Goal: Task Accomplishment & Management: Manage account settings

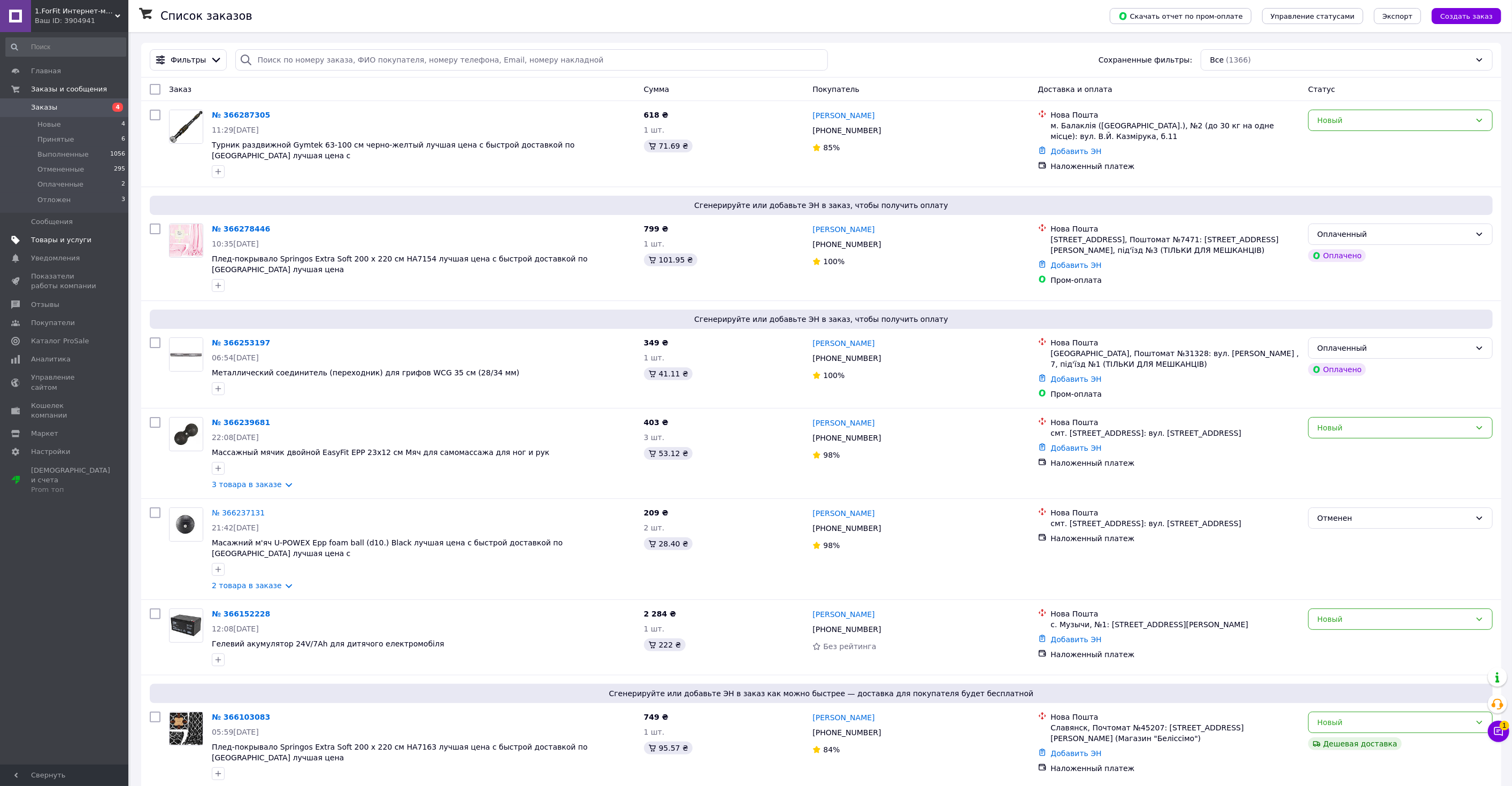
click at [90, 244] on span "Товары и услуги" at bounding box center [65, 240] width 68 height 9
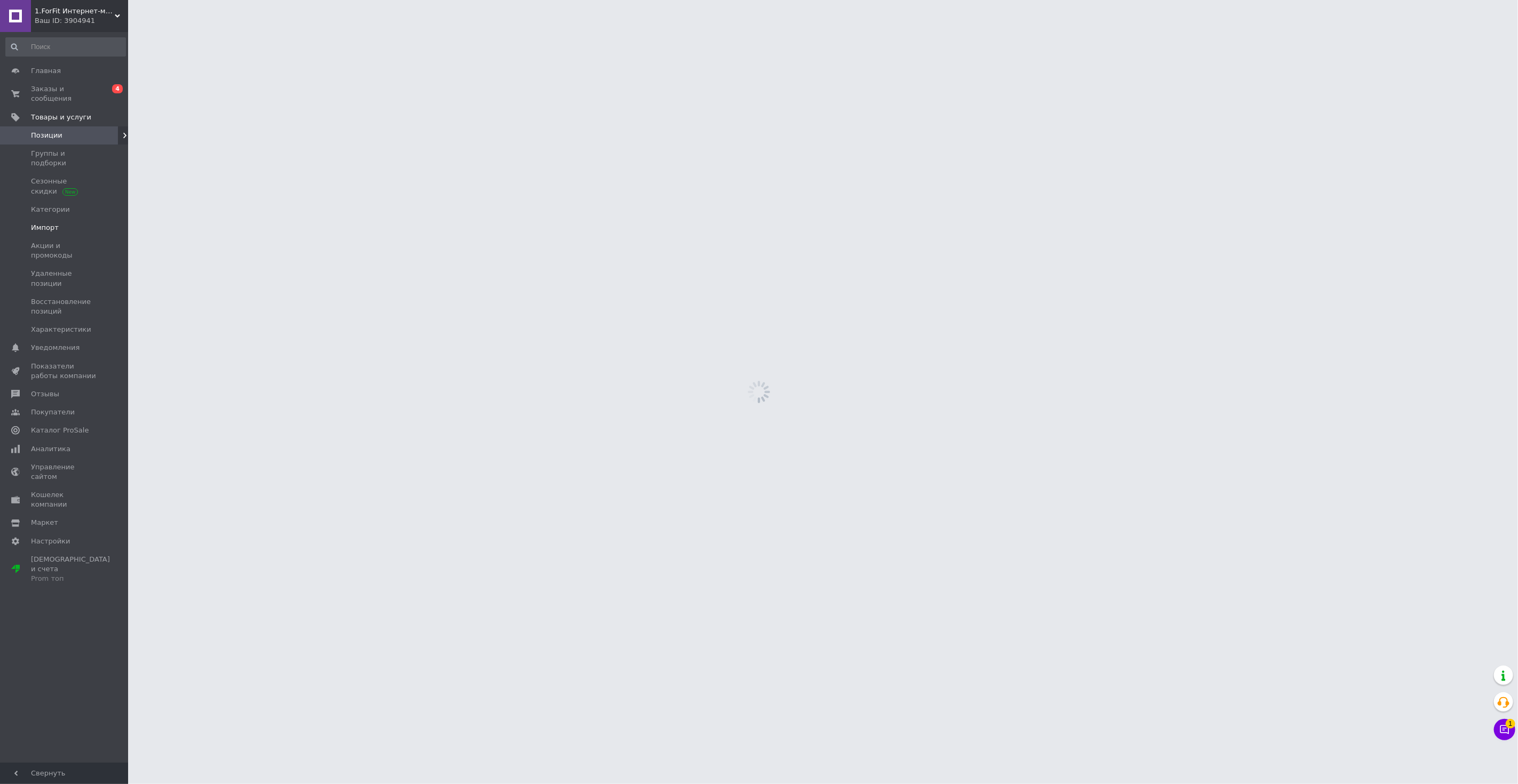
click at [75, 219] on link "Импорт" at bounding box center [65, 228] width 131 height 18
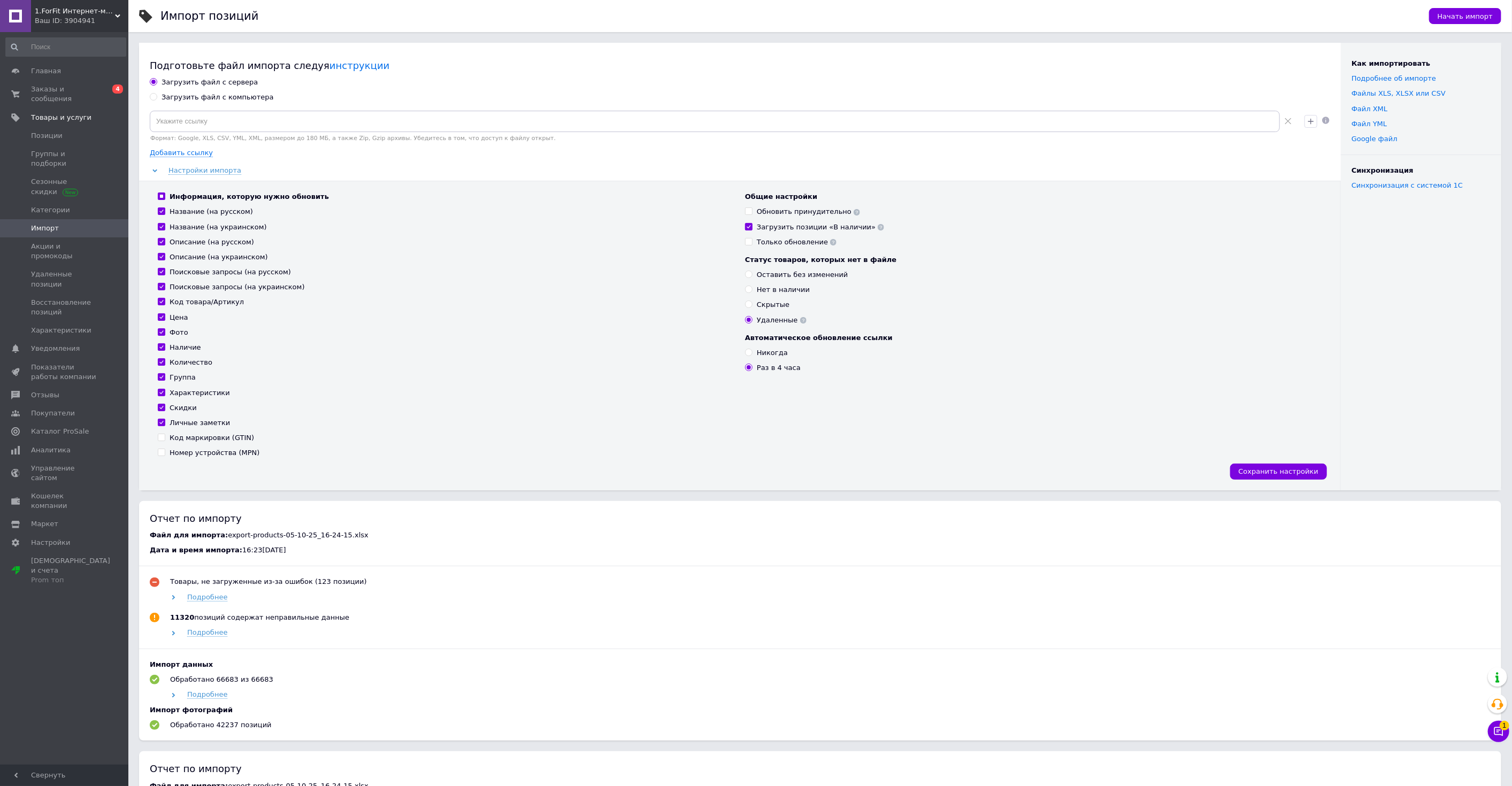
click at [238, 97] on div "Загрузить файл с компьютера" at bounding box center [218, 97] width 112 height 9
click at [156, 97] on input "Загрузить файл с компьютера" at bounding box center [153, 97] width 7 height 7
radio input "true"
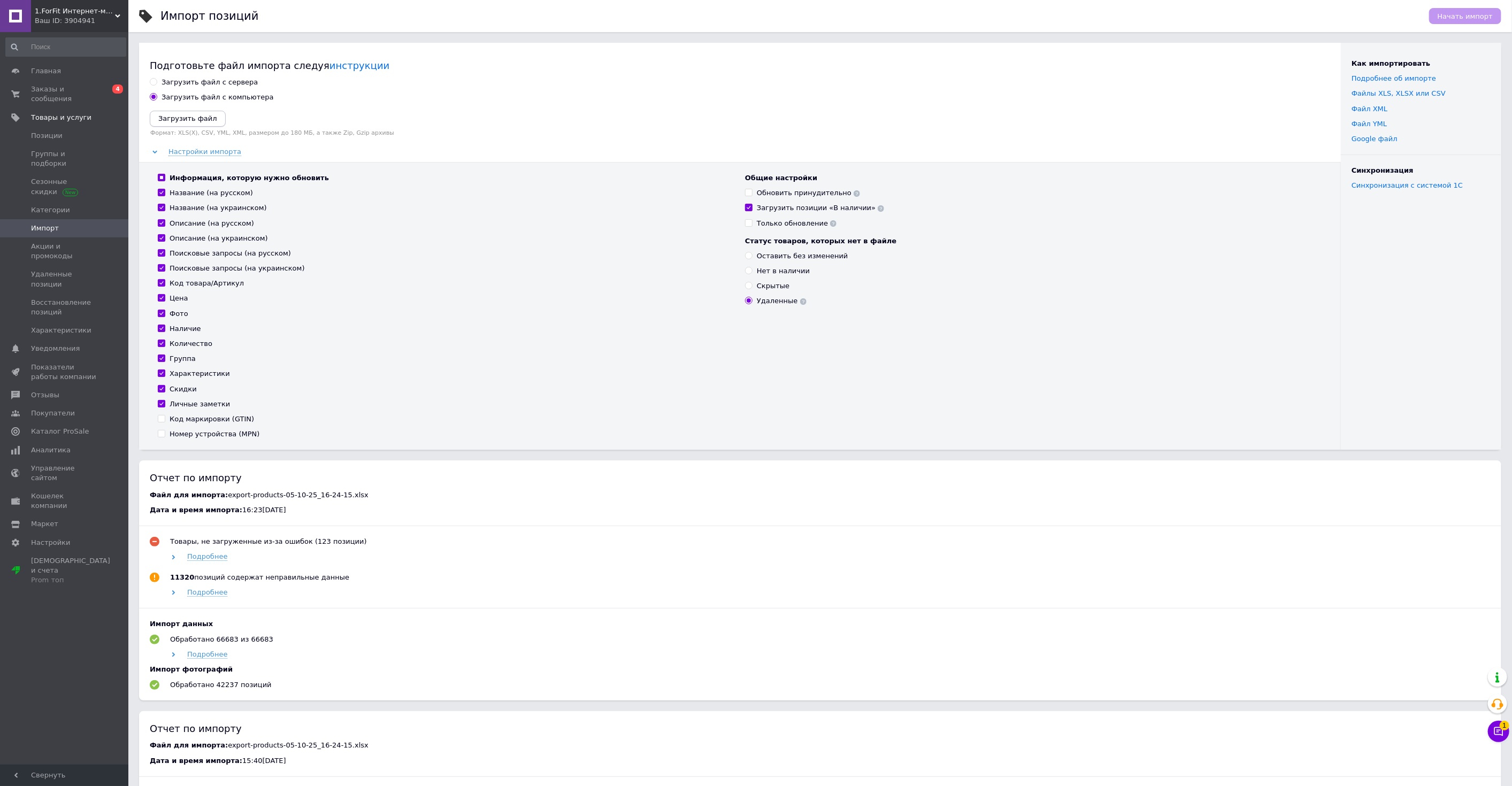
click at [191, 109] on div "Загрузить файл с сервера Загрузить файл с компьютера Загрузить файл Формат: XLS…" at bounding box center [740, 263] width 1180 height 372
click at [189, 112] on button "Загрузить файл" at bounding box center [188, 118] width 76 height 16
click at [764, 195] on div "Обновить принудительно" at bounding box center [808, 199] width 103 height 9
click at [752, 195] on input "Обновить принудительно" at bounding box center [748, 198] width 7 height 7
checkbox input "true"
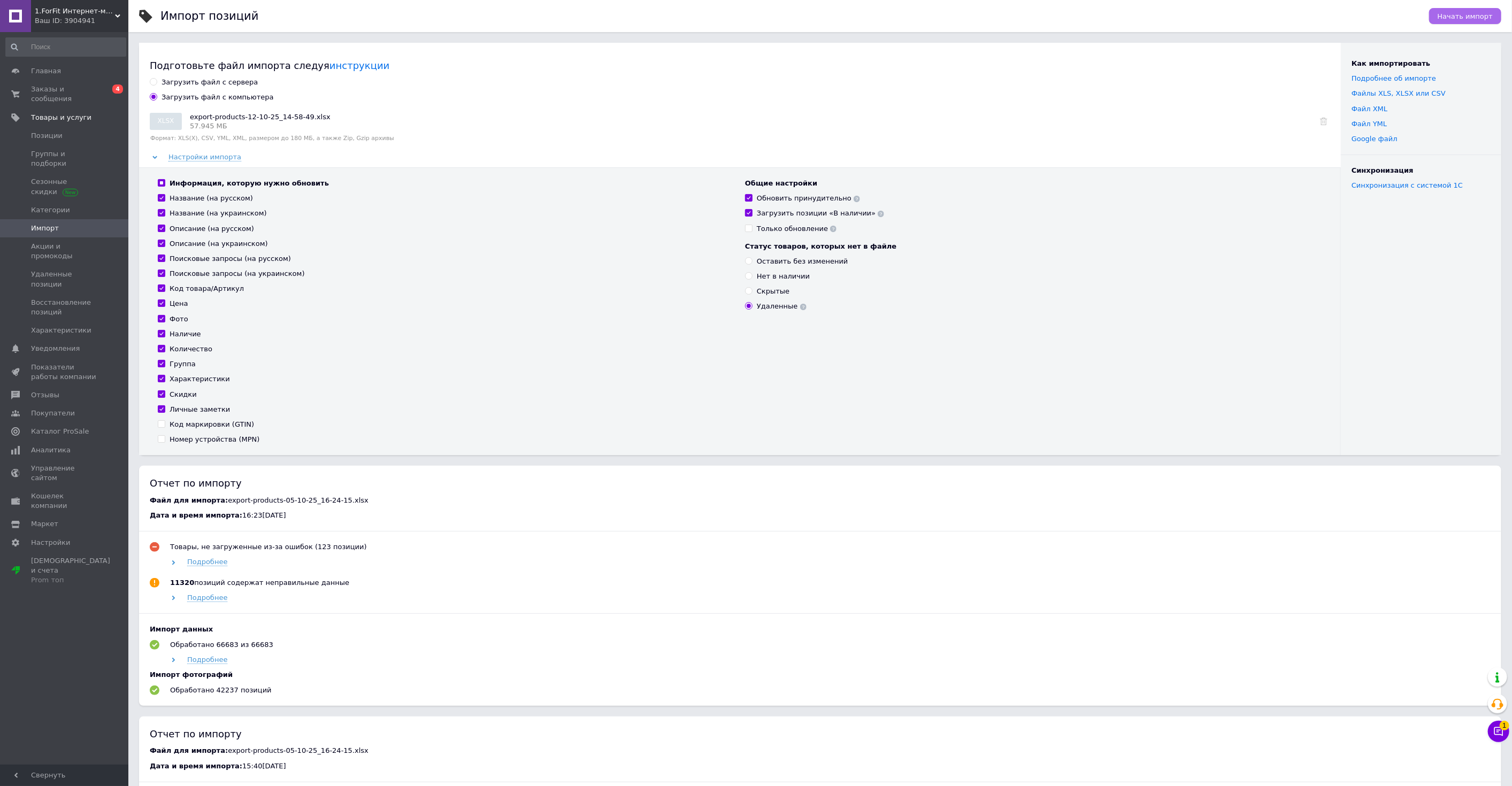
click at [1465, 13] on span "Начать импорт" at bounding box center [1465, 16] width 55 height 8
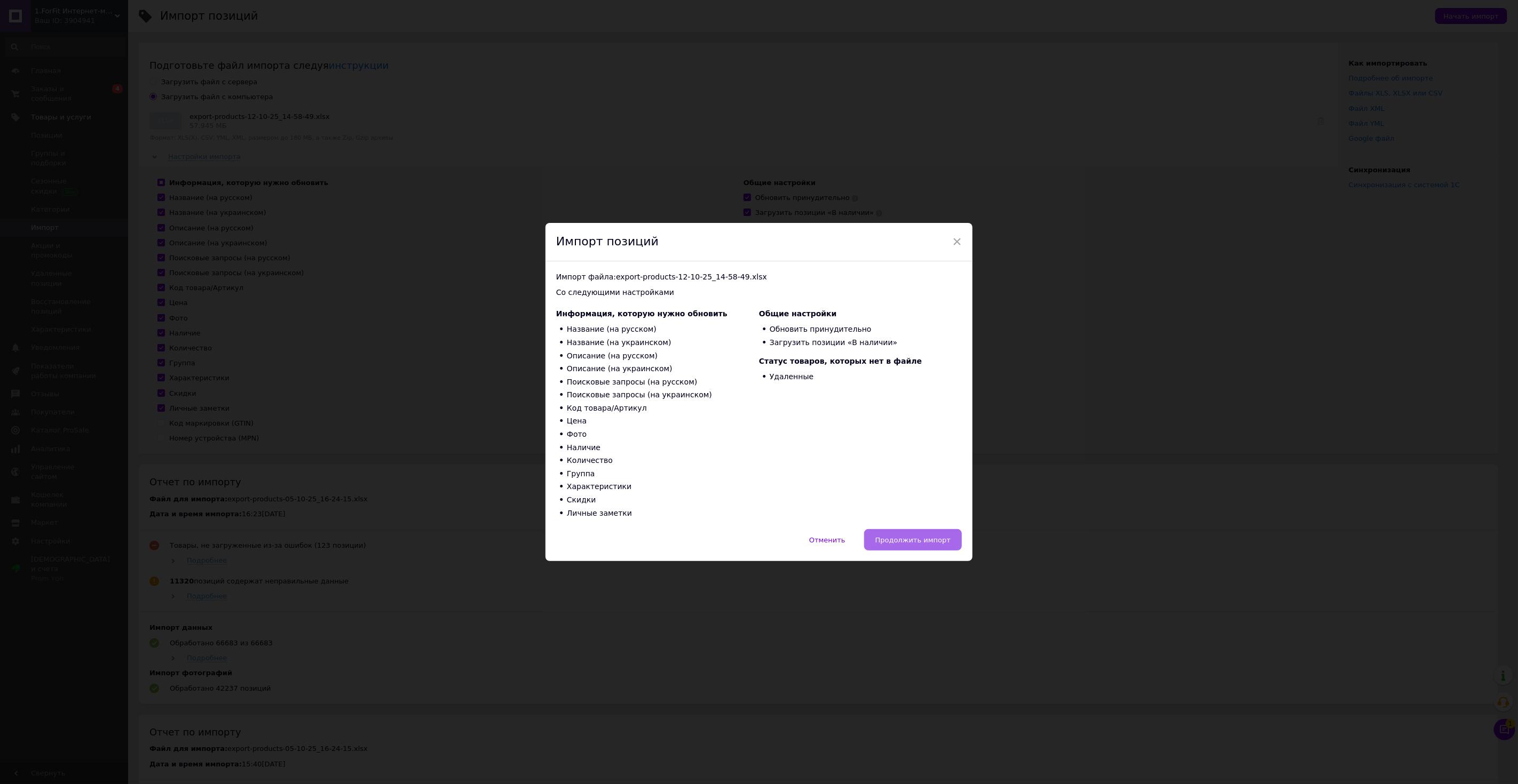
click at [935, 537] on span "Продолжить импорт" at bounding box center [913, 540] width 75 height 8
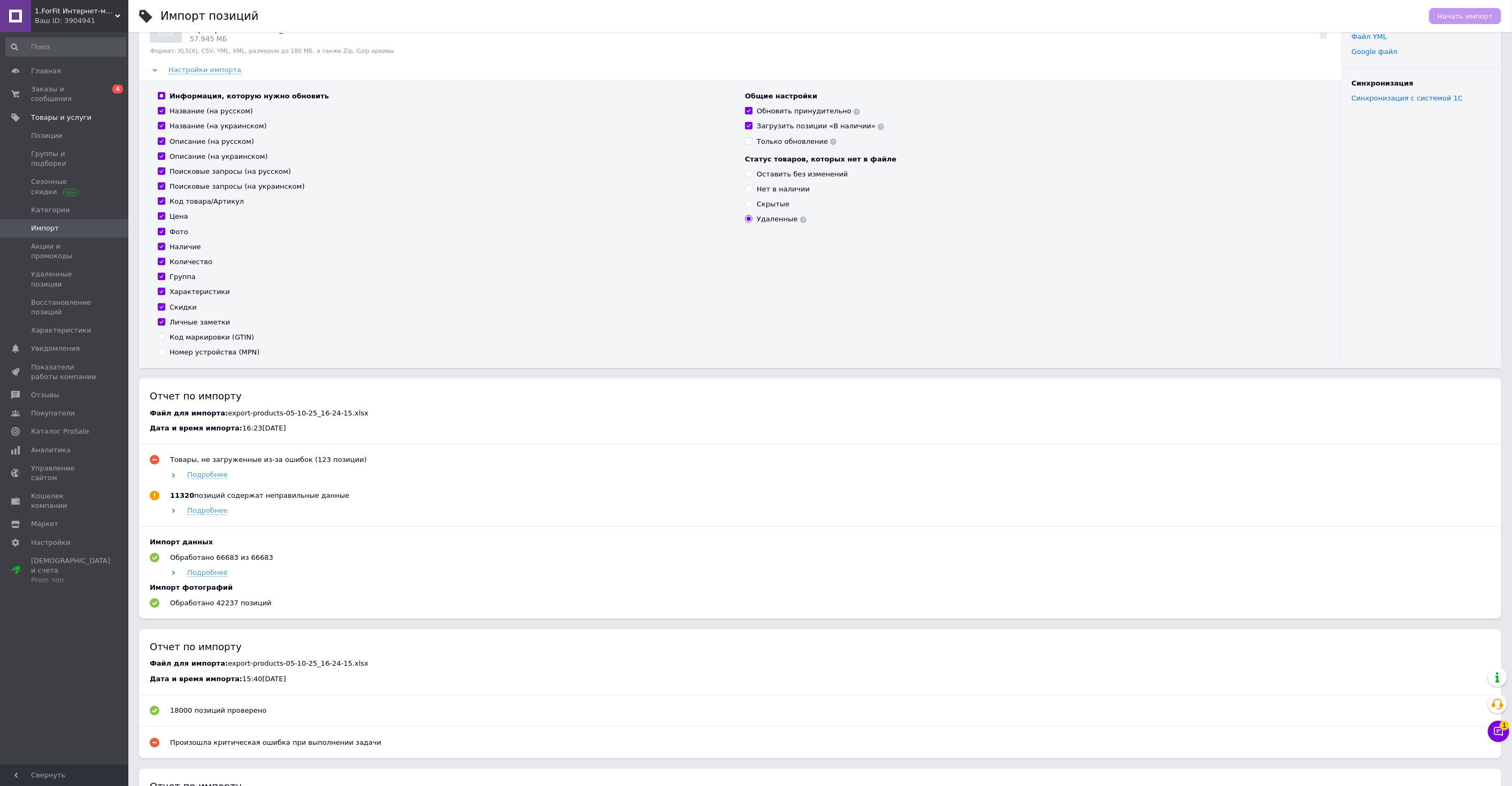
scroll to position [119, 0]
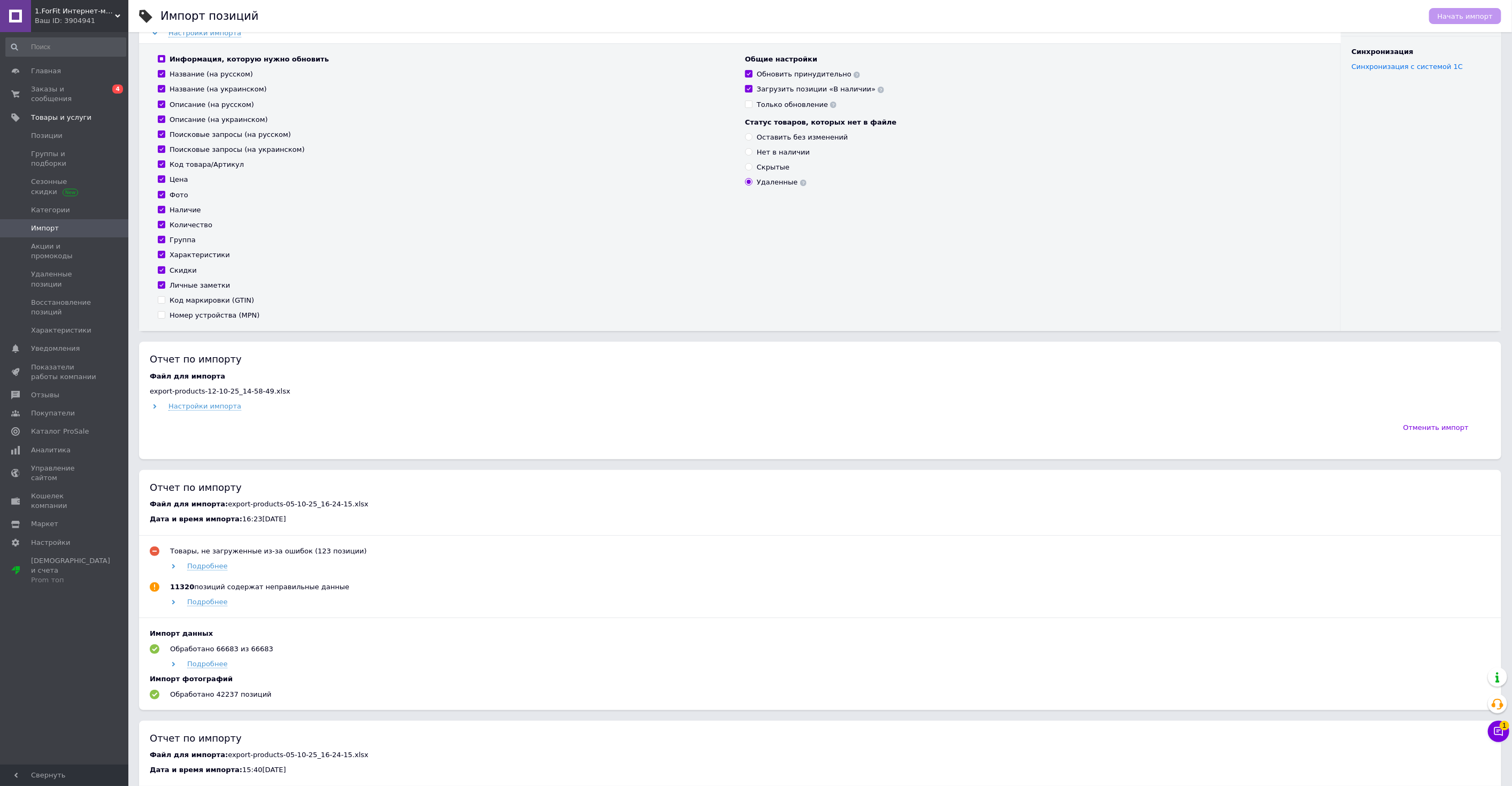
click at [61, 9] on span "1.ForFit Интернет-магазин спортивных товаров" at bounding box center [74, 11] width 80 height 9
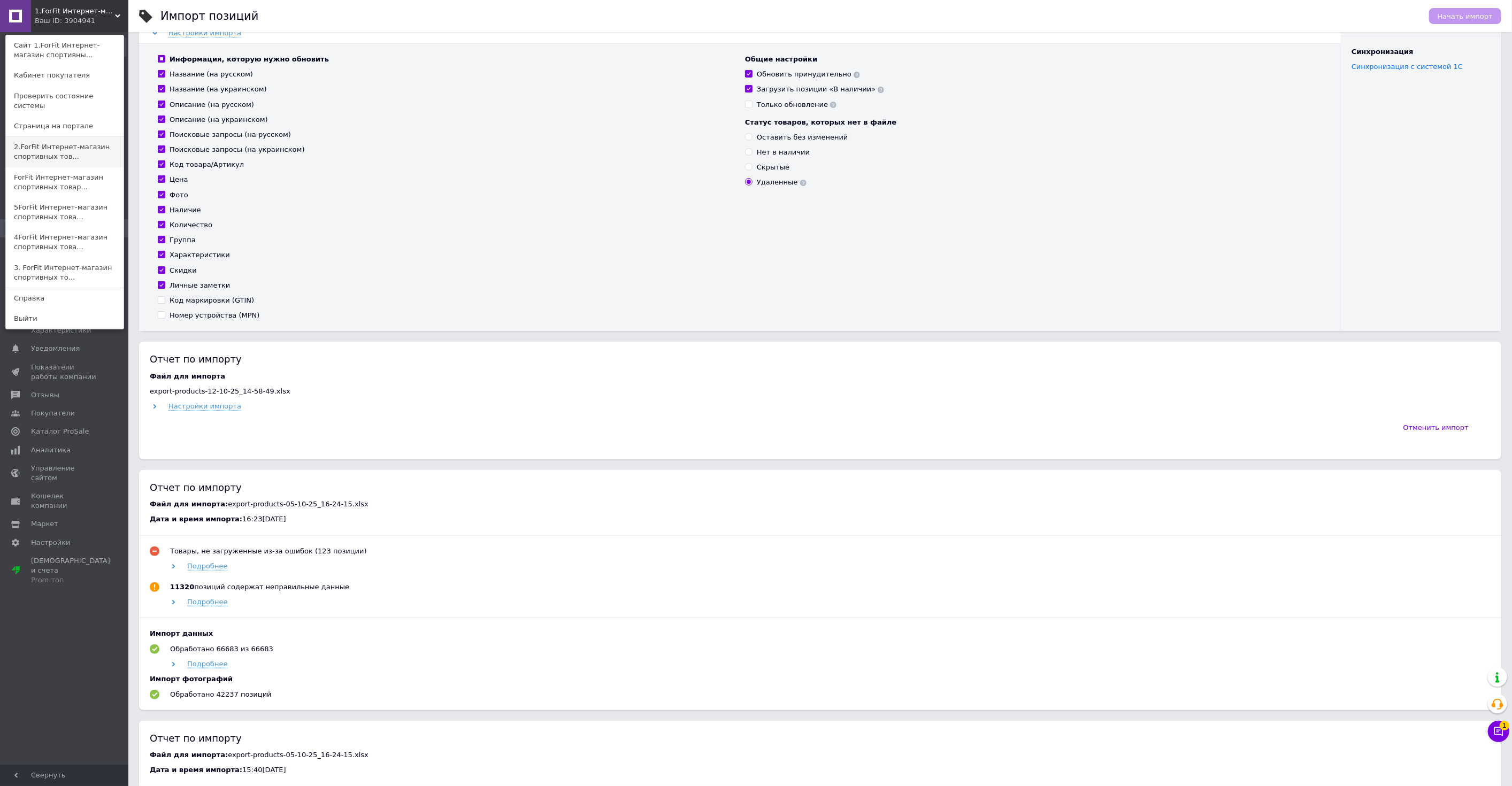
click at [58, 137] on link "2.ForFit Интернет-магазин спортивных тов..." at bounding box center [64, 152] width 118 height 30
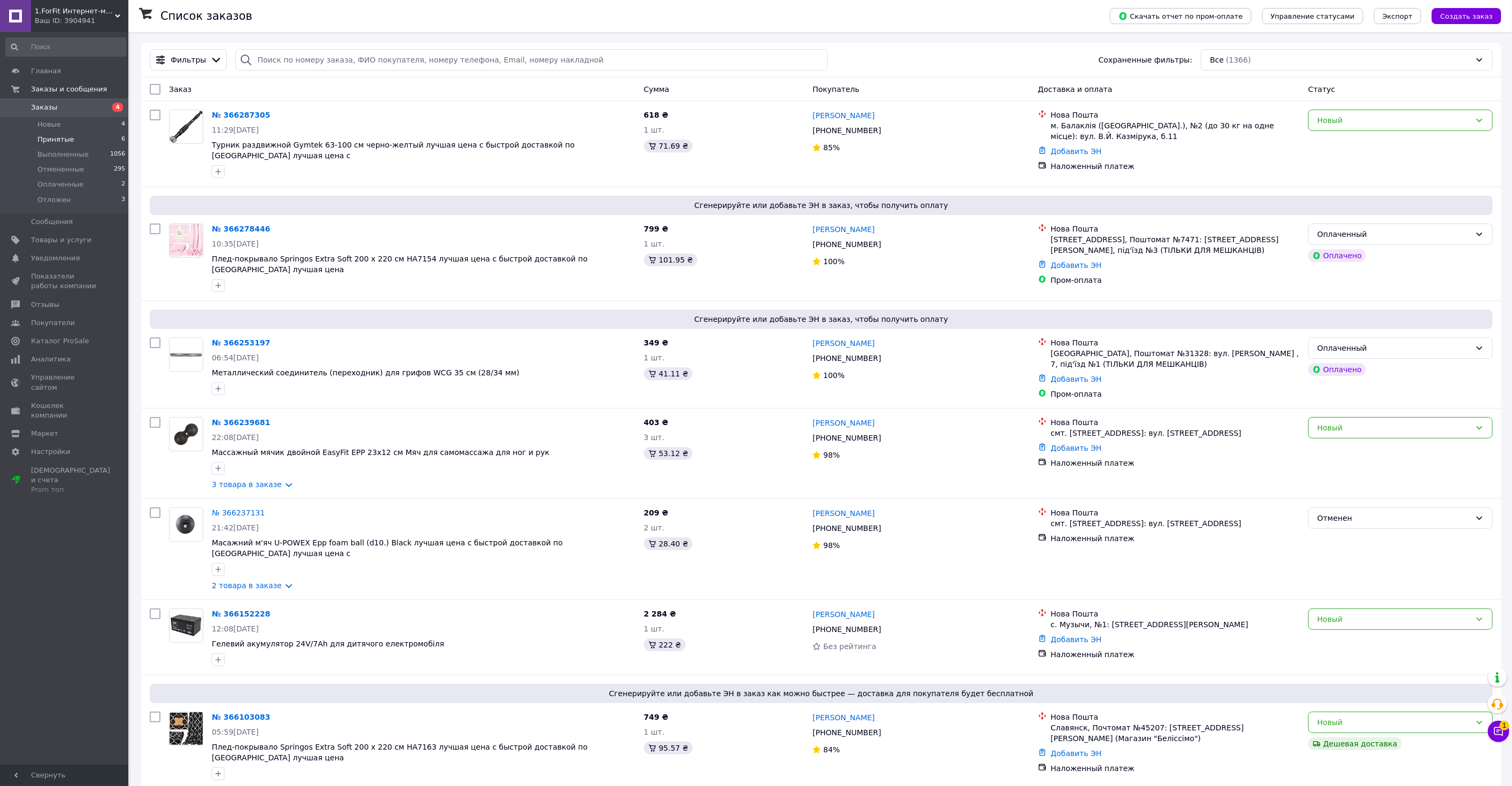
click at [108, 138] on li "Принятые 6" at bounding box center [65, 140] width 131 height 15
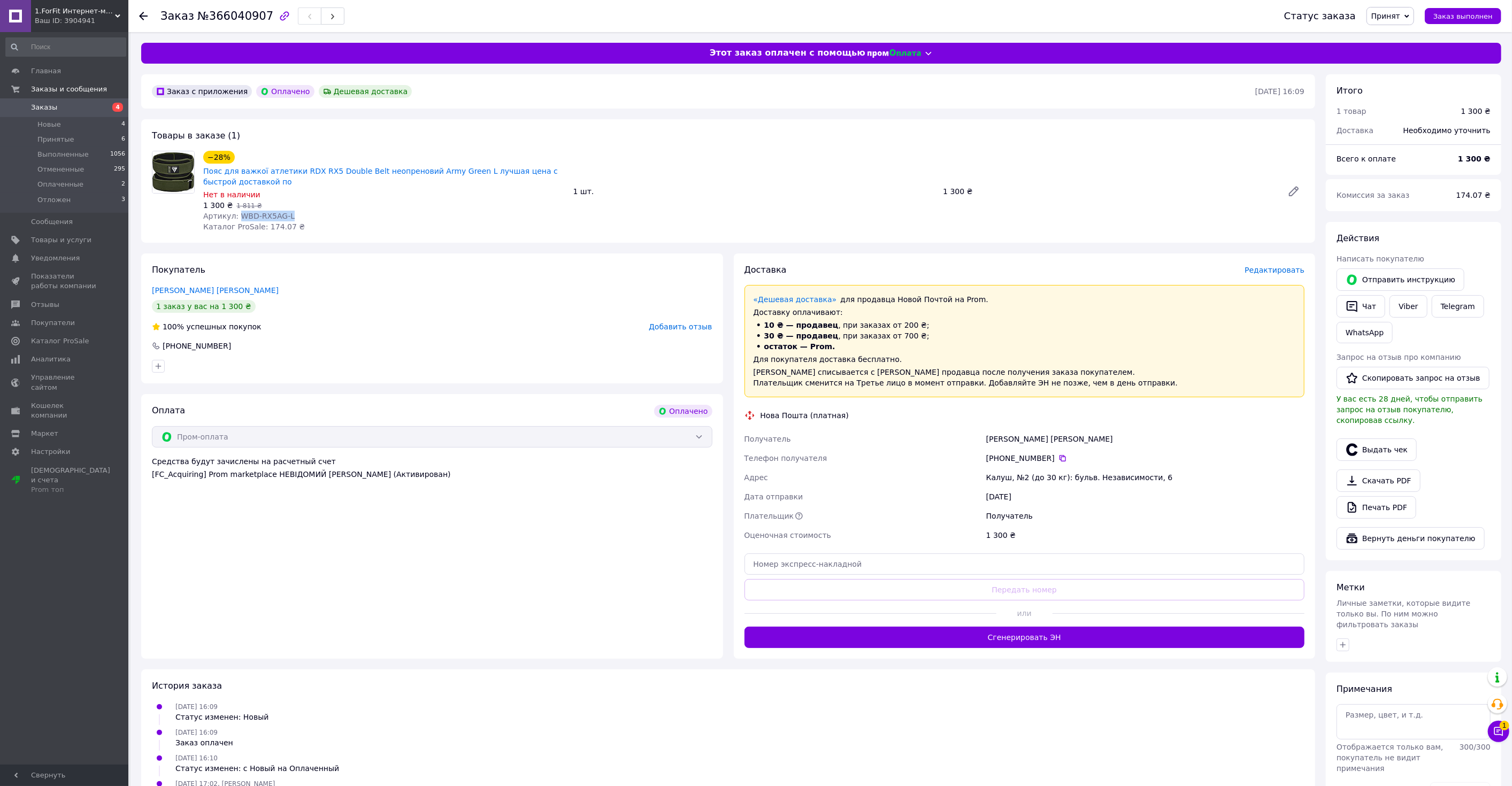
drag, startPoint x: 236, startPoint y: 217, endPoint x: 362, endPoint y: 218, distance: 126.0
click at [324, 213] on div "Артикул: WBD-RX5AG-L" at bounding box center [383, 216] width 361 height 11
copy span "WBD-RX5AG-L"
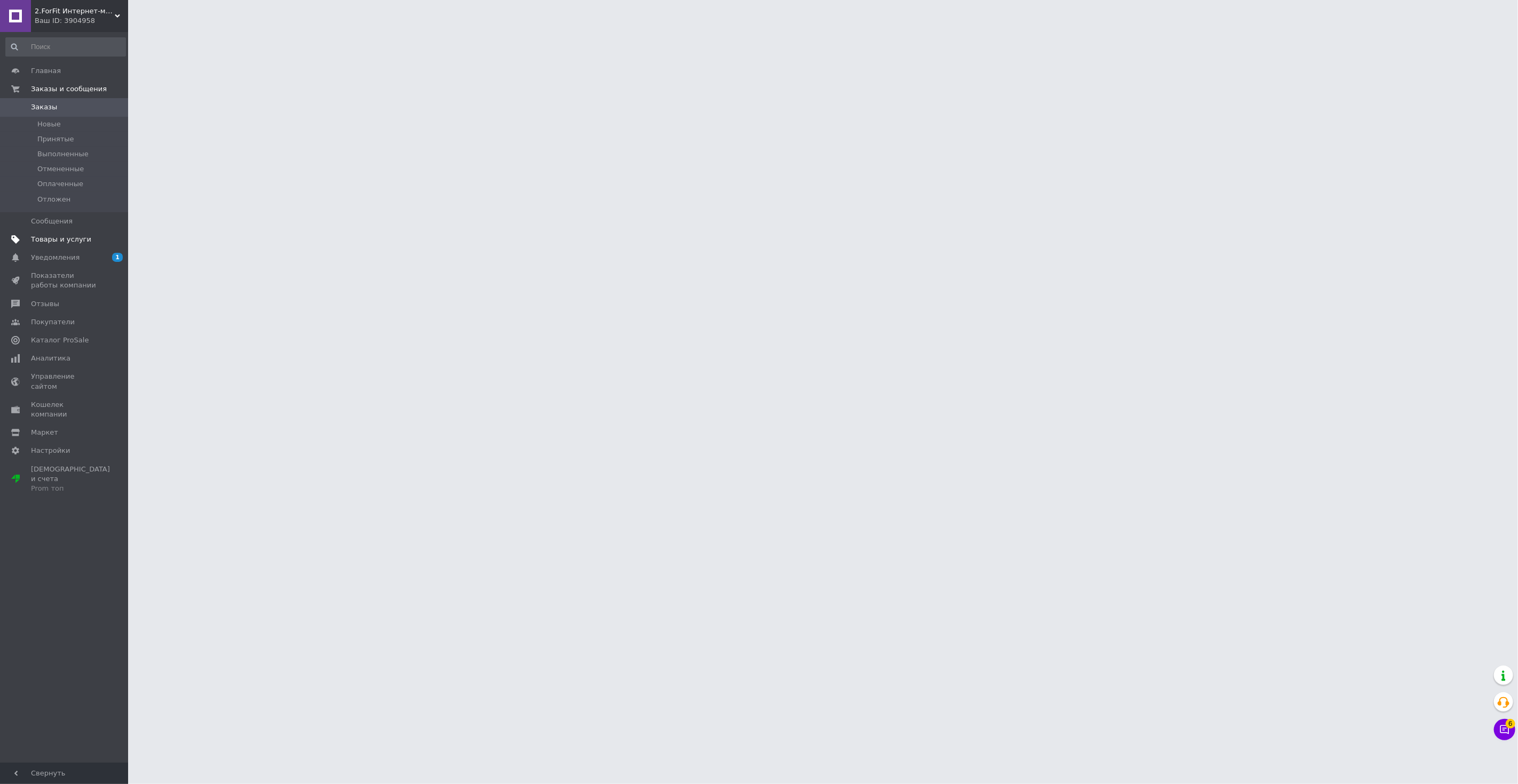
click at [76, 240] on span "Товары и услуги" at bounding box center [61, 239] width 61 height 9
click at [90, 223] on span "Импорт" at bounding box center [65, 227] width 68 height 9
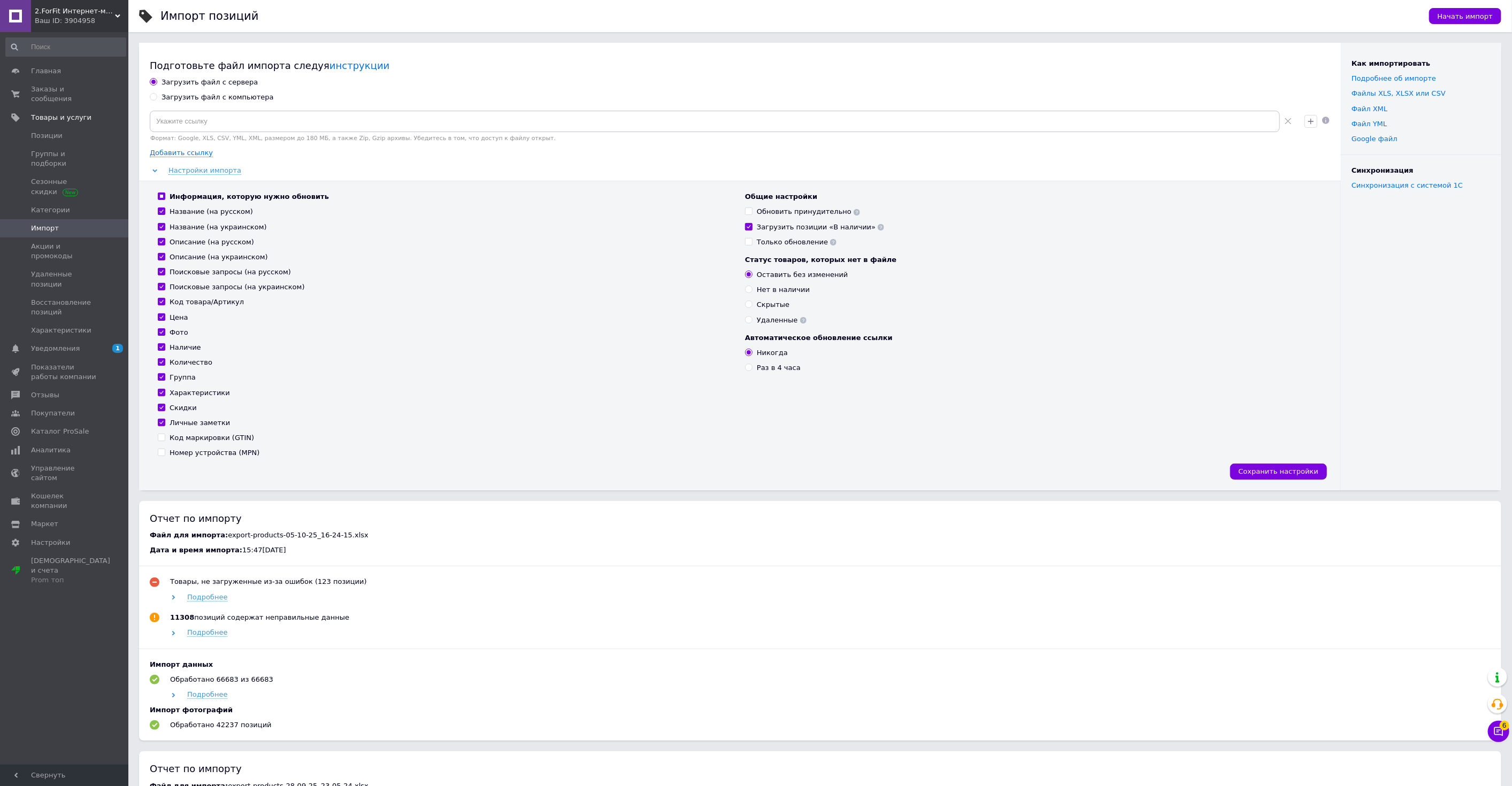
drag, startPoint x: 236, startPoint y: 101, endPoint x: 210, endPoint y: 108, distance: 26.9
click at [236, 100] on div "Загрузить файл с компьютера" at bounding box center [218, 97] width 112 height 9
click at [156, 100] on input "Загрузить файл с компьютера" at bounding box center [153, 97] width 7 height 7
radio input "true"
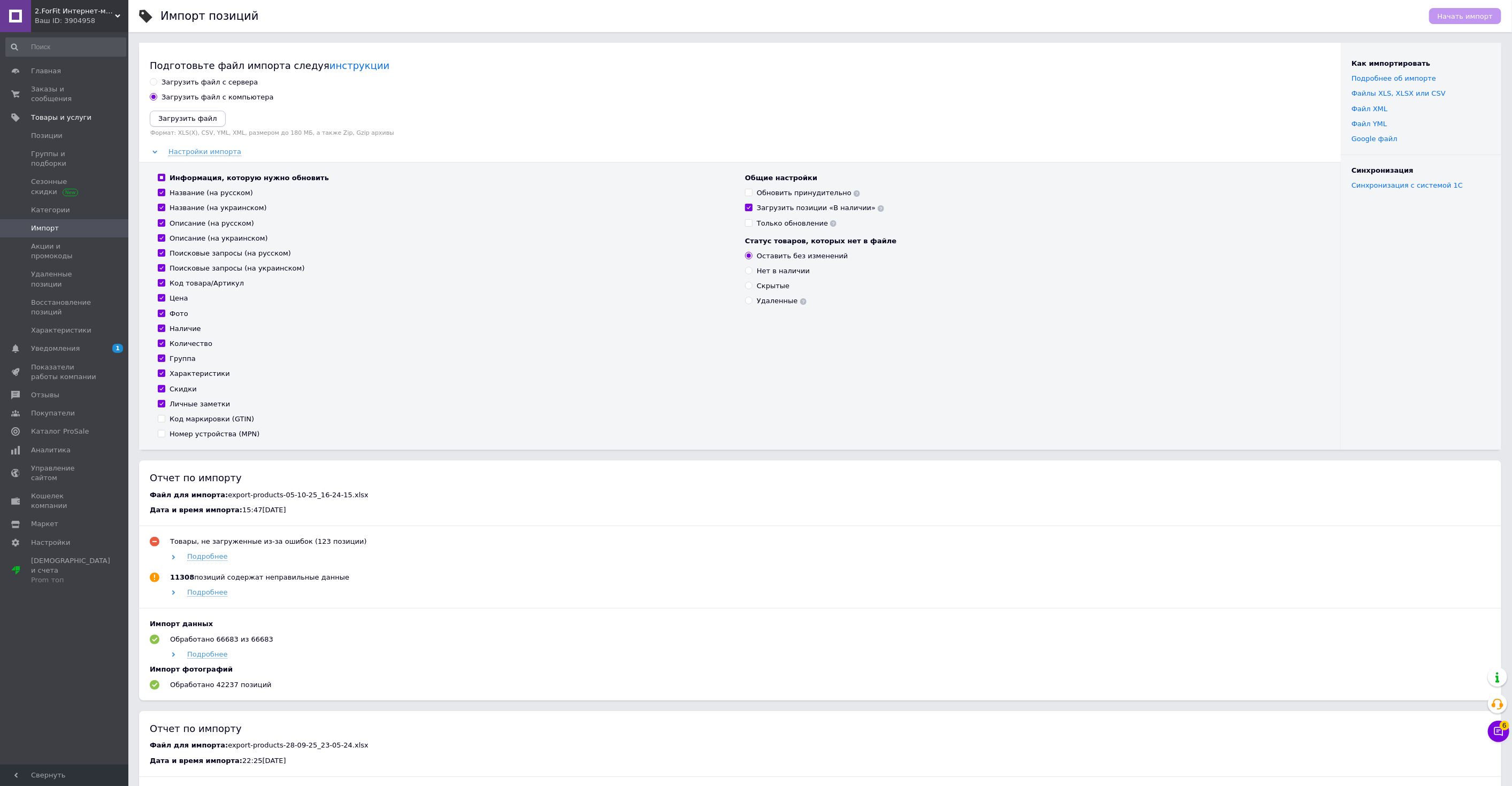
click at [189, 112] on button "Загрузить файл" at bounding box center [188, 118] width 76 height 16
click at [771, 197] on div "Обновить принудительно" at bounding box center [808, 199] width 103 height 9
click at [752, 197] on input "Обновить принудительно" at bounding box center [748, 198] width 7 height 7
checkbox input "true"
click at [766, 303] on div "Удаленные" at bounding box center [781, 306] width 50 height 9
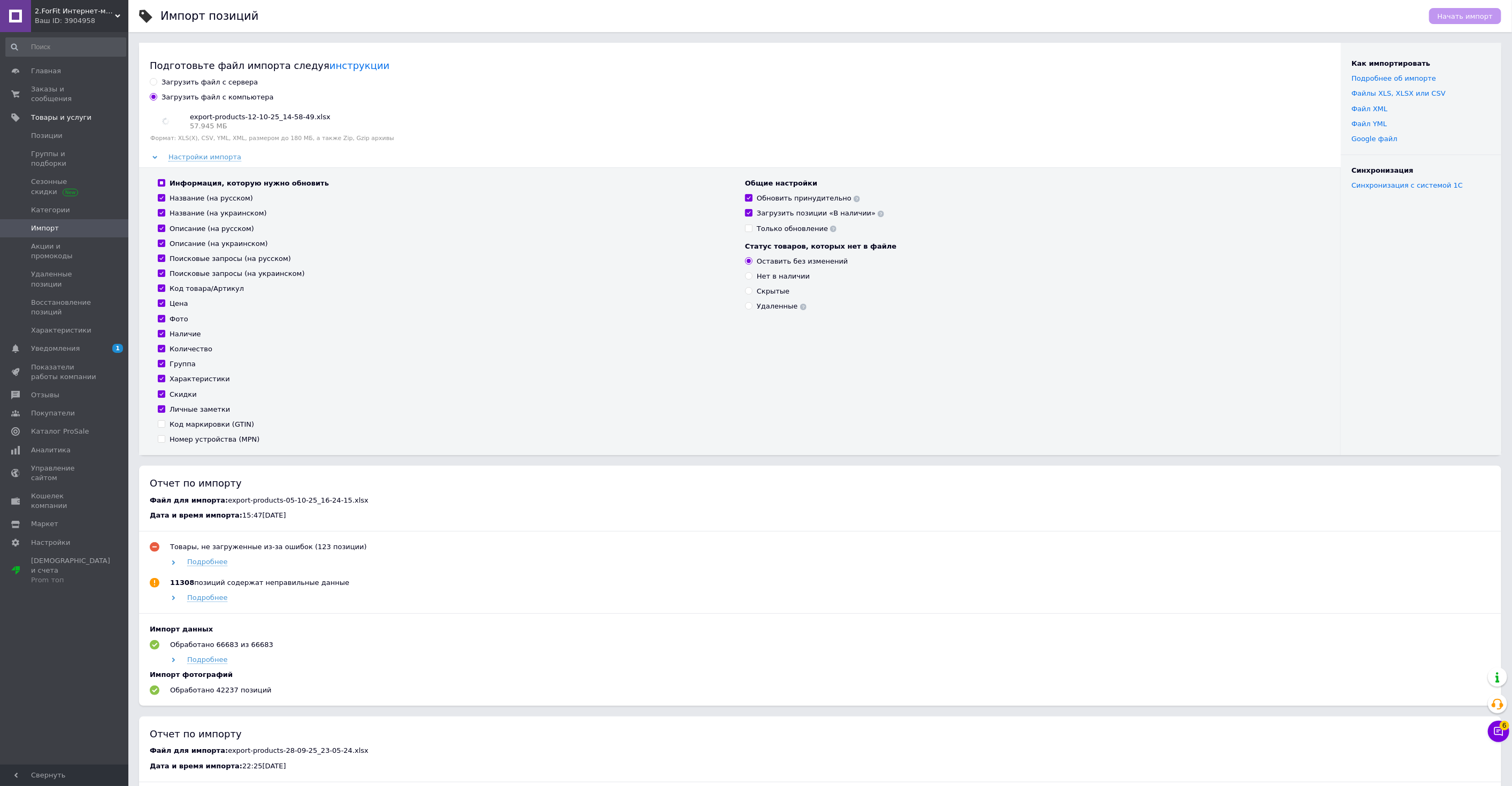
click at [752, 303] on input "Удаленные" at bounding box center [748, 306] width 7 height 7
radio input "true"
click at [1479, 20] on span "Начать импорт" at bounding box center [1465, 16] width 55 height 8
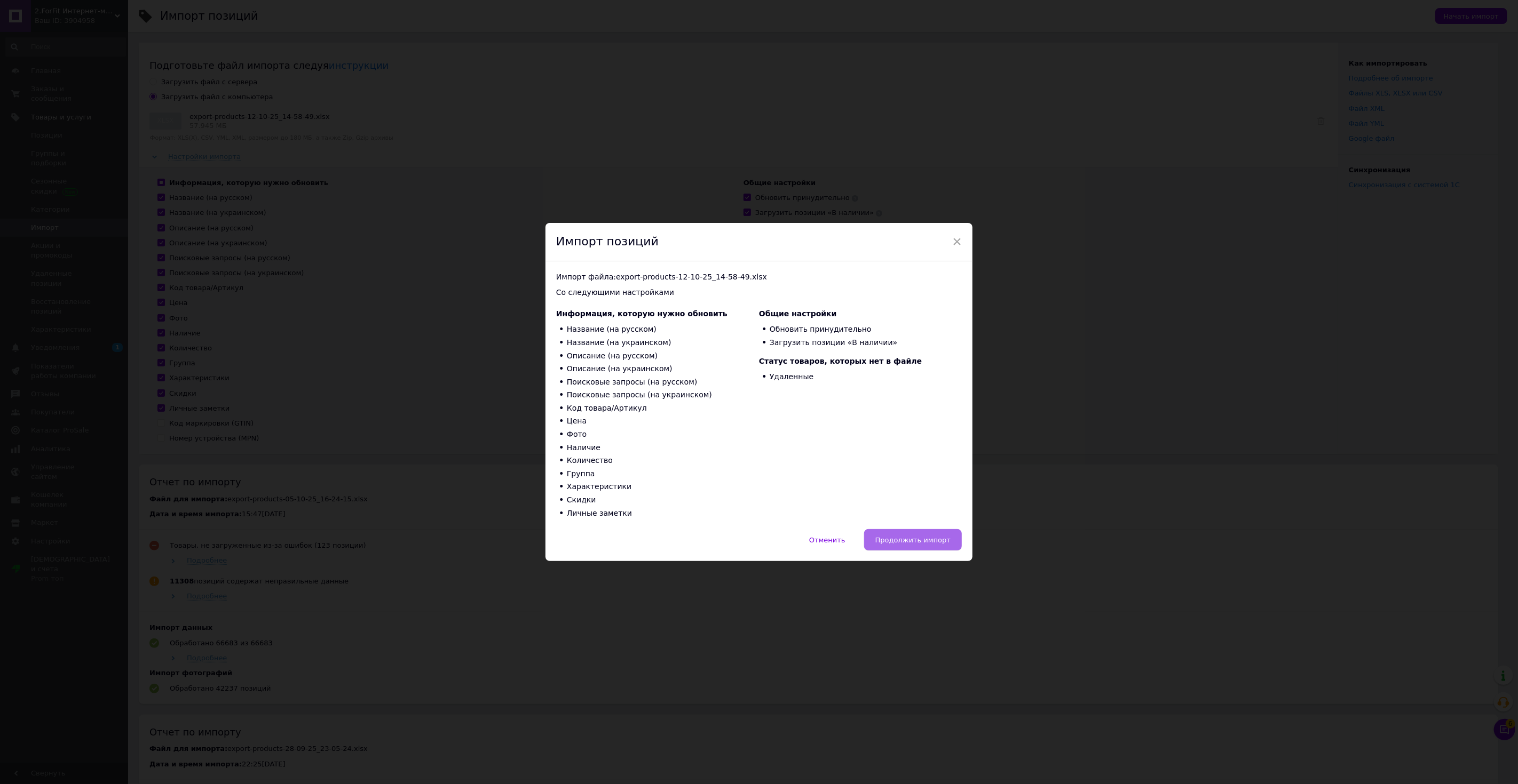
click at [947, 536] on span "Продолжить импорт" at bounding box center [913, 540] width 75 height 8
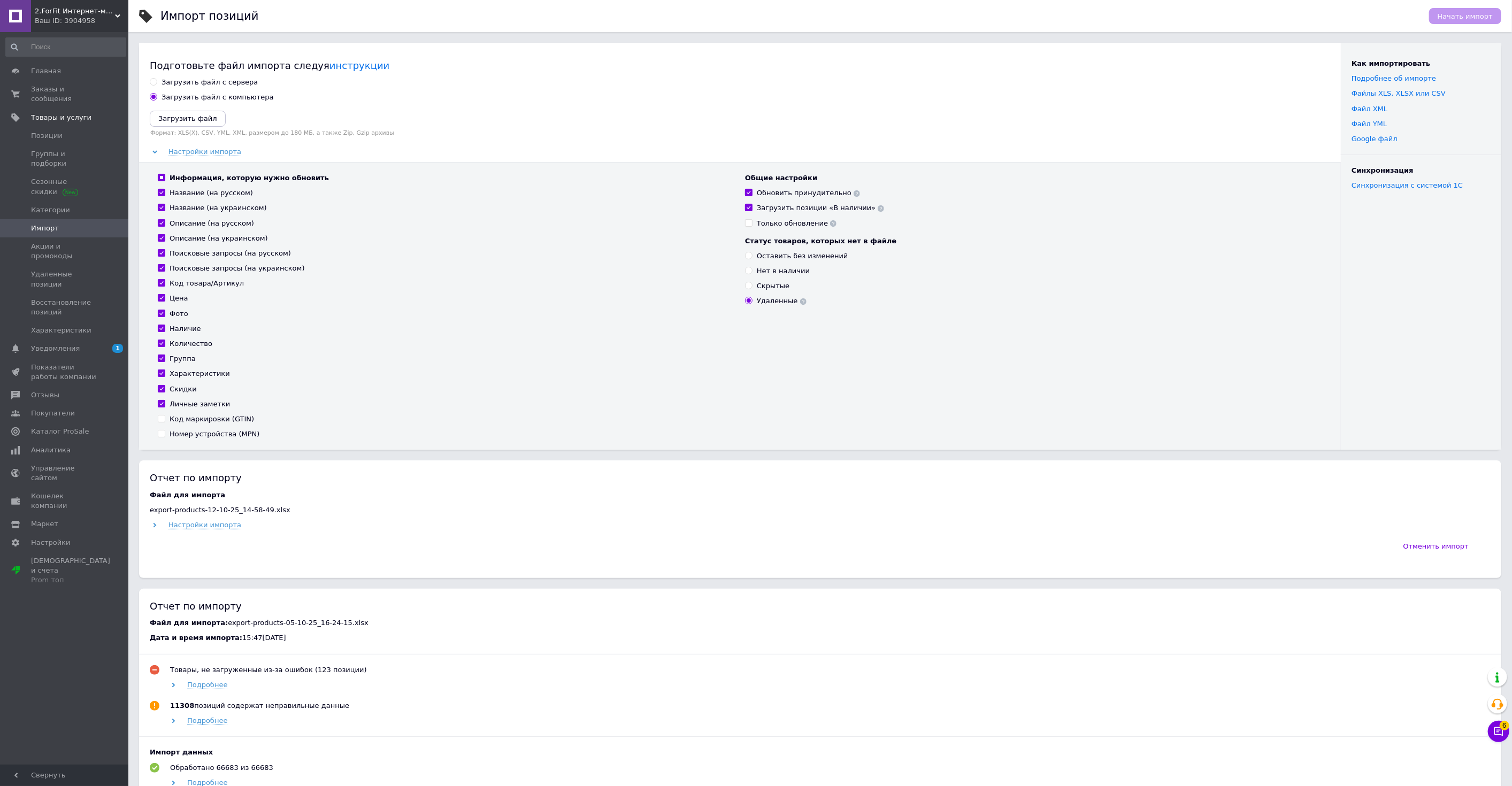
click at [63, 8] on span "2.ForFit Интернет-магазин спортивных товаров" at bounding box center [74, 11] width 80 height 9
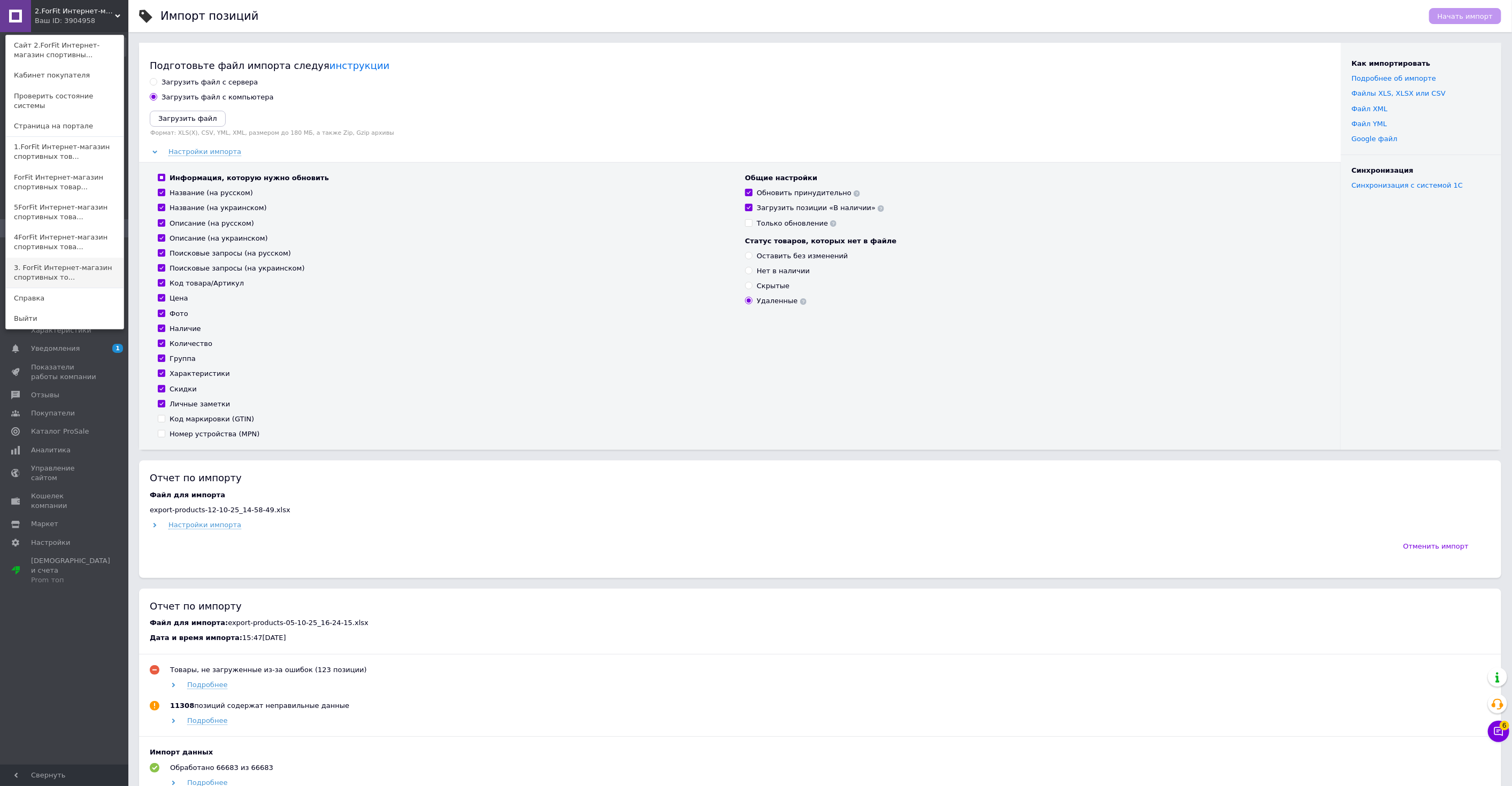
click at [59, 271] on link "3. ForFit Интернет-магазин спортивных то..." at bounding box center [64, 272] width 118 height 30
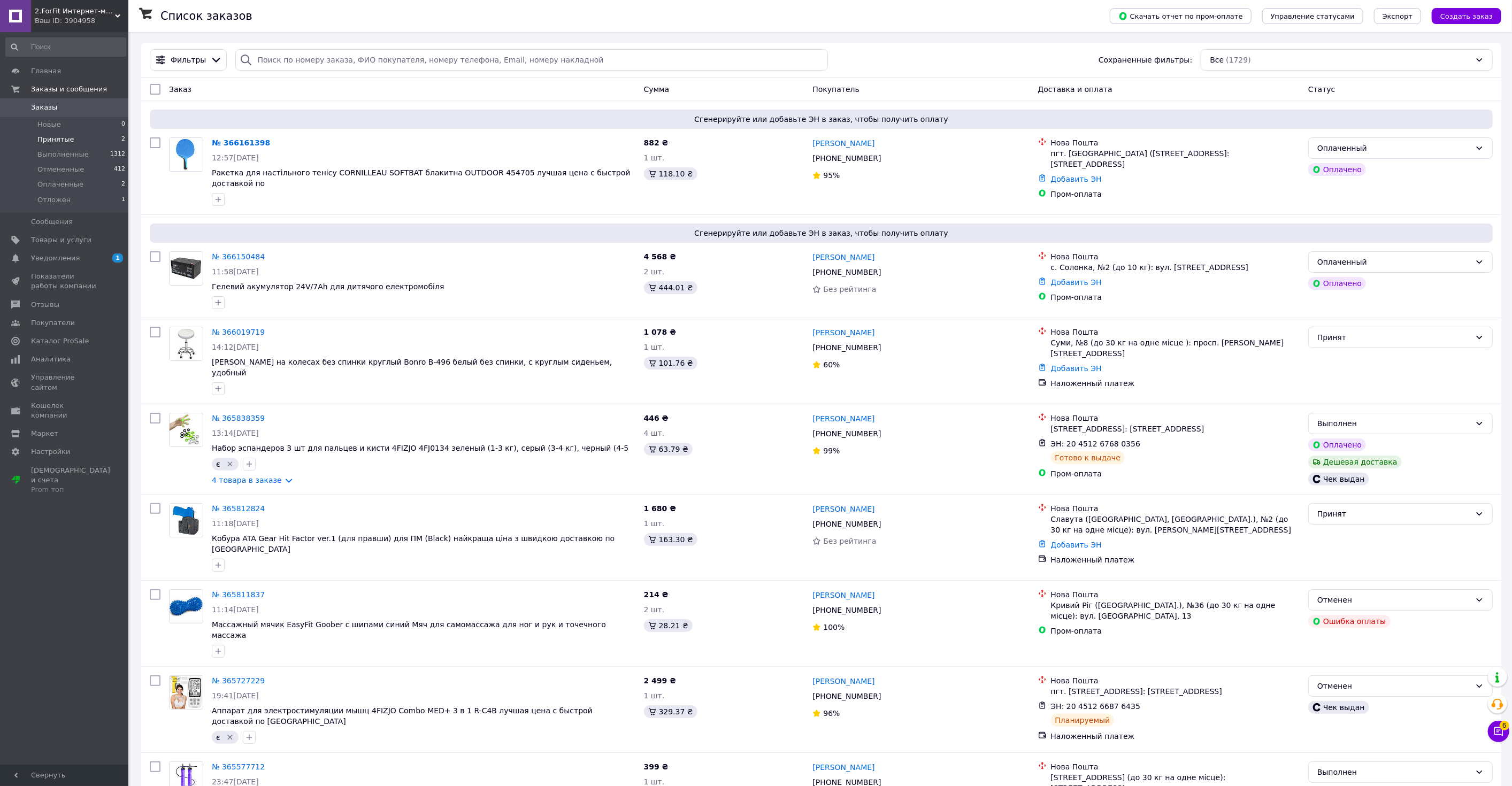
click at [100, 132] on li "Принятые 2" at bounding box center [65, 140] width 131 height 15
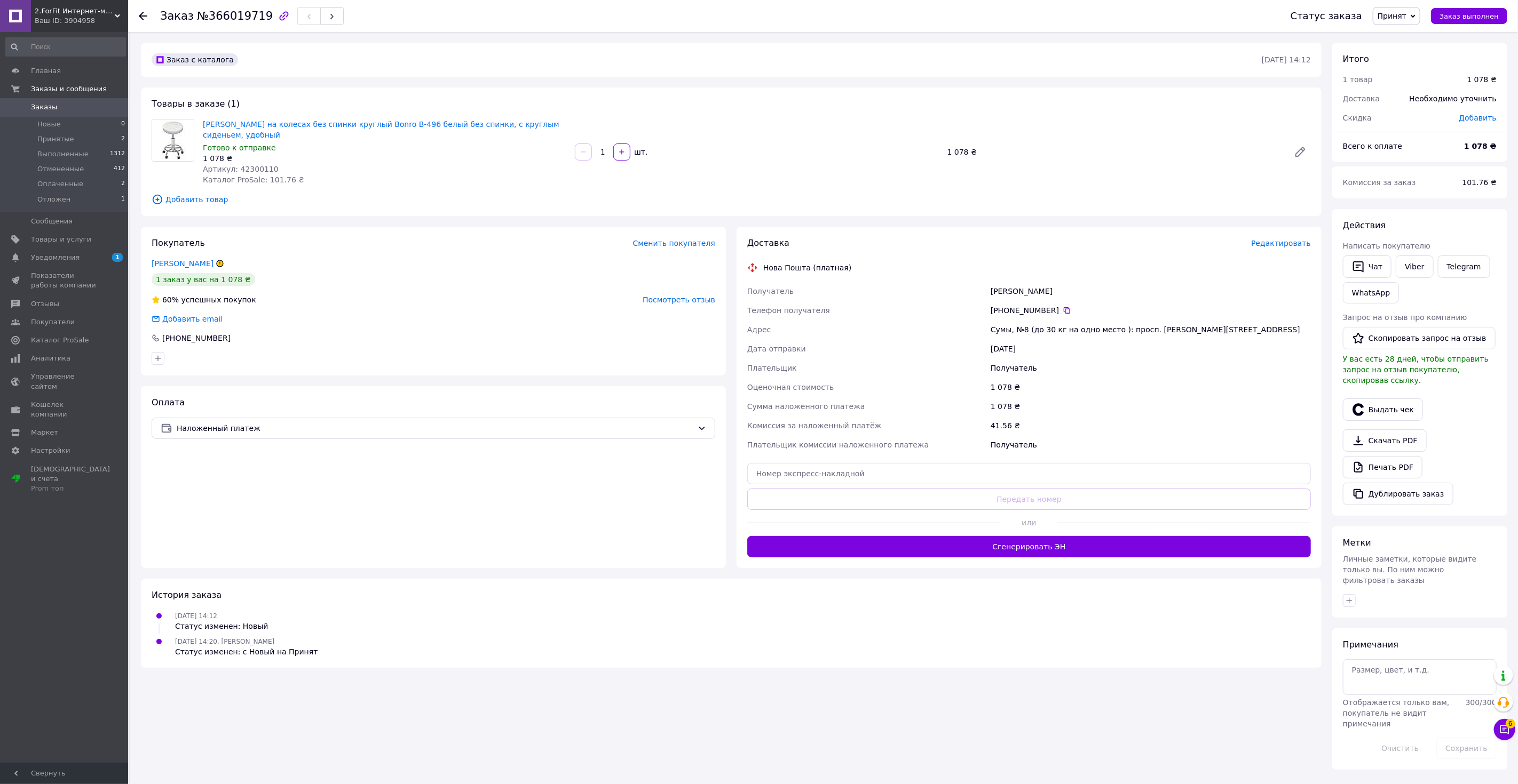
click at [254, 165] on span "Артикул: 42300110" at bounding box center [240, 169] width 76 height 8
copy span "42300110"
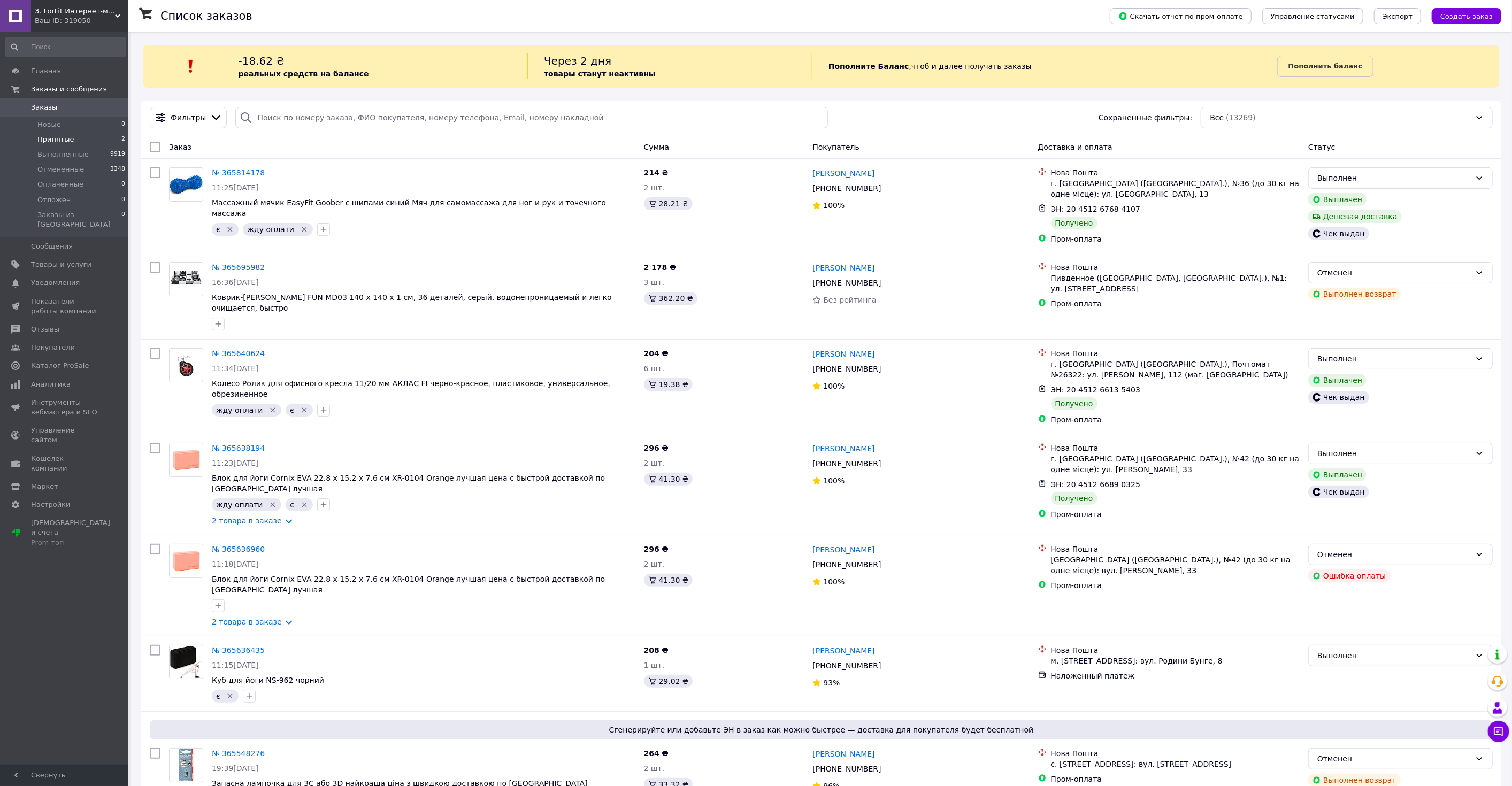
click at [76, 139] on li "Принятые 2" at bounding box center [65, 140] width 131 height 15
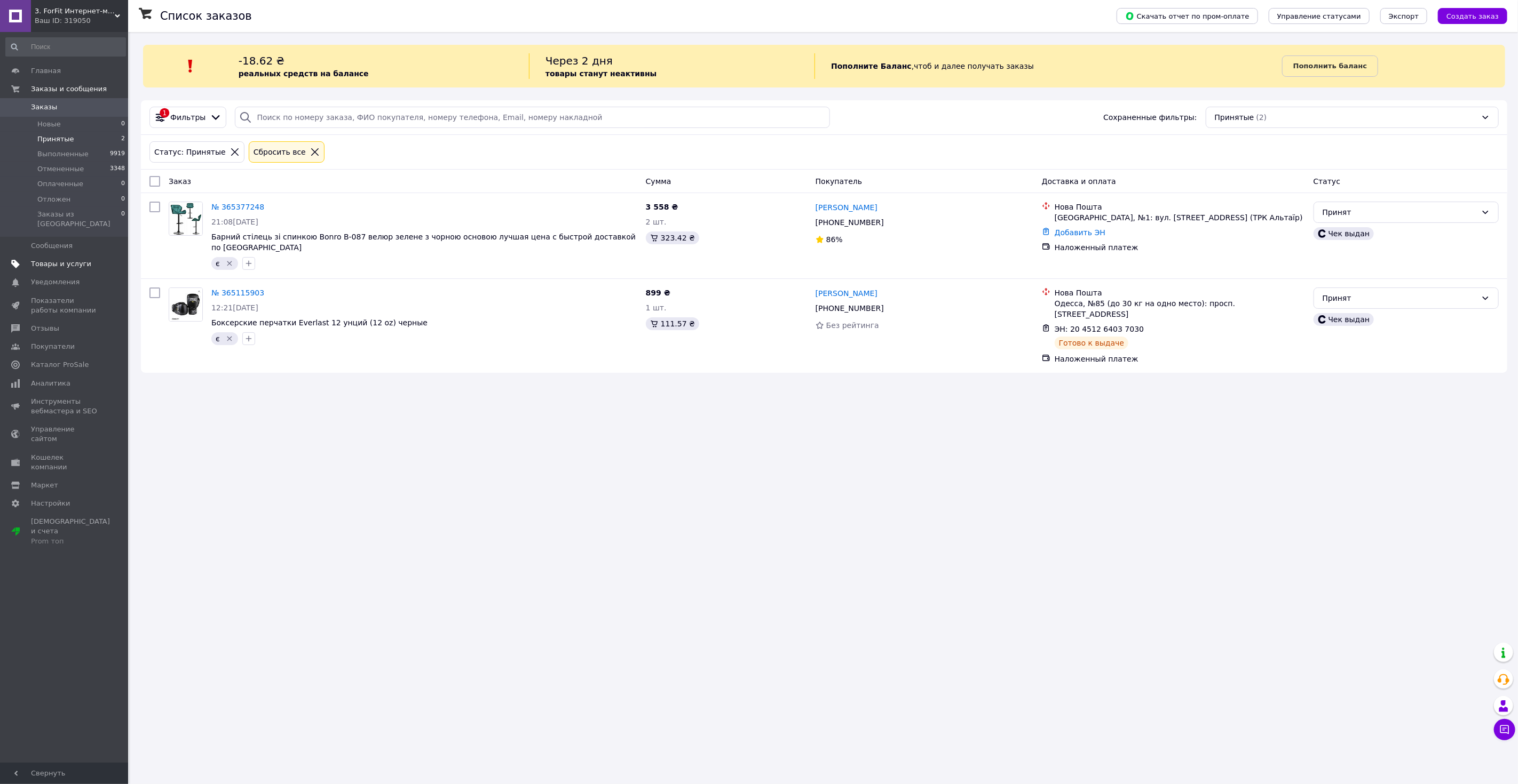
click at [87, 255] on link "Товары и услуги" at bounding box center [65, 264] width 131 height 18
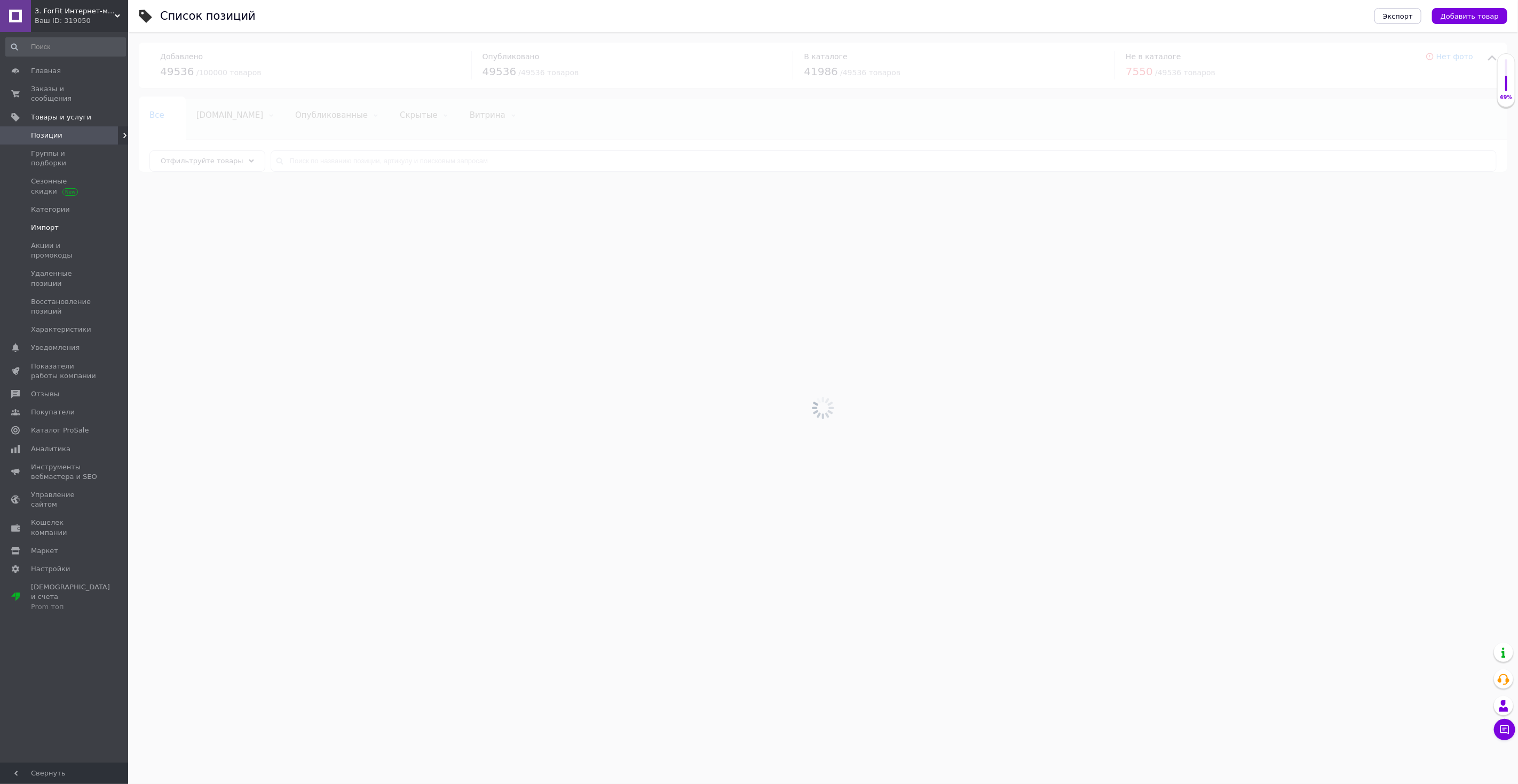
click at [79, 219] on link "Импорт" at bounding box center [65, 228] width 131 height 18
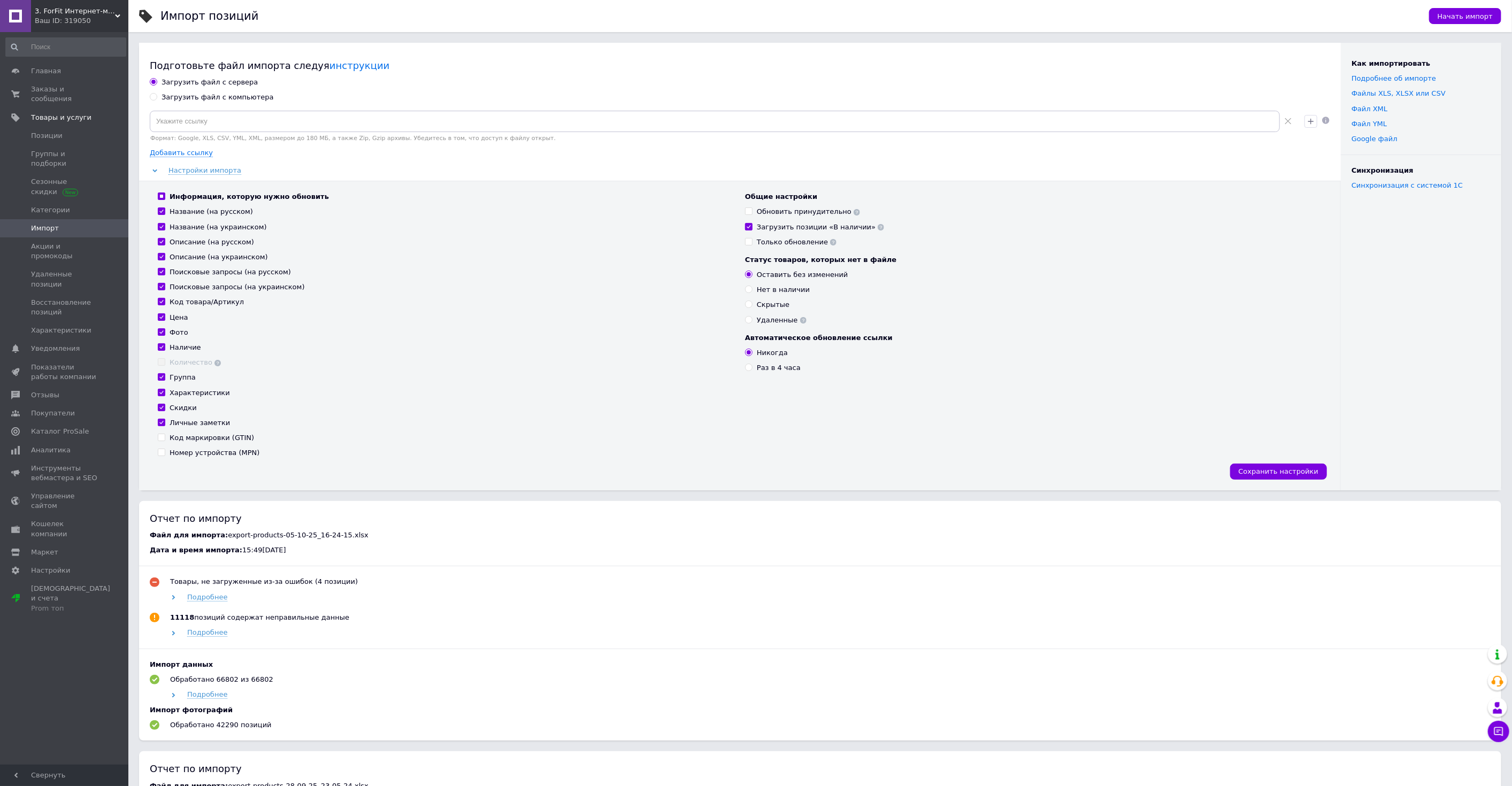
click at [244, 99] on div "Загрузить файл с компьютера" at bounding box center [218, 97] width 112 height 9
click at [156, 99] on input "Загрузить файл с компьютера" at bounding box center [153, 97] width 7 height 7
radio input "true"
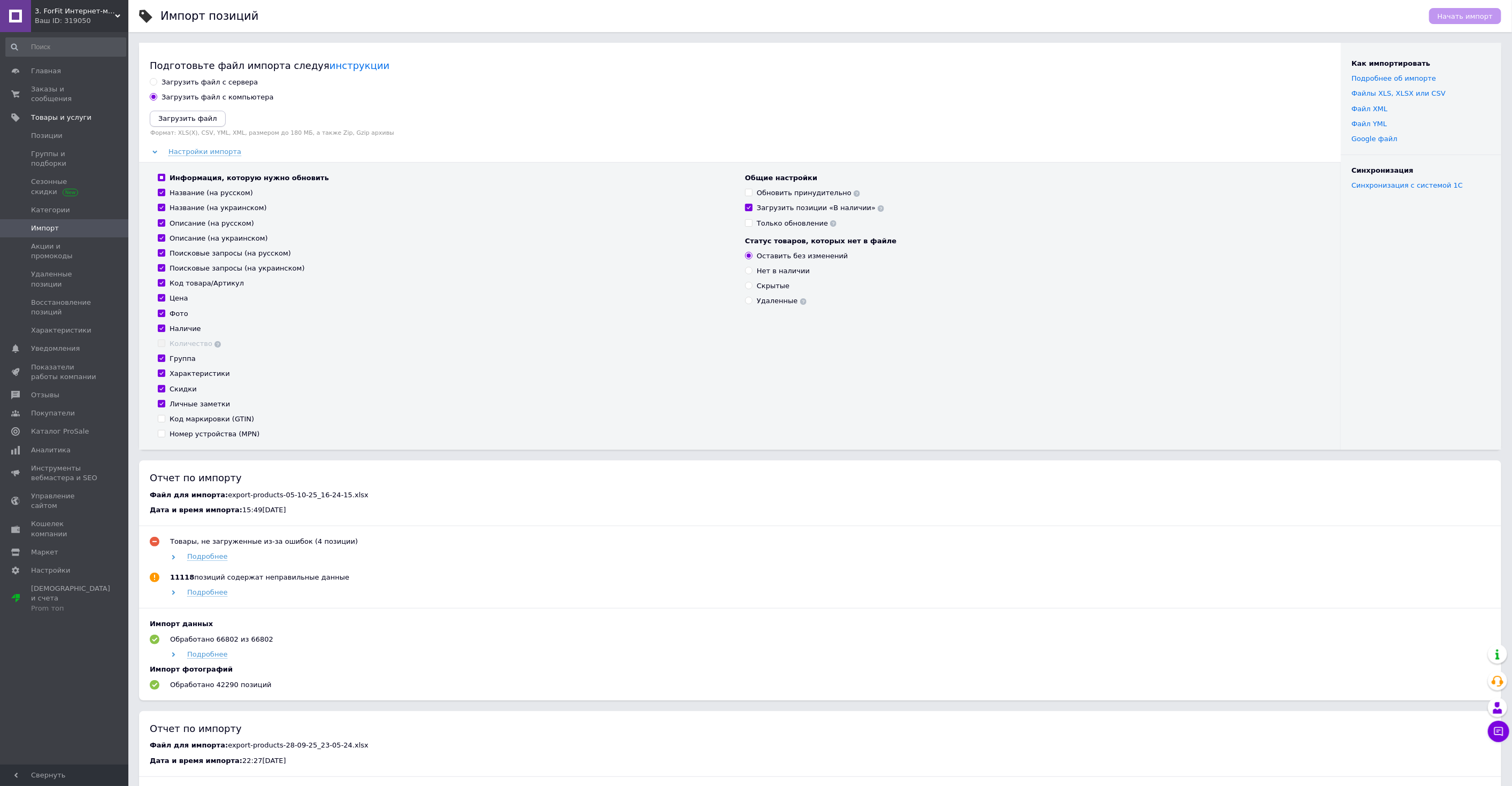
click at [212, 116] on button "Загрузить файл" at bounding box center [188, 118] width 76 height 16
click at [810, 191] on div "Общие настройки Обновить принудительно Загрузить позиции «В наличии» Только обн…" at bounding box center [1032, 206] width 576 height 55
click at [805, 203] on div "Общие настройки Обновить принудительно Загрузить позиции «В наличии» Только обн…" at bounding box center [1032, 206] width 576 height 55
click at [795, 199] on div "Обновить принудительно" at bounding box center [808, 199] width 103 height 9
click at [752, 199] on input "Обновить принудительно" at bounding box center [748, 198] width 7 height 7
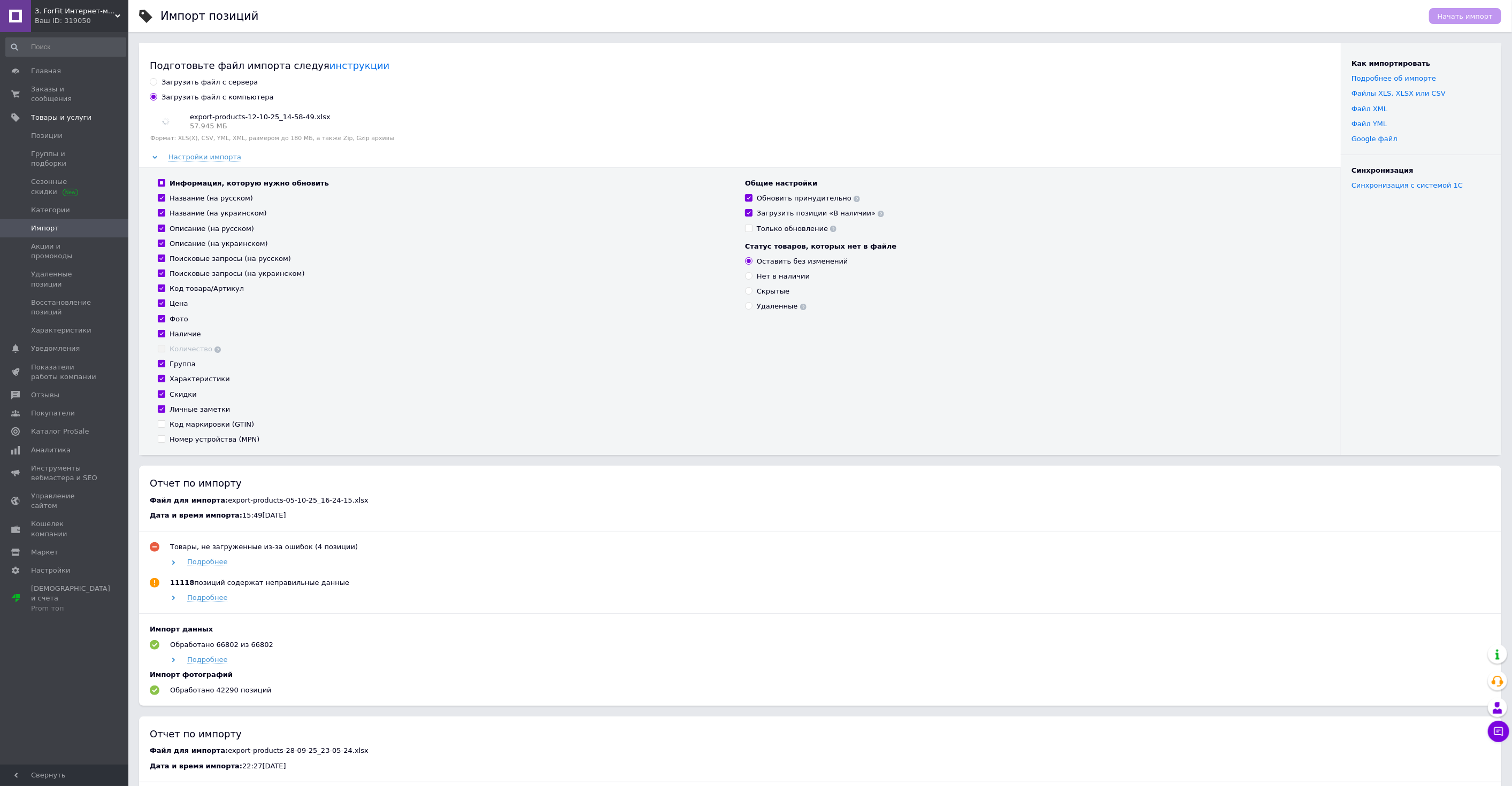
checkbox input "true"
click at [783, 300] on div "Статус товаров, которых нет в файле Оставить без изменений Нет в наличии Скрыты…" at bounding box center [1032, 277] width 576 height 70
click at [779, 306] on div "Удаленные" at bounding box center [781, 306] width 50 height 9
click at [752, 306] on input "Удаленные" at bounding box center [748, 306] width 7 height 7
radio input "true"
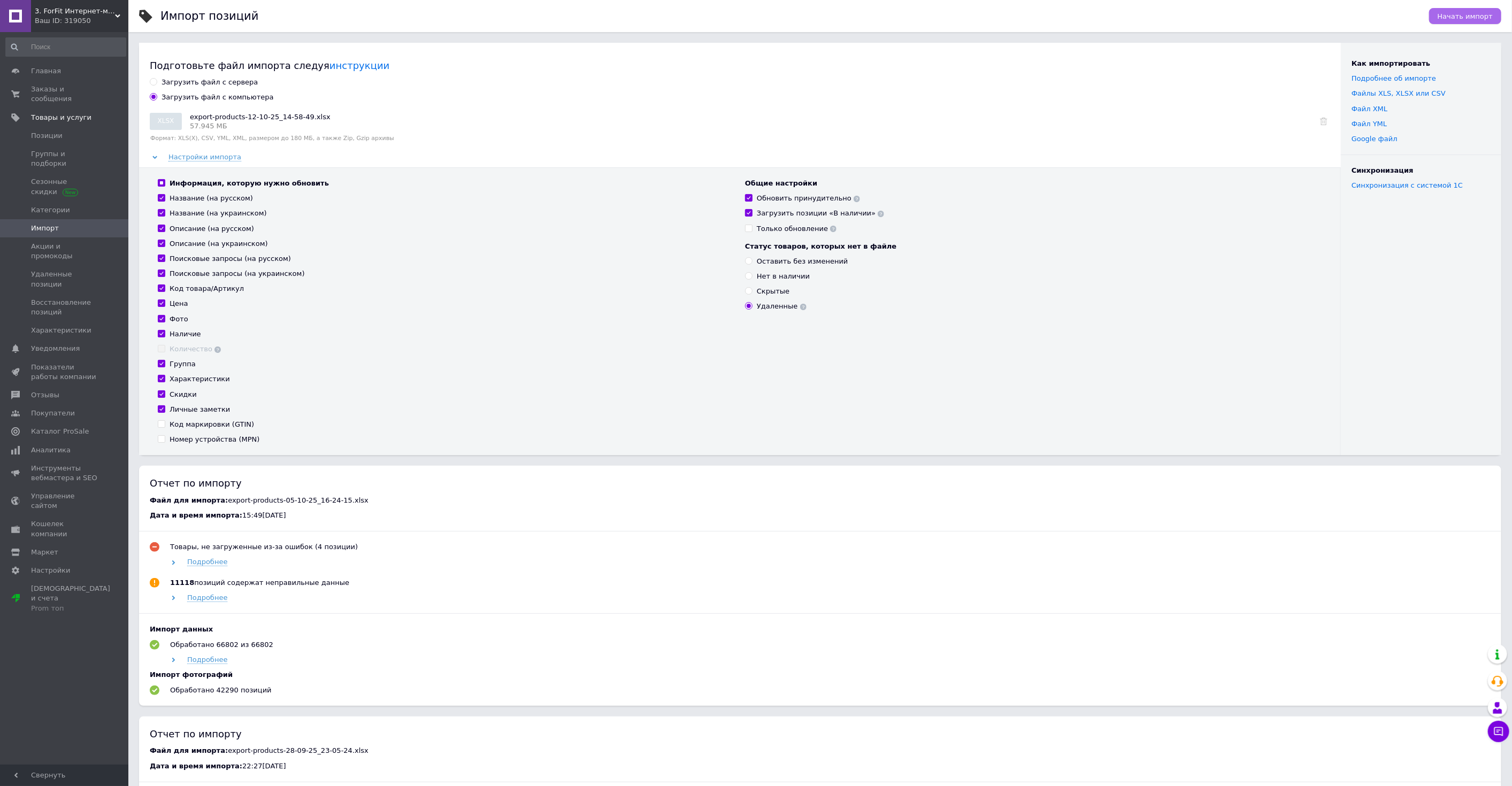
click at [1457, 12] on span "Начать импорт" at bounding box center [1465, 16] width 55 height 8
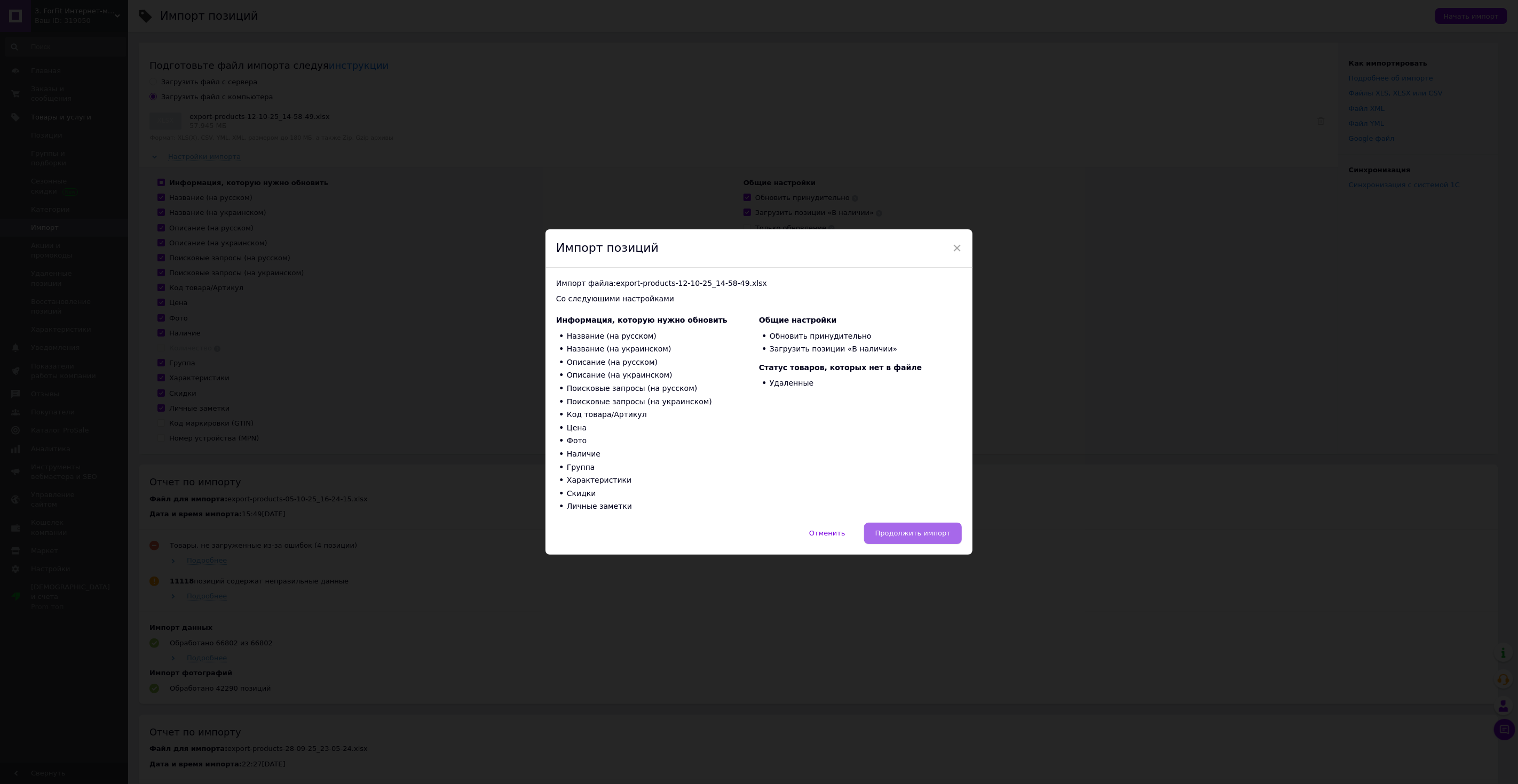
drag, startPoint x: 935, startPoint y: 535, endPoint x: 927, endPoint y: 536, distance: 8.1
click at [935, 535] on span "Продолжить импорт" at bounding box center [913, 533] width 75 height 8
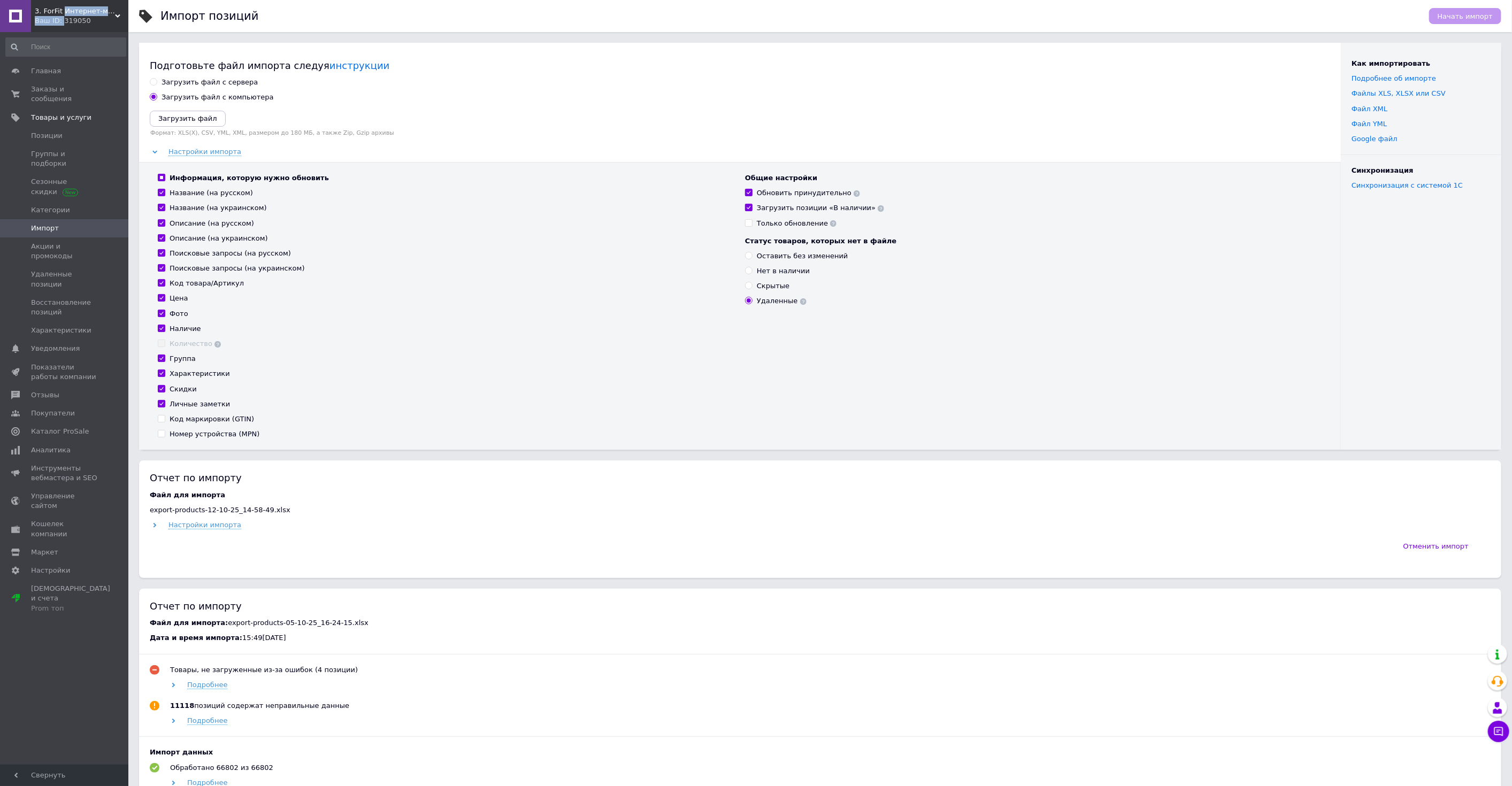
click at [61, 15] on div "3. ForFit Интернет-магазин спортивных товаров Ваш ID: 319050" at bounding box center [80, 16] width 97 height 32
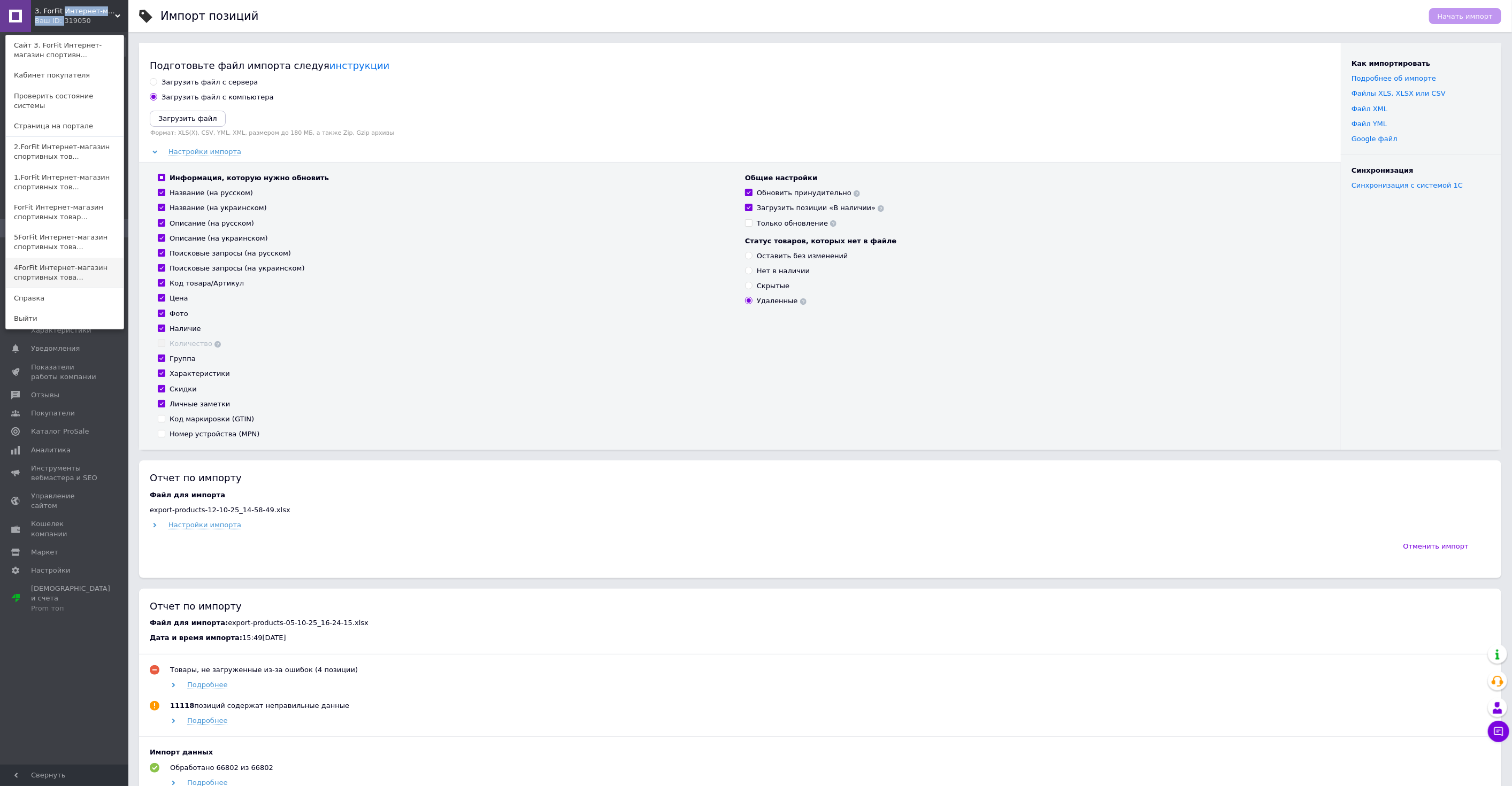
click at [61, 259] on link "4ForFit Интернет-магазин спортивных това..." at bounding box center [64, 272] width 118 height 30
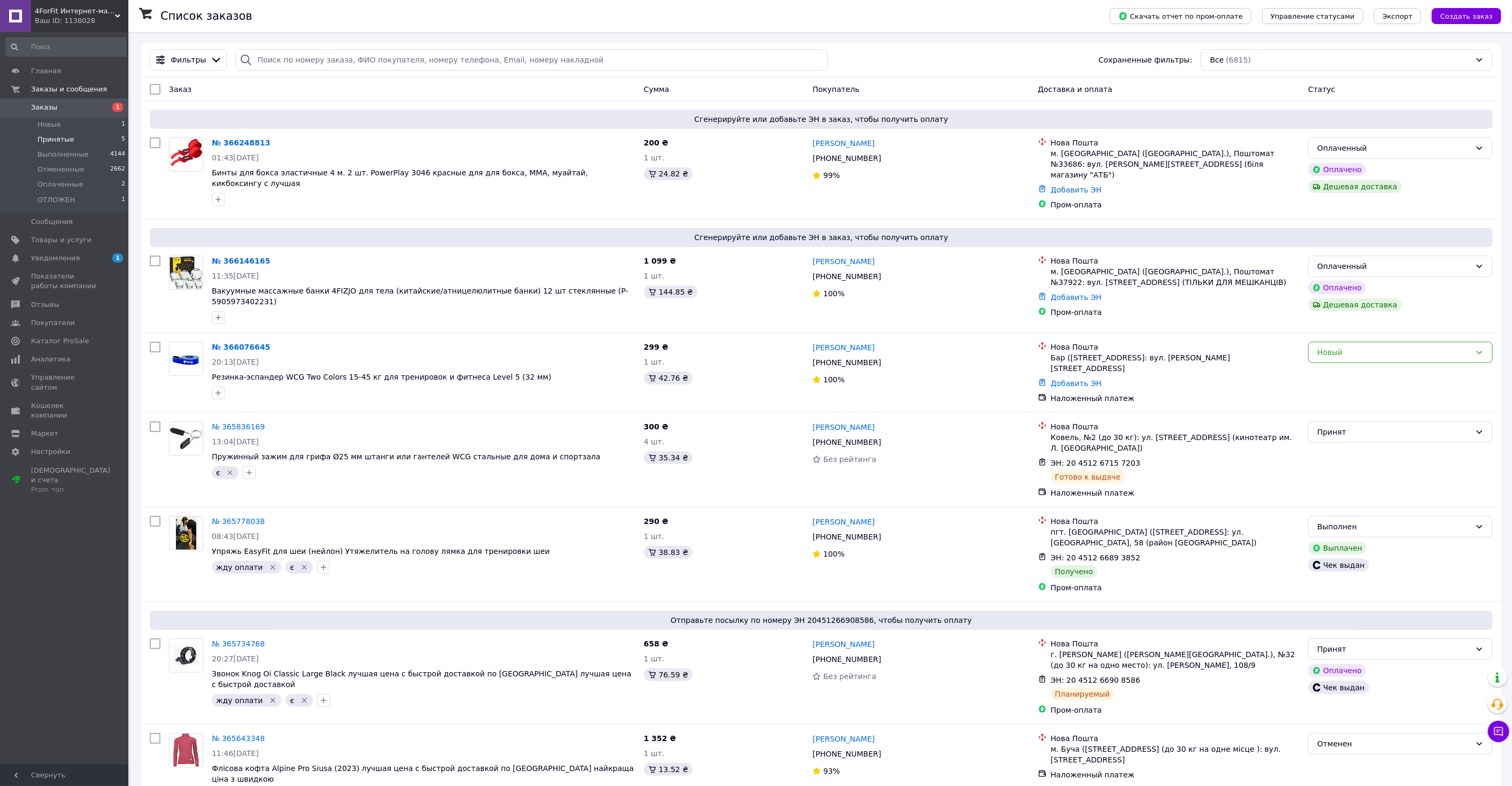
click at [86, 139] on li "Принятые 5" at bounding box center [65, 140] width 131 height 15
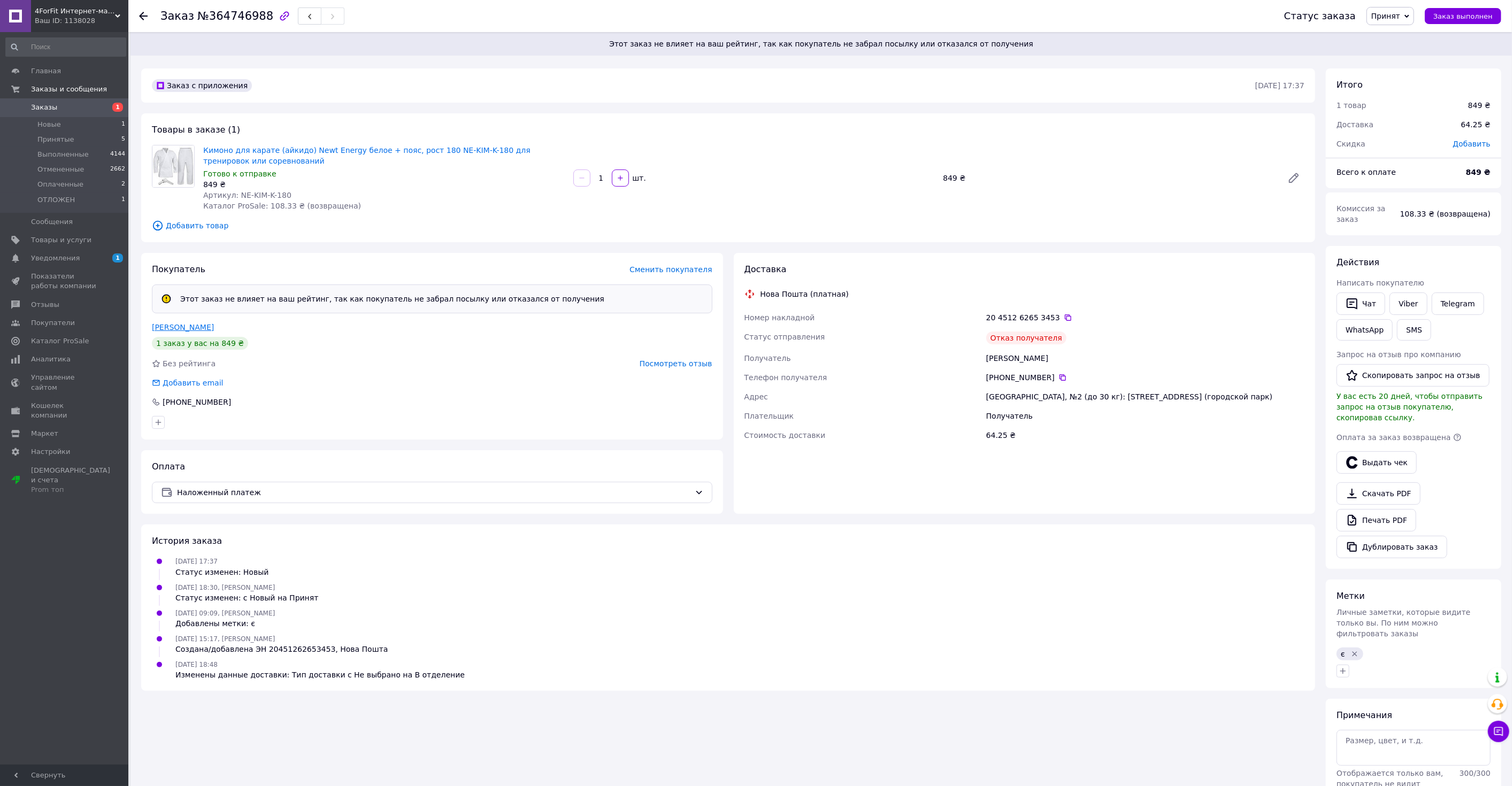
click at [189, 327] on link "[PERSON_NAME]" at bounding box center [182, 326] width 62 height 8
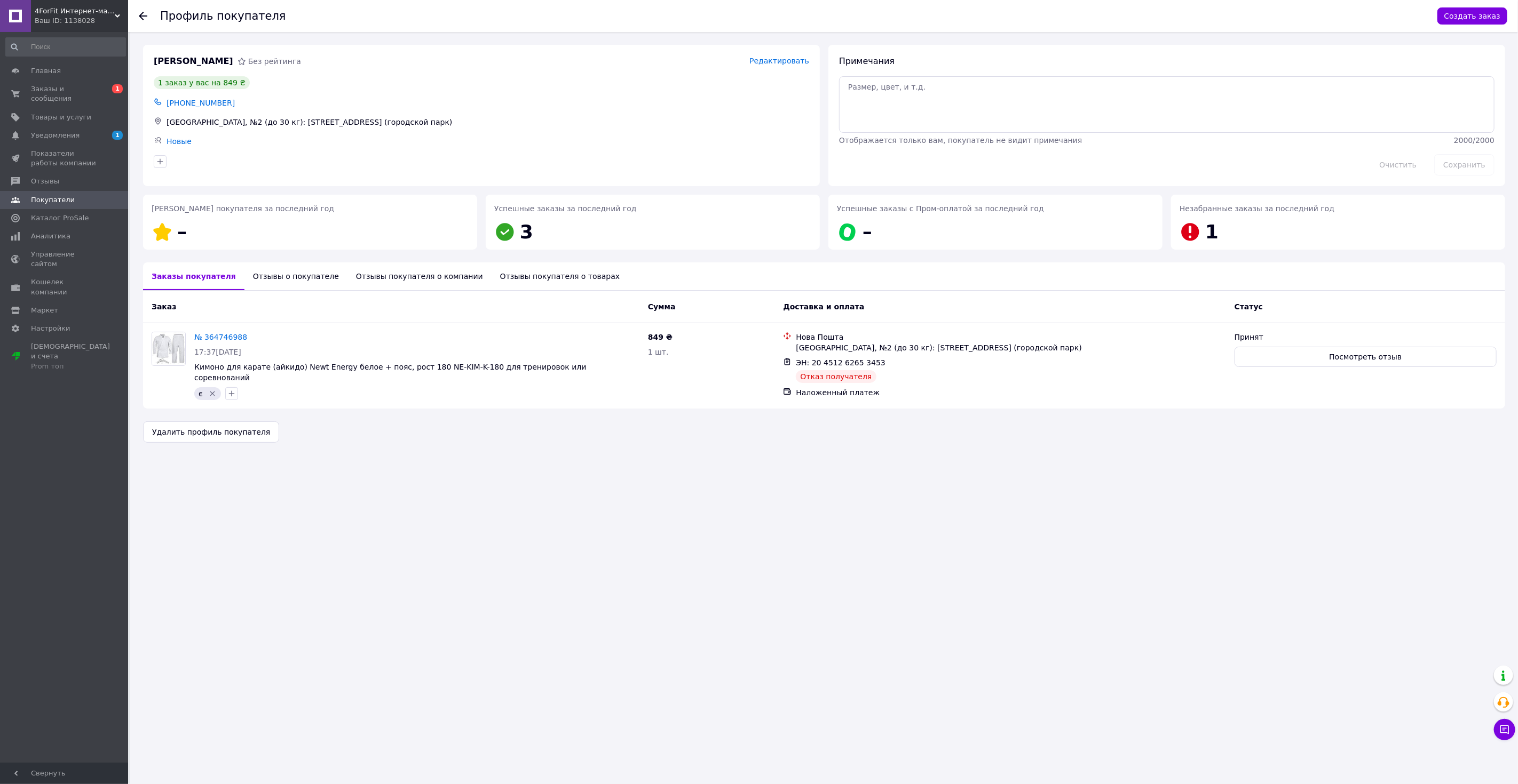
click at [270, 272] on div "Отзывы о покупателе" at bounding box center [295, 276] width 103 height 28
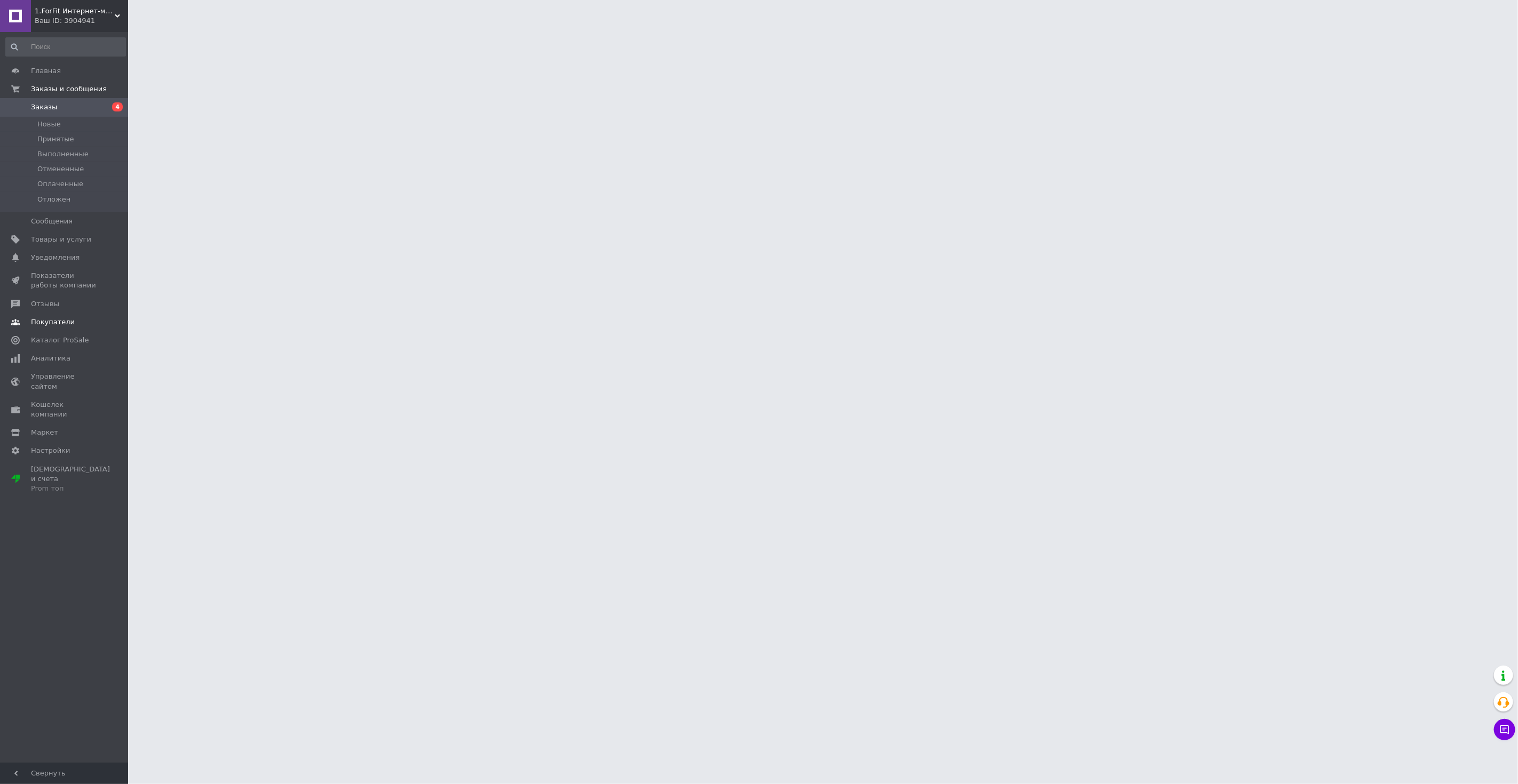
click at [89, 229] on link "Сообщения 0" at bounding box center [65, 222] width 131 height 18
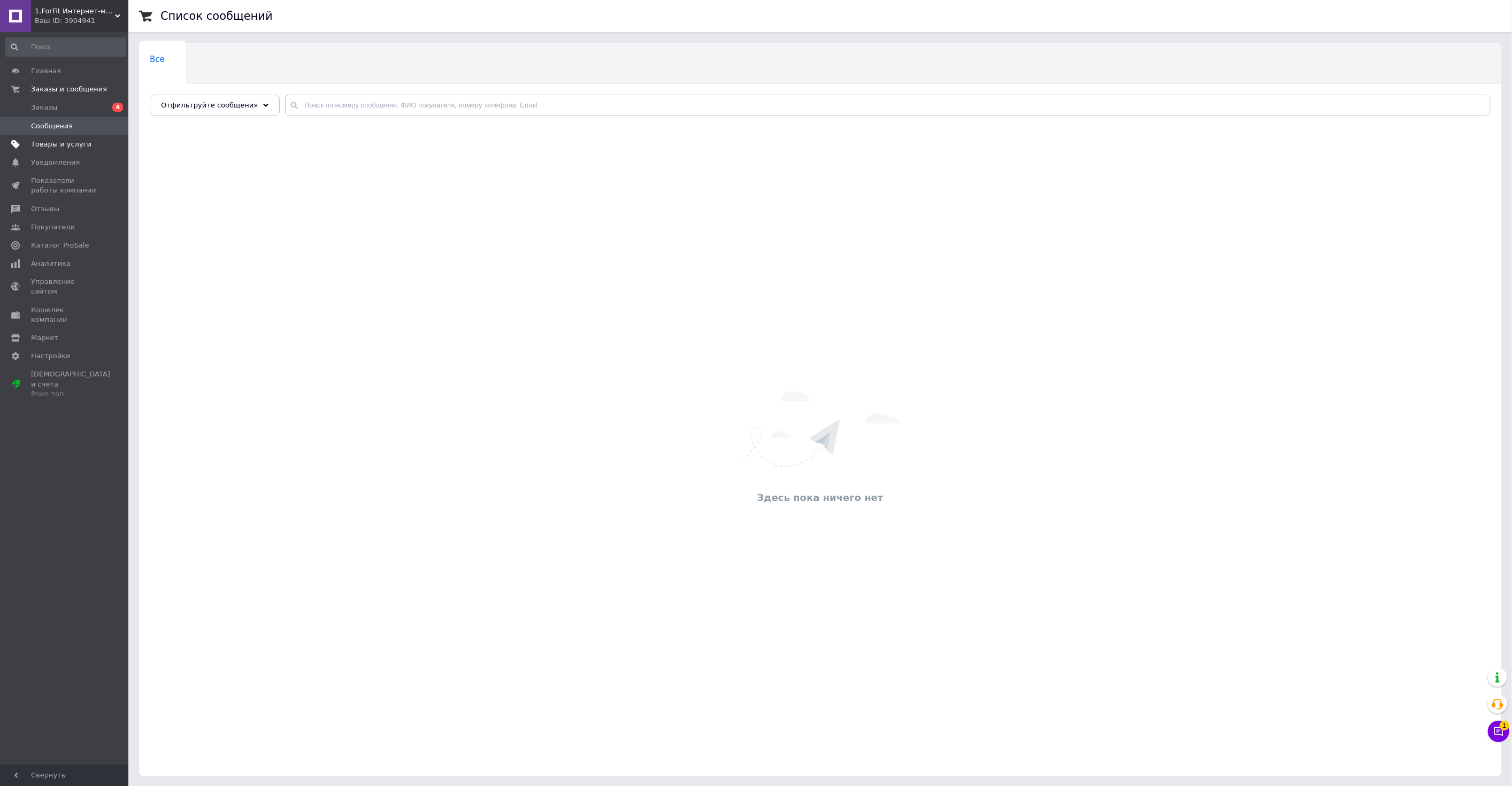
click at [83, 144] on span "Товары и услуги" at bounding box center [65, 144] width 68 height 9
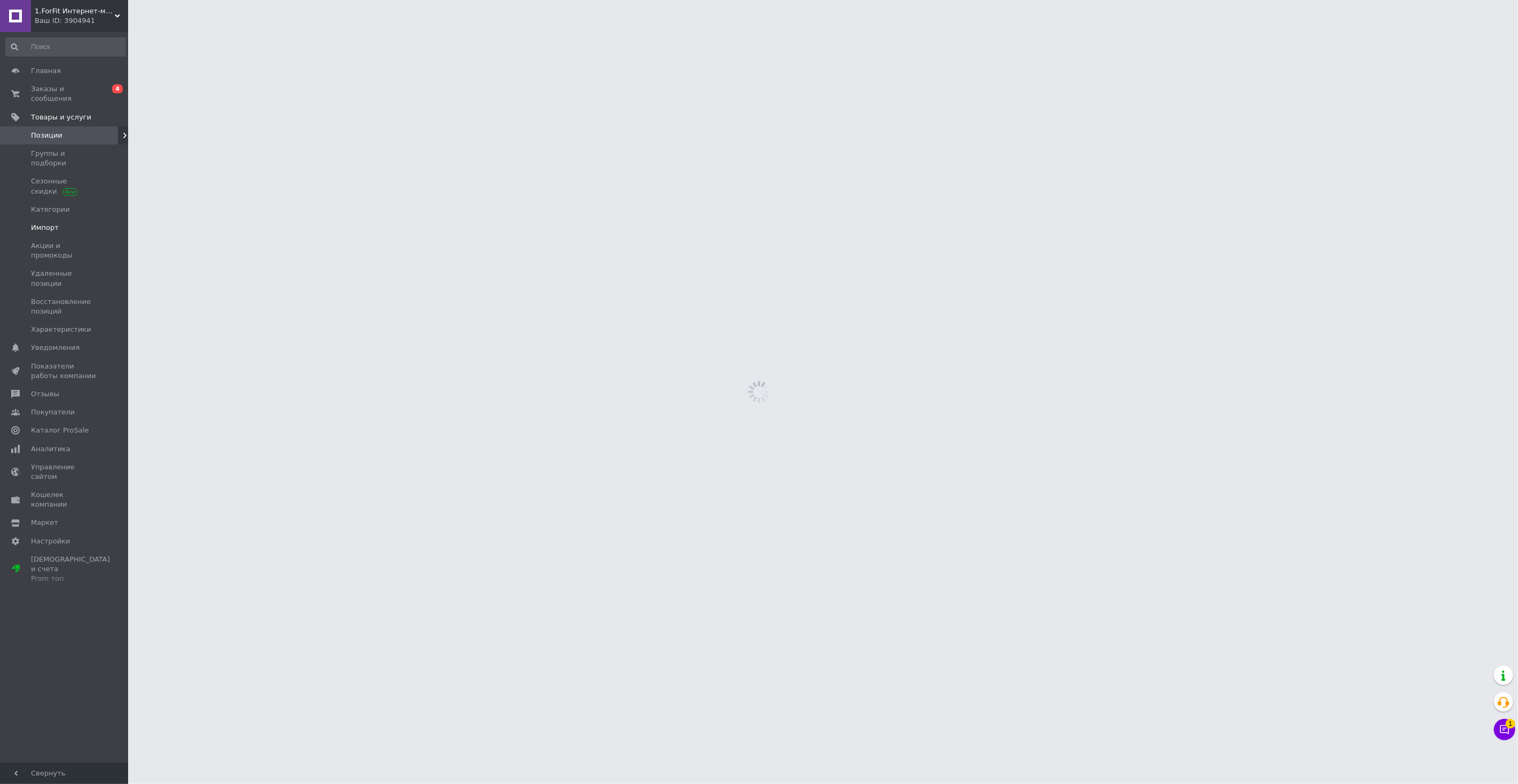
click at [62, 223] on span "Импорт" at bounding box center [65, 227] width 68 height 9
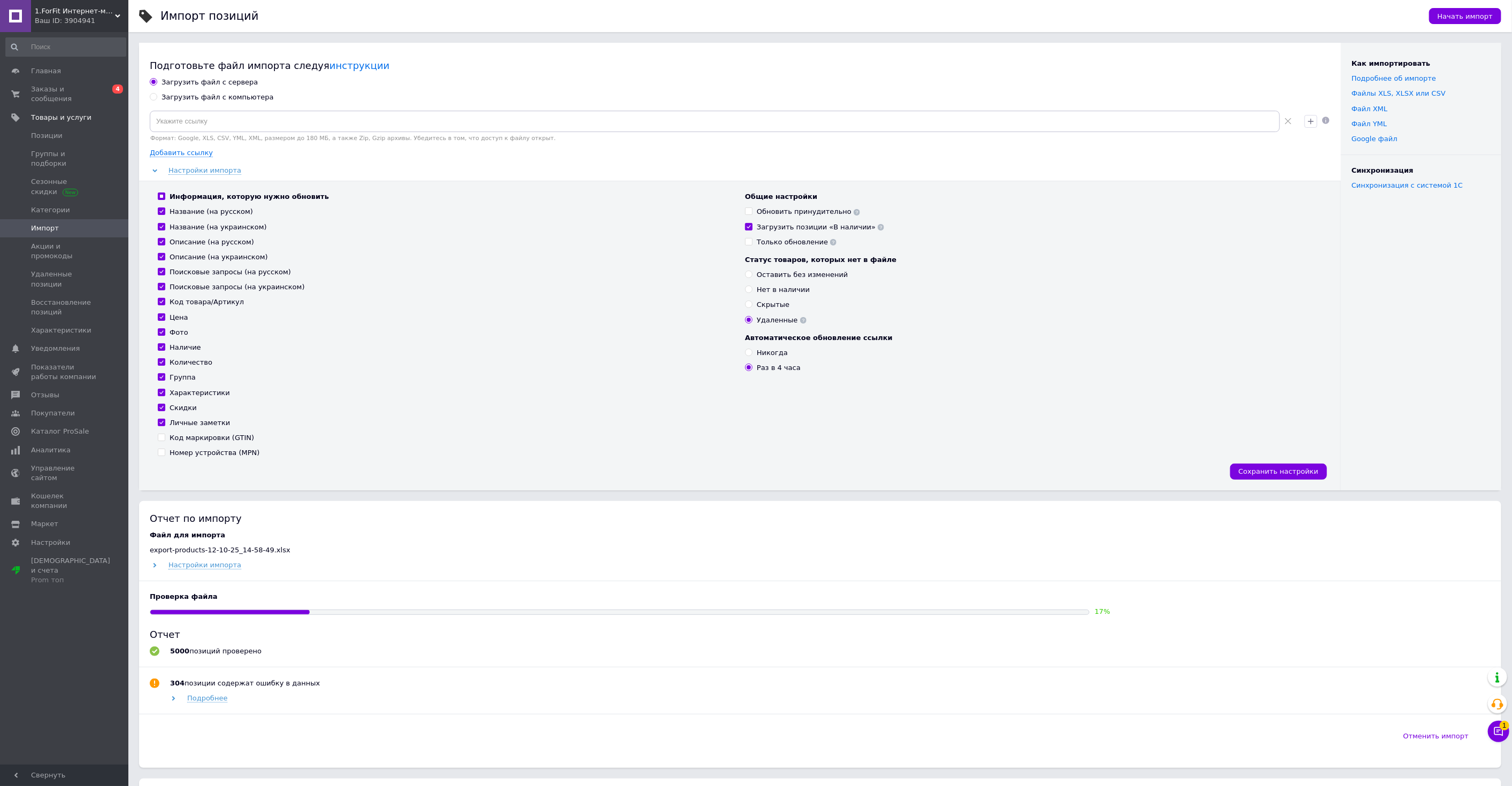
click at [85, 17] on div "Ваш ID: 3904941" at bounding box center [82, 20] width 94 height 9
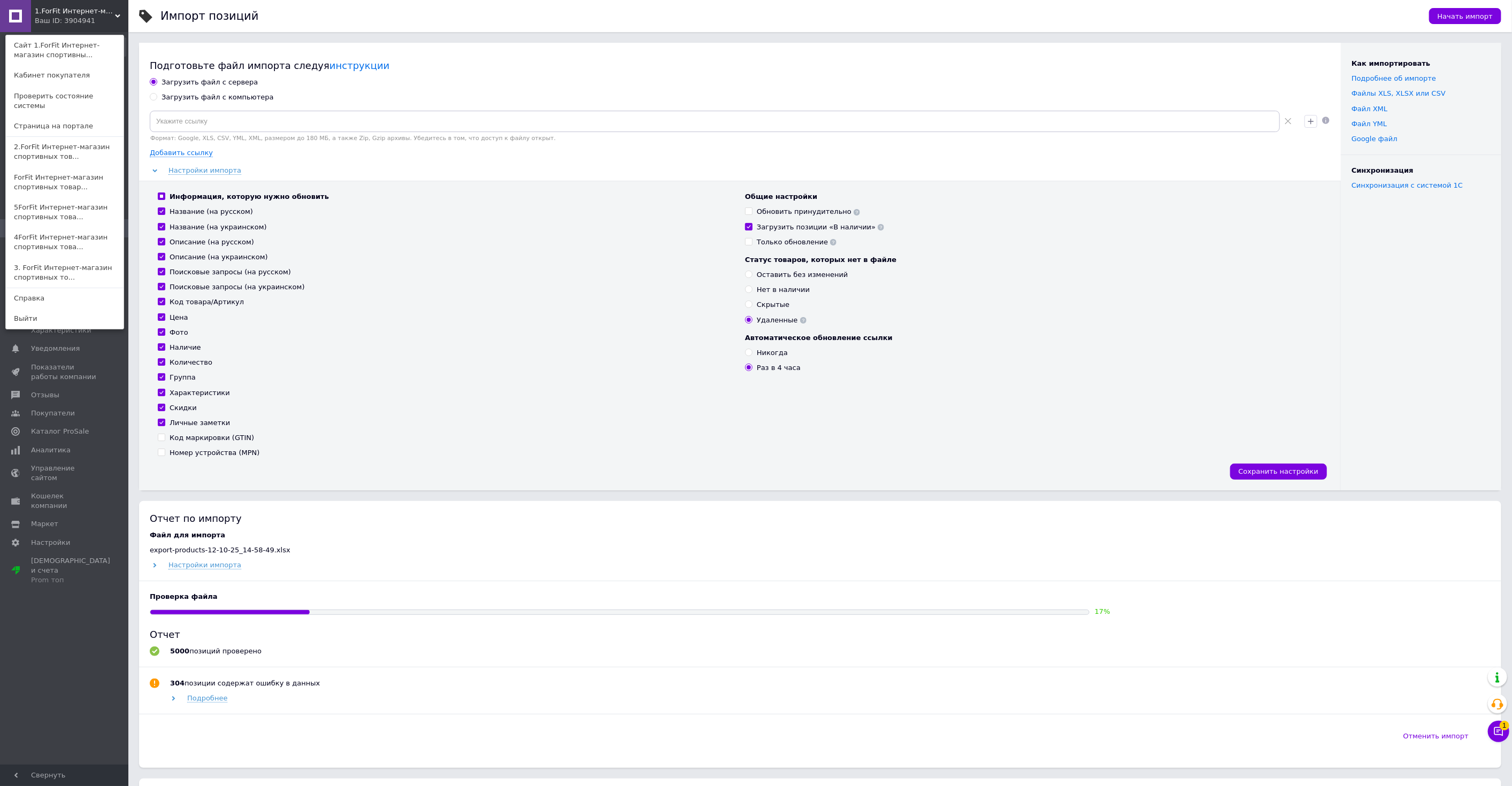
click at [64, 137] on link "2.ForFit Интернет-магазин спортивных тов..." at bounding box center [64, 152] width 118 height 30
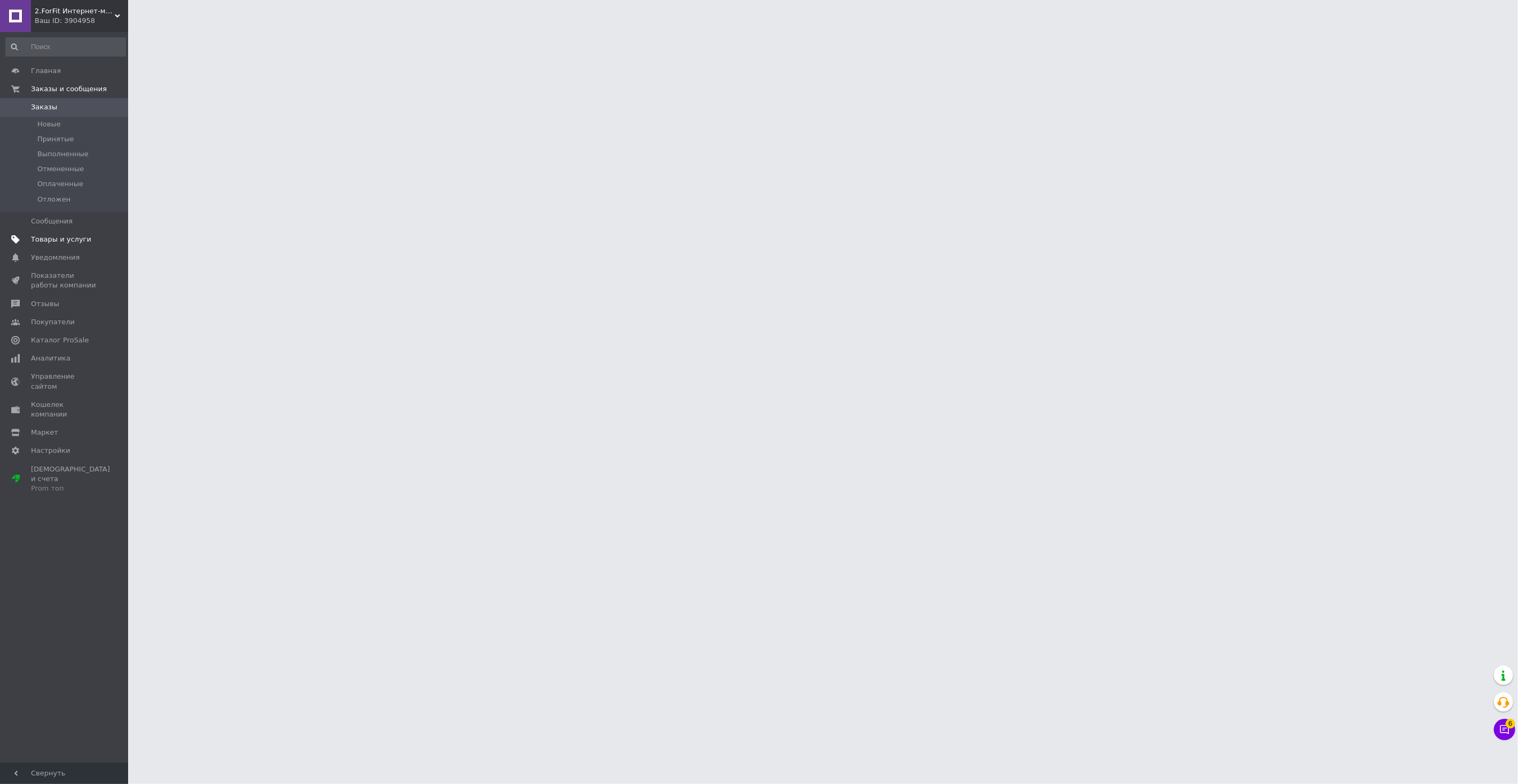
click at [80, 239] on span "Товары и услуги" at bounding box center [61, 239] width 61 height 9
click at [79, 223] on span "Импорт" at bounding box center [65, 227] width 68 height 9
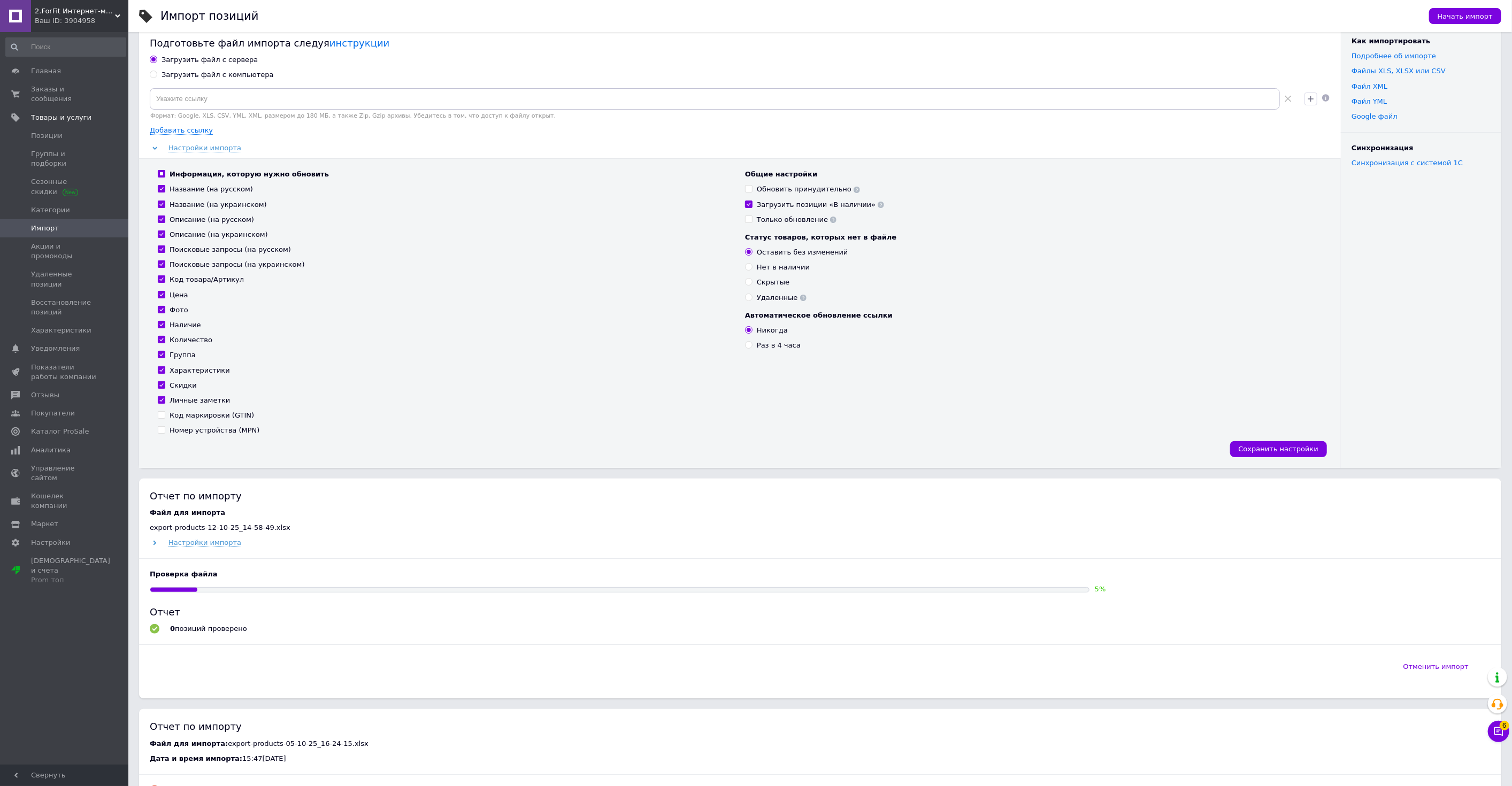
scroll to position [60, 0]
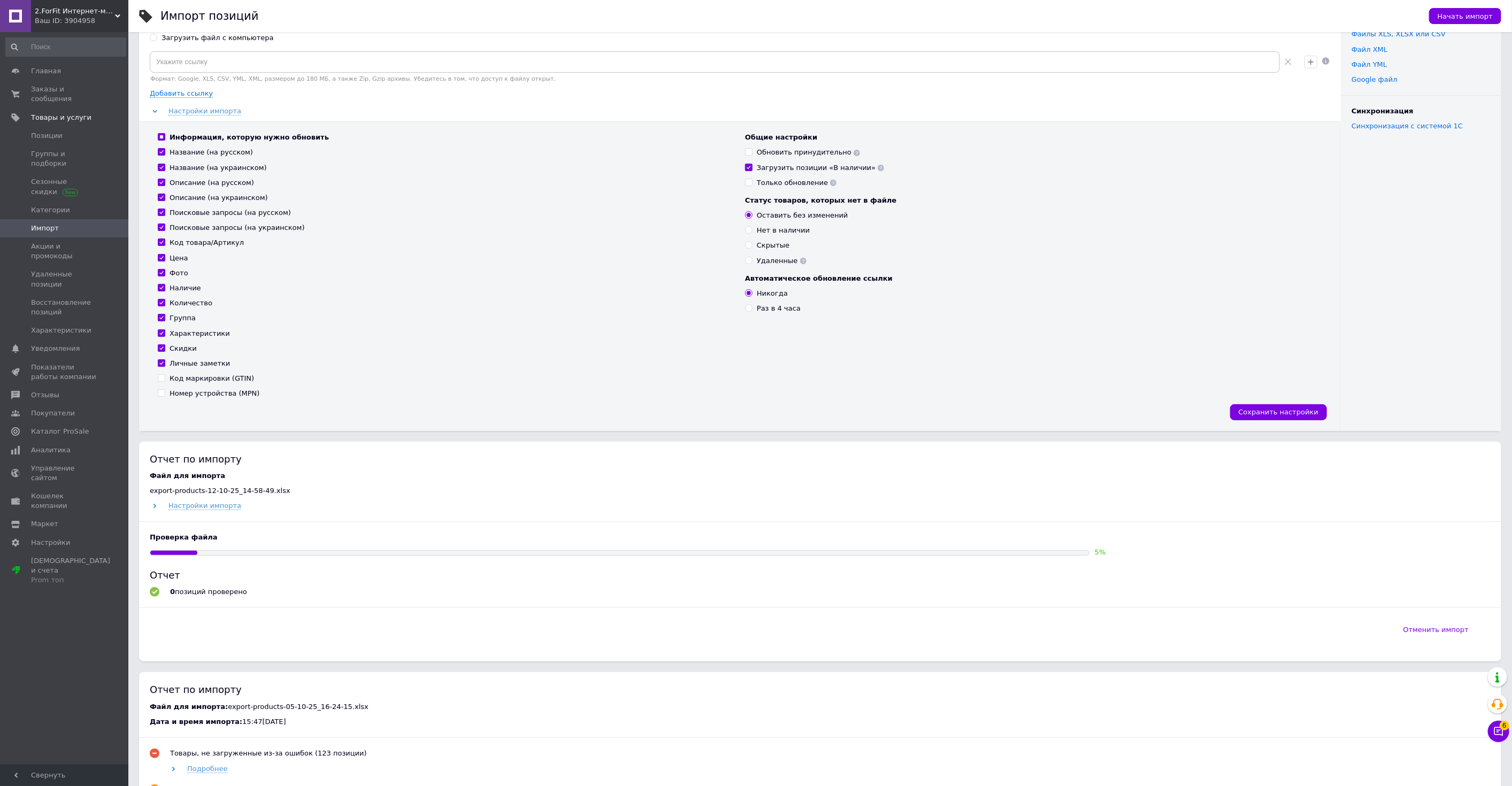
drag, startPoint x: 77, startPoint y: 12, endPoint x: 48, endPoint y: 150, distance: 141.0
click at [77, 13] on span "2.ForFit Интернет-магазин спортивных товаров" at bounding box center [74, 11] width 80 height 9
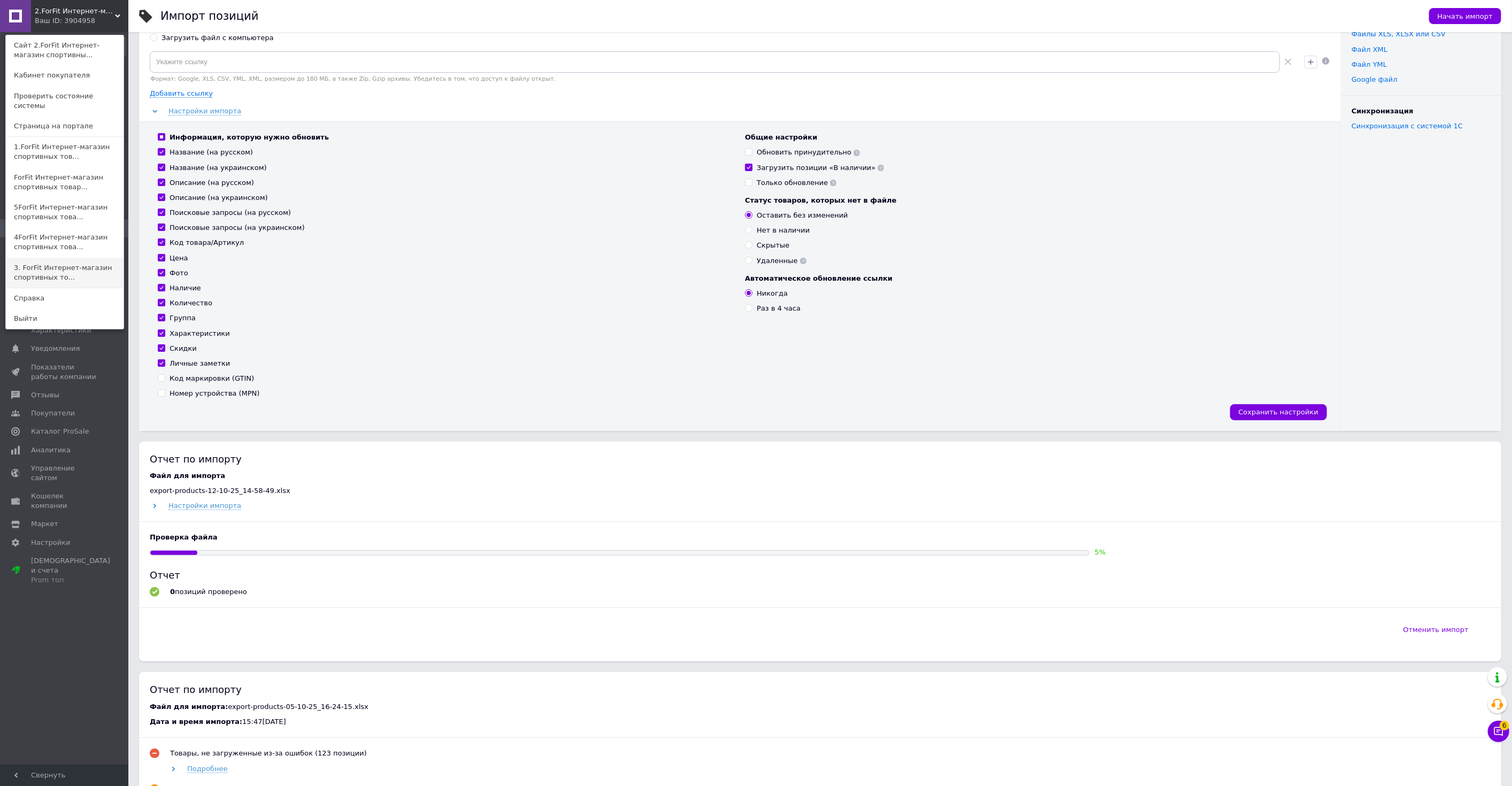
click at [52, 269] on link "3. ForFit Интернет-магазин спортивных то..." at bounding box center [64, 272] width 118 height 30
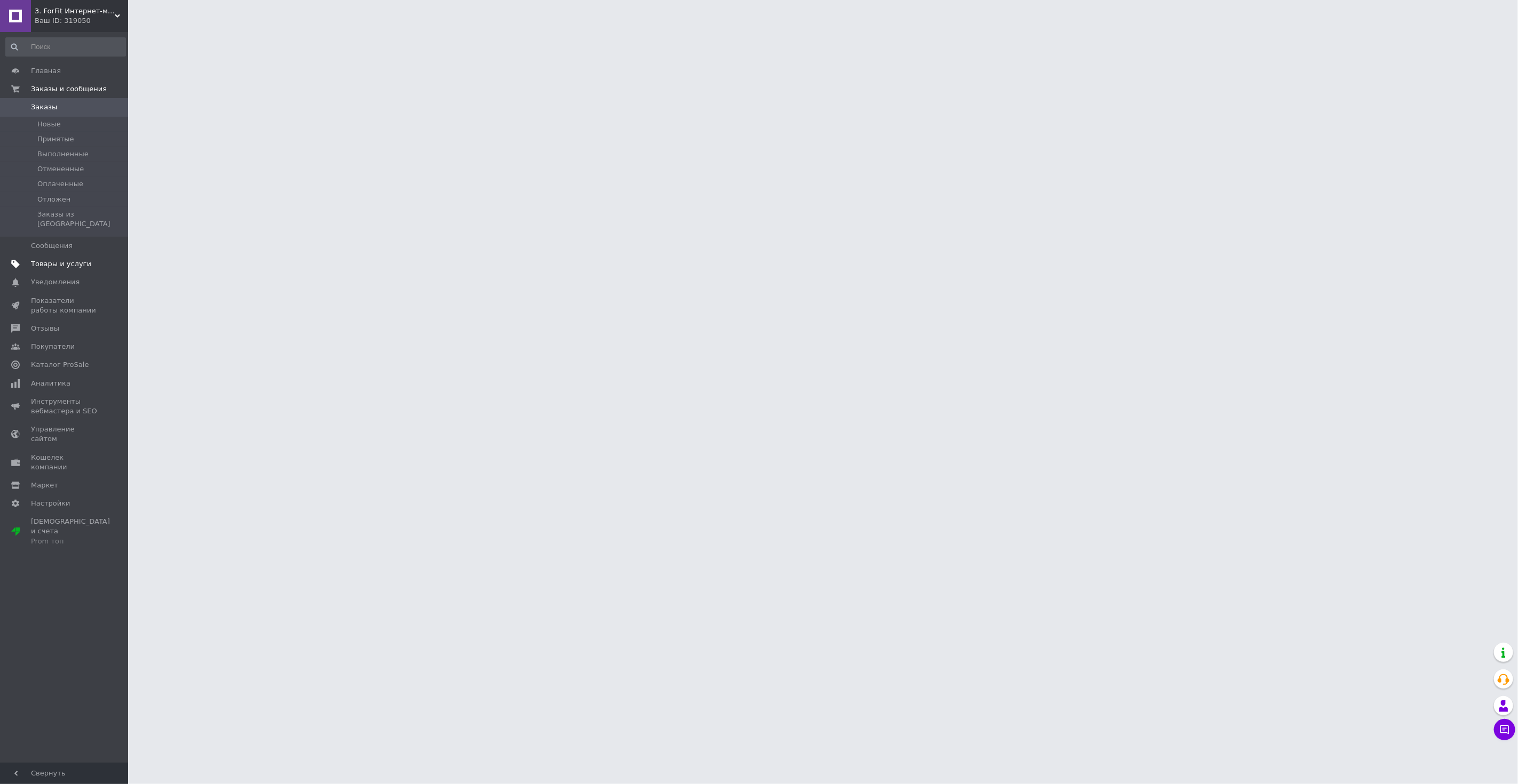
click at [93, 259] on span "Товары и услуги" at bounding box center [65, 264] width 68 height 9
click at [91, 219] on link "Импорт" at bounding box center [65, 228] width 131 height 18
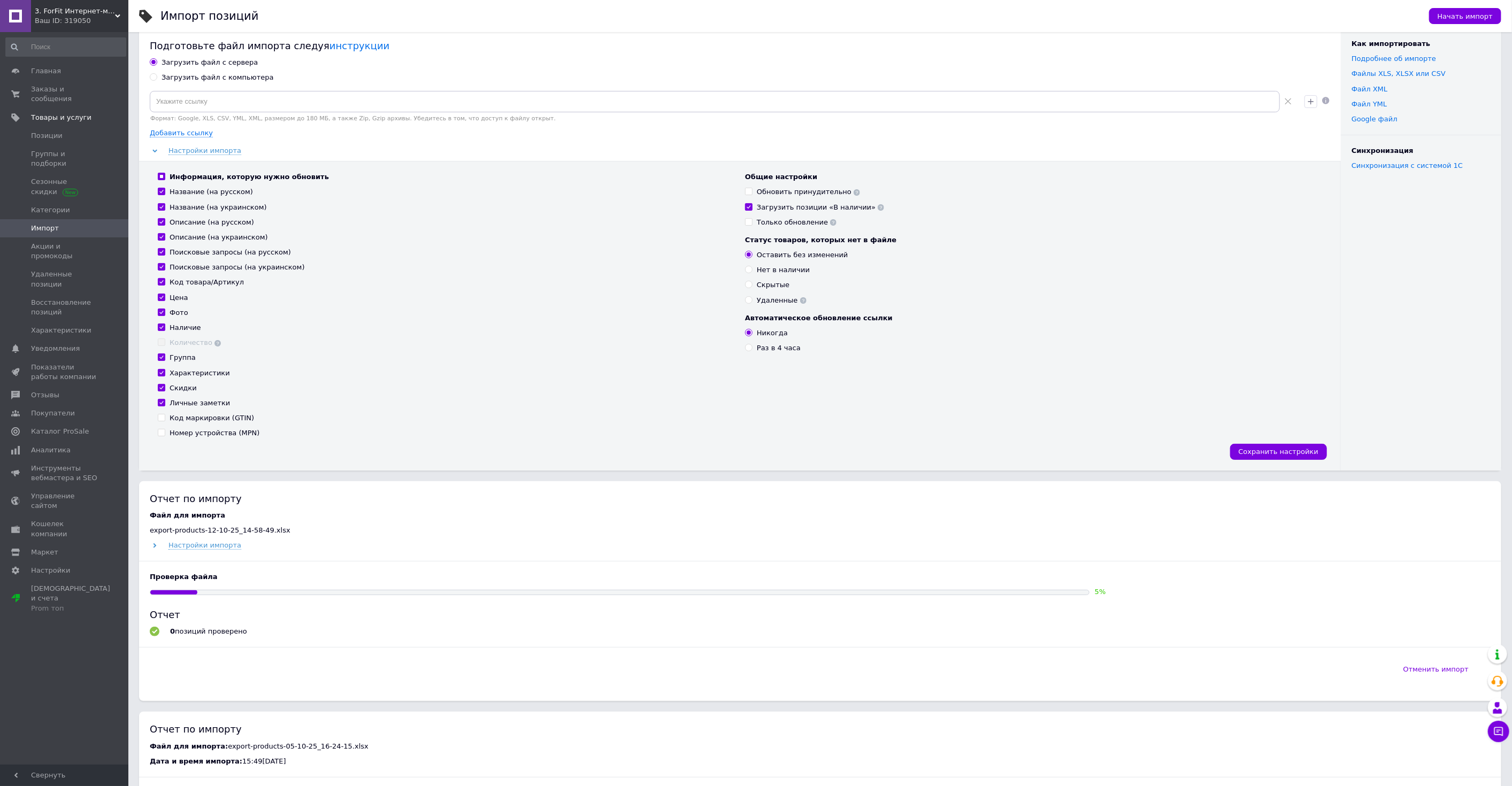
scroll to position [119, 0]
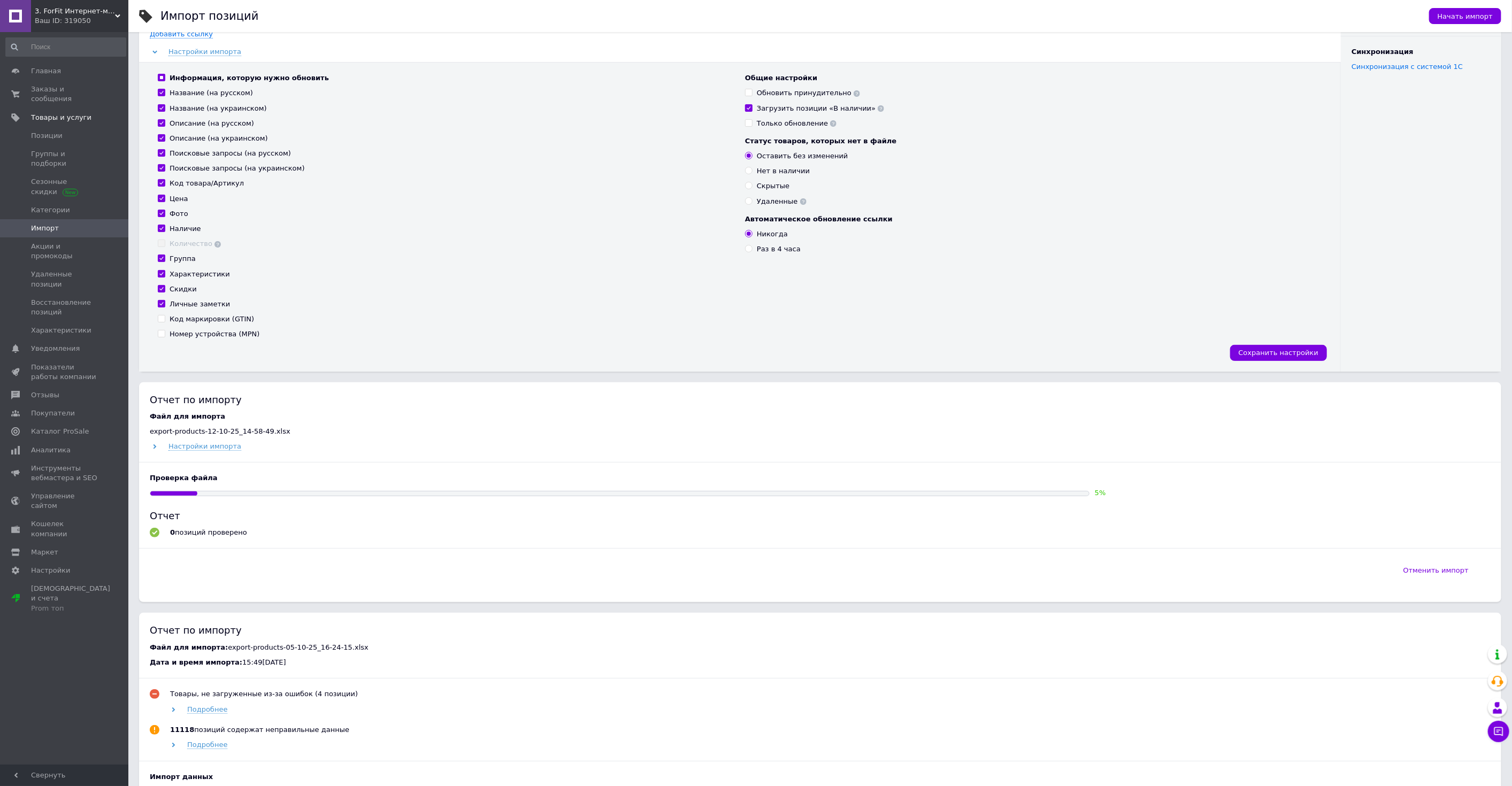
click at [58, 9] on span "3. ForFit Интернет-магазин спортивных товаров" at bounding box center [74, 11] width 80 height 9
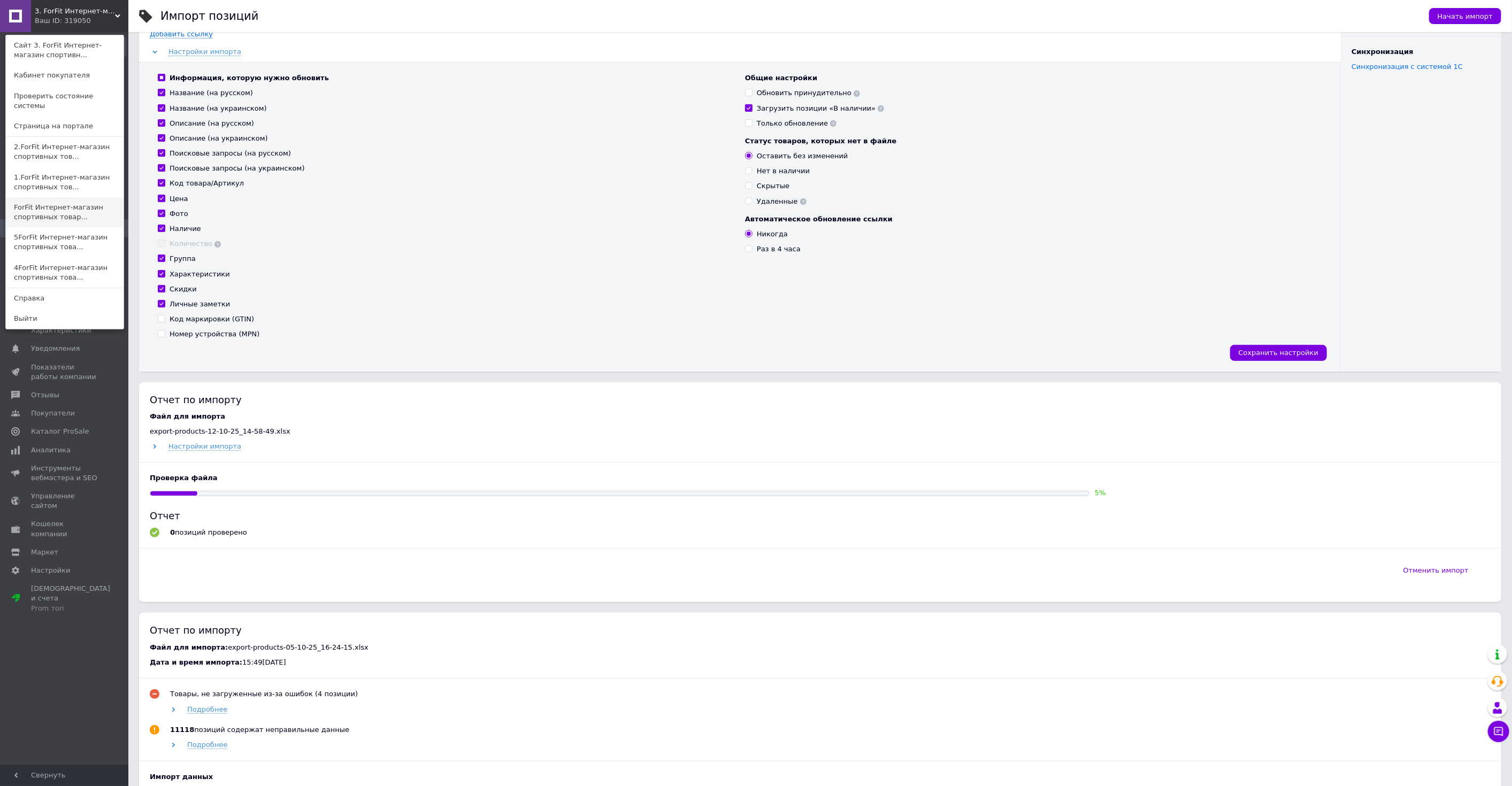
click at [60, 198] on link "ForFit Интернет-магазин спортивных товар..." at bounding box center [64, 212] width 118 height 30
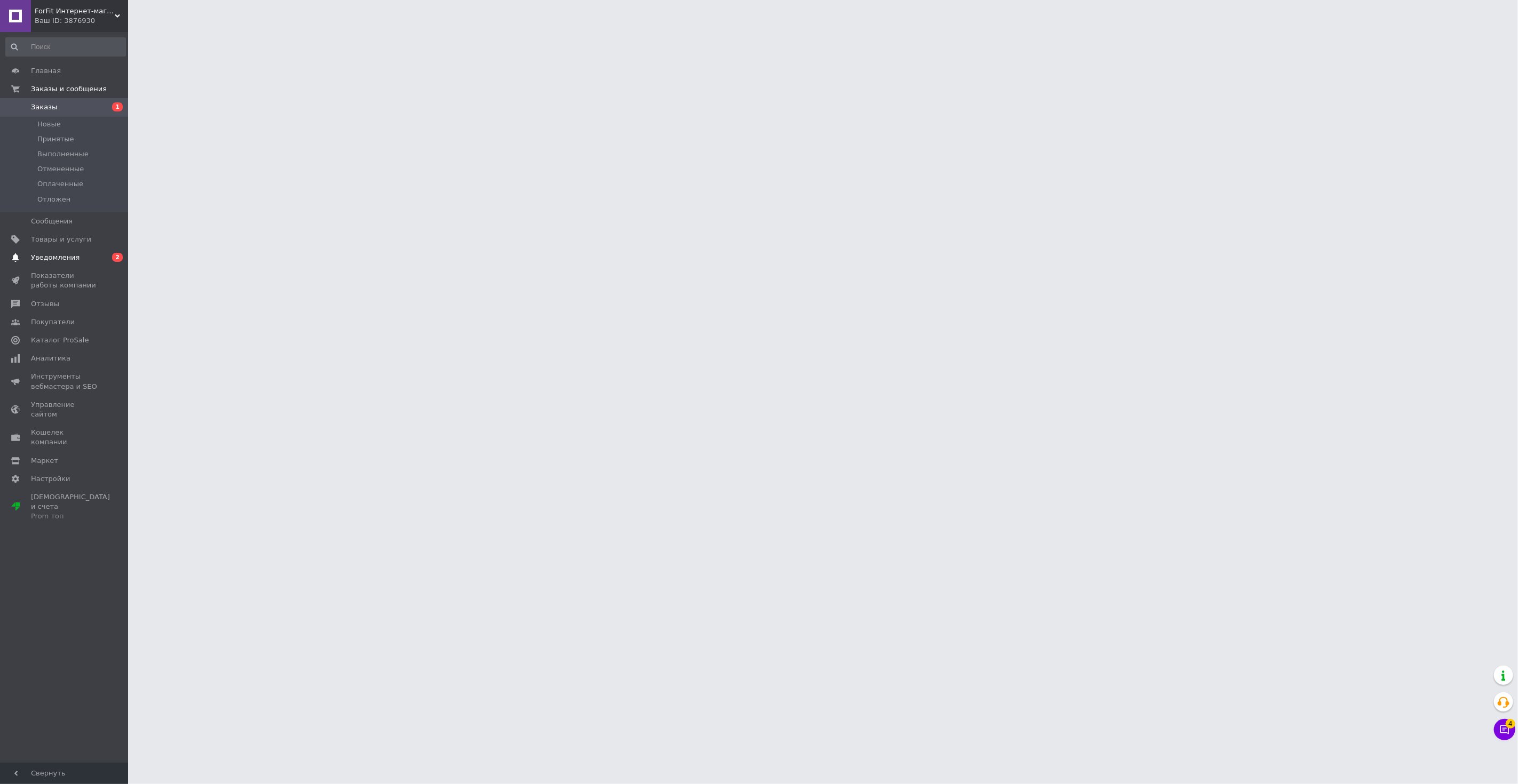
click at [91, 257] on span "Уведомления" at bounding box center [65, 258] width 68 height 9
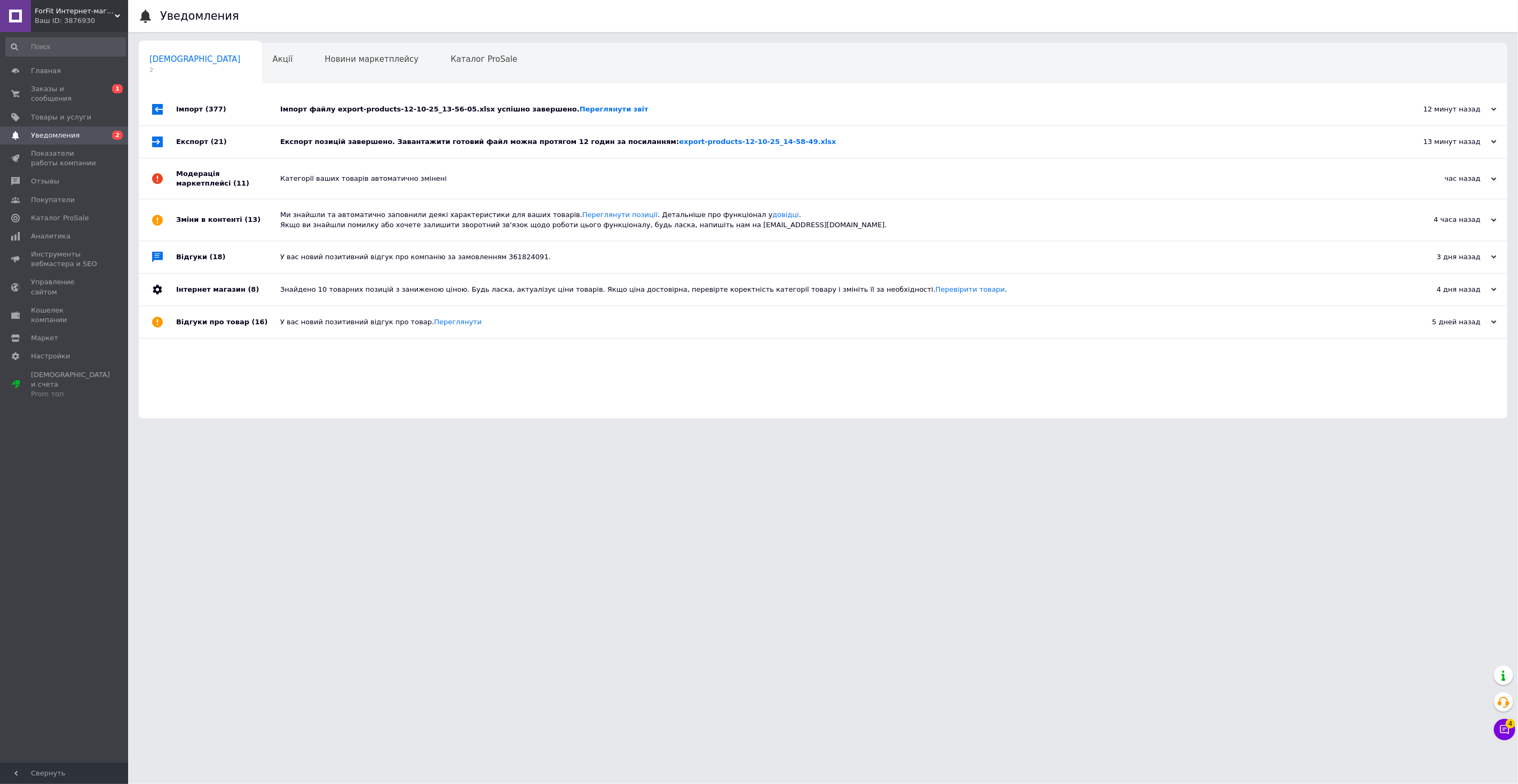
click at [353, 116] on div "Імпорт файлу export-products-12-10-25_13-56-05.xlsx успішно завершено. Переглян…" at bounding box center [835, 109] width 1110 height 32
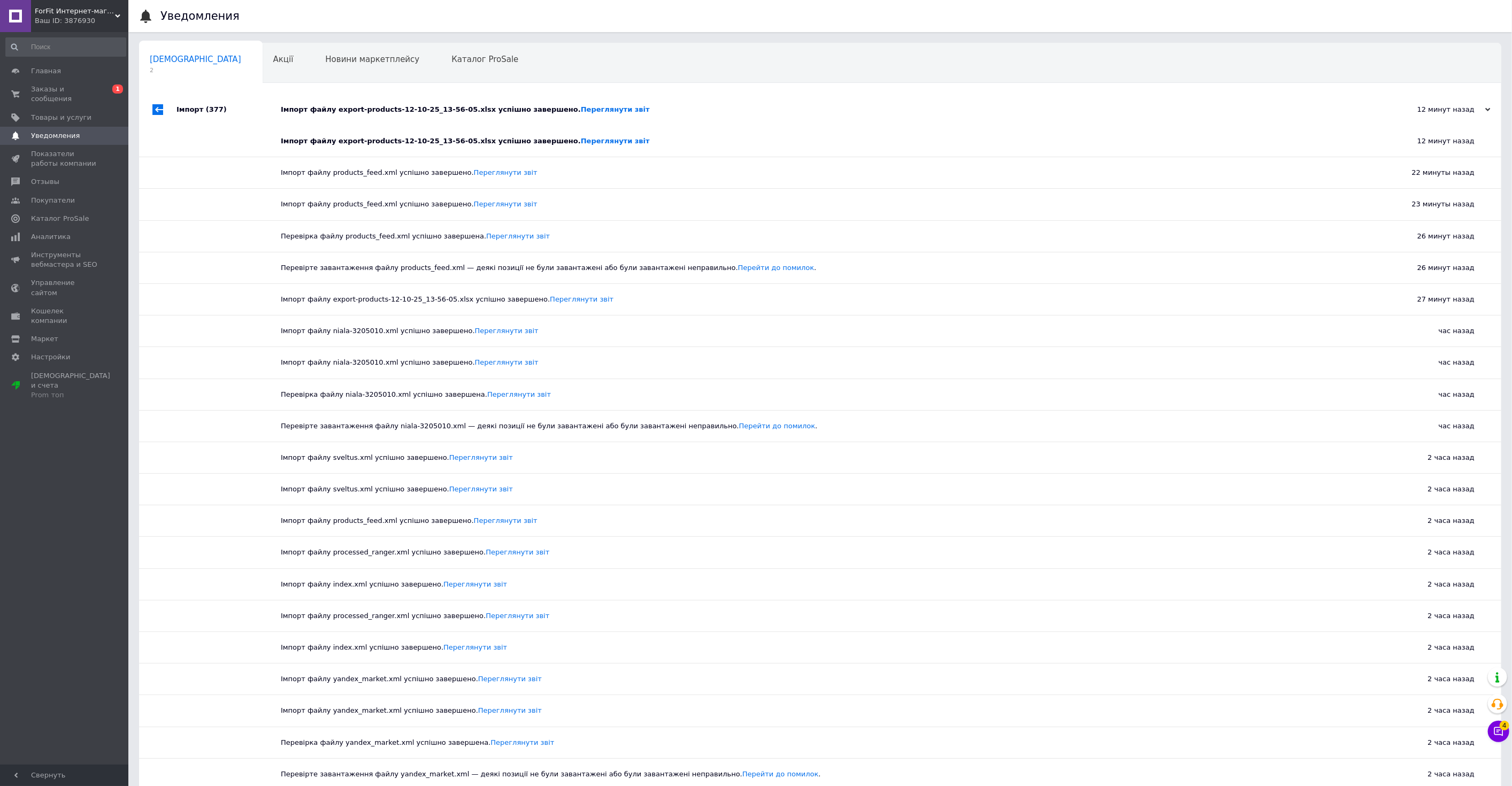
click at [356, 115] on div "Імпорт файлу export-products-12-10-25_13-56-05.xlsx успішно завершено. Переглян…" at bounding box center [832, 109] width 1103 height 32
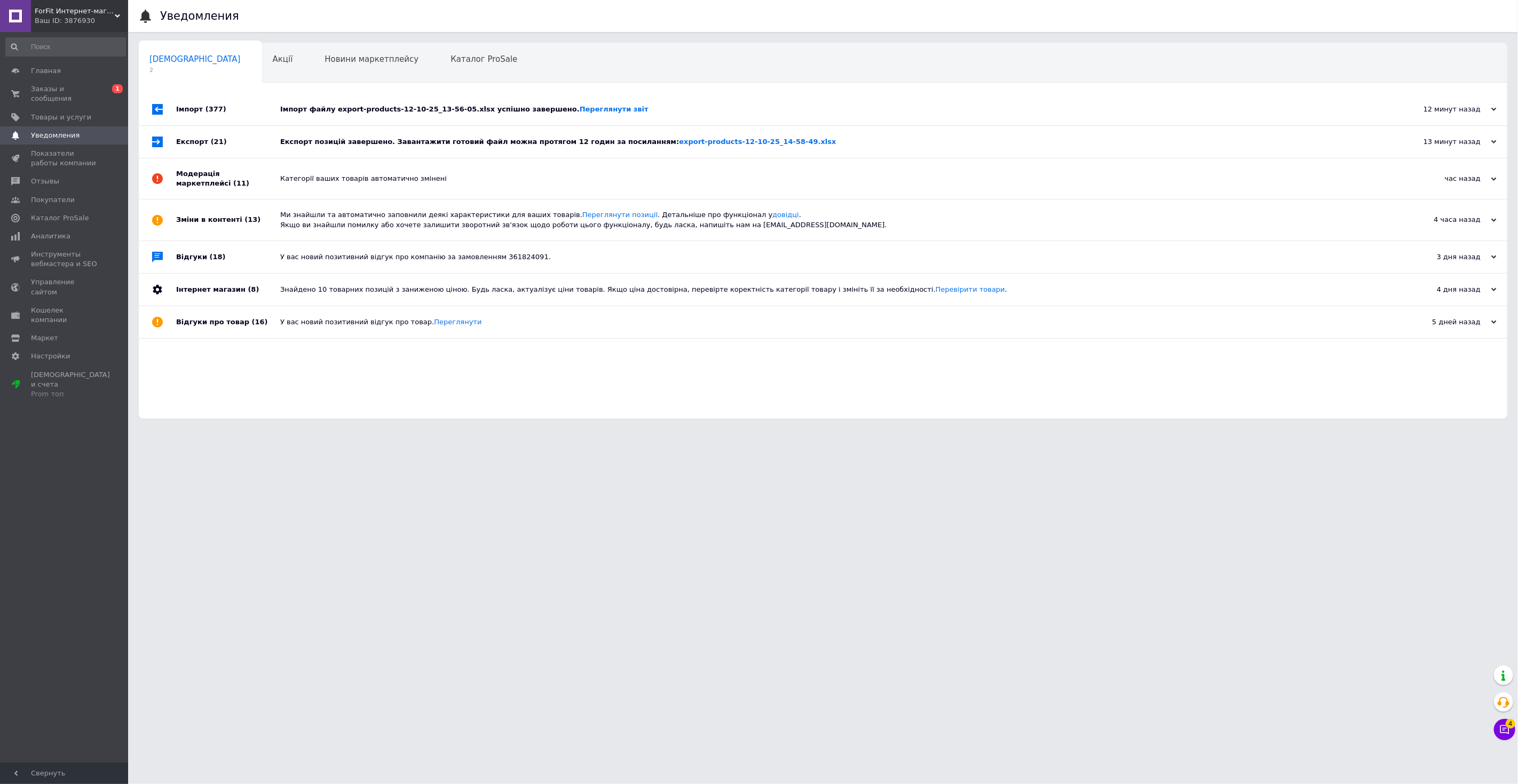
click at [355, 144] on div "Експорт позицій завершено. Завантажити готовий файл можна протягом 12 годин за …" at bounding box center [835, 142] width 1110 height 9
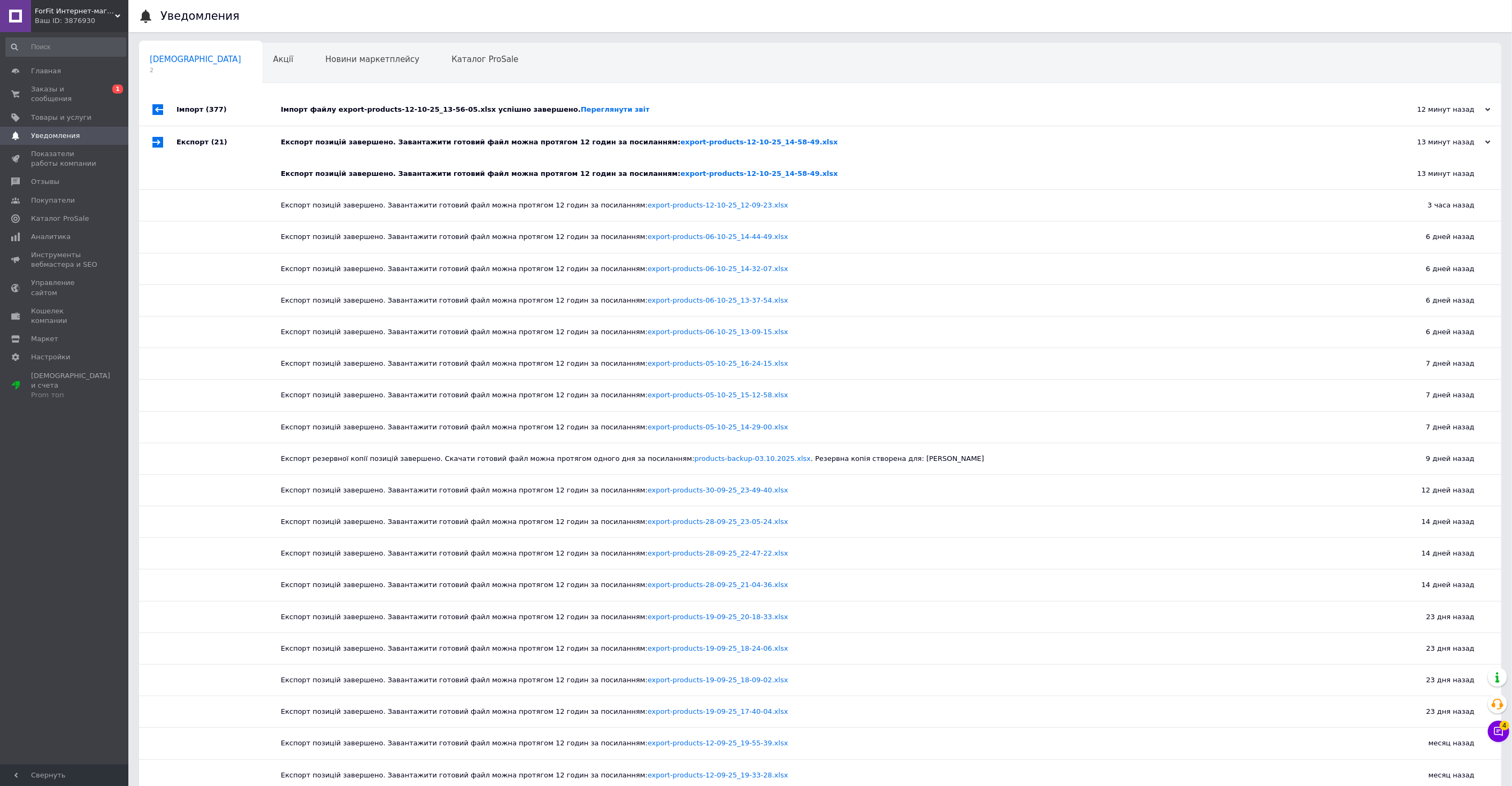
click at [356, 144] on div "Експорт позицій завершено. Завантажити готовий файл можна протягом 12 годин за …" at bounding box center [832, 142] width 1103 height 9
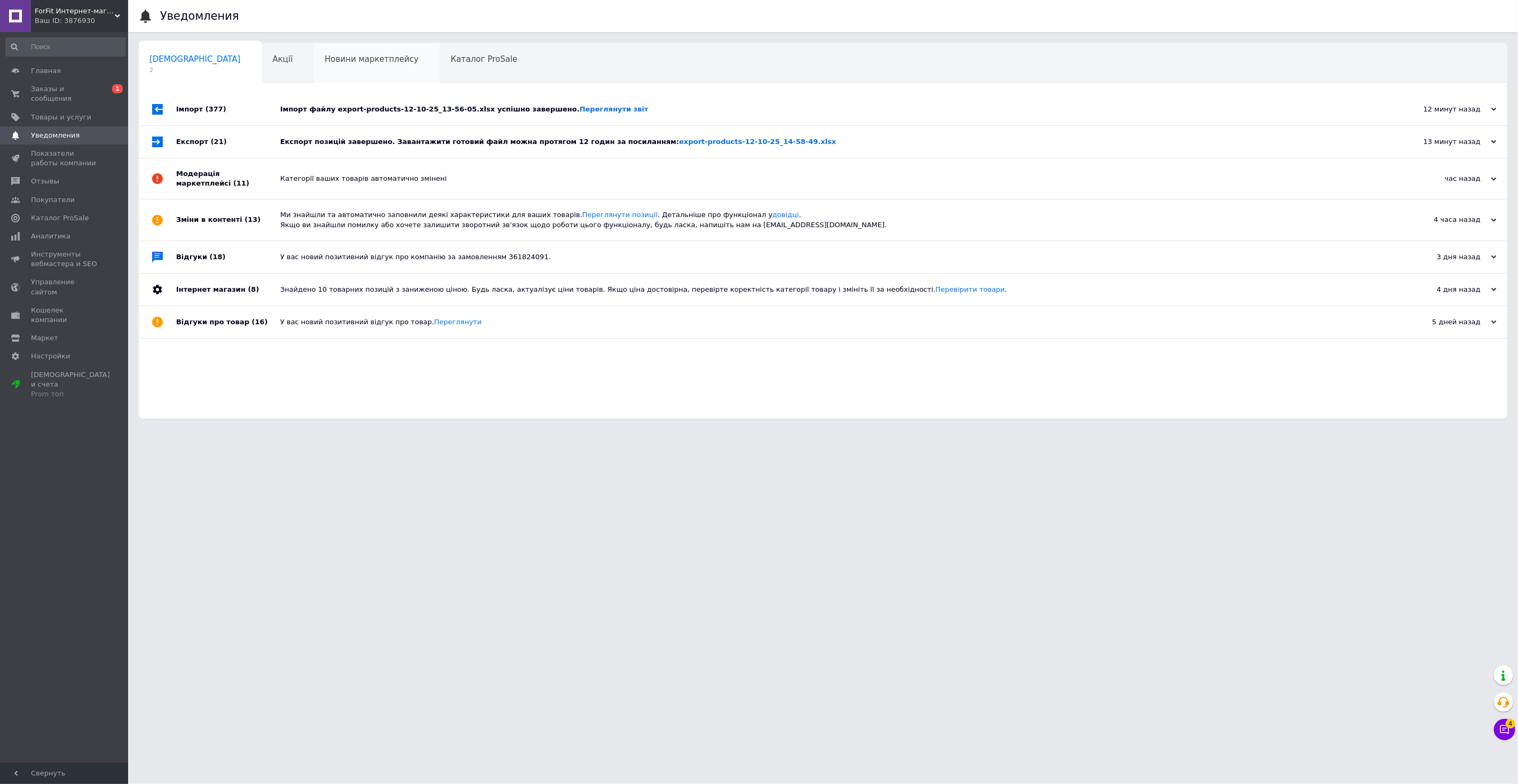
click at [354, 59] on span "Новини маркетплейсу" at bounding box center [371, 59] width 94 height 9
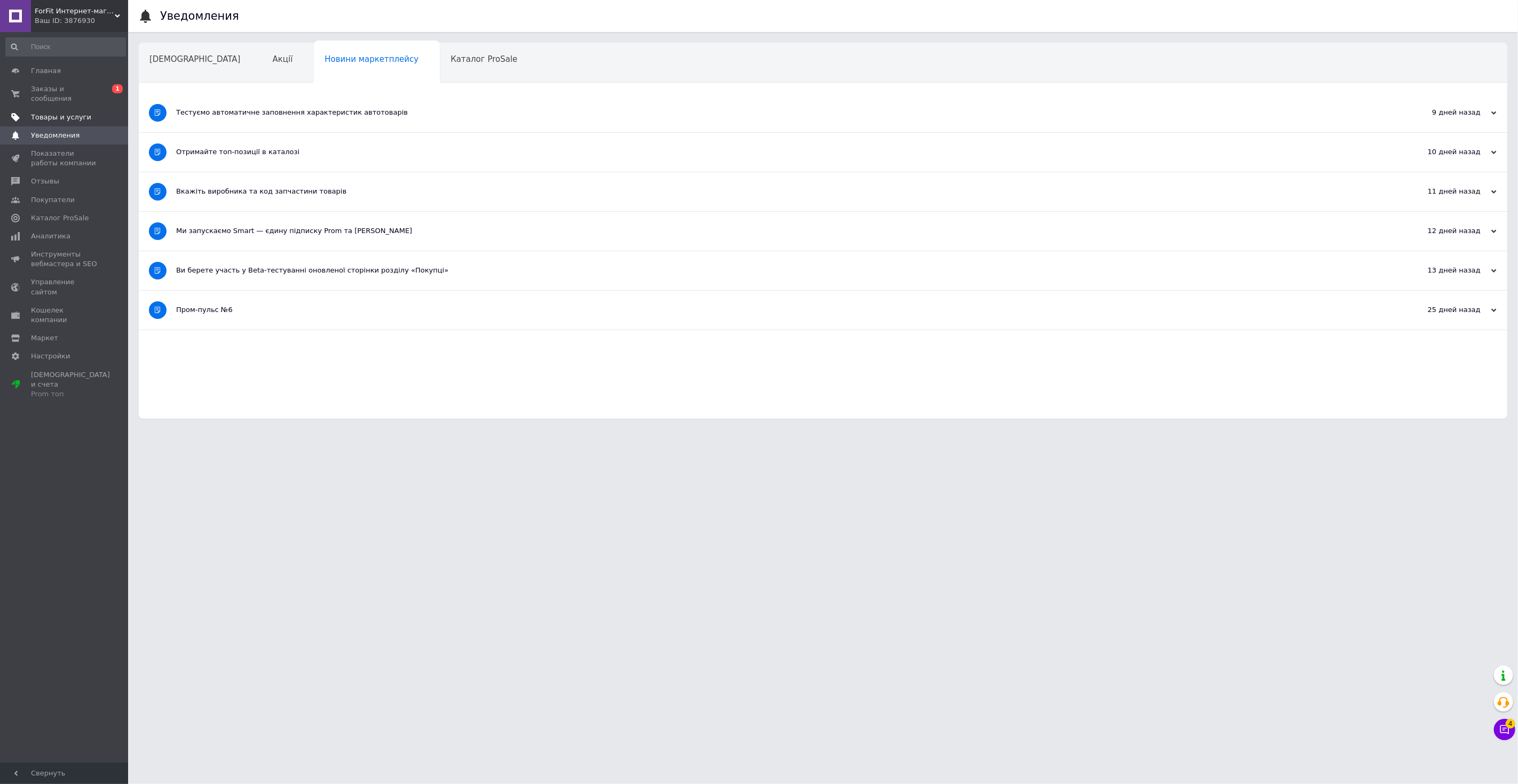
click at [72, 112] on link "Товары и услуги" at bounding box center [65, 117] width 131 height 18
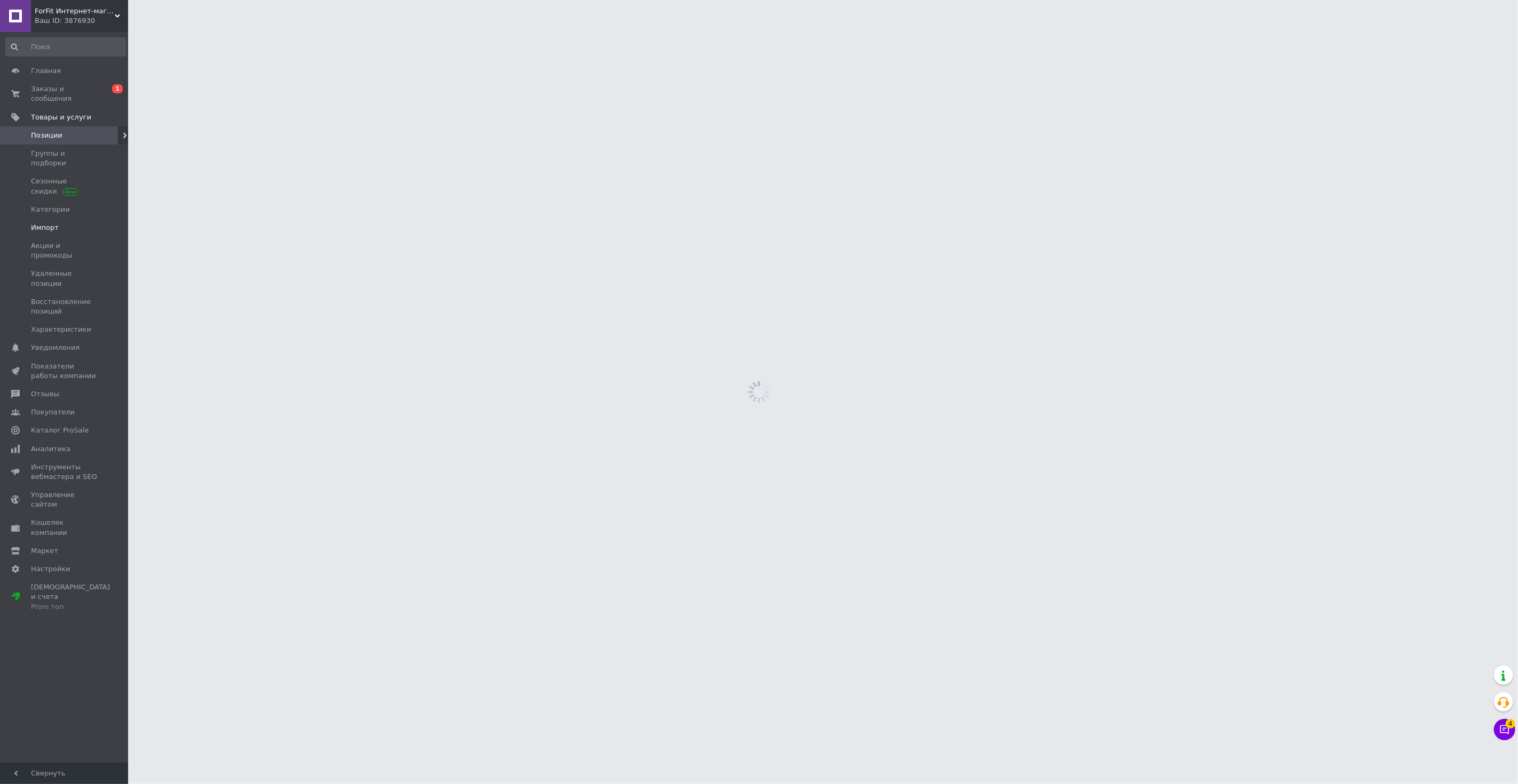
click at [70, 219] on link "Импорт" at bounding box center [65, 228] width 131 height 18
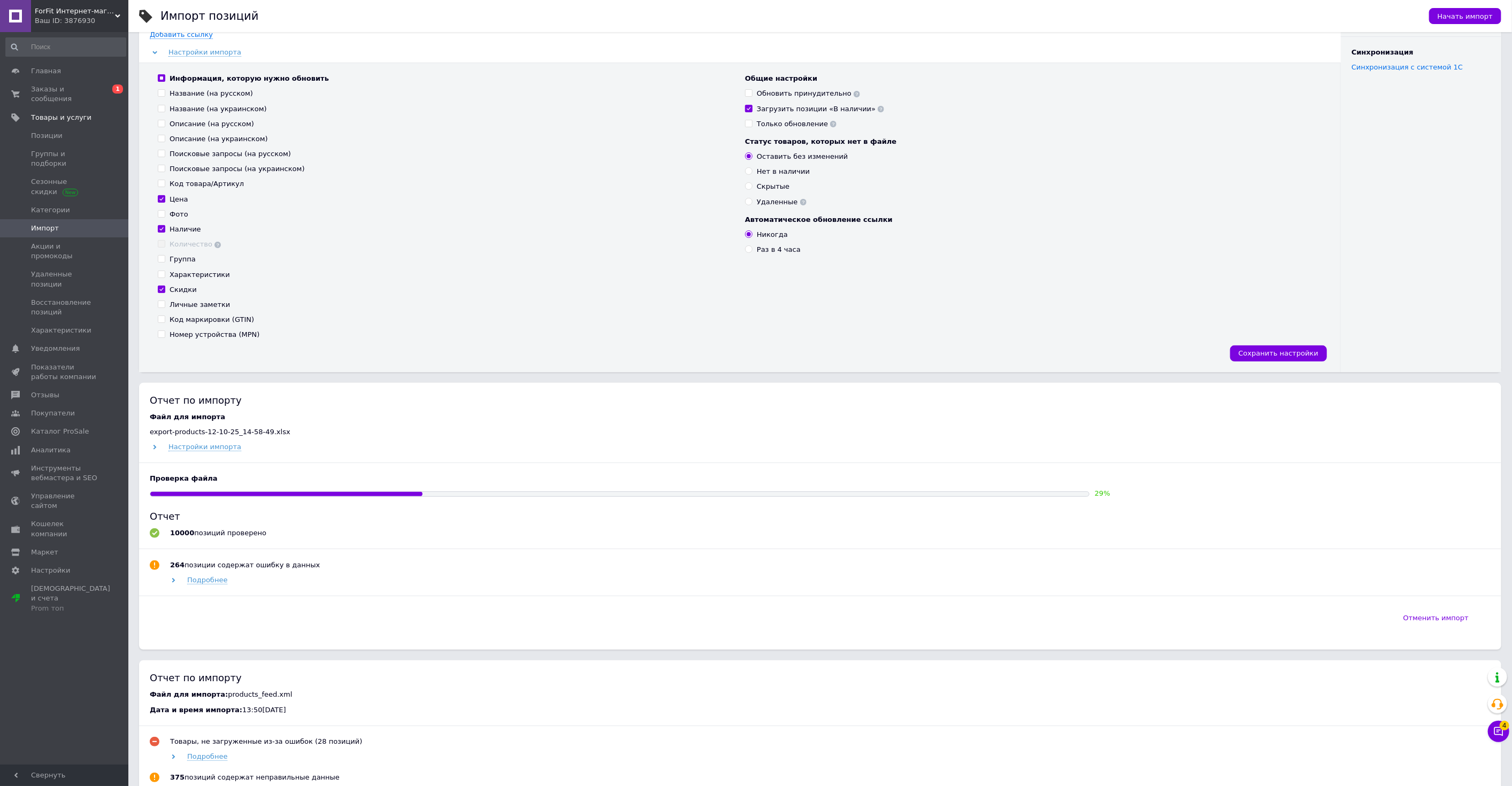
scroll to position [119, 0]
click at [85, 11] on span "ForFit Интернет-магазин спортивных товаров" at bounding box center [74, 11] width 80 height 9
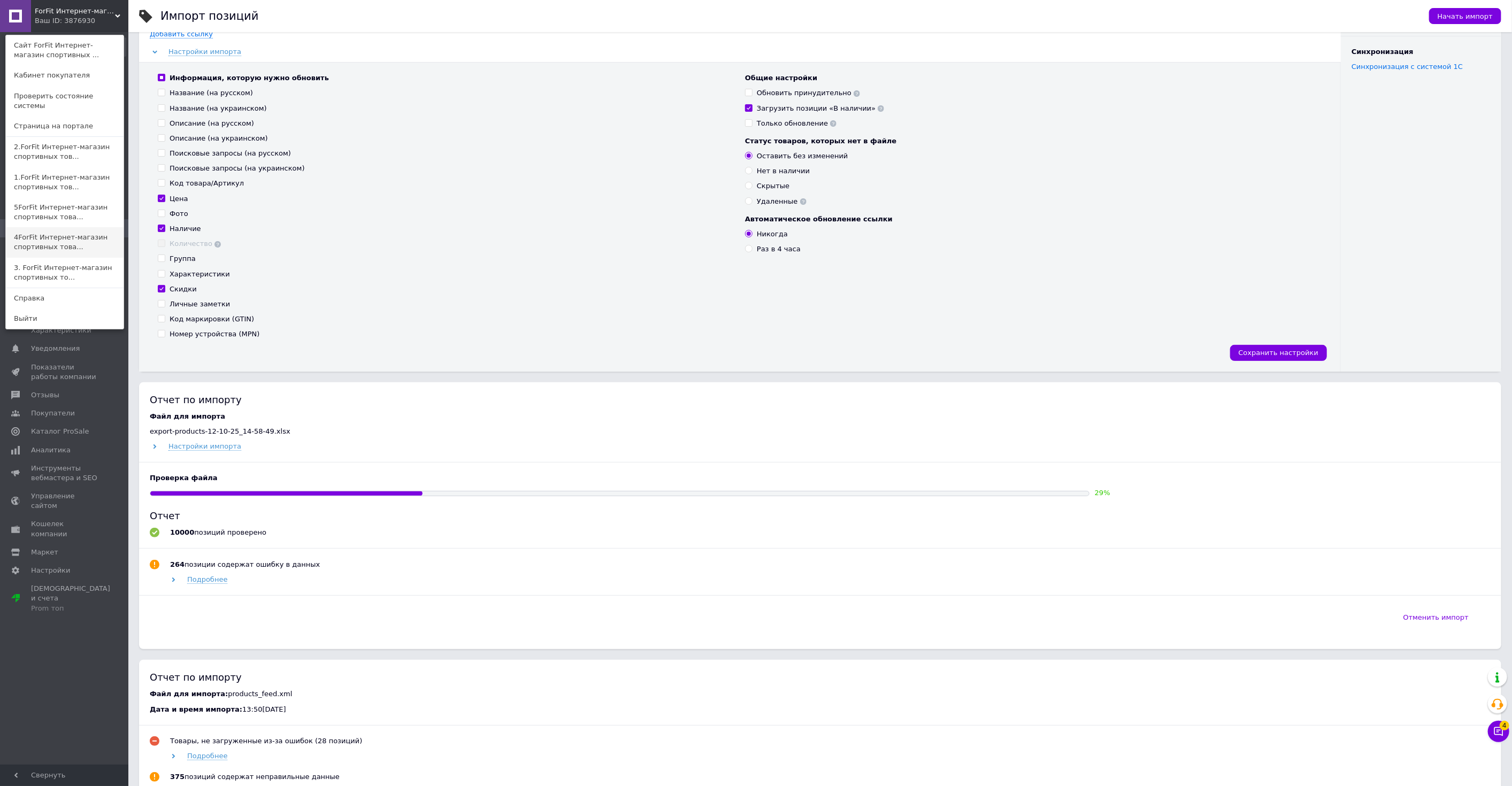
click at [60, 227] on link "4ForFit Интернет-магазин спортивных това..." at bounding box center [64, 242] width 118 height 30
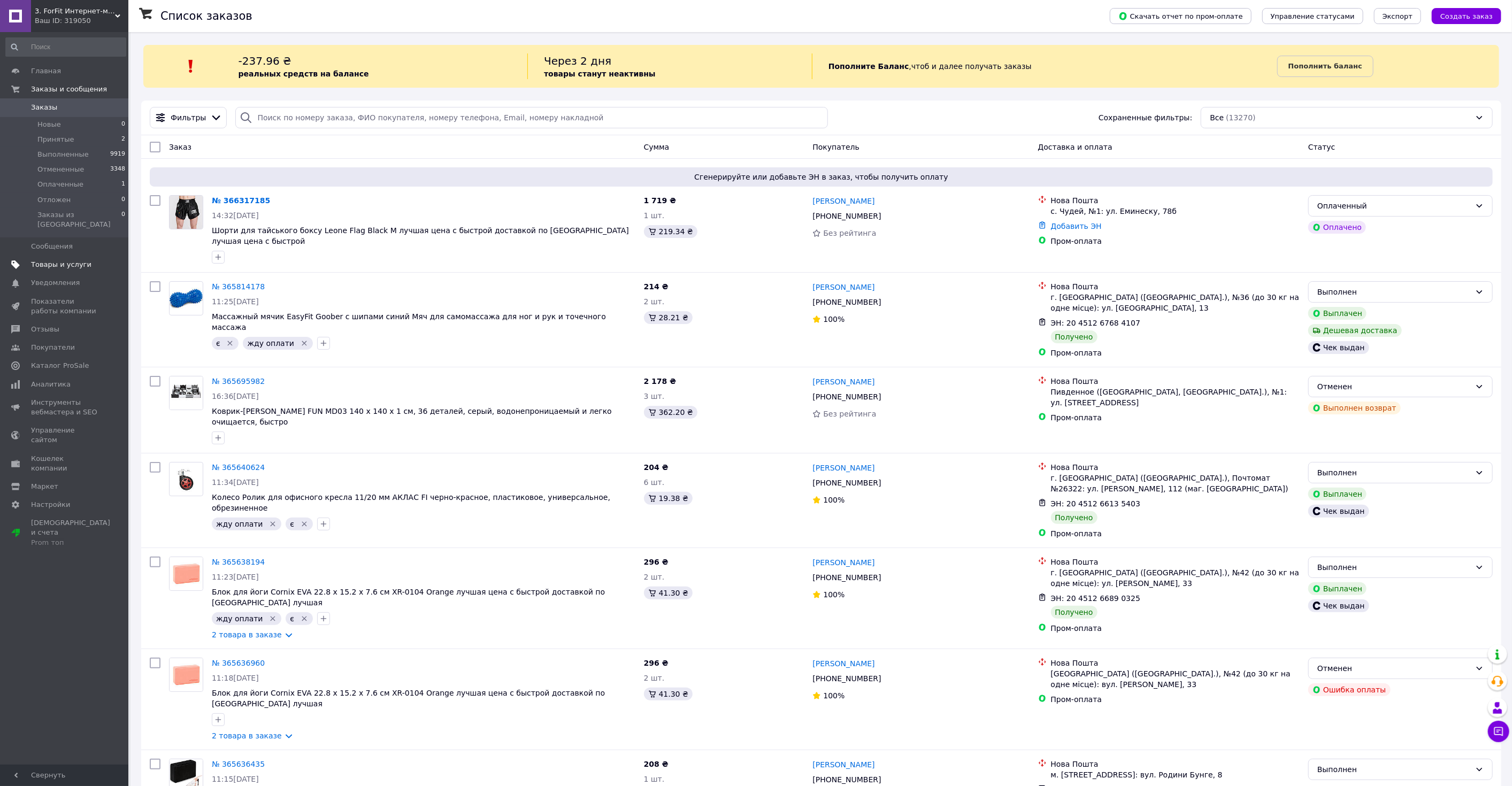
click at [83, 260] on span "Товары и услуги" at bounding box center [65, 265] width 68 height 9
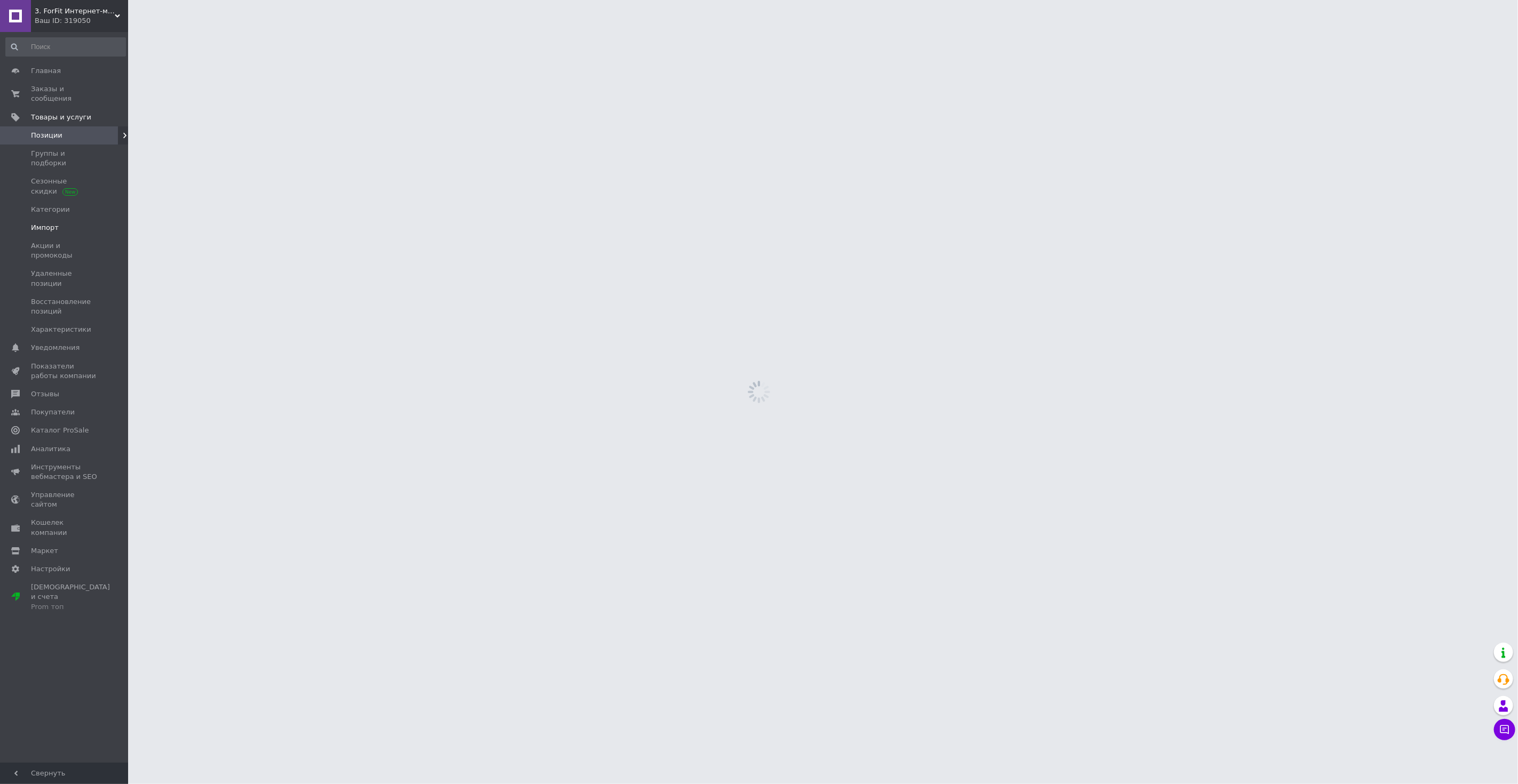
click at [88, 219] on link "Импорт" at bounding box center [65, 228] width 131 height 18
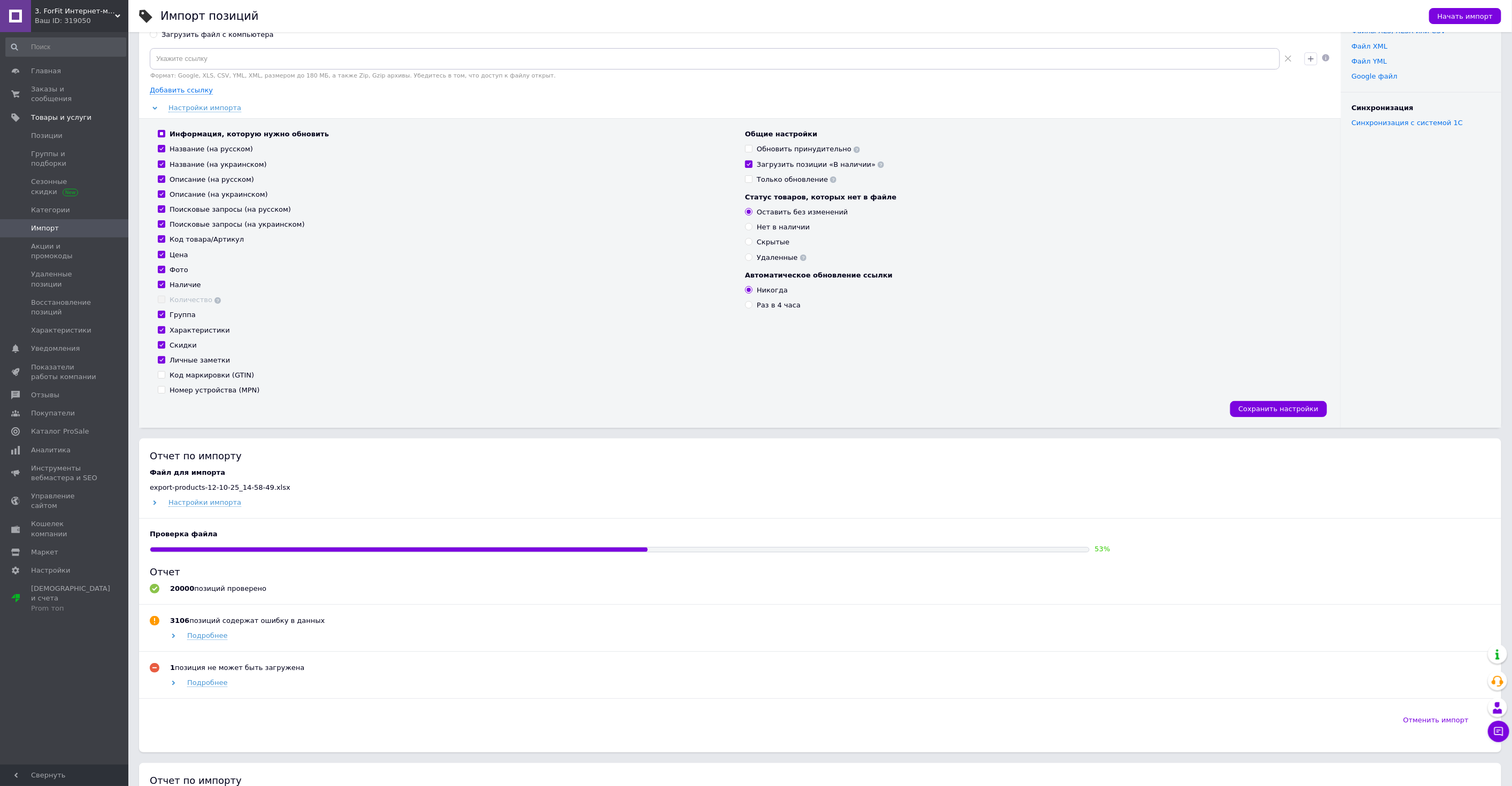
scroll to position [119, 0]
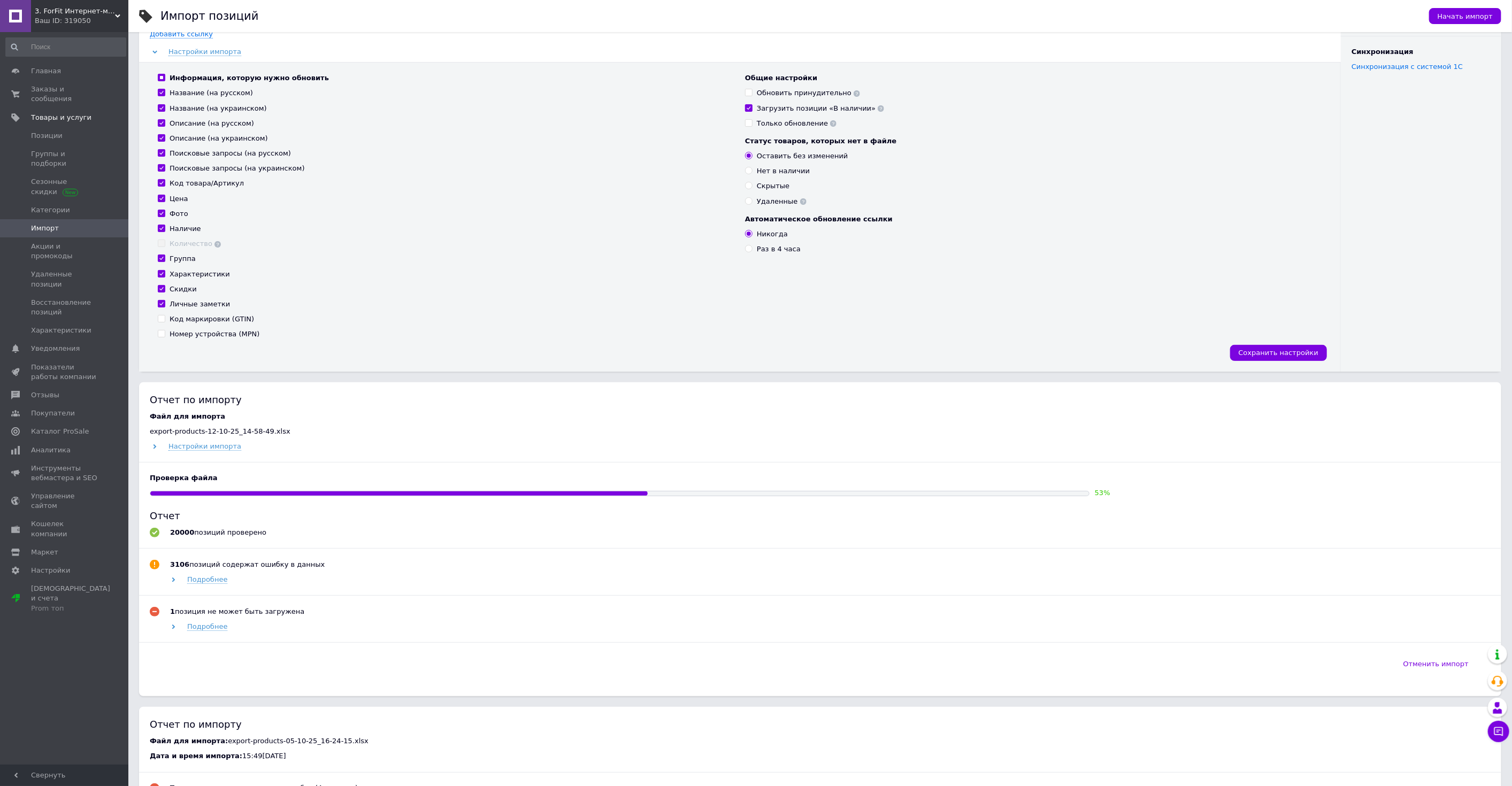
click at [56, 14] on span "3. ForFit Интернет-магазин спортивных товаров" at bounding box center [74, 11] width 80 height 9
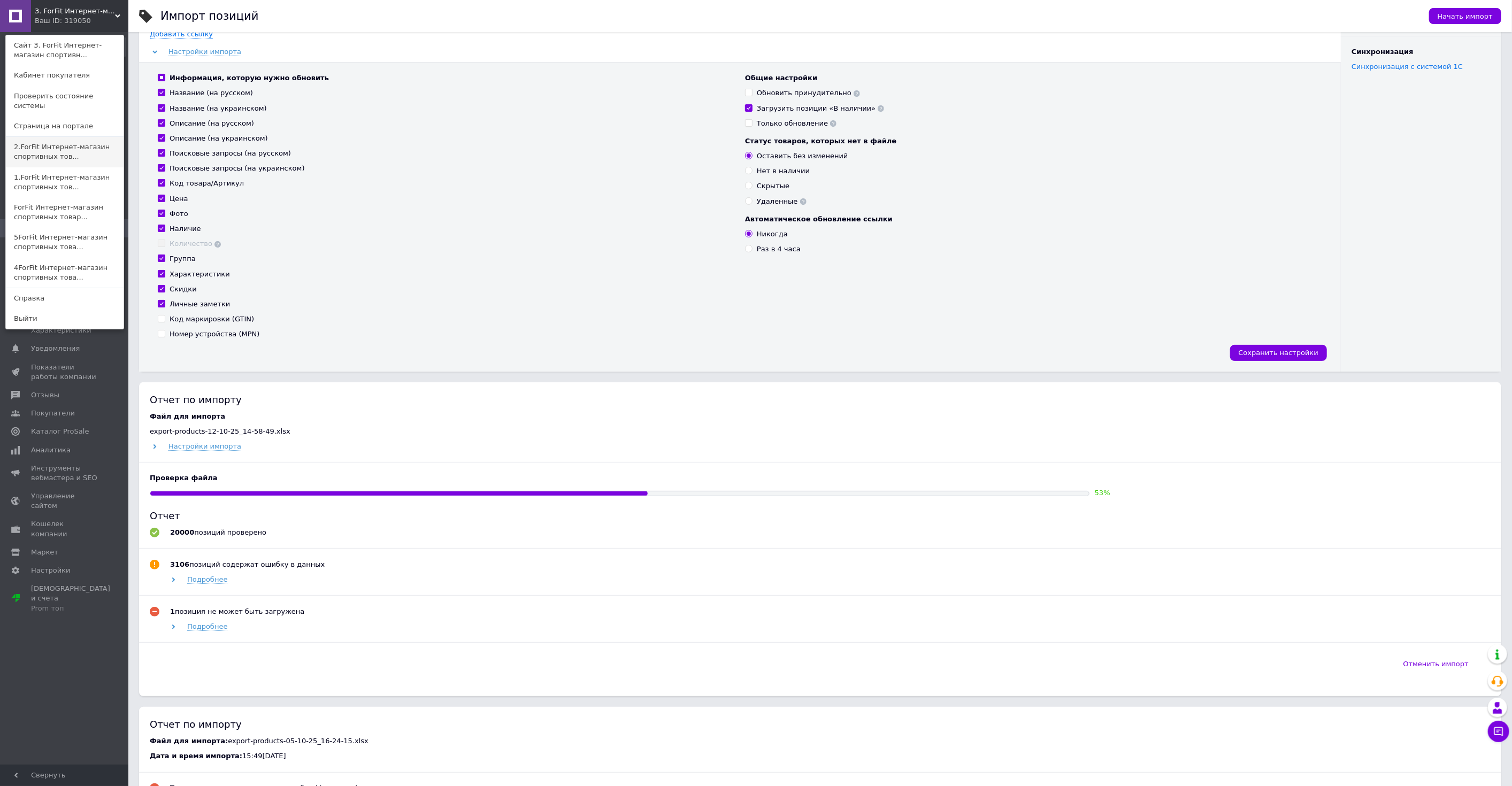
click at [53, 137] on link "2.ForFit Интернет-магазин спортивных тов..." at bounding box center [64, 152] width 118 height 30
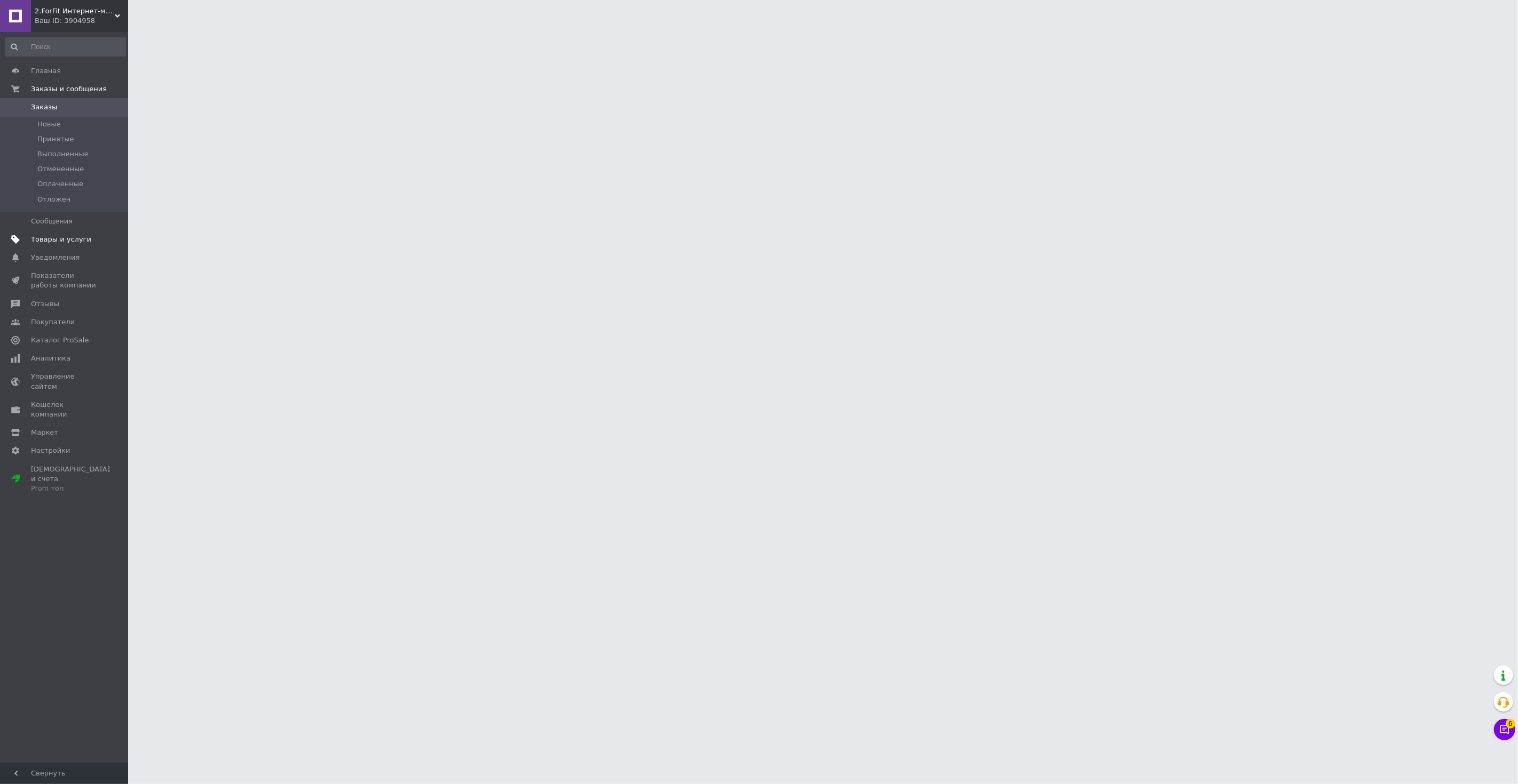
click at [80, 244] on link "Товары и услуги" at bounding box center [65, 239] width 131 height 18
click at [68, 223] on span "Импорт" at bounding box center [65, 227] width 68 height 9
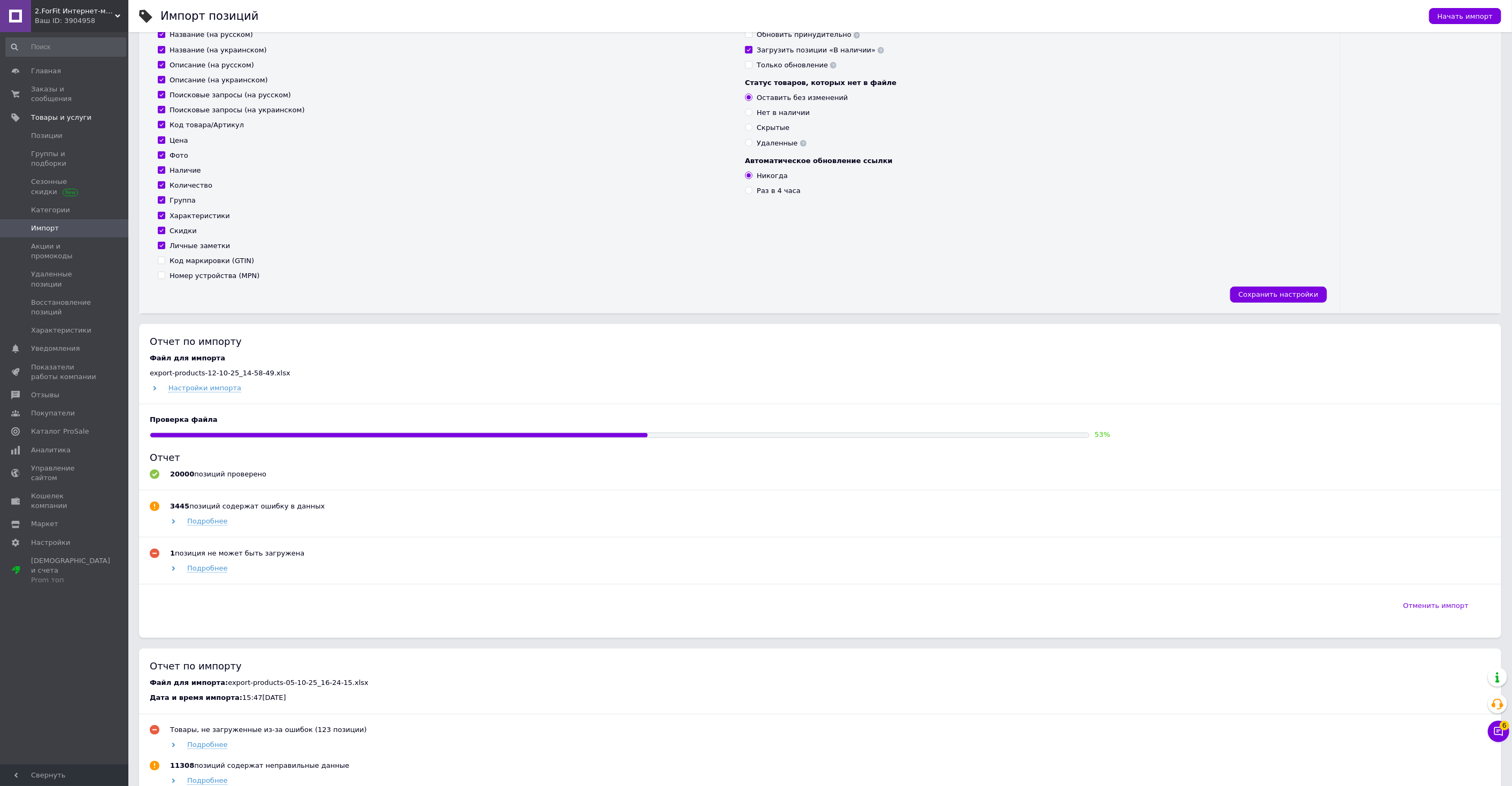
scroll to position [178, 0]
click at [66, 7] on span "2.ForFit Интернет-магазин спортивных товаров" at bounding box center [74, 11] width 80 height 9
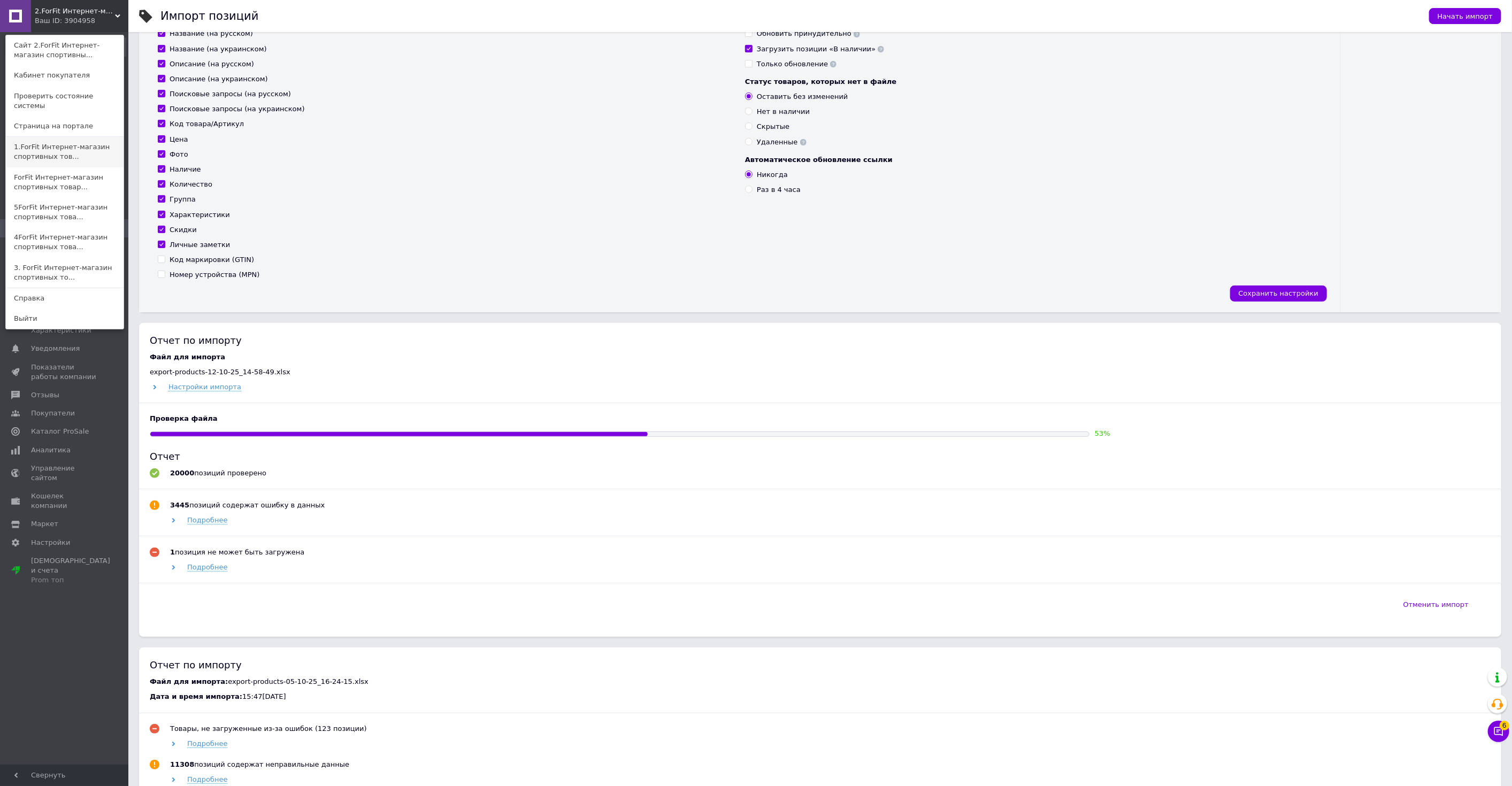
click at [56, 148] on link "1.ForFit Интернет-магазин спортивных тов..." at bounding box center [64, 152] width 118 height 30
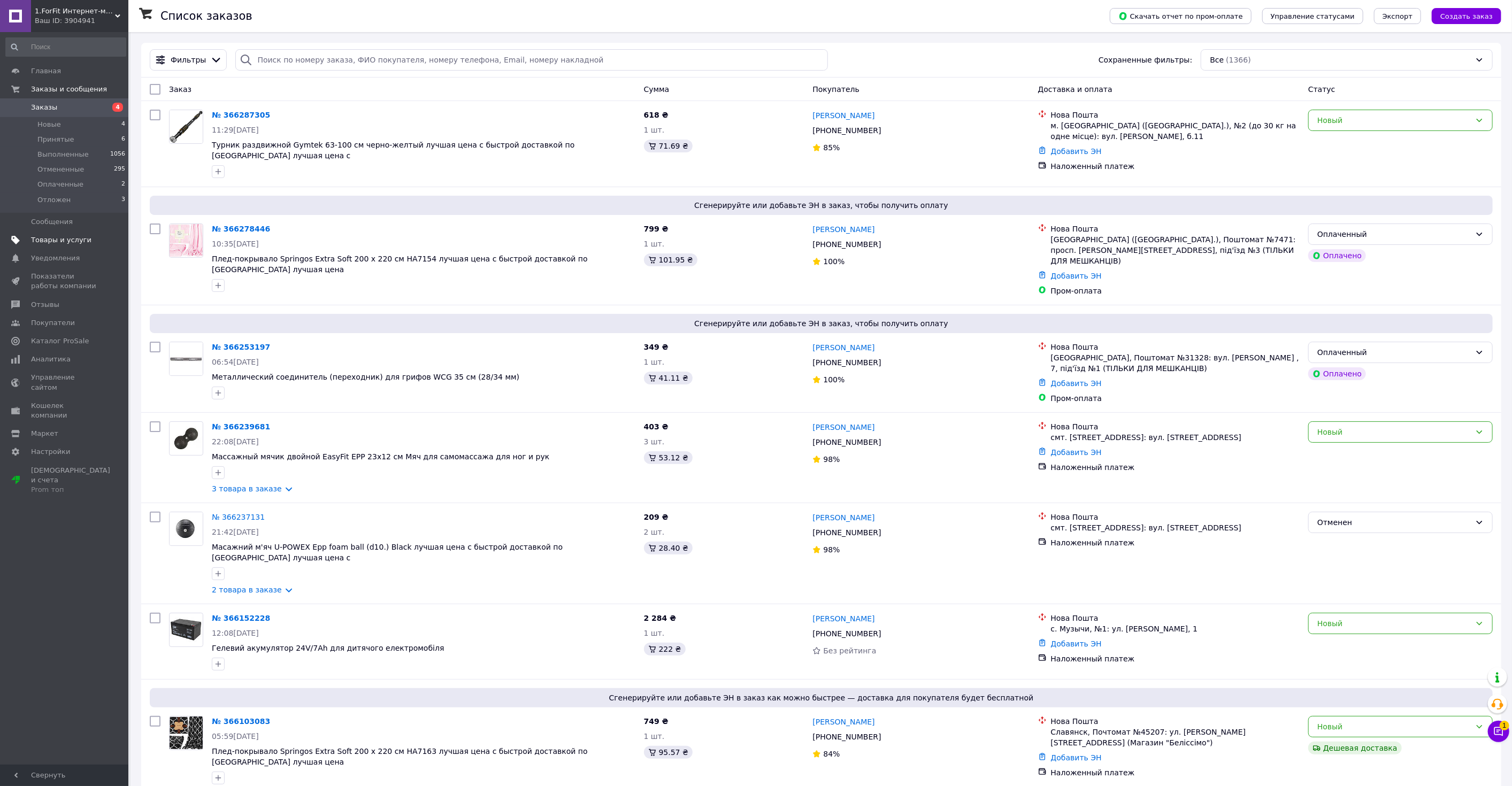
click at [67, 237] on span "Товары и услуги" at bounding box center [62, 240] width 61 height 9
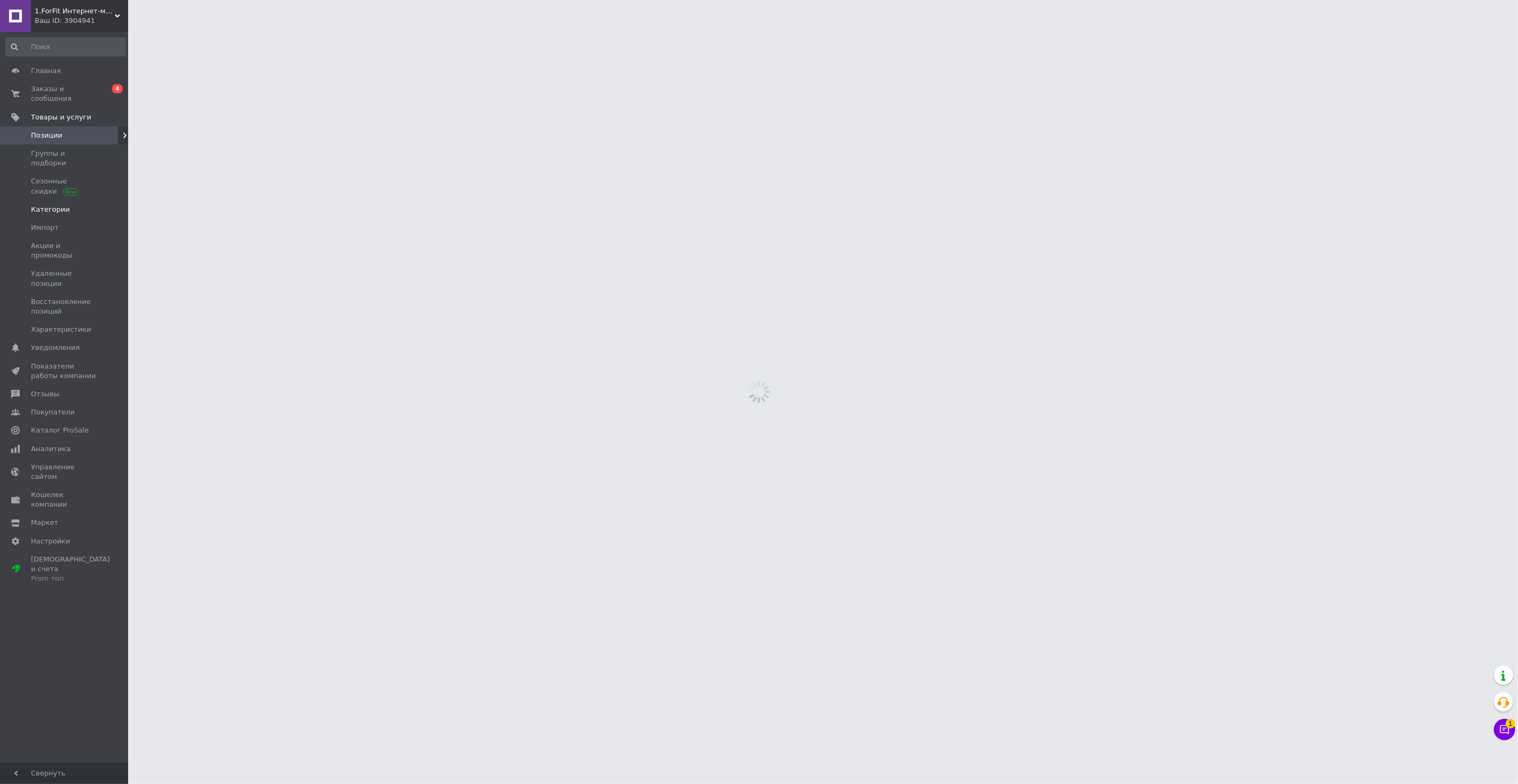
click at [79, 201] on link "Категории" at bounding box center [65, 210] width 131 height 18
click at [76, 223] on span "Импорт" at bounding box center [65, 227] width 68 height 9
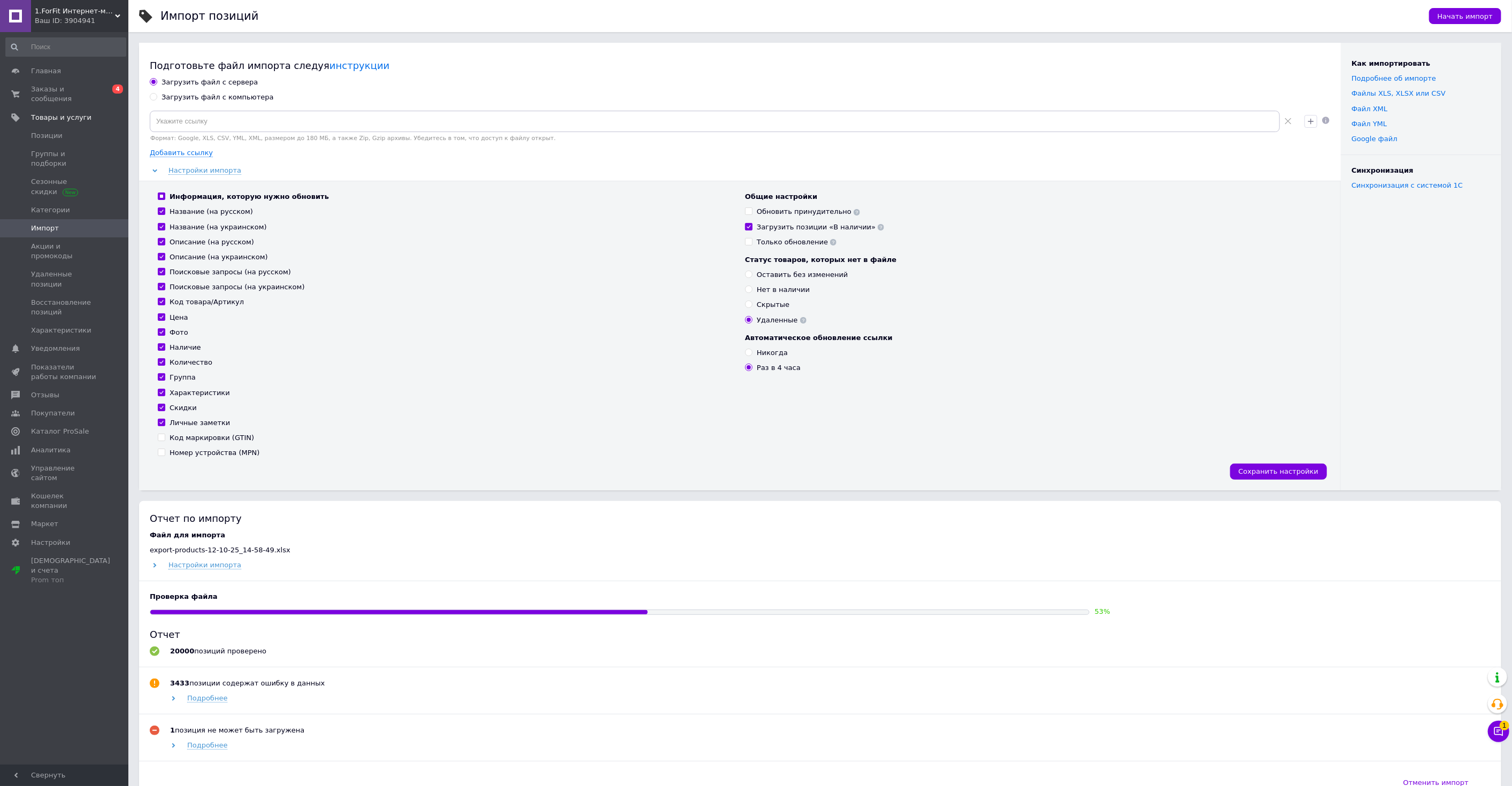
click at [85, 22] on div "Ваш ID: 3904941" at bounding box center [82, 20] width 94 height 9
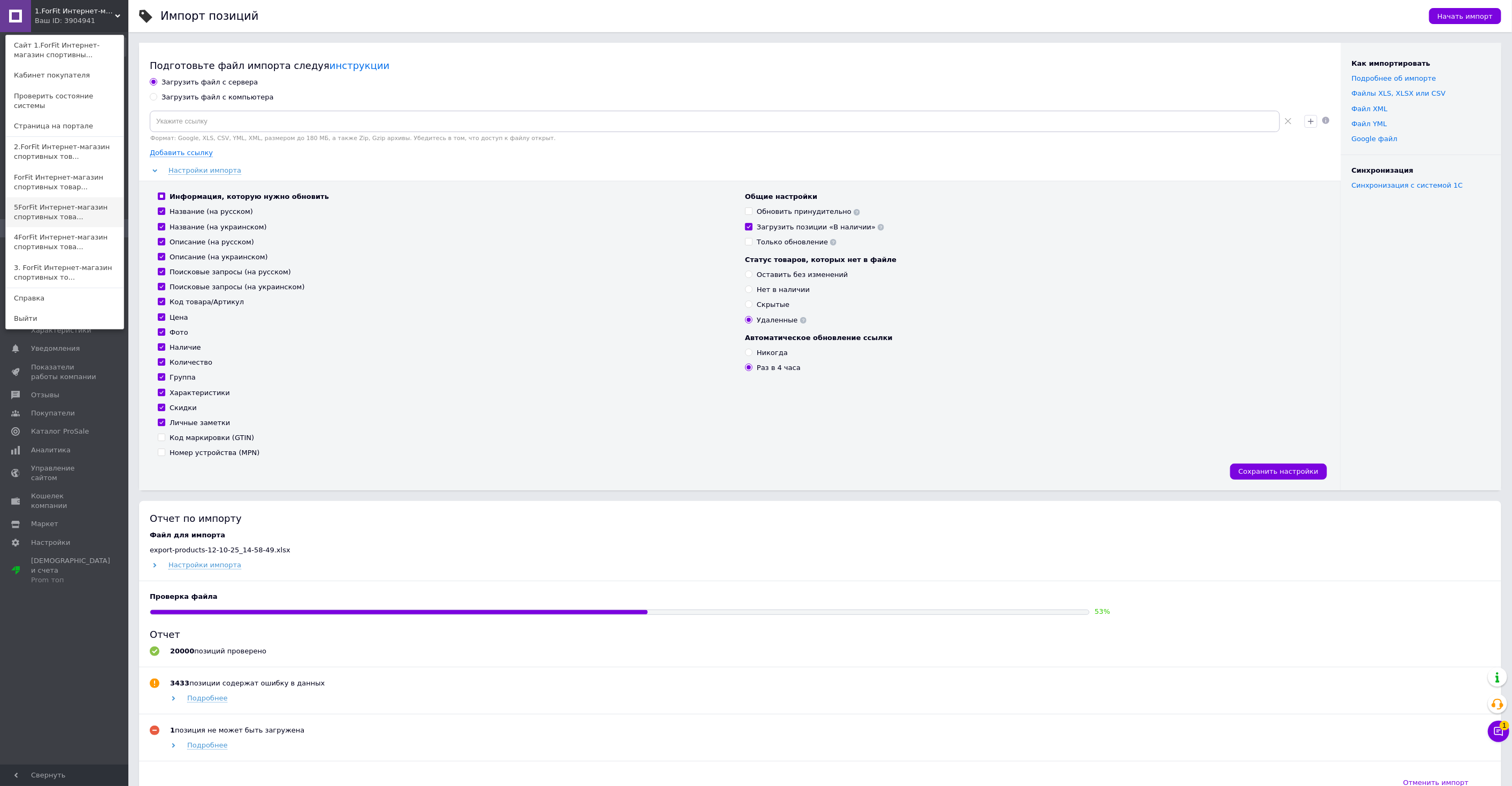
click at [51, 201] on link "5ForFit Интернет-магазин спортивных това..." at bounding box center [64, 212] width 118 height 30
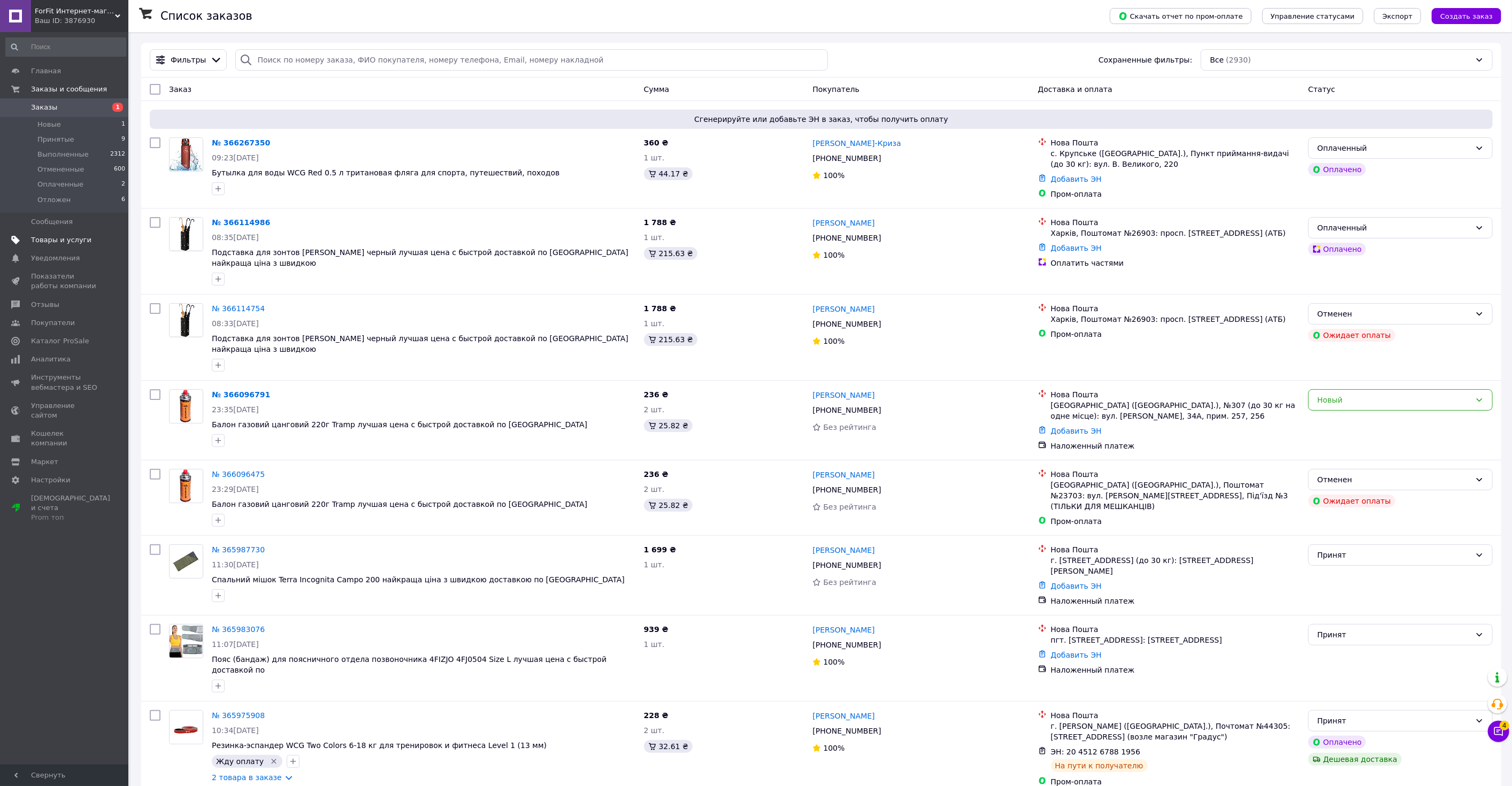
click at [80, 234] on link "Товары и услуги" at bounding box center [65, 240] width 131 height 18
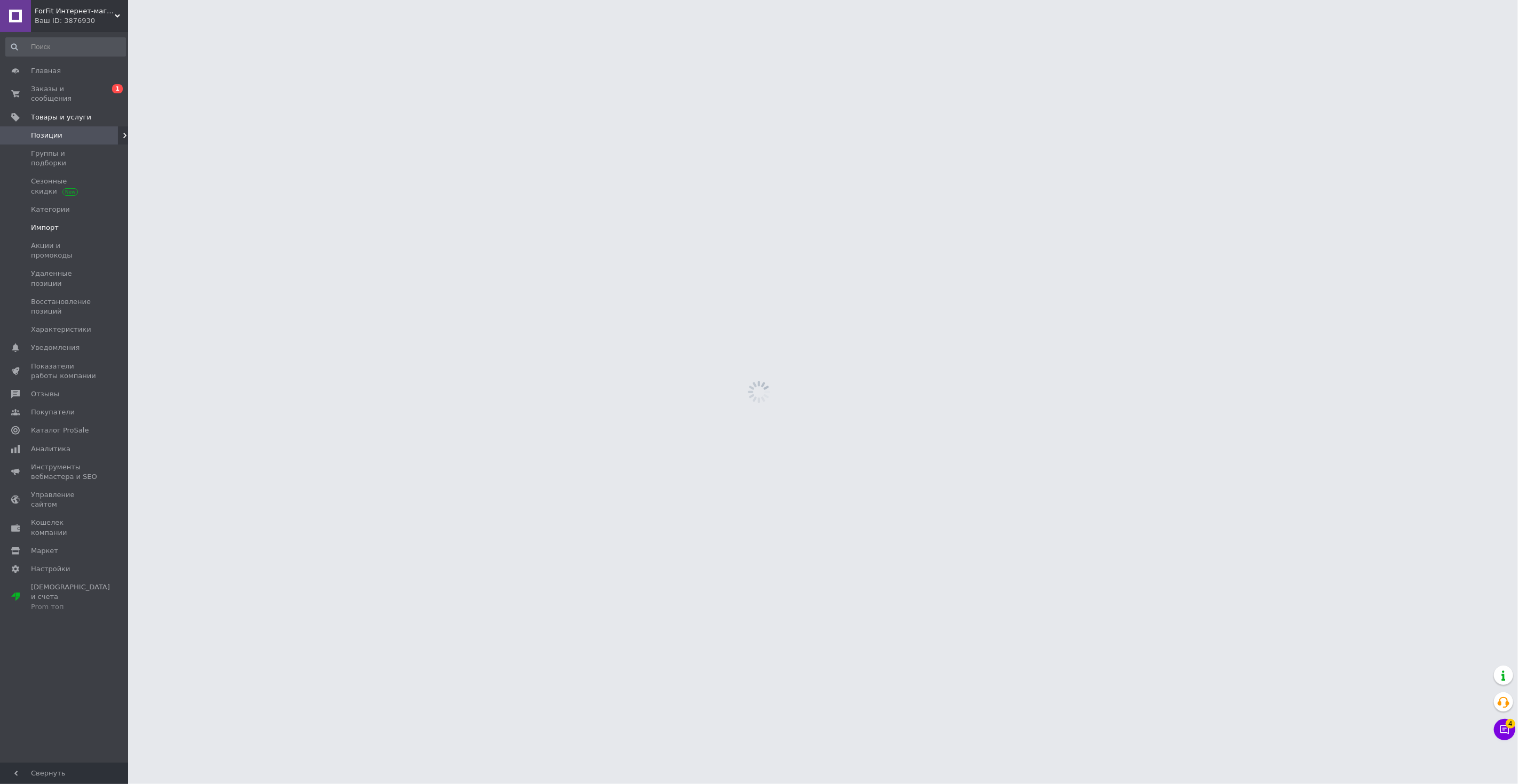
click at [72, 223] on span "Импорт" at bounding box center [65, 227] width 68 height 9
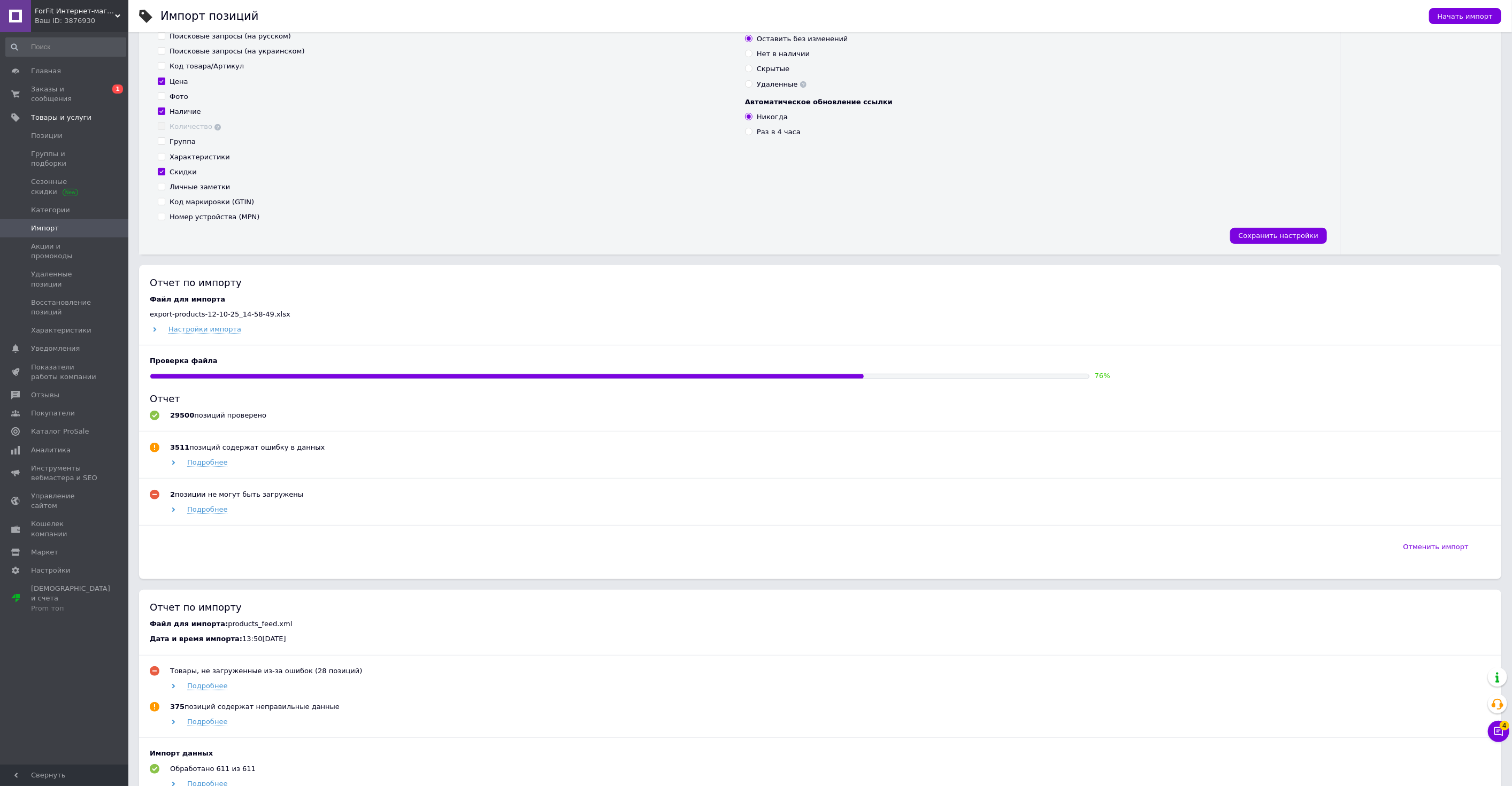
scroll to position [237, 0]
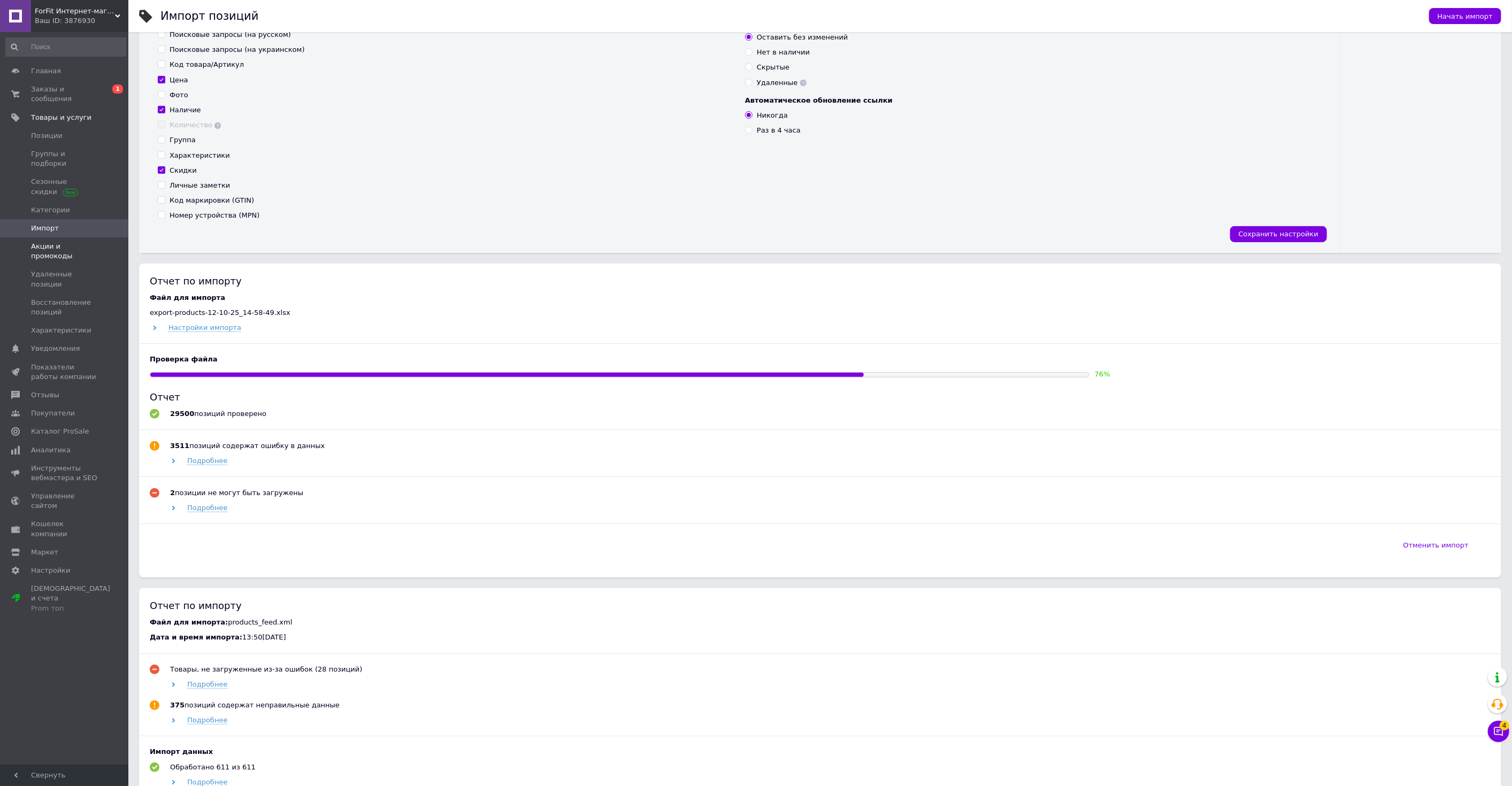
click at [63, 242] on span "Акции и промокоды" at bounding box center [65, 251] width 68 height 19
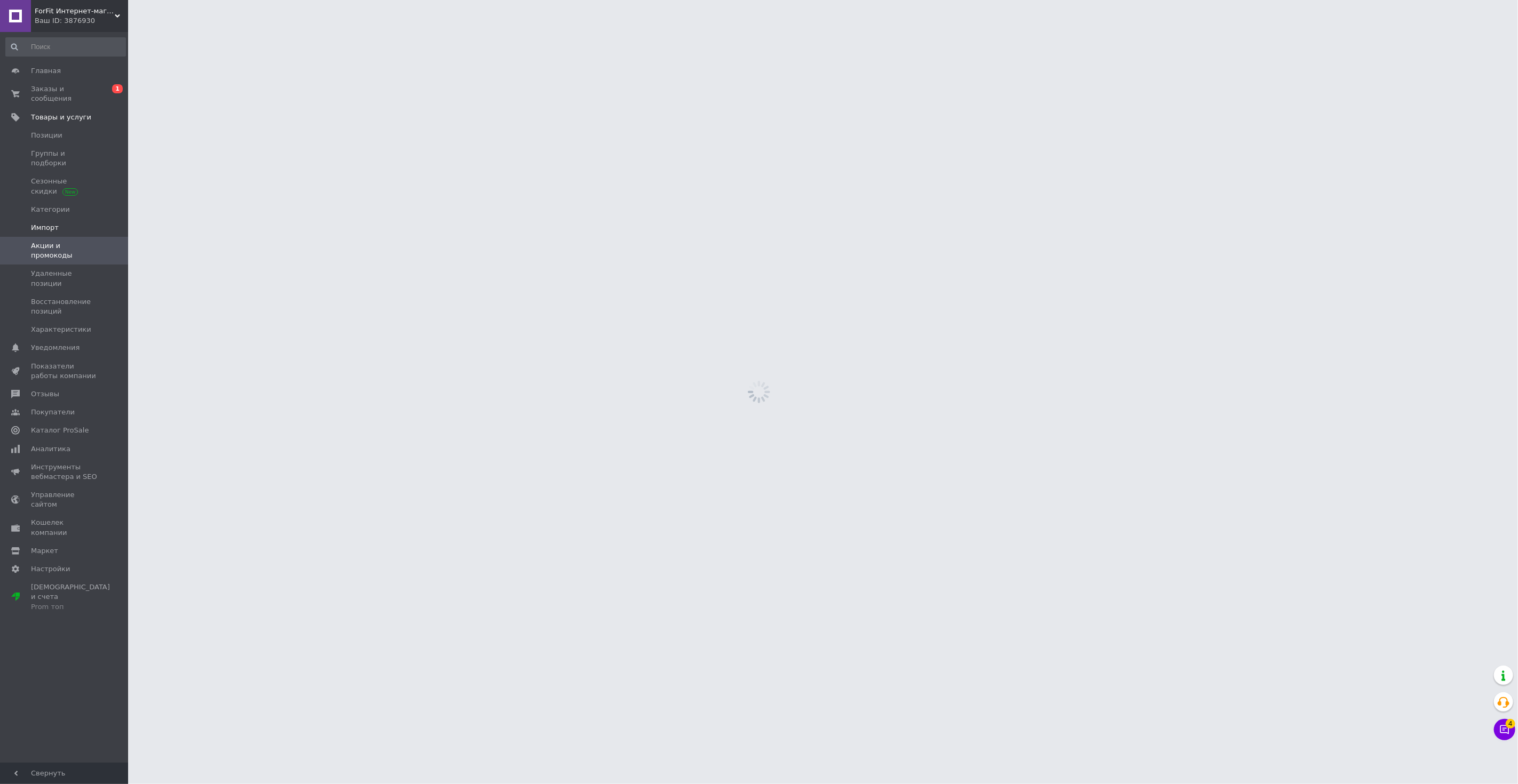
click at [61, 223] on span "Импорт" at bounding box center [65, 227] width 68 height 9
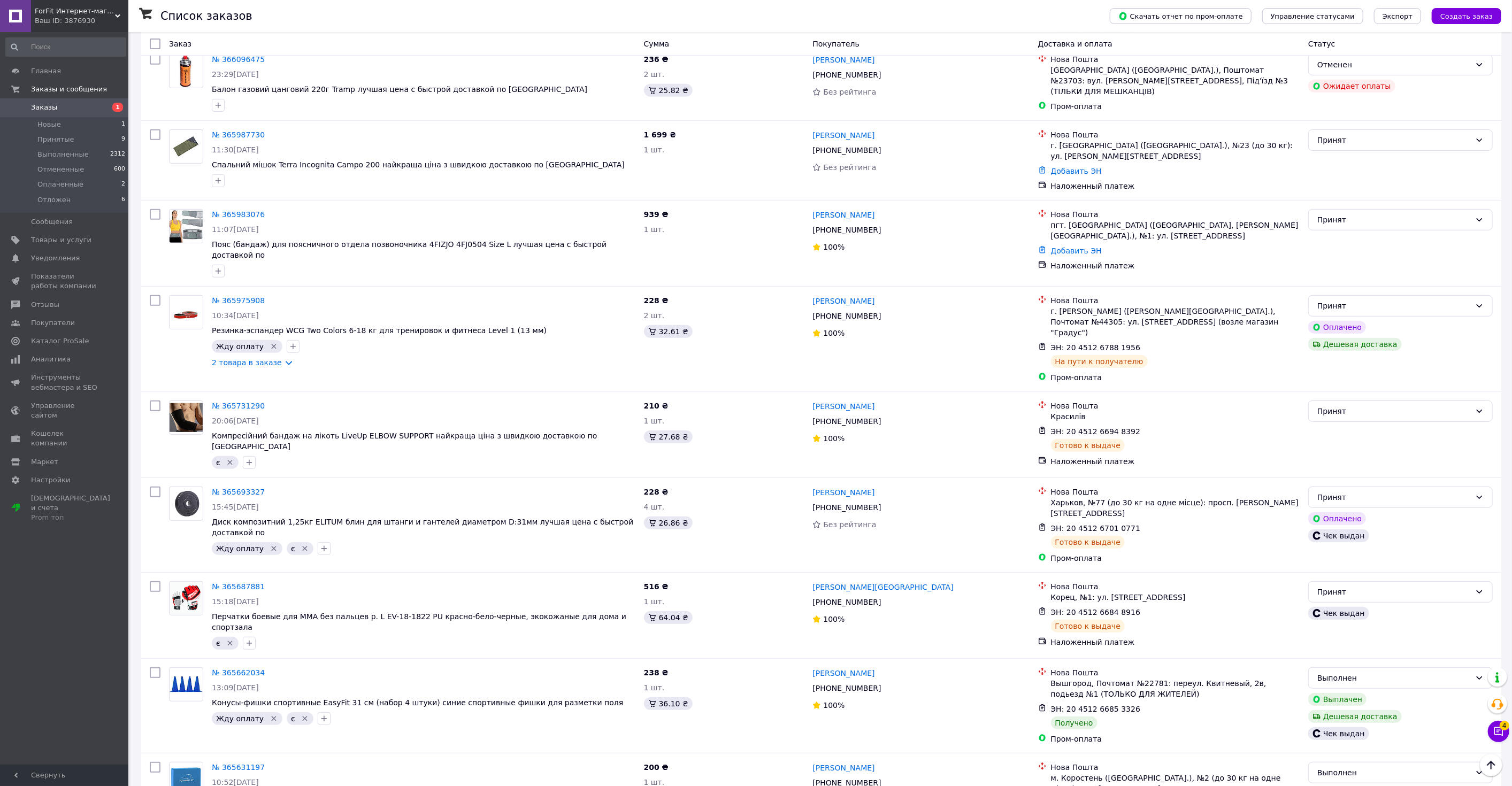
scroll to position [416, 0]
click at [99, 244] on span at bounding box center [114, 240] width 29 height 9
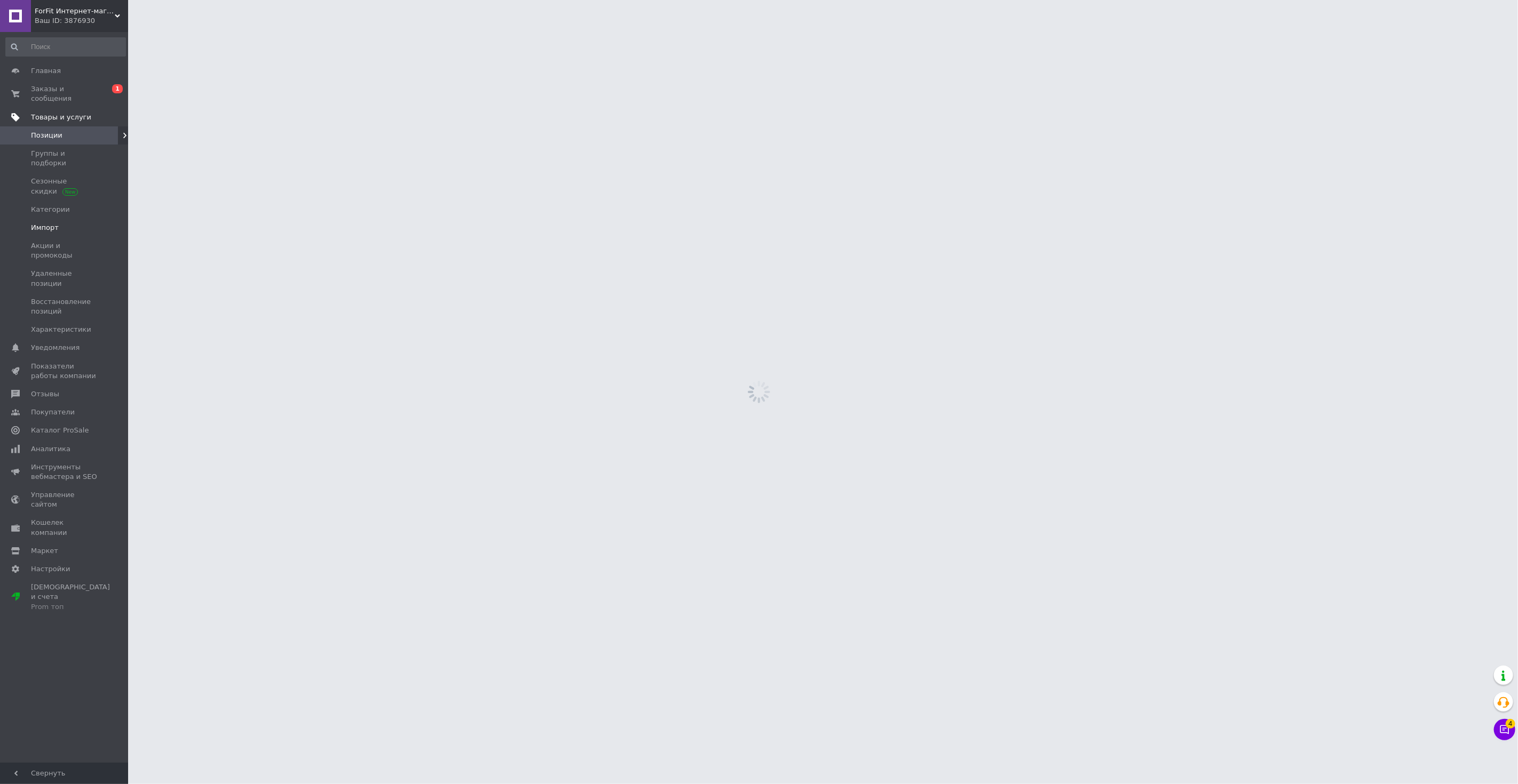
click at [61, 223] on span "Импорт" at bounding box center [65, 227] width 68 height 9
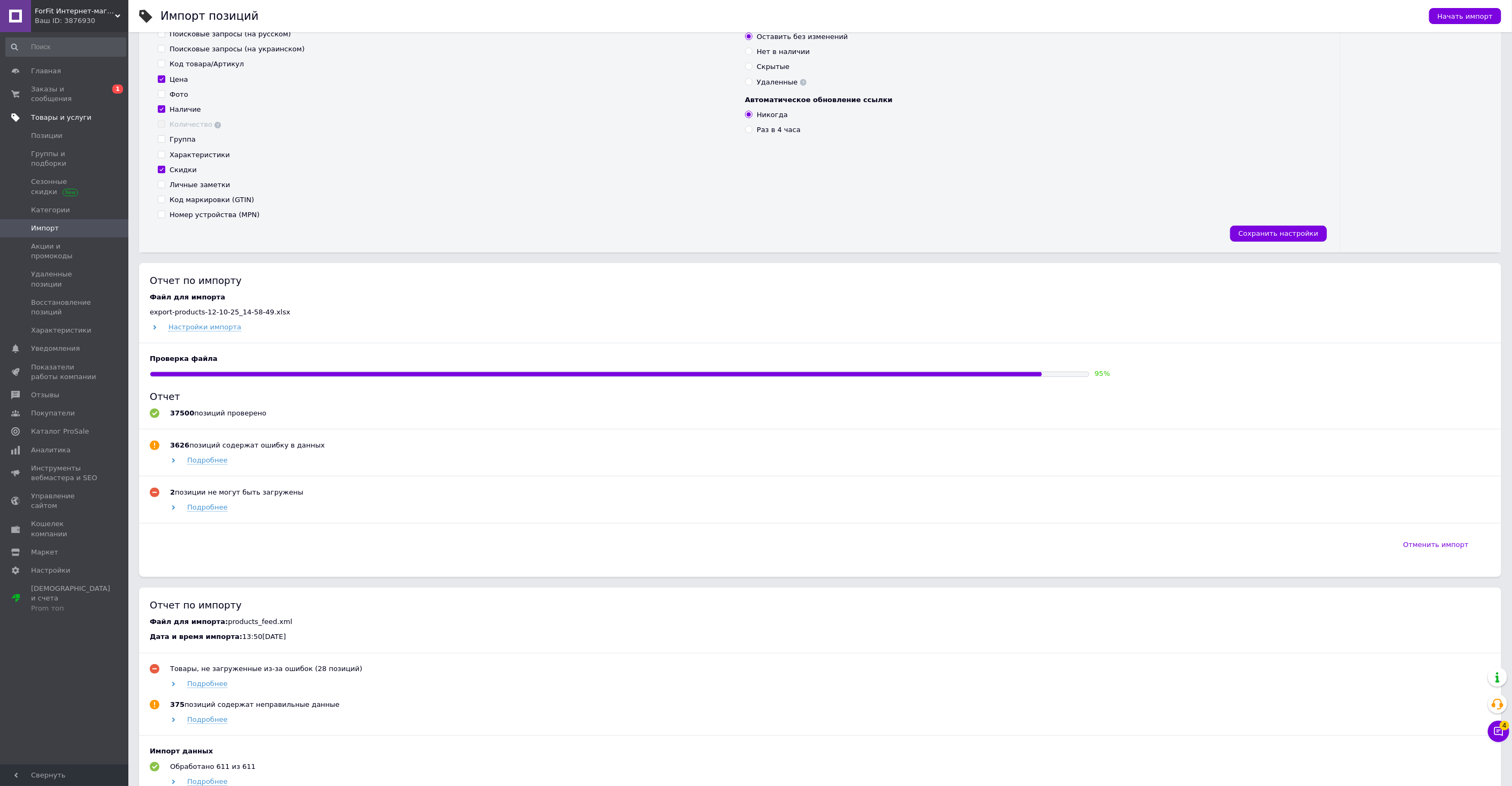
scroll to position [237, 0]
click at [440, 432] on div "Отчет 37500 позиций проверено 3626 позиций содержат ошибку в данных Подробнее 2…" at bounding box center [820, 457] width 1341 height 133
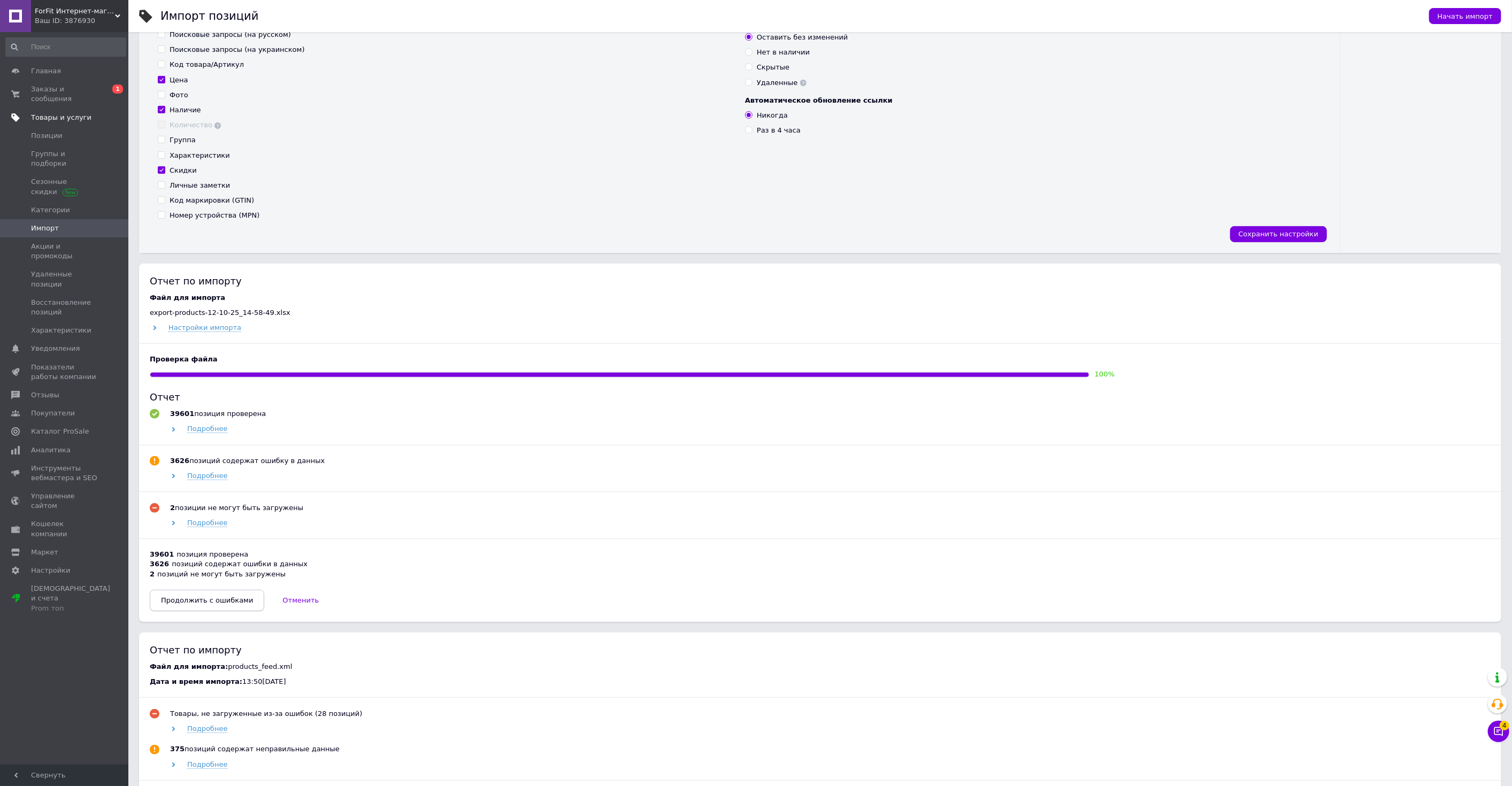
click at [199, 598] on span "Продолжить с ошибками" at bounding box center [207, 600] width 92 height 8
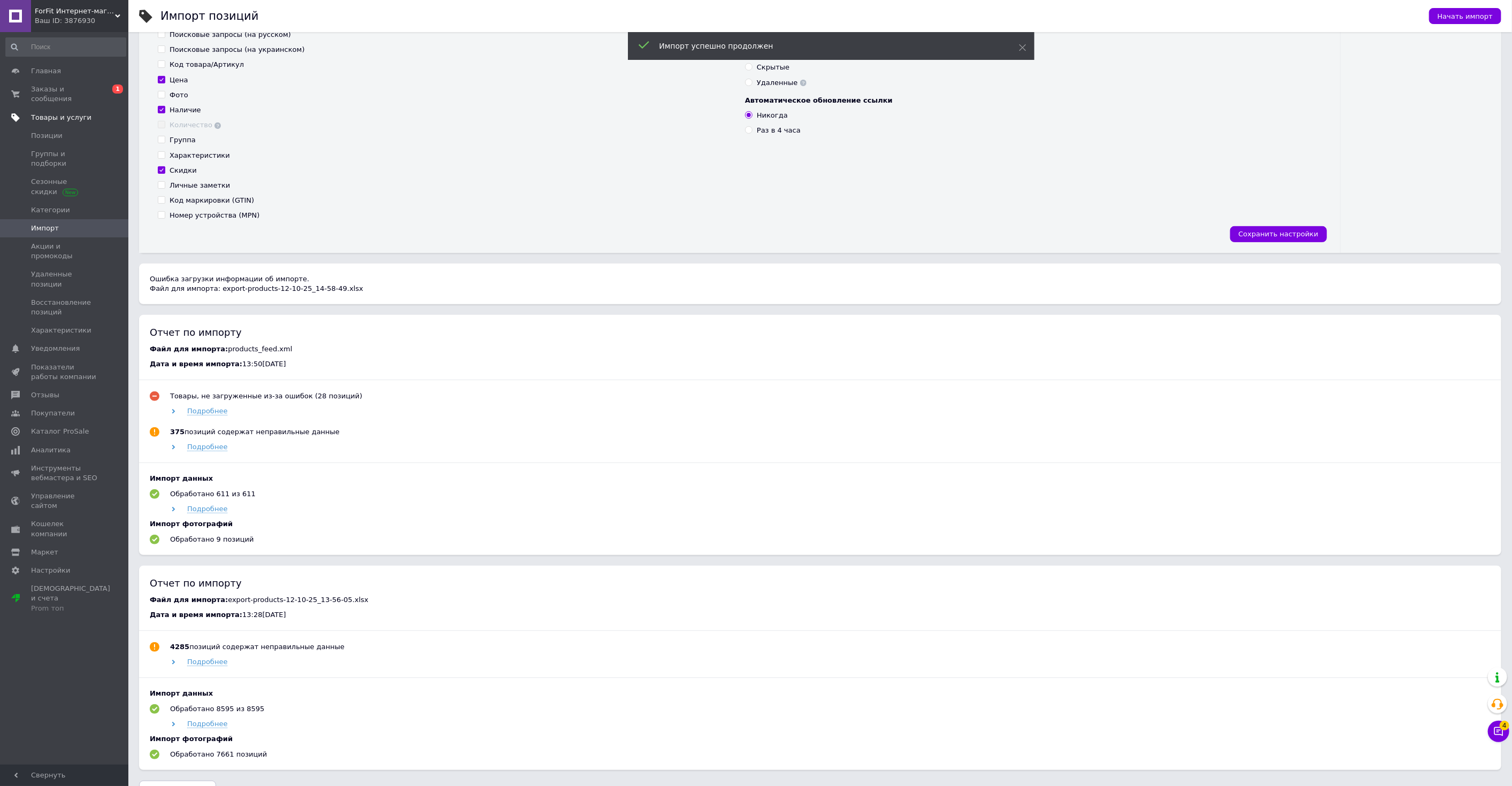
drag, startPoint x: 594, startPoint y: 411, endPoint x: 624, endPoint y: 473, distance: 68.9
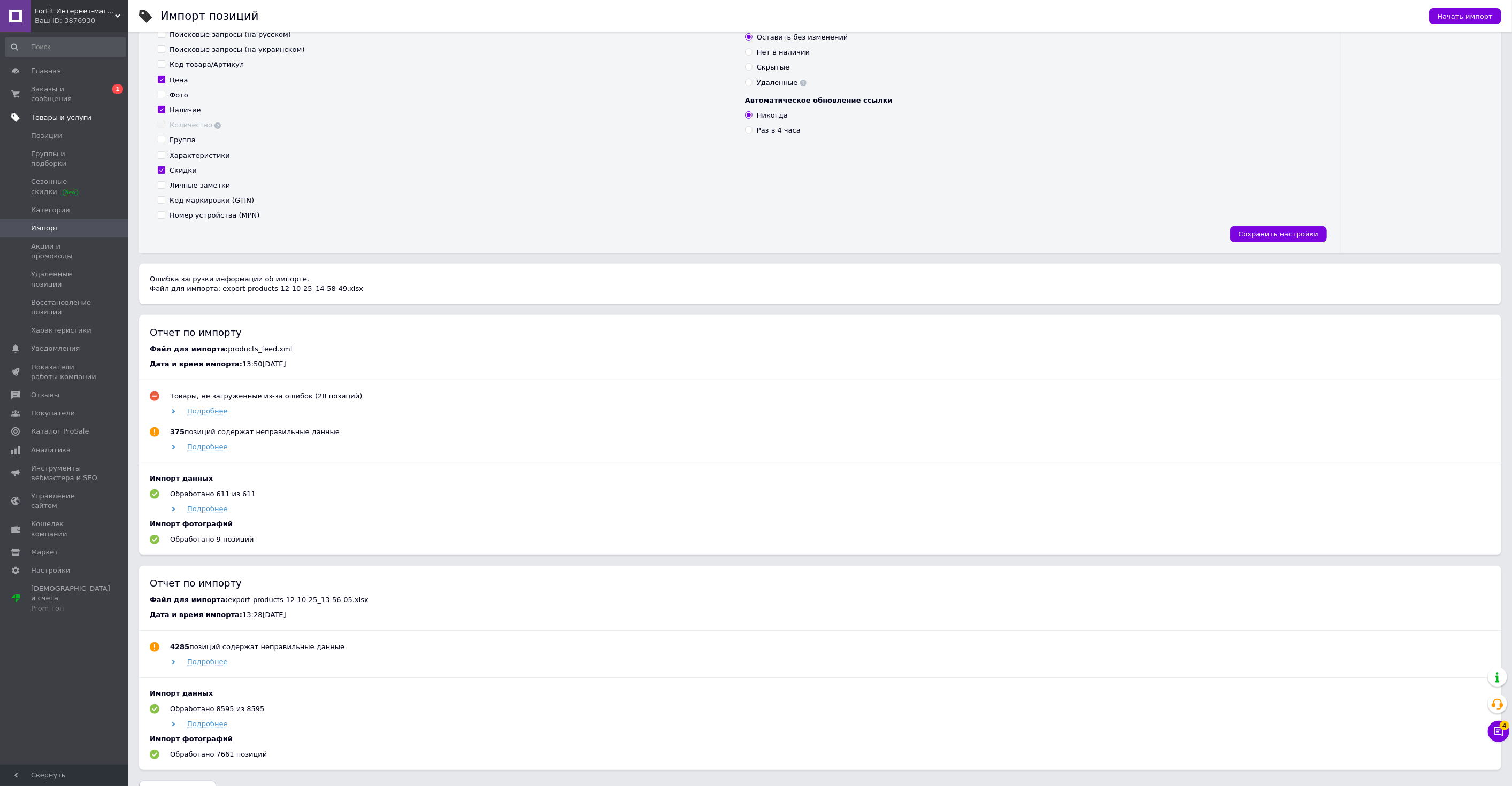
drag, startPoint x: 624, startPoint y: 473, endPoint x: 503, endPoint y: 231, distance: 270.6
click at [503, 230] on div "Сохранить настройки" at bounding box center [740, 234] width 1175 height 16
click at [85, 205] on span "Категории" at bounding box center [65, 210] width 68 height 9
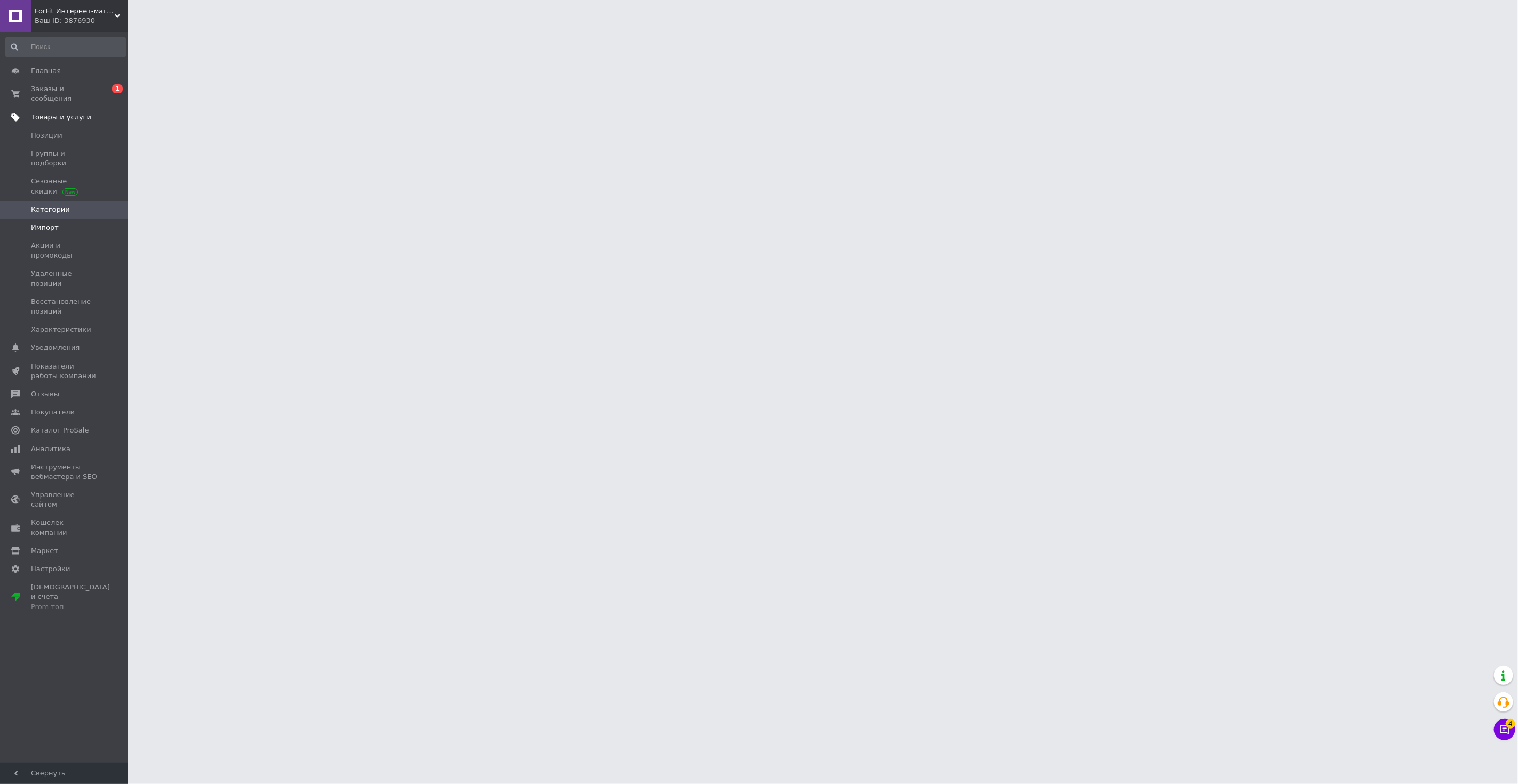
click at [77, 223] on span "Импорт" at bounding box center [65, 227] width 68 height 9
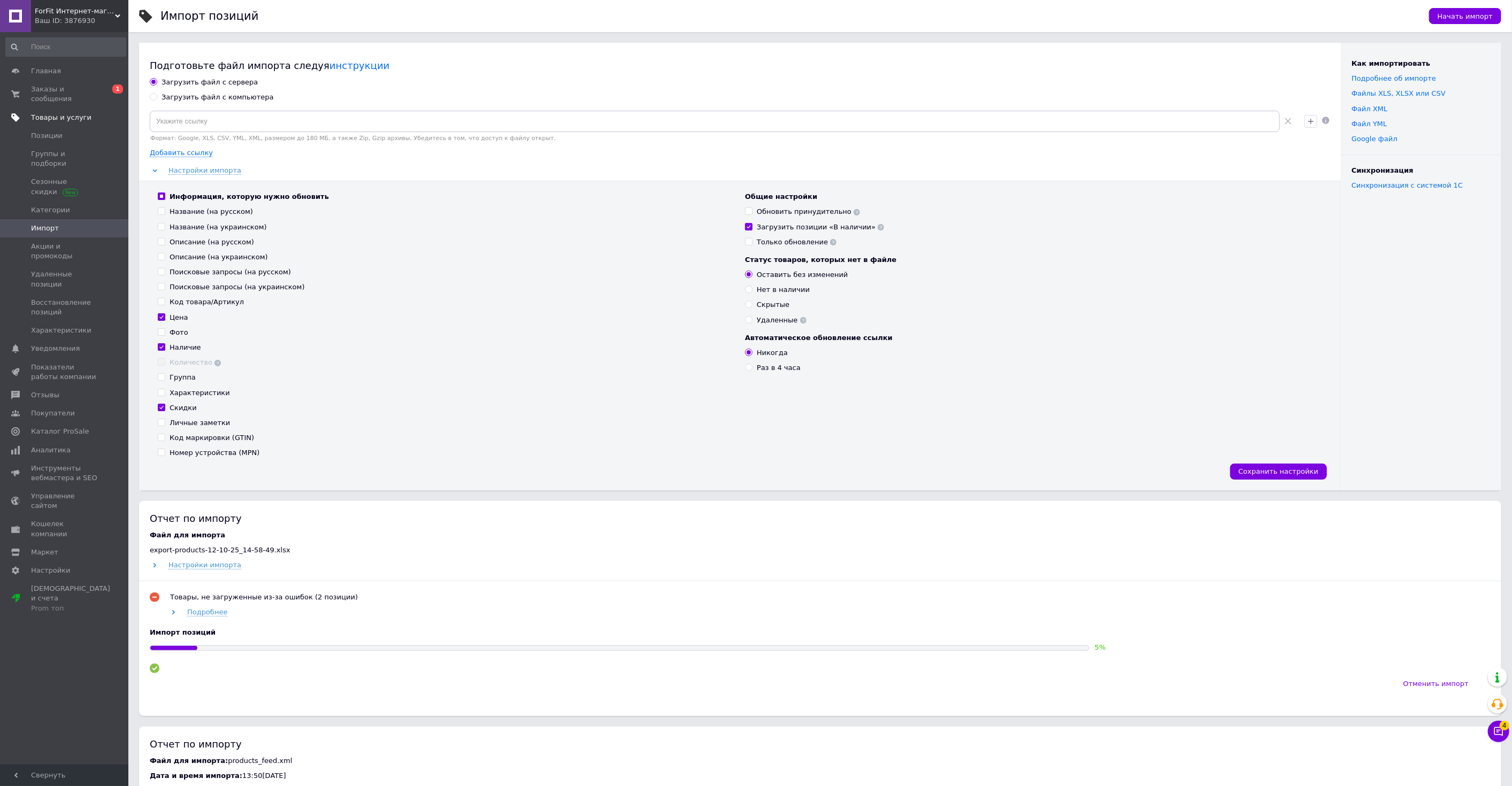
click at [72, 9] on span "ForFit Интернет-магазин спортивных товаров" at bounding box center [74, 11] width 80 height 9
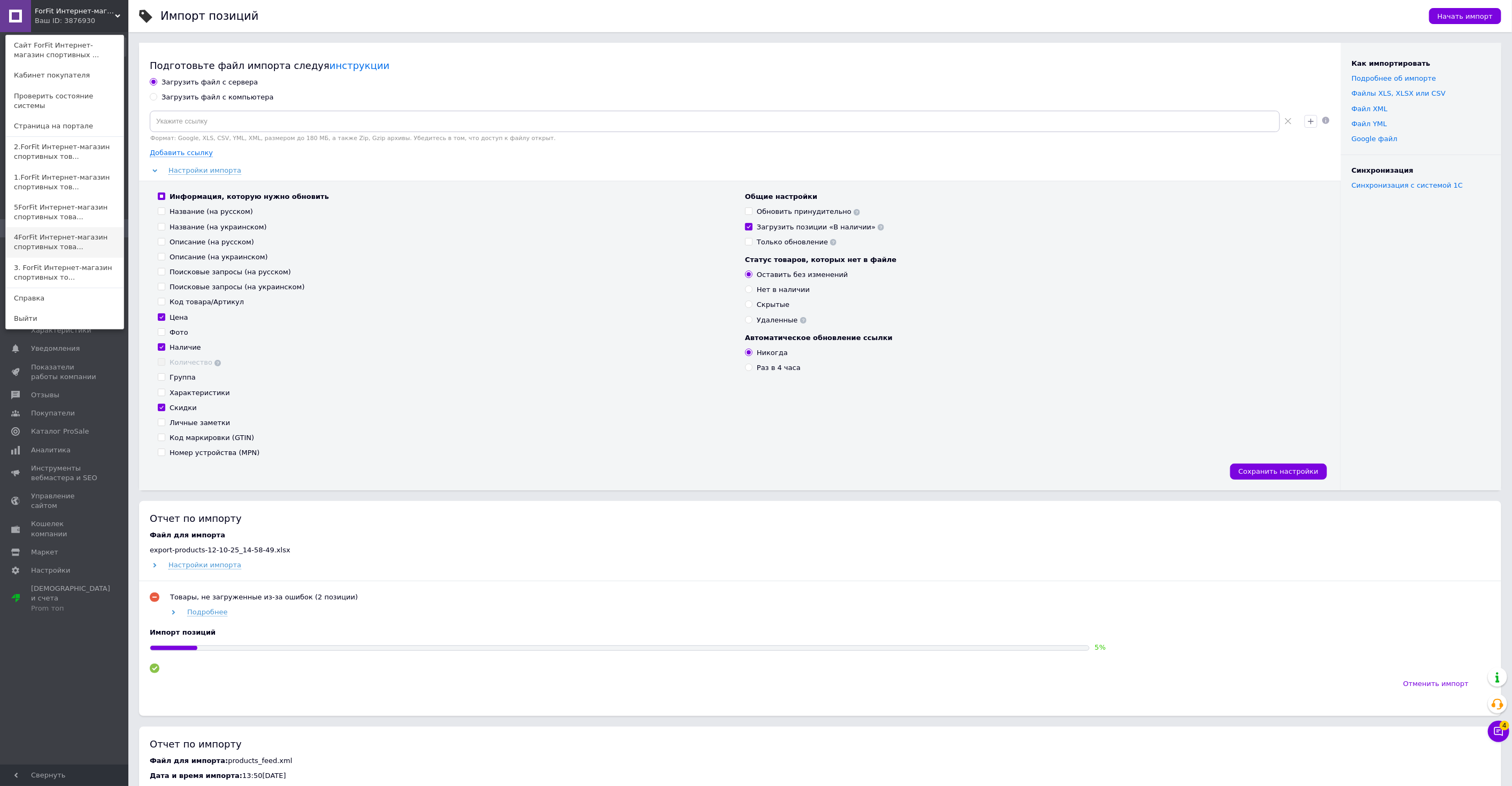
click at [46, 227] on link "4ForFit Интернет-магазин спортивных това..." at bounding box center [64, 242] width 118 height 30
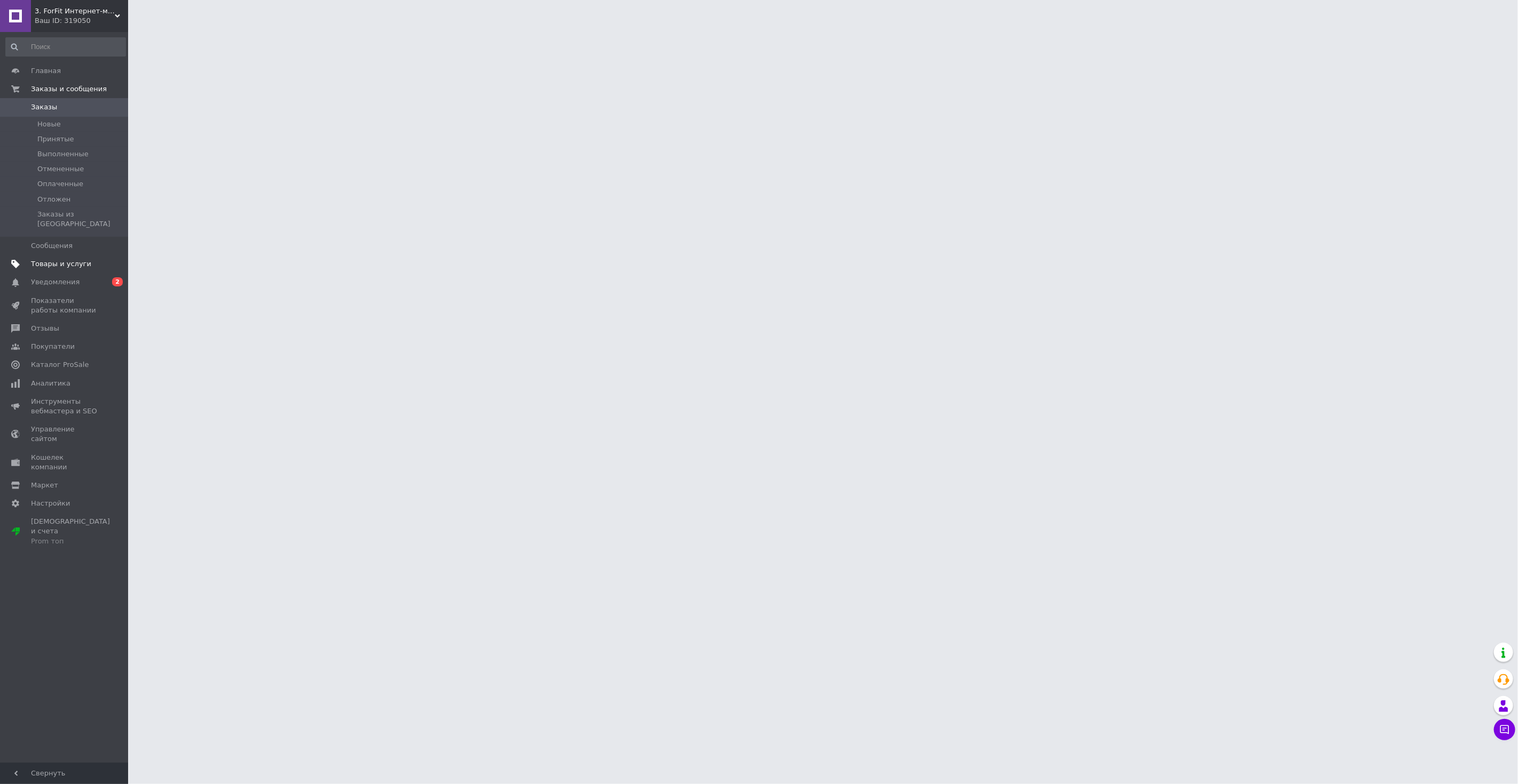
click at [85, 259] on span "Товары и услуги" at bounding box center [65, 264] width 68 height 9
click at [88, 223] on span "Импорт" at bounding box center [65, 227] width 68 height 9
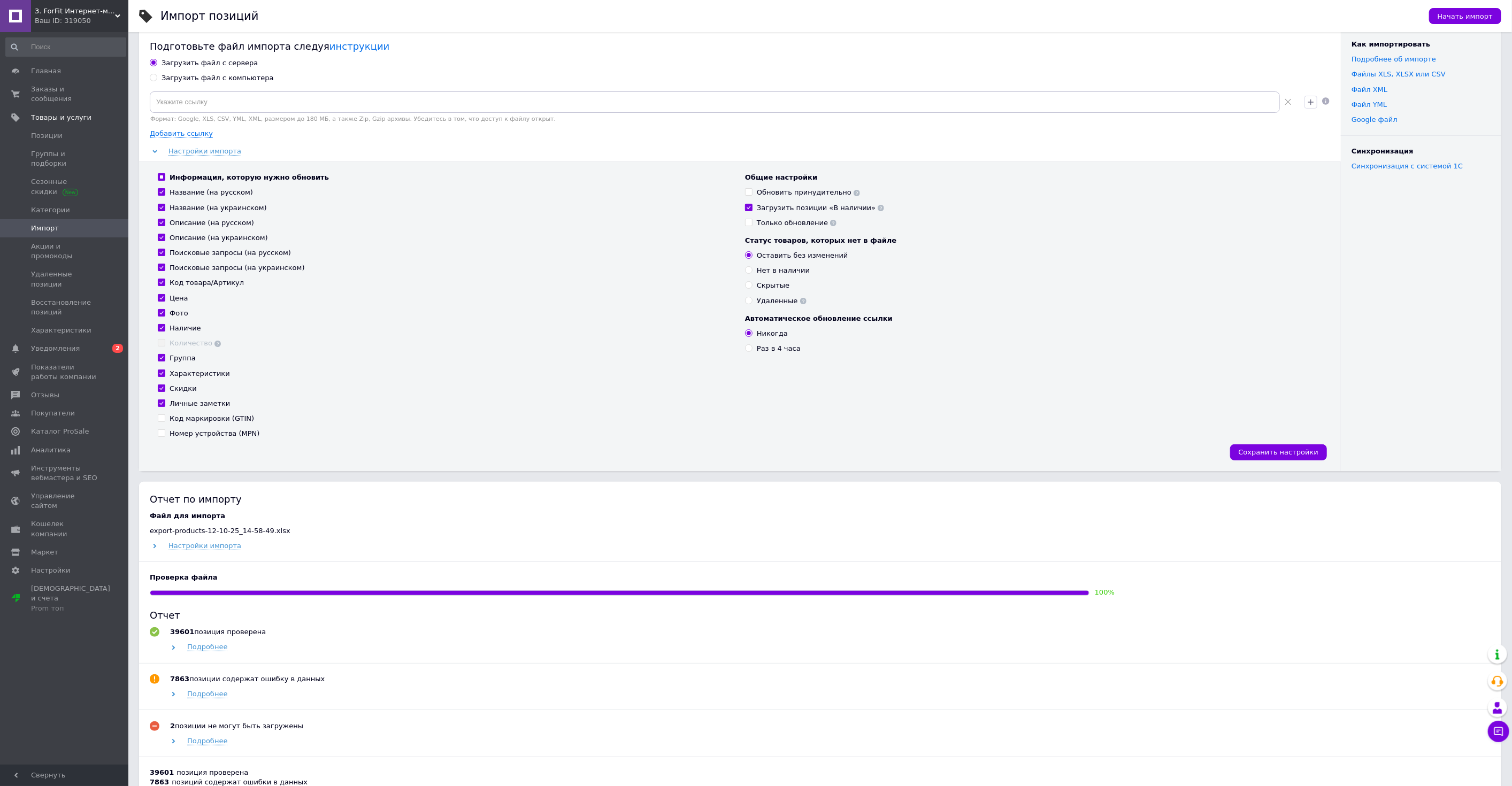
scroll to position [178, 0]
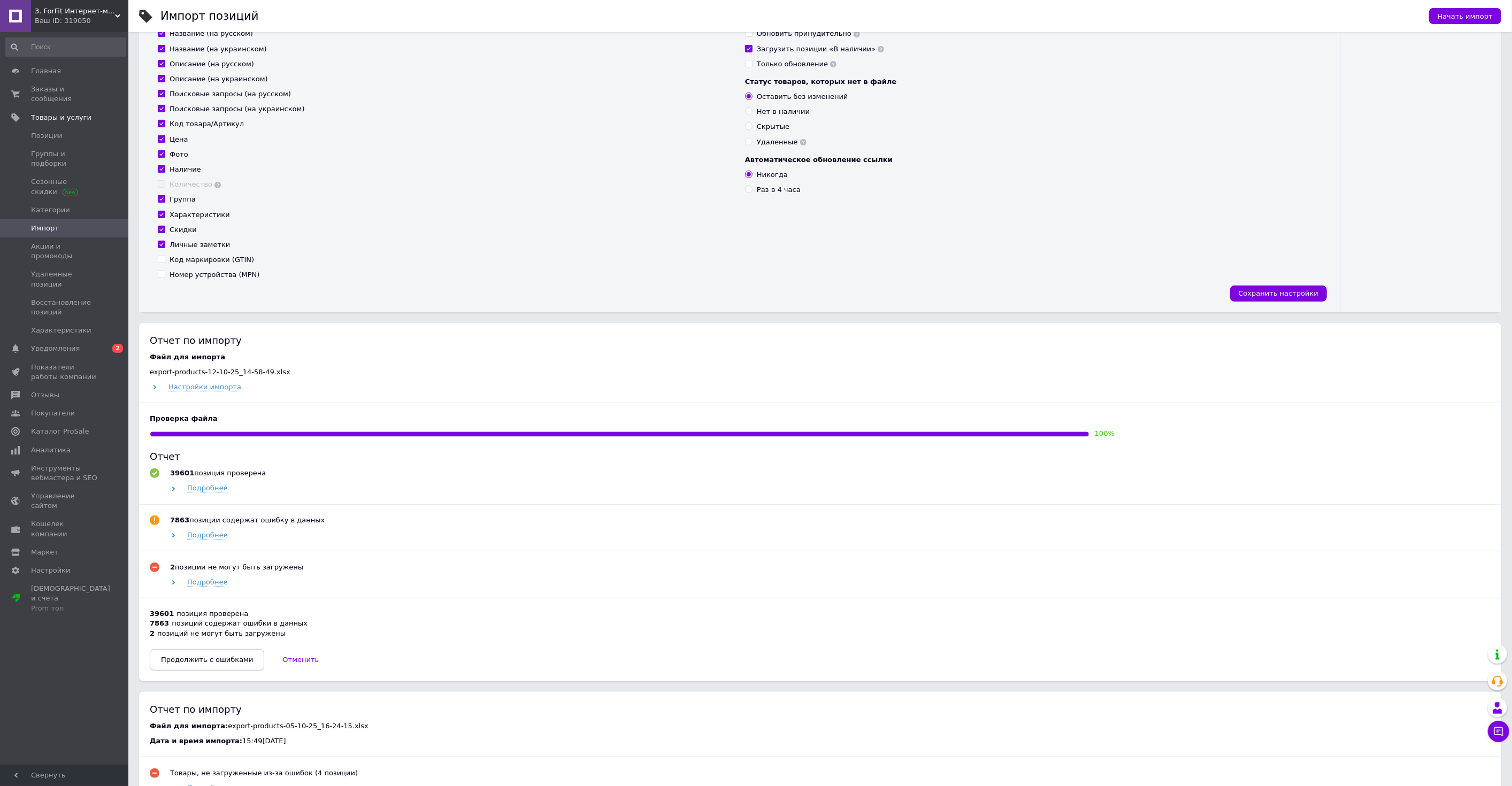
click at [214, 660] on span "Продолжить с ошибками" at bounding box center [207, 659] width 92 height 8
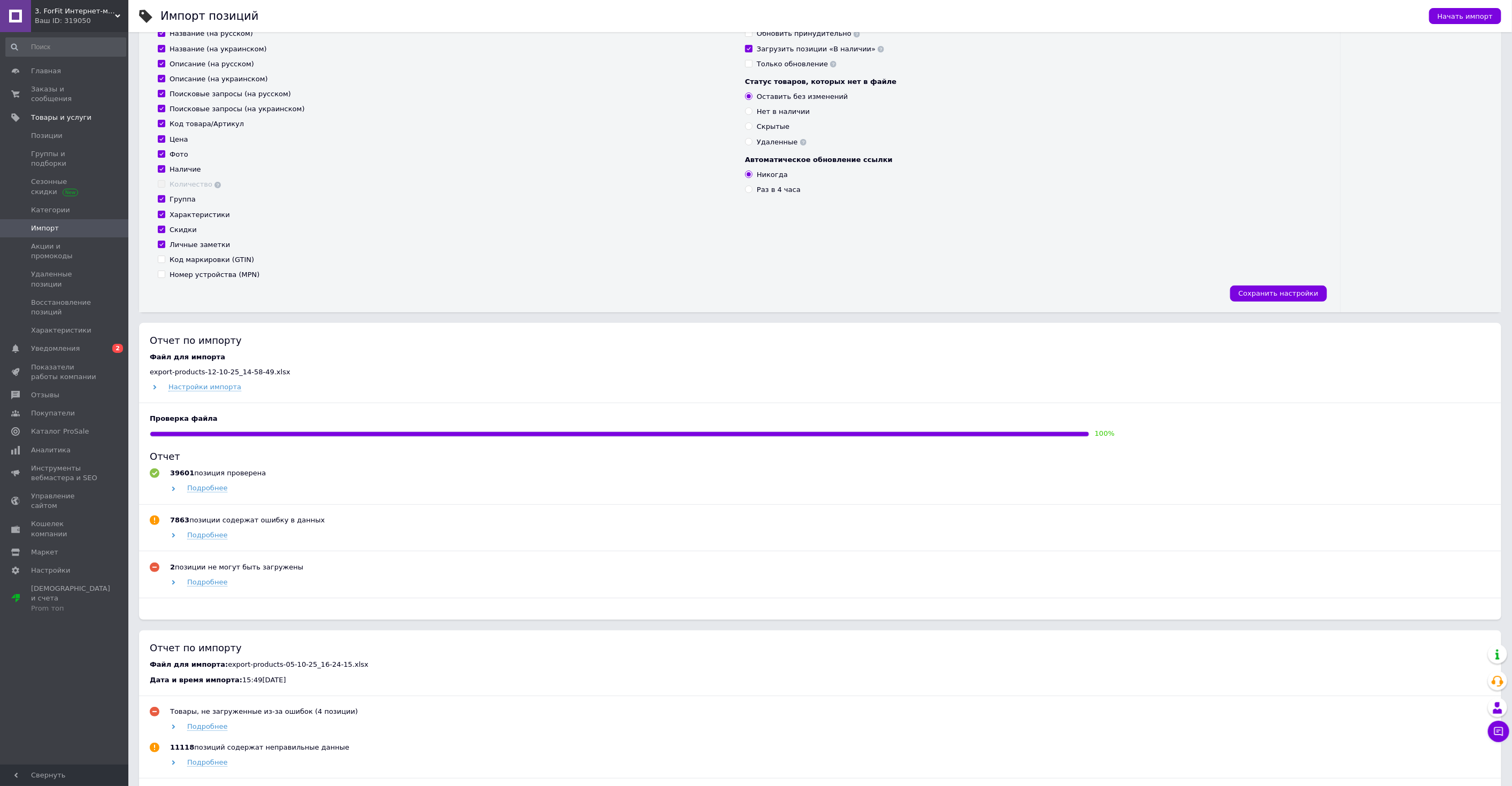
click at [75, 11] on span "3. ForFit Интернет-магазин спортивных товаров" at bounding box center [74, 11] width 80 height 9
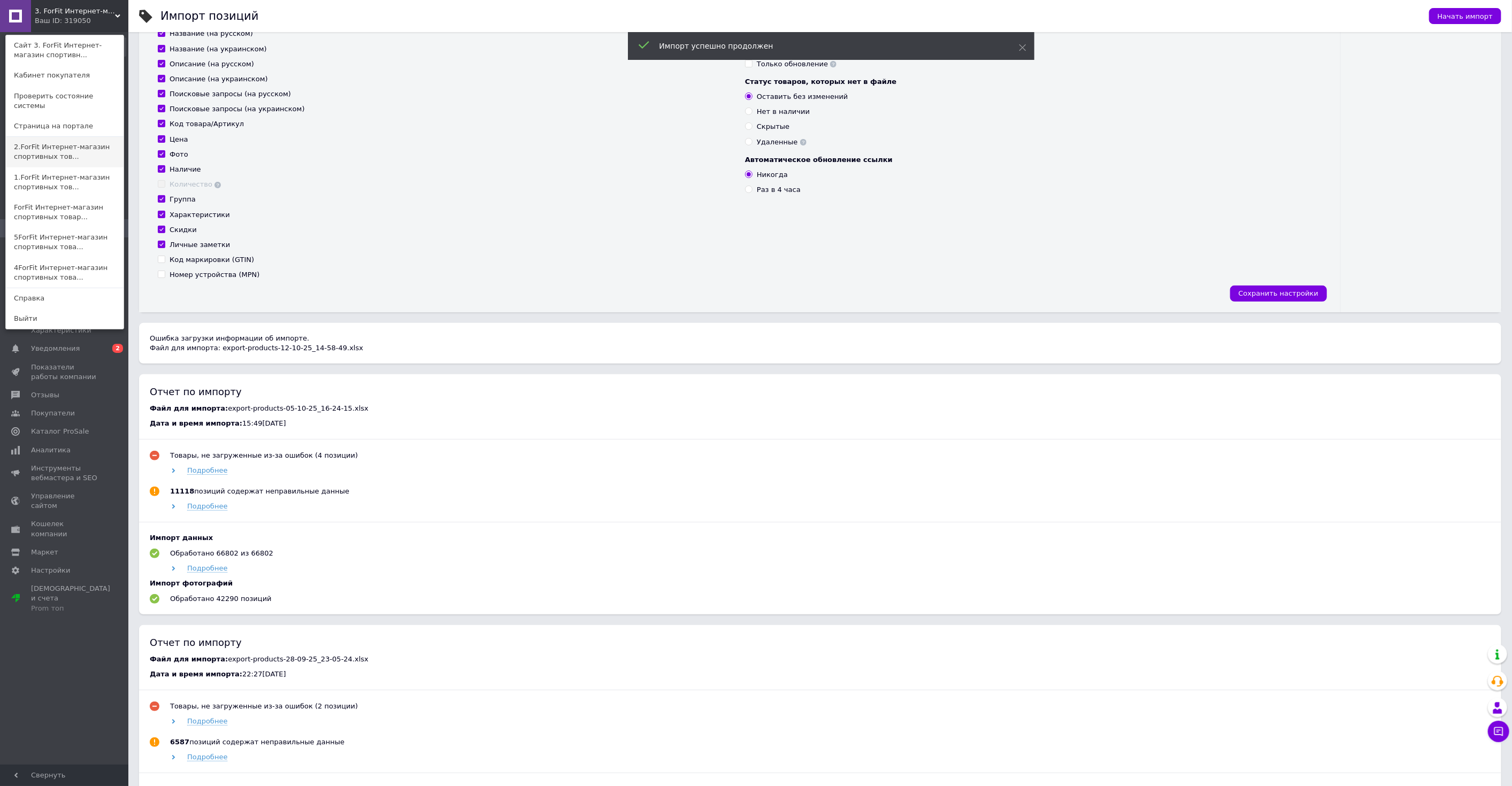
click at [77, 138] on link "2.ForFit Интернет-магазин спортивных тов..." at bounding box center [64, 152] width 118 height 30
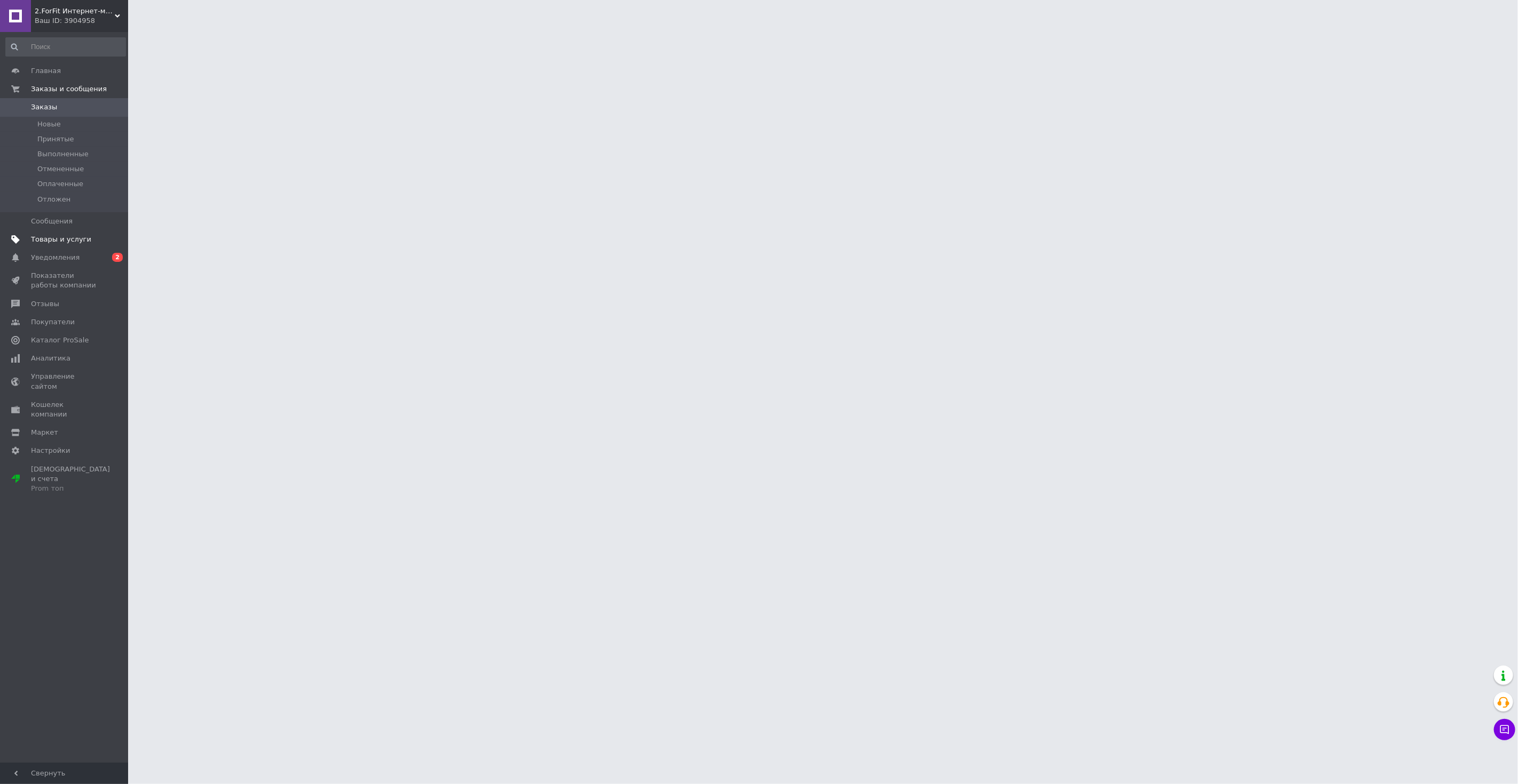
click at [87, 237] on span "Товары и услуги" at bounding box center [65, 239] width 68 height 9
click at [76, 219] on link "Импорт" at bounding box center [65, 228] width 131 height 18
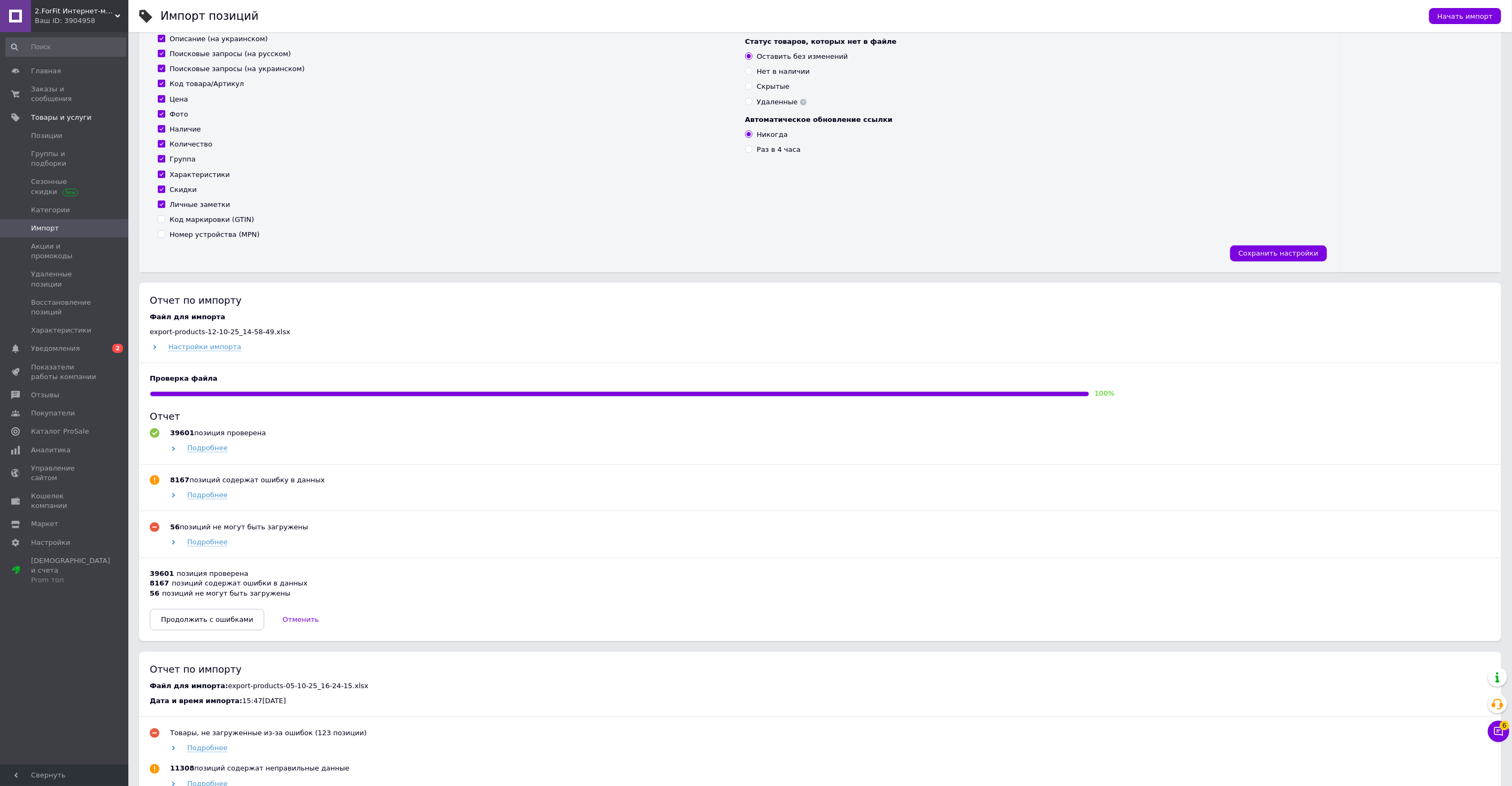
scroll to position [237, 0]
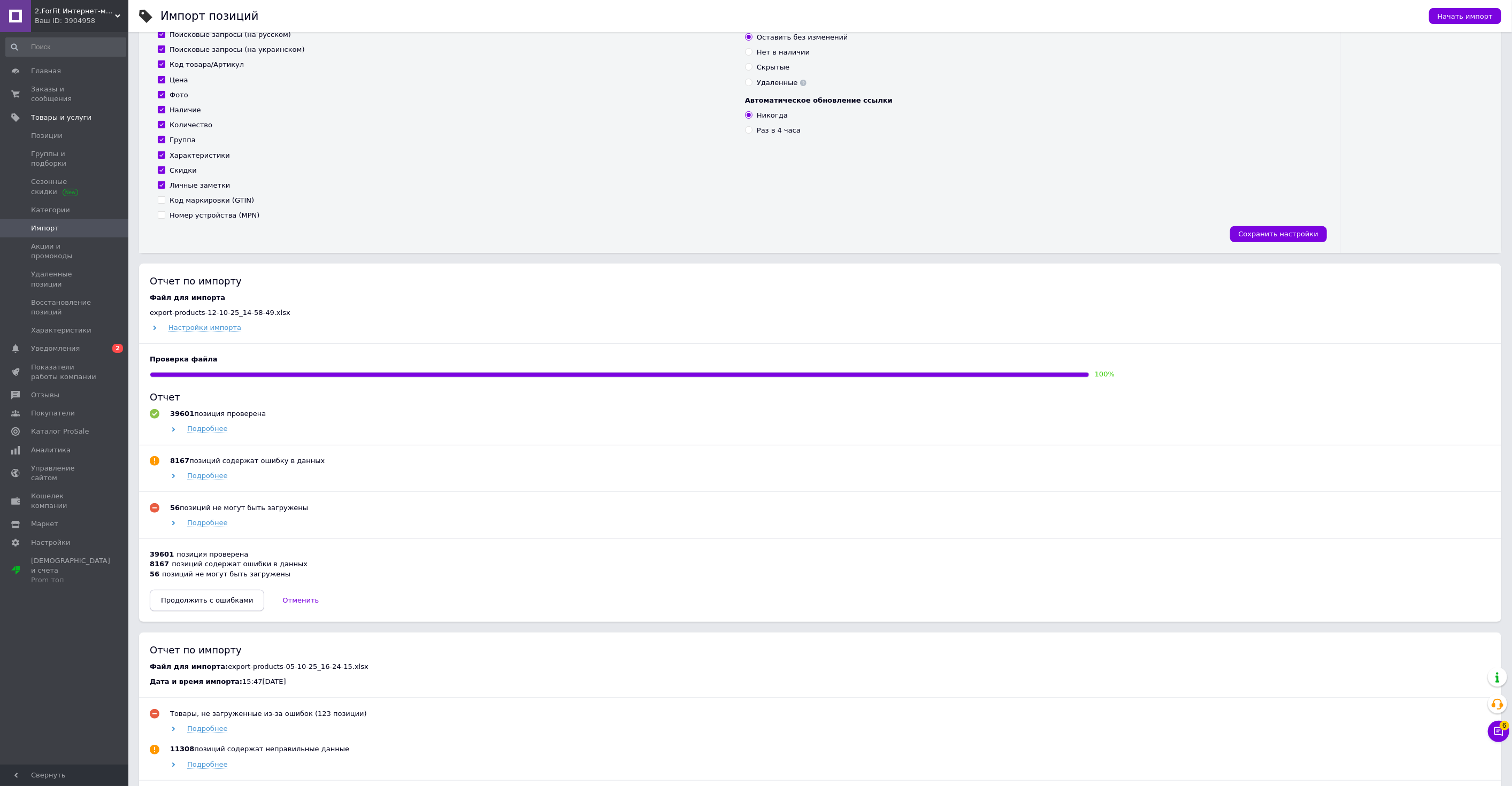
click at [212, 601] on span "Продолжить с ошибками" at bounding box center [207, 600] width 92 height 8
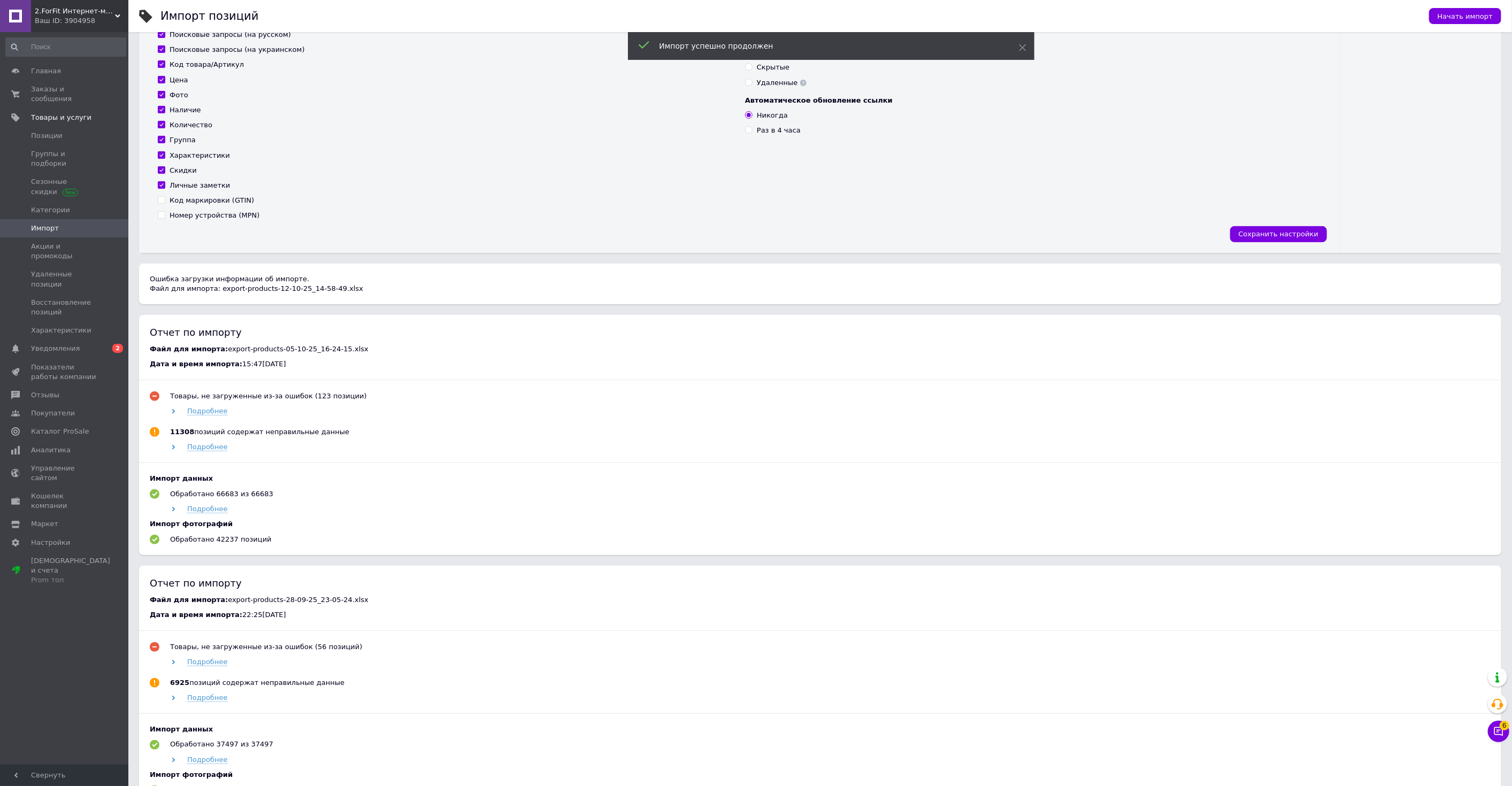
click at [77, 12] on span "2.ForFit Интернет-магазин спортивных товаров" at bounding box center [74, 11] width 80 height 9
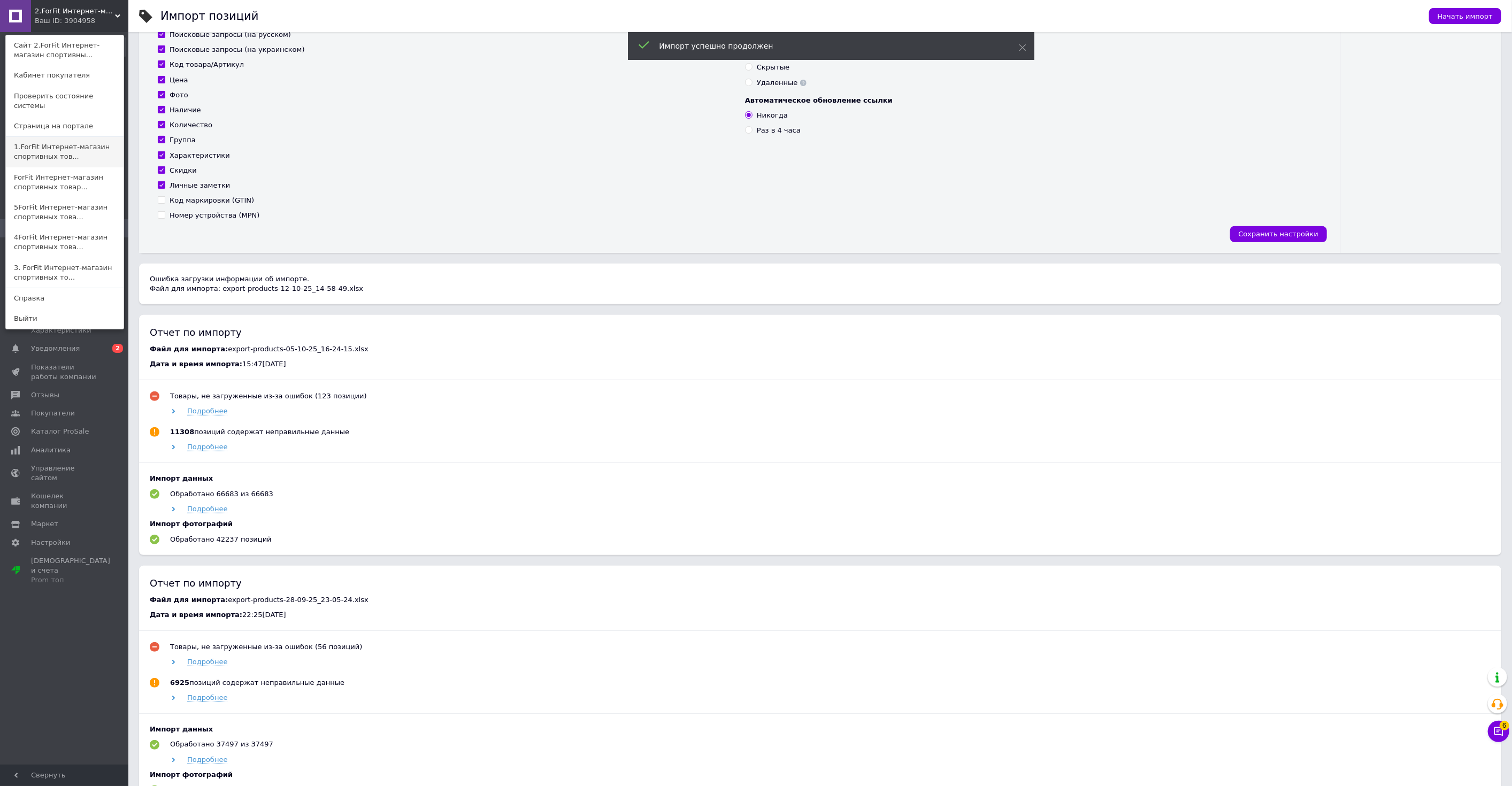
click at [53, 144] on link "1.ForFit Интернет-магазин спортивных тов..." at bounding box center [64, 152] width 118 height 30
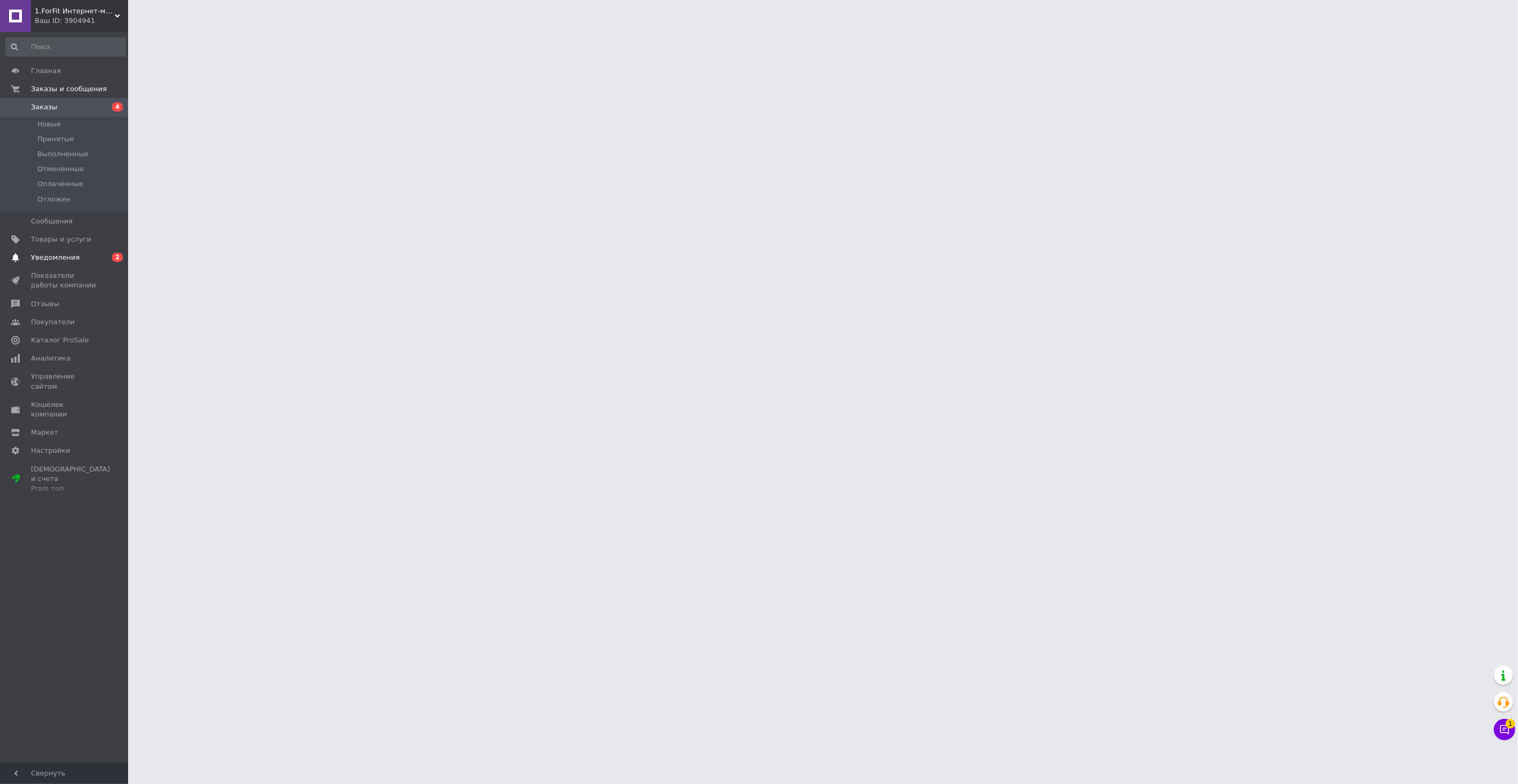
click at [61, 259] on span "Уведомления" at bounding box center [55, 258] width 49 height 9
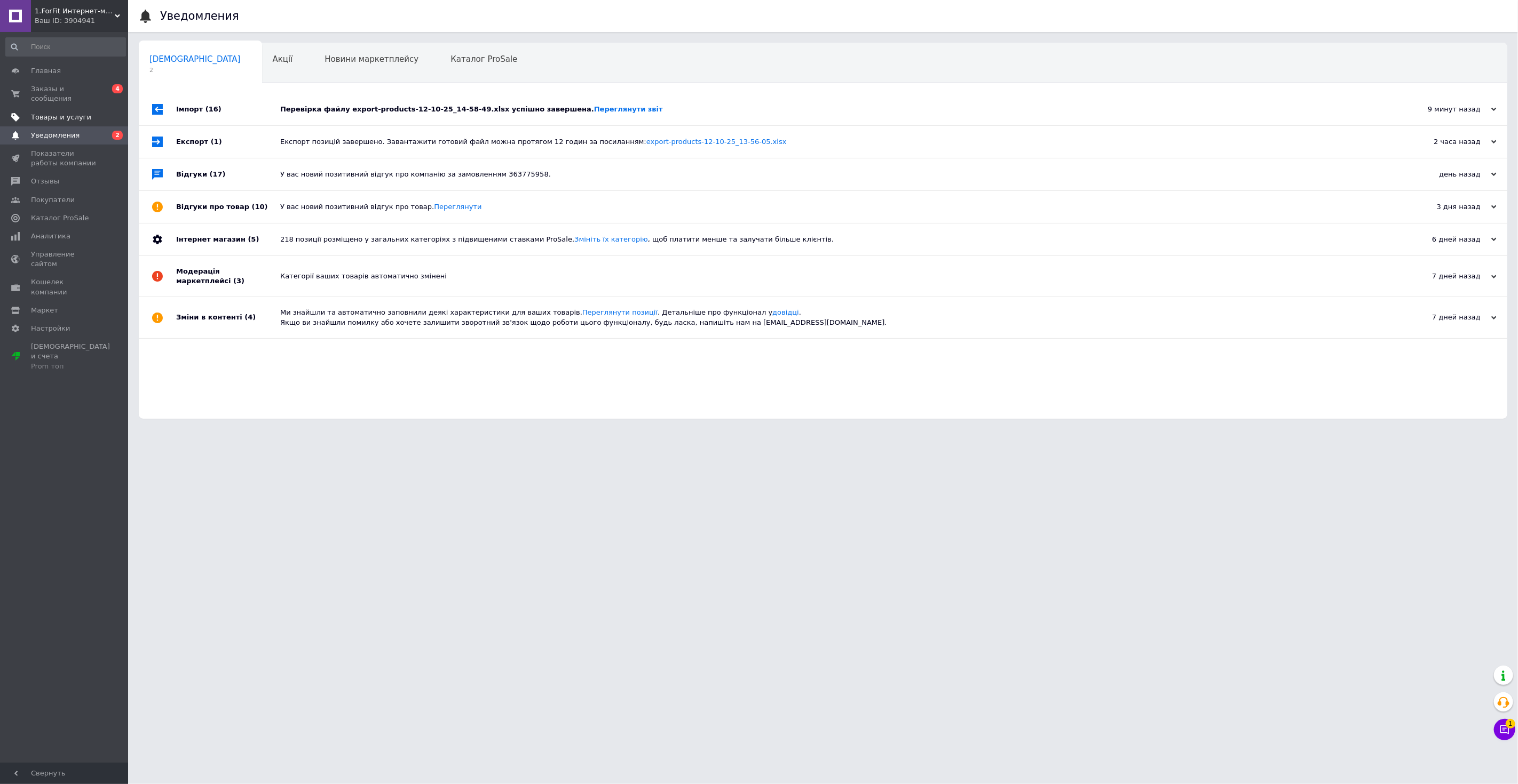
click at [67, 114] on link "Товары и услуги" at bounding box center [65, 117] width 131 height 18
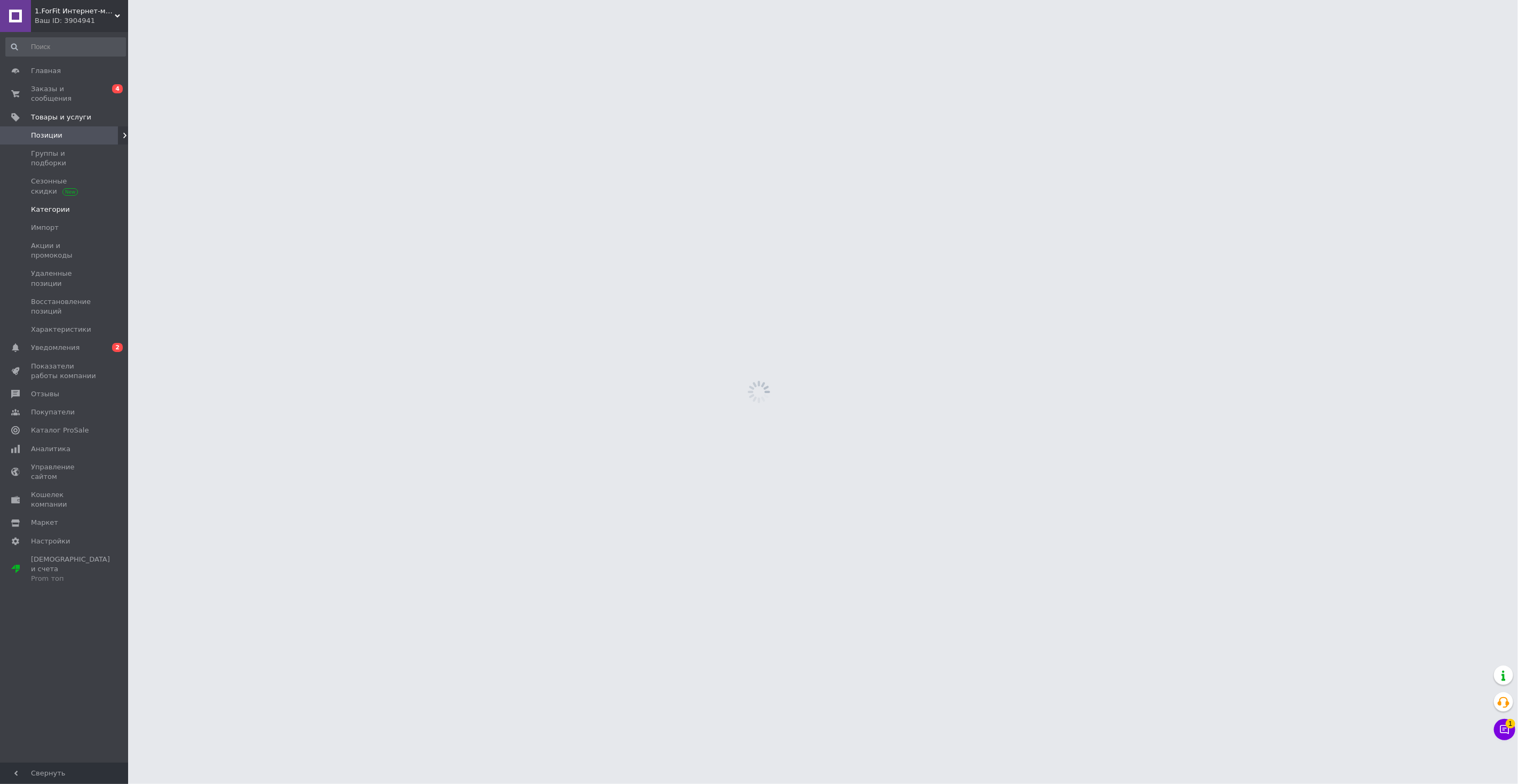
click at [54, 201] on link "Категории" at bounding box center [65, 210] width 131 height 18
click at [54, 223] on span "Импорт" at bounding box center [45, 227] width 28 height 9
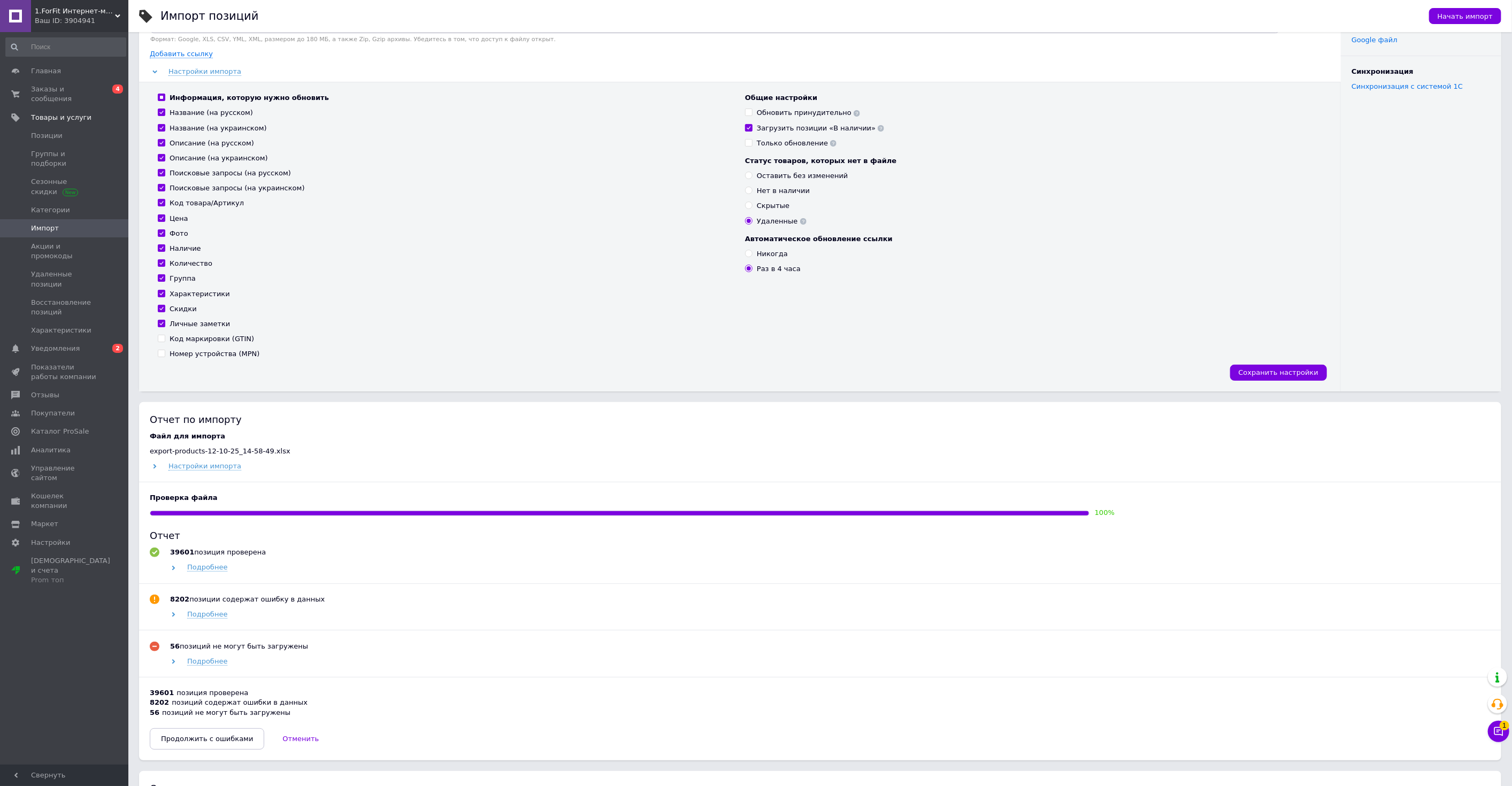
scroll to position [119, 0]
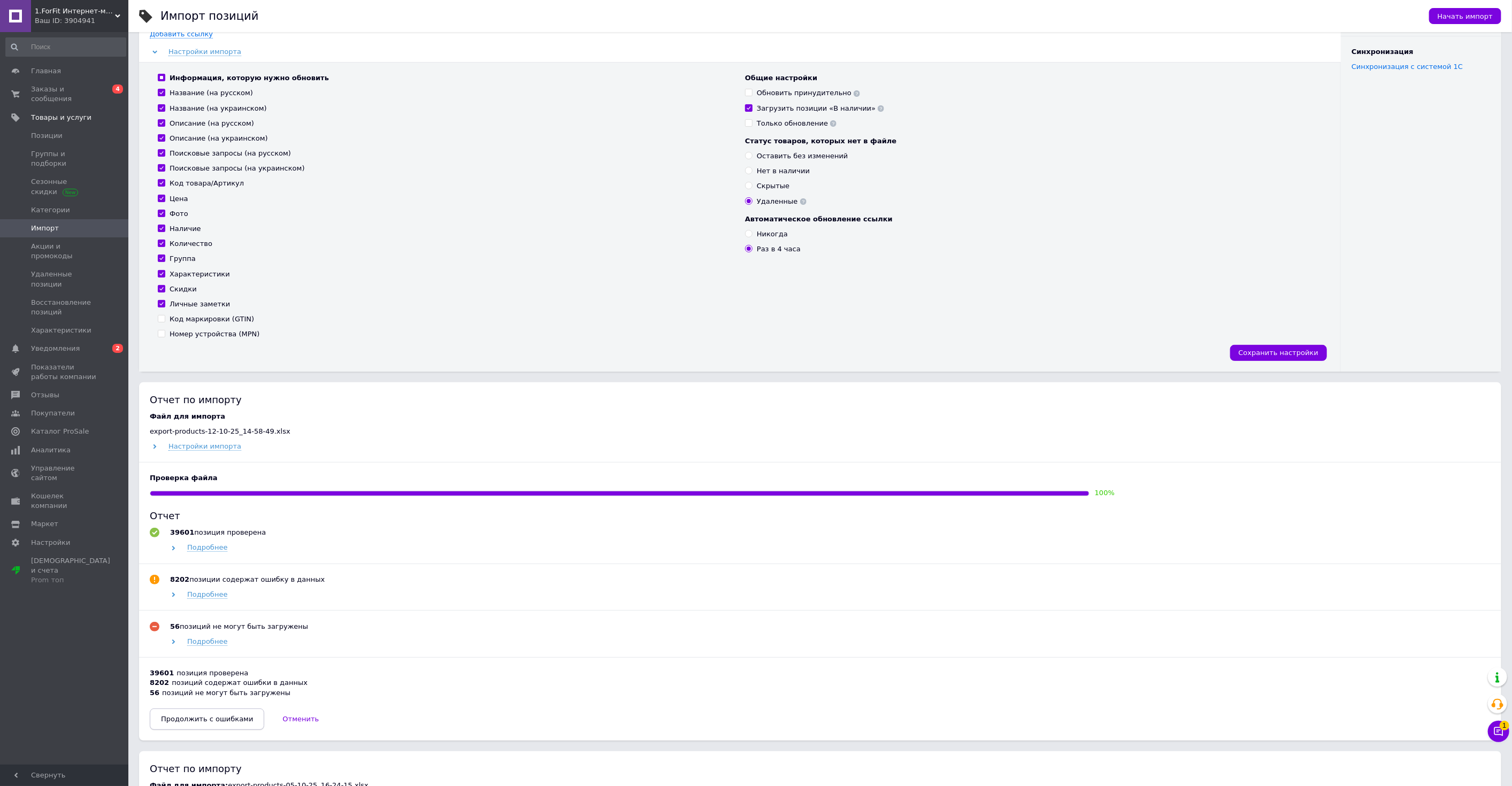
click at [207, 722] on span "Продолжить с ошибками" at bounding box center [207, 719] width 92 height 8
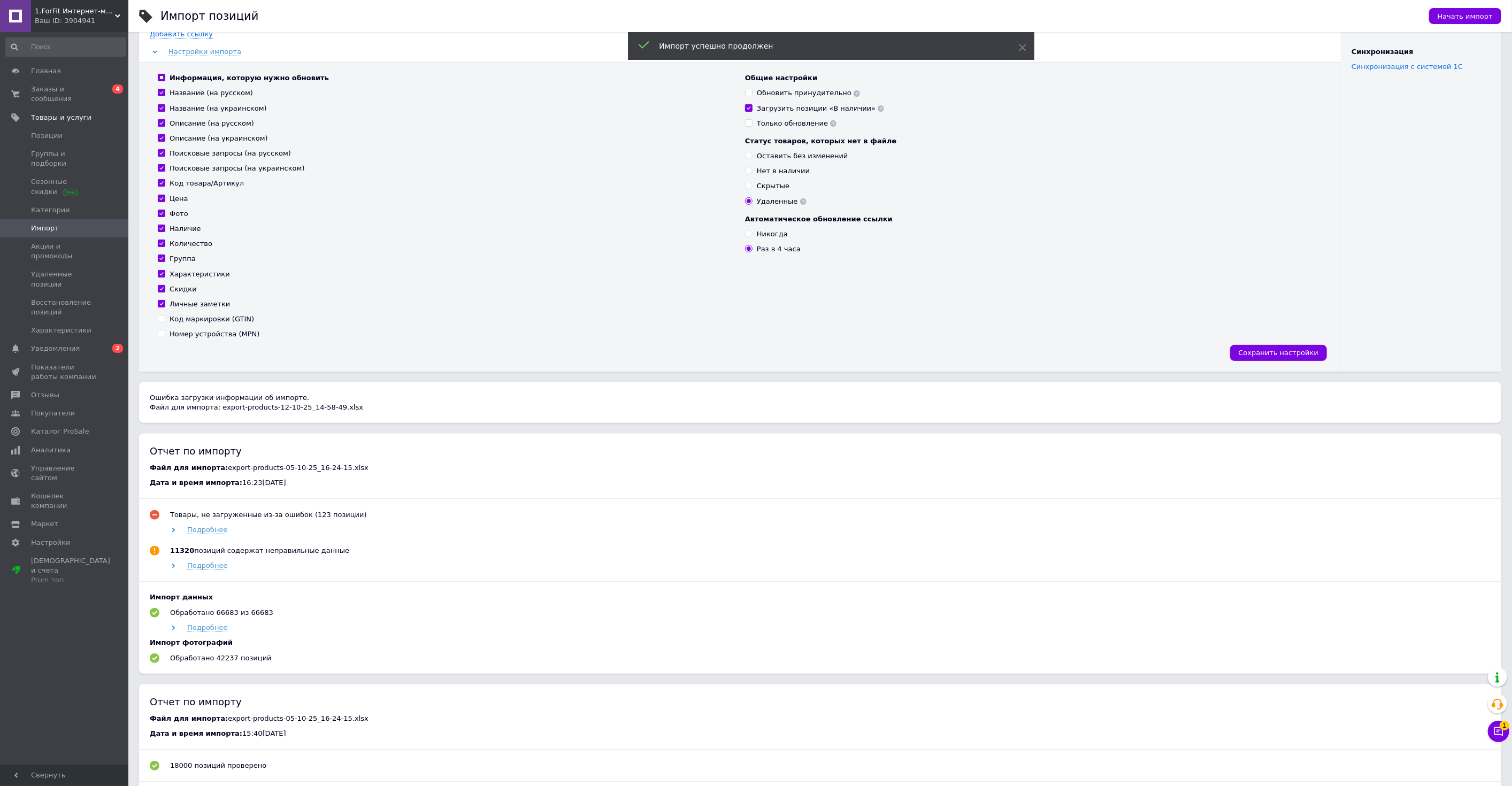
click at [91, 13] on span "1.ForFit Интернет-магазин спортивных товаров" at bounding box center [74, 11] width 80 height 9
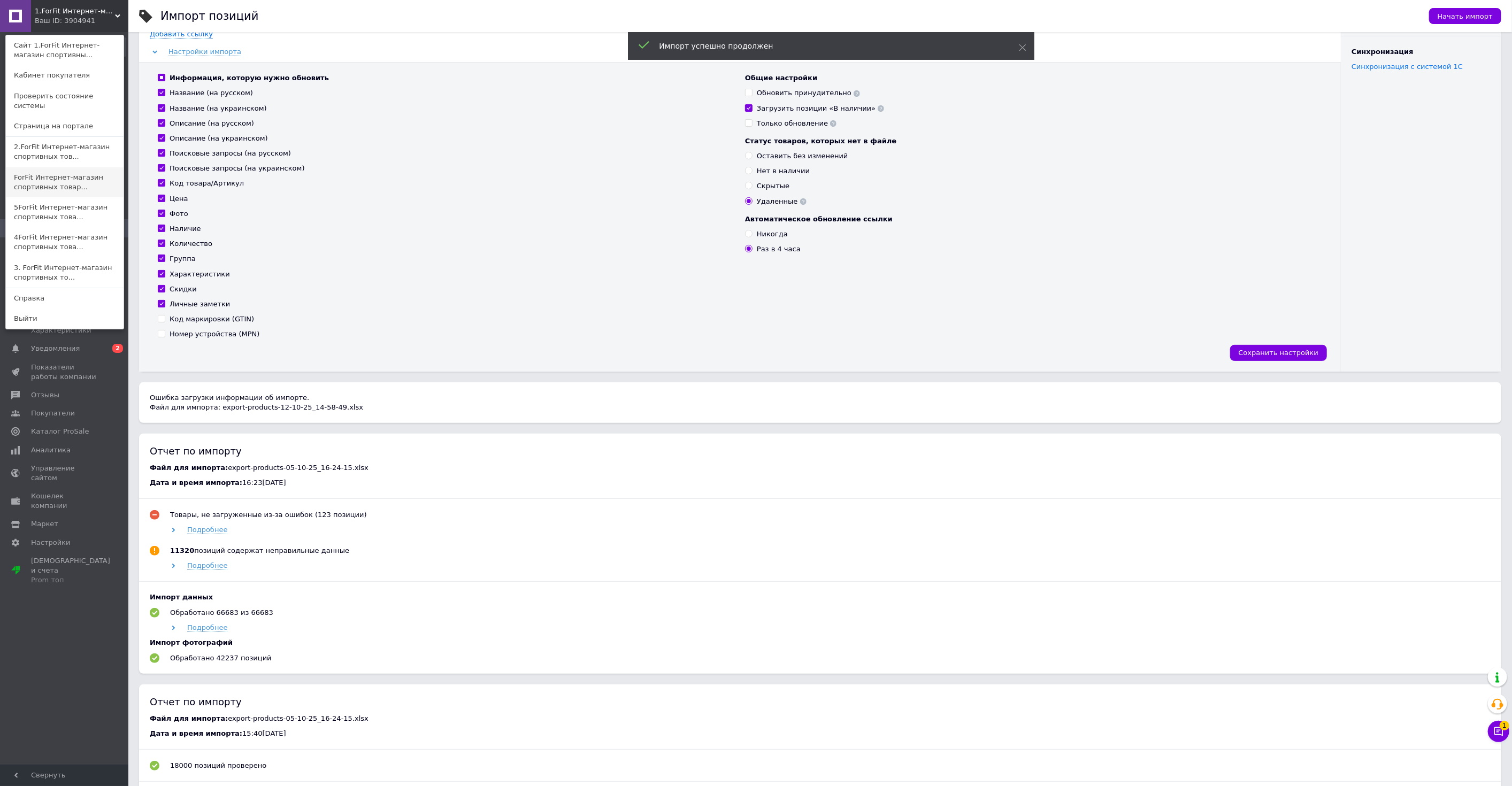
click at [61, 169] on link "ForFit Интернет-магазин спортивных товар..." at bounding box center [64, 182] width 118 height 30
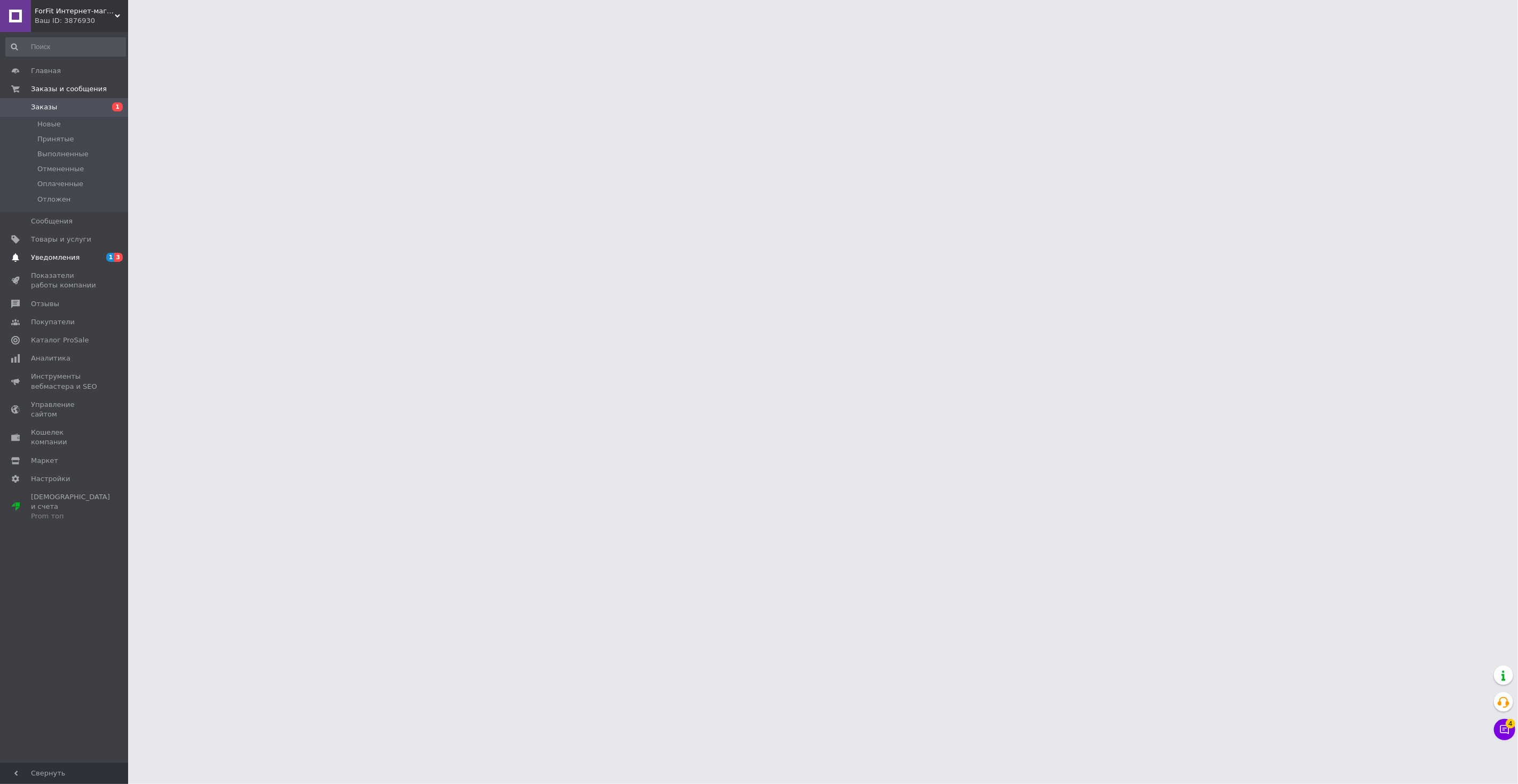
click at [99, 253] on span "1 3" at bounding box center [114, 258] width 29 height 9
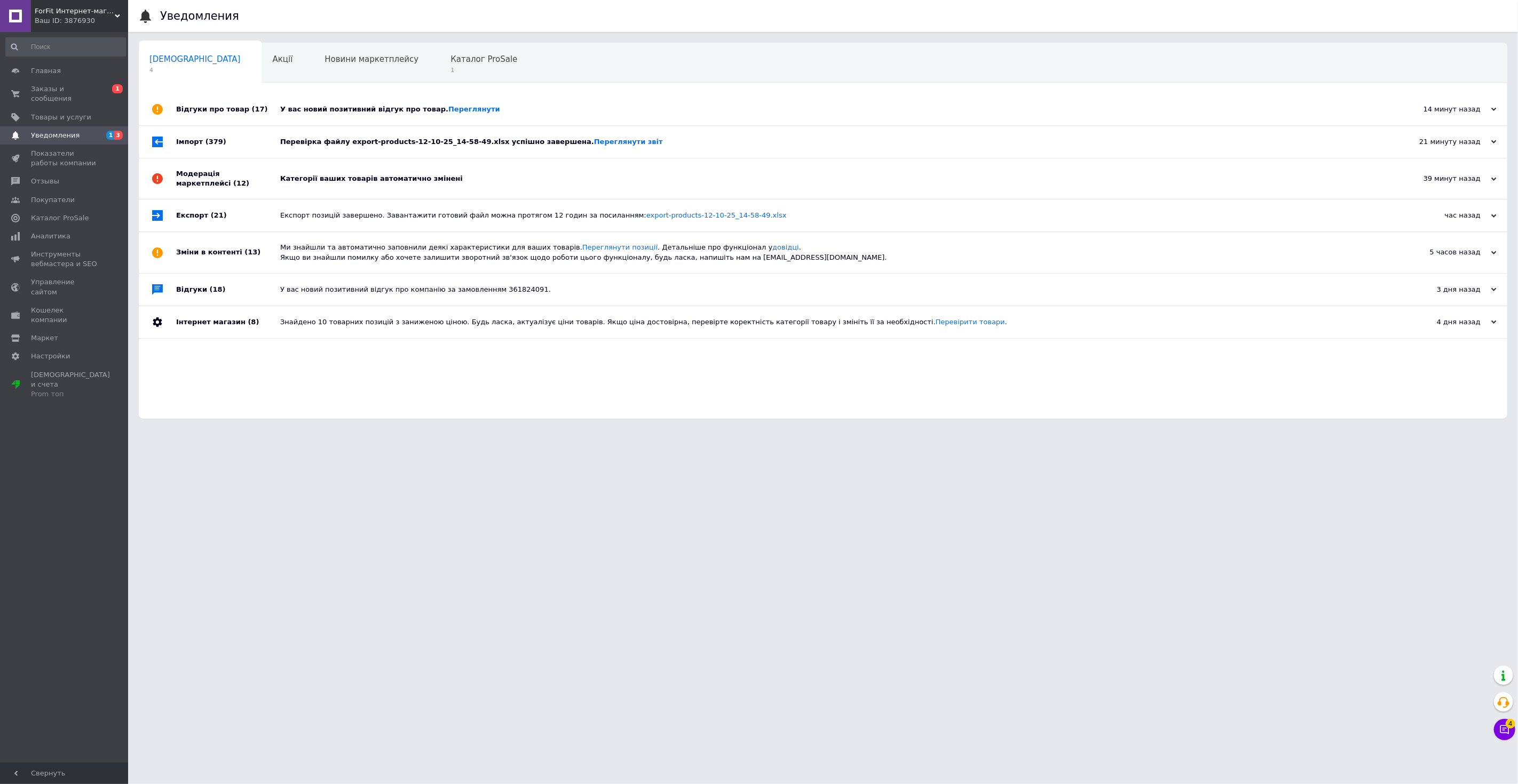
click at [371, 109] on div "У вас новий позитивний відгук про товар. Переглянути" at bounding box center [835, 109] width 1110 height 9
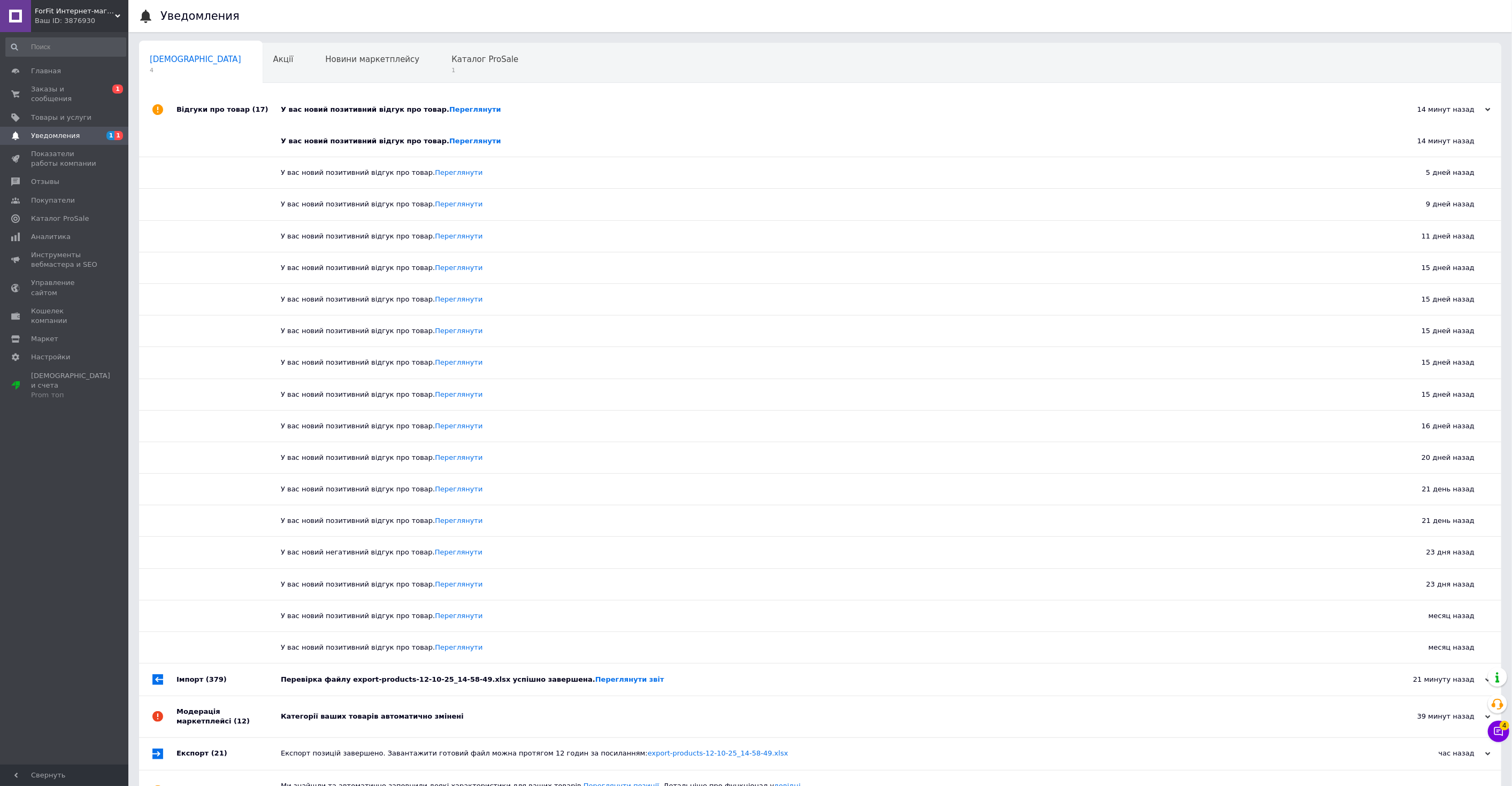
click at [371, 109] on div "У вас новий позитивний відгук про товар. Переглянути" at bounding box center [832, 109] width 1103 height 9
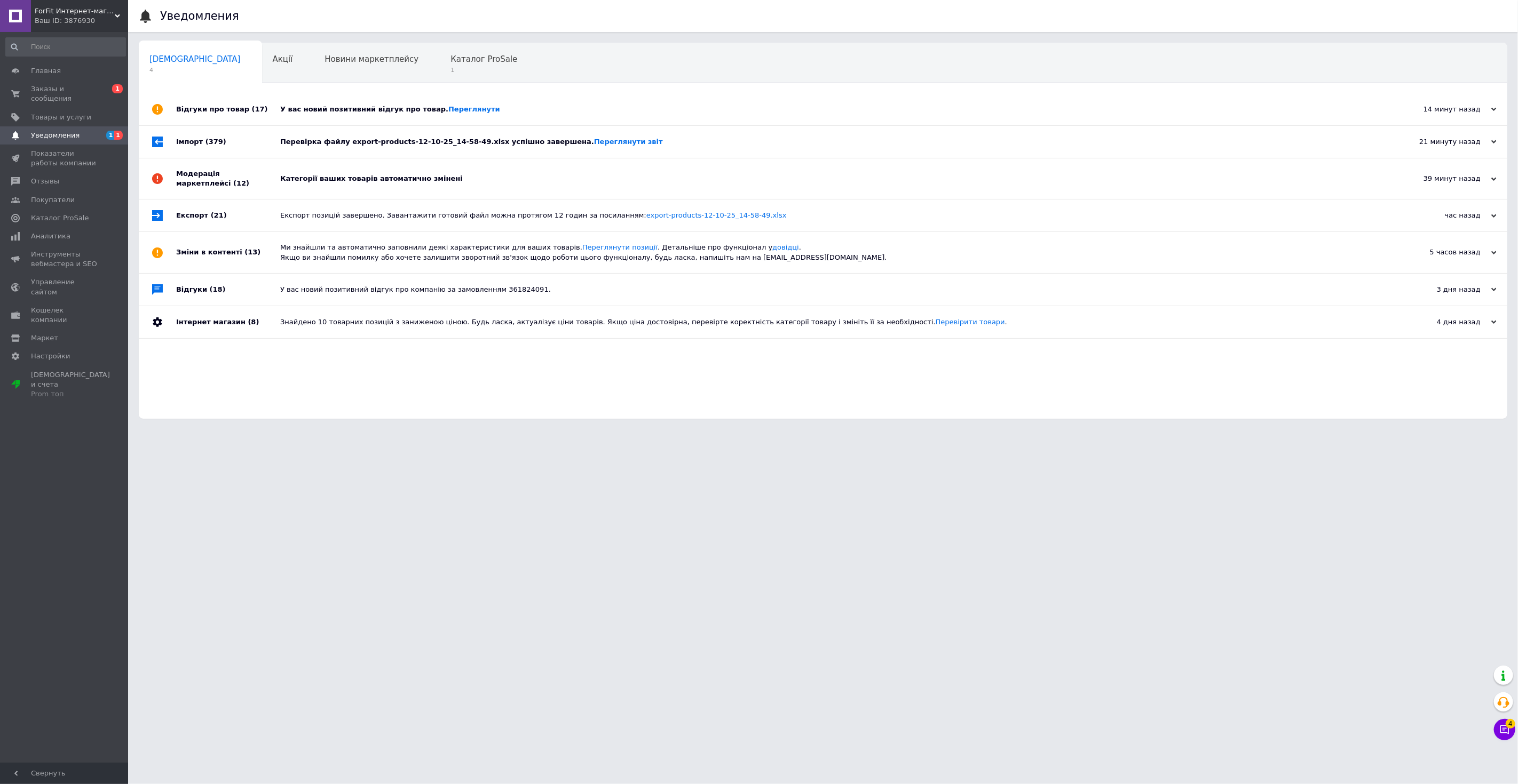
click at [363, 138] on div "Перевірка файлу export-products-12-10-25_14-58-49.xlsx успішно завершена. Перег…" at bounding box center [835, 142] width 1110 height 9
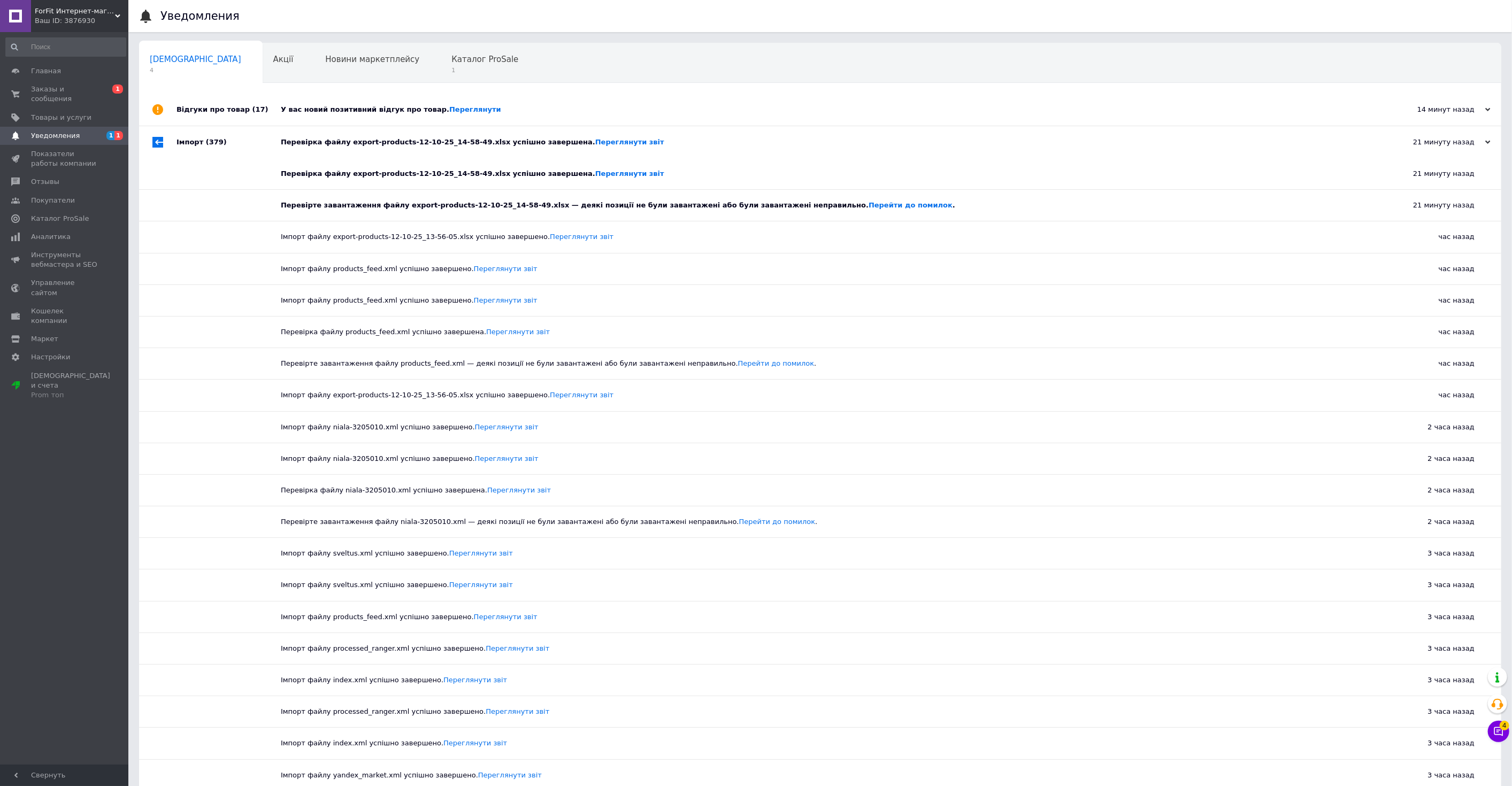
click at [360, 143] on div "Перевірка файлу export-products-12-10-25_14-58-49.xlsx успішно завершена. Перег…" at bounding box center [832, 142] width 1103 height 9
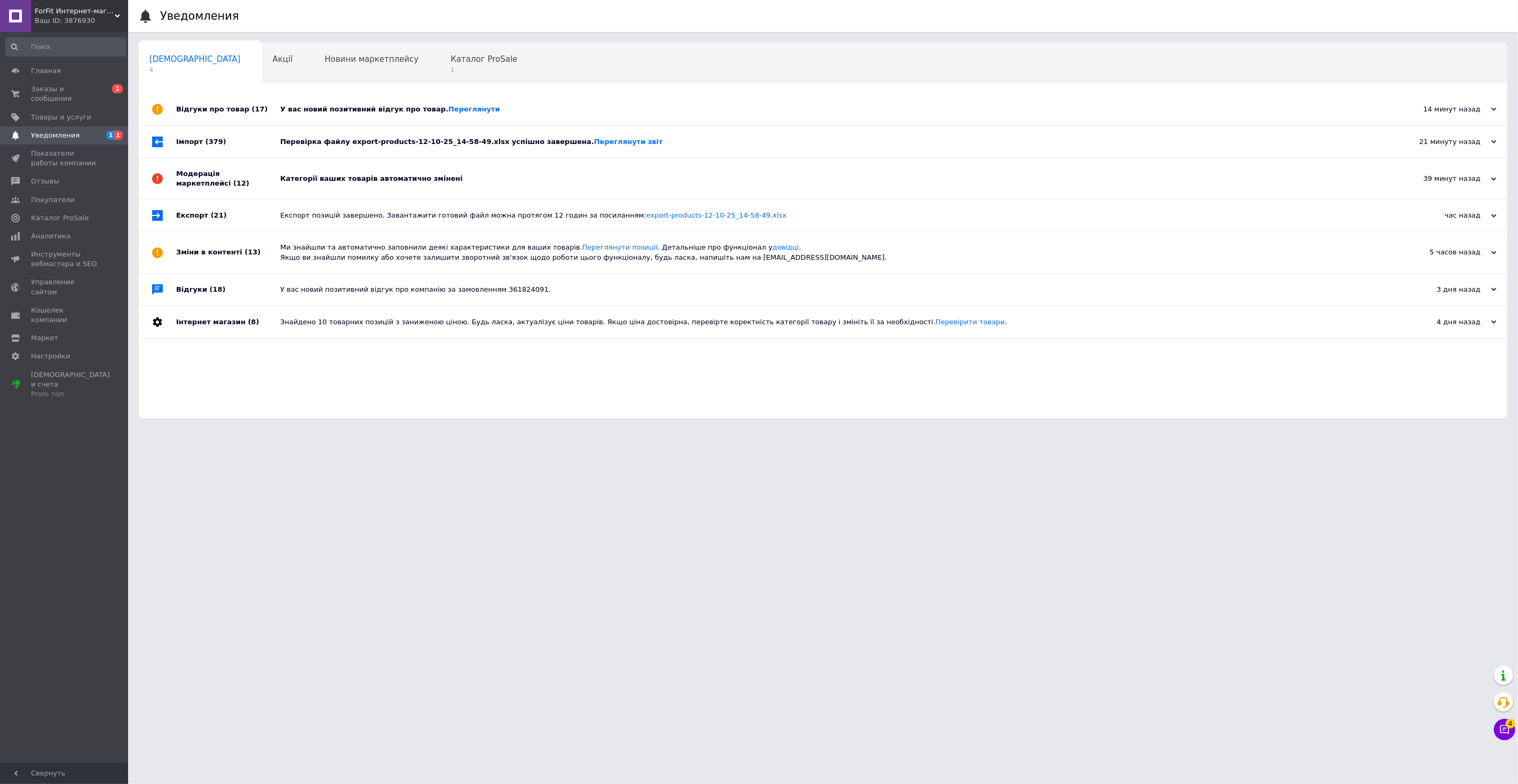
click at [349, 165] on div "Категорії ваших товарів автоматично змінені" at bounding box center [835, 179] width 1110 height 40
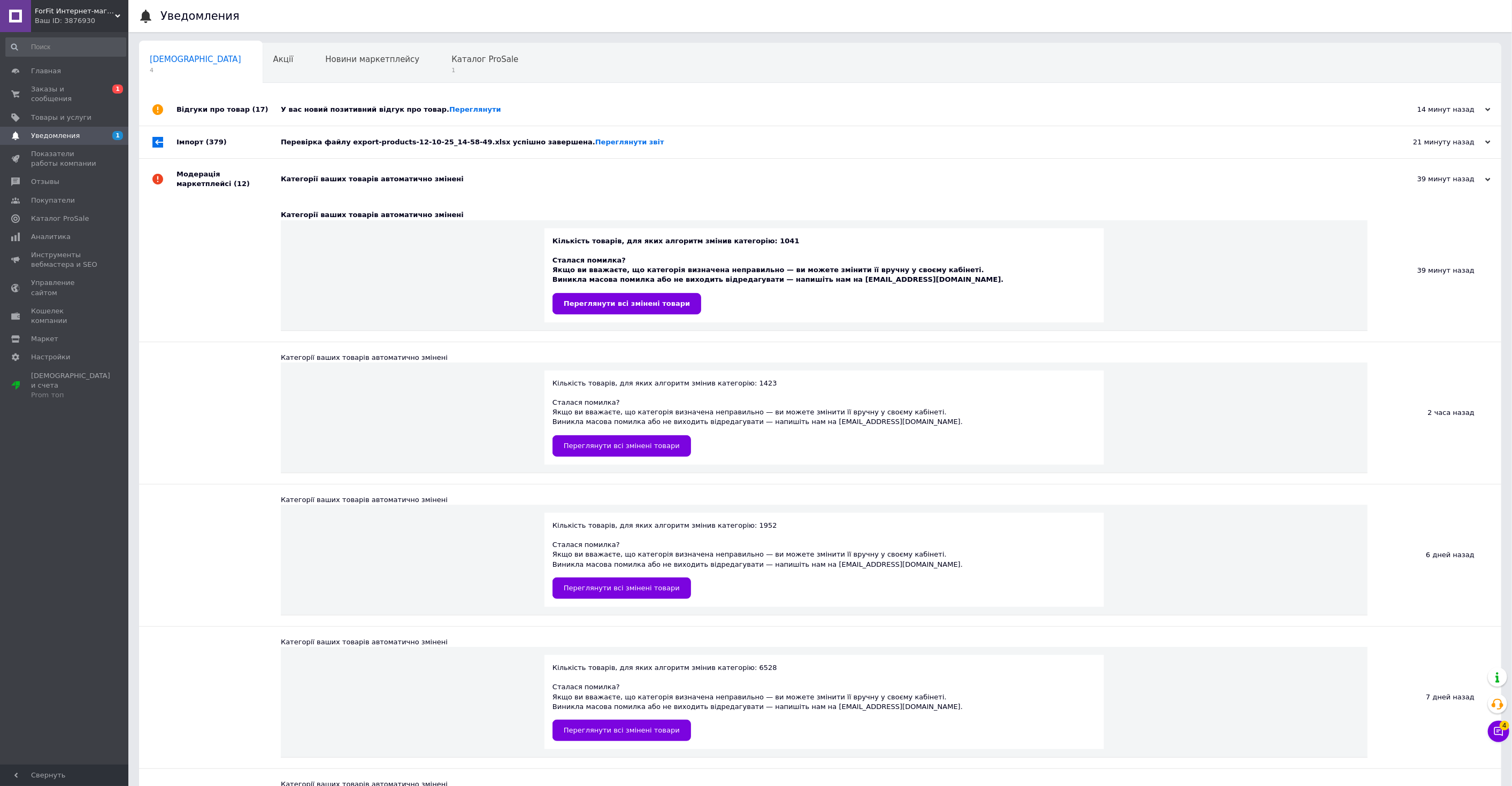
click at [353, 174] on div "Категорії ваших товарів автоматично змінені" at bounding box center [832, 179] width 1103 height 40
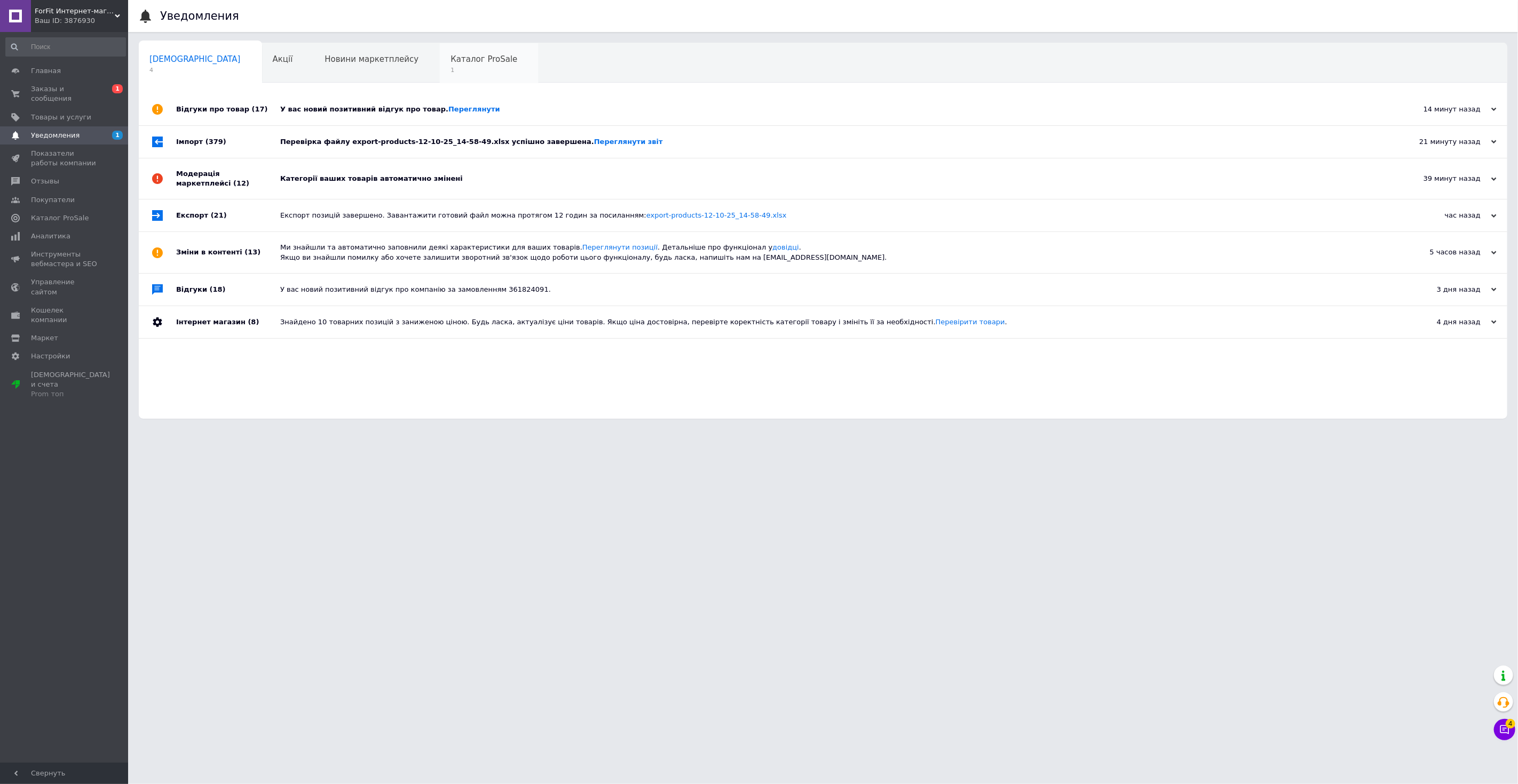
click at [439, 72] on div "Каталог ProSale 1" at bounding box center [489, 63] width 99 height 40
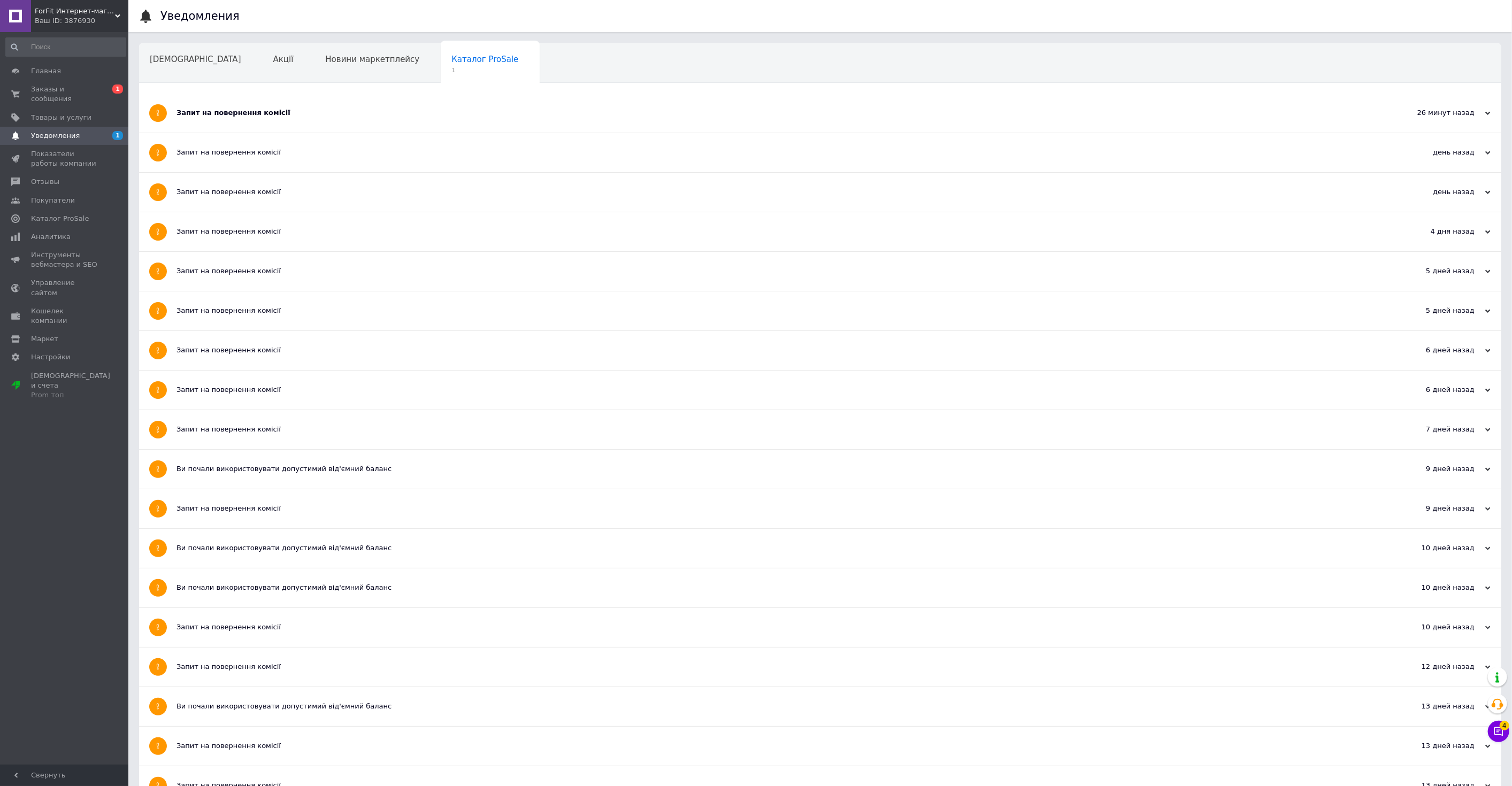
click at [342, 110] on div "Запит на повернення комісії" at bounding box center [779, 113] width 1207 height 9
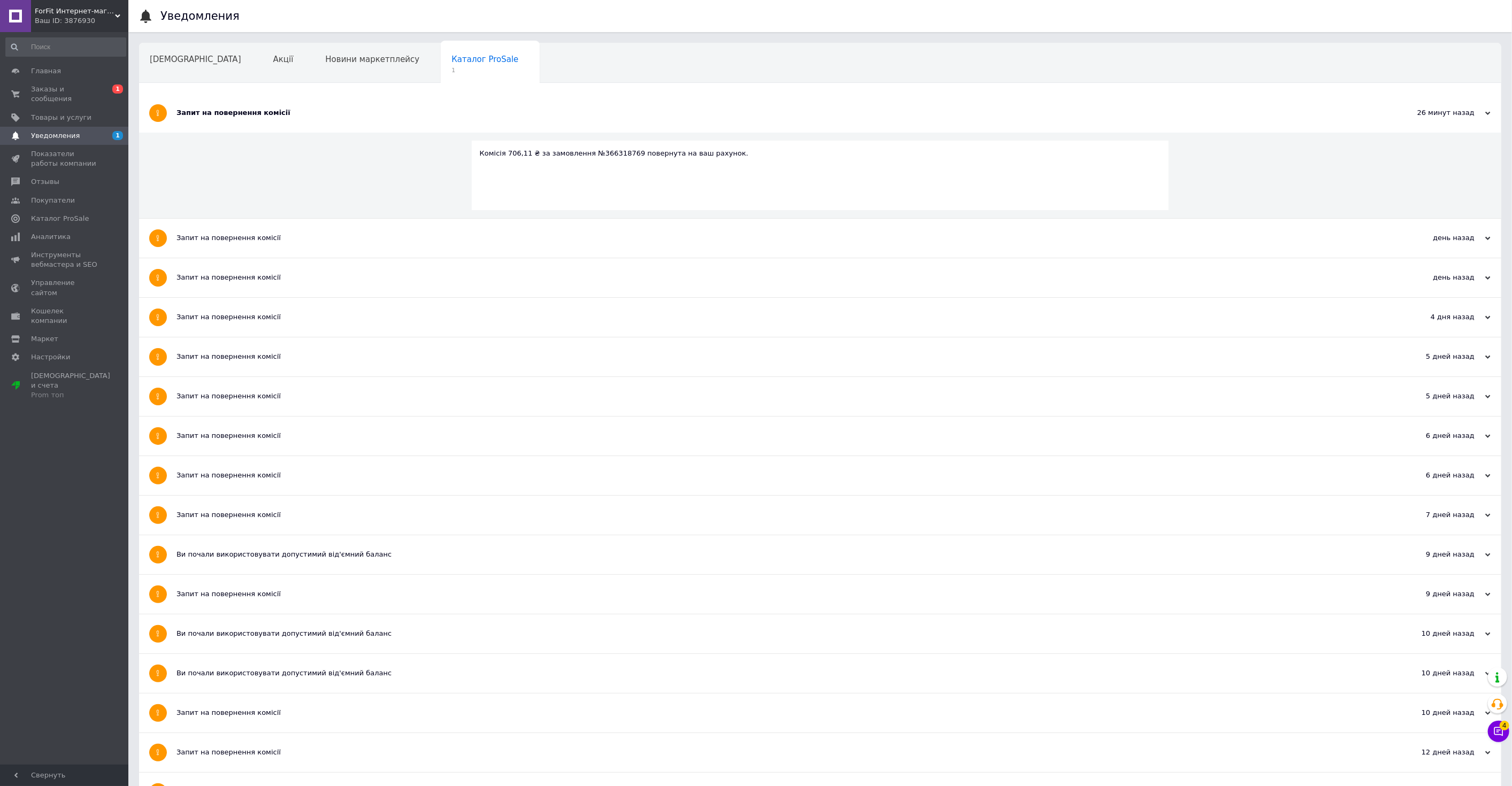
click at [342, 110] on div "Запит на повернення комісії" at bounding box center [779, 113] width 1207 height 9
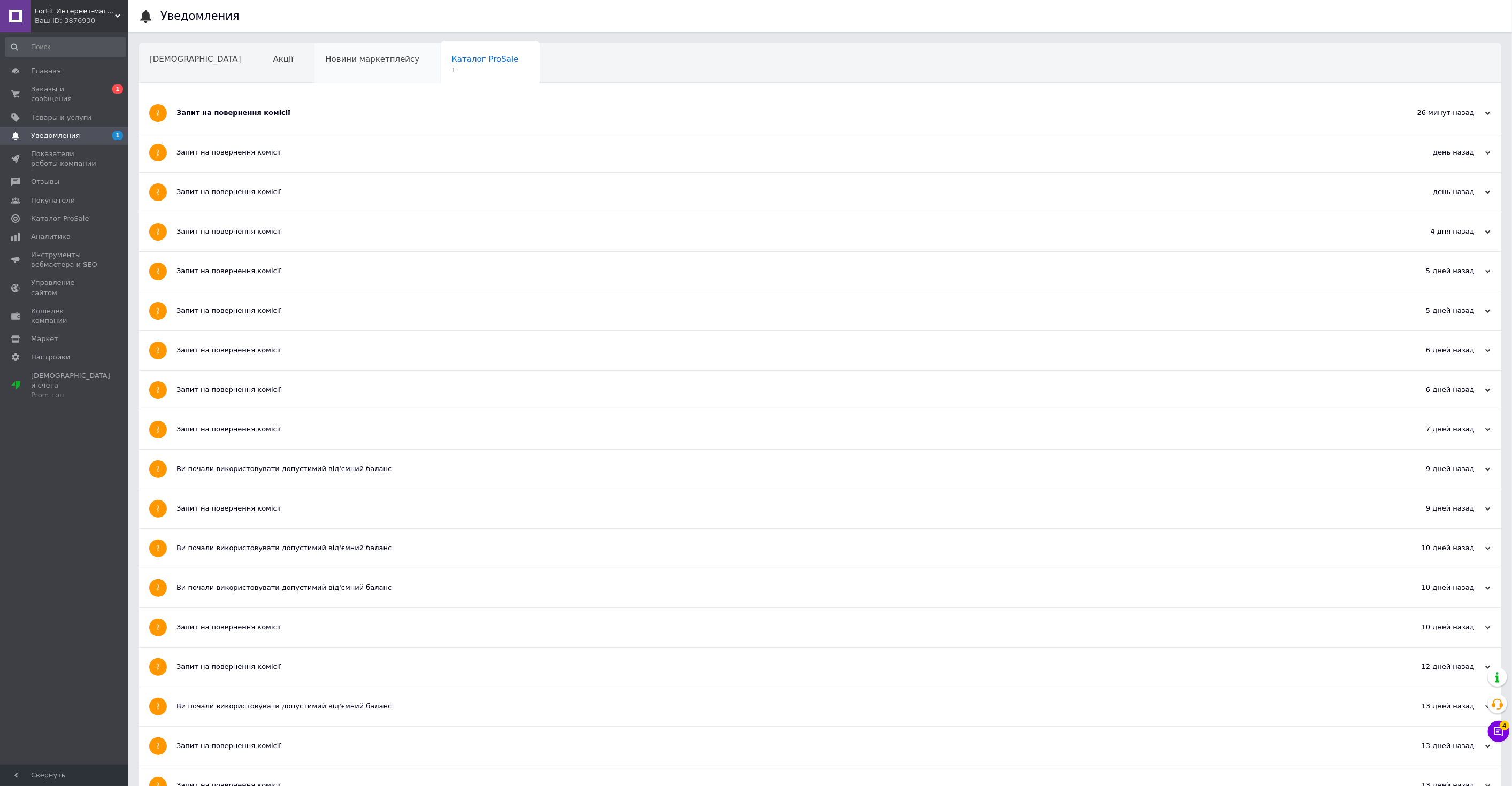
click at [333, 69] on div "Новини маркетплейсу" at bounding box center [377, 63] width 126 height 40
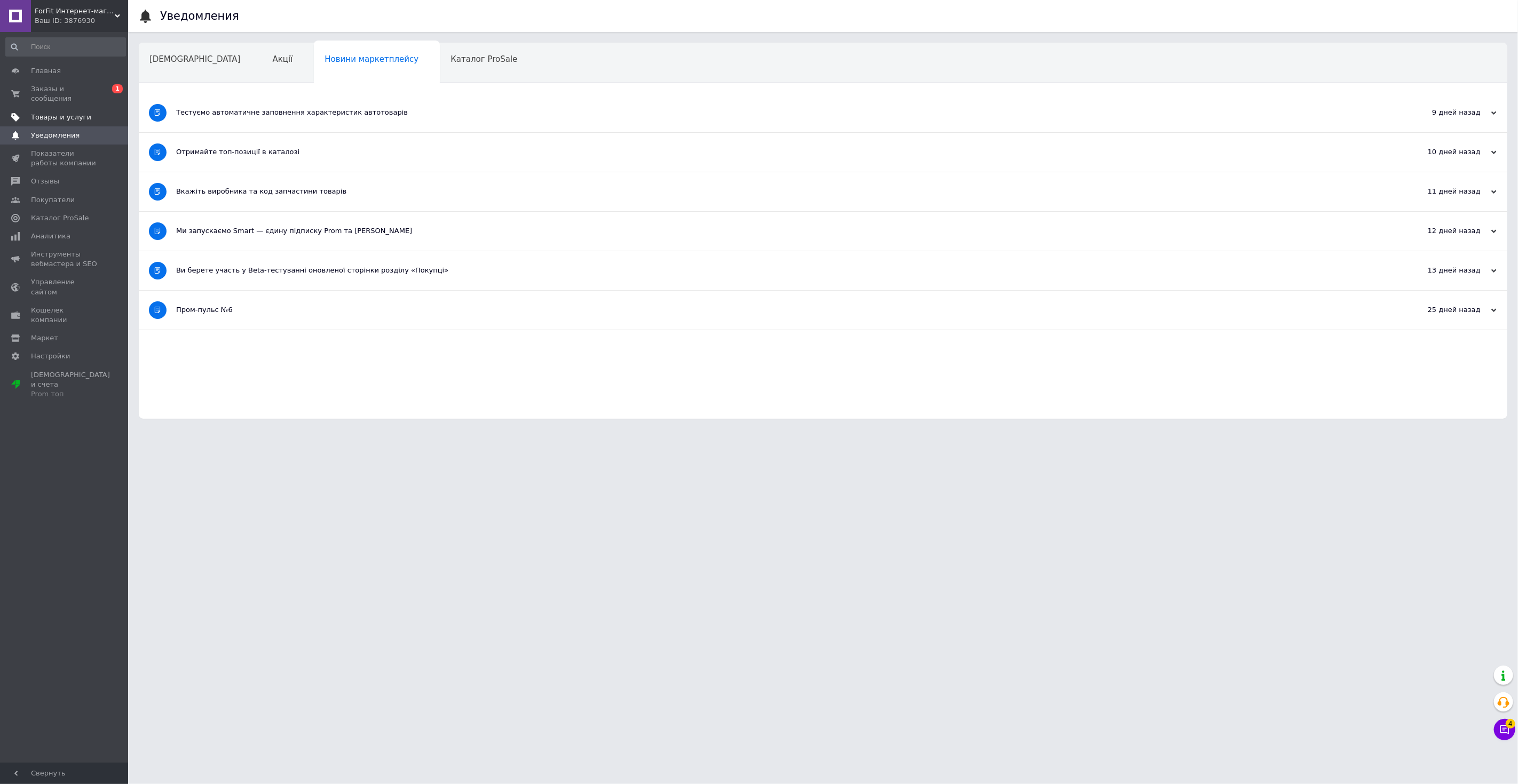
click at [96, 108] on link "Товары и услуги" at bounding box center [65, 117] width 131 height 18
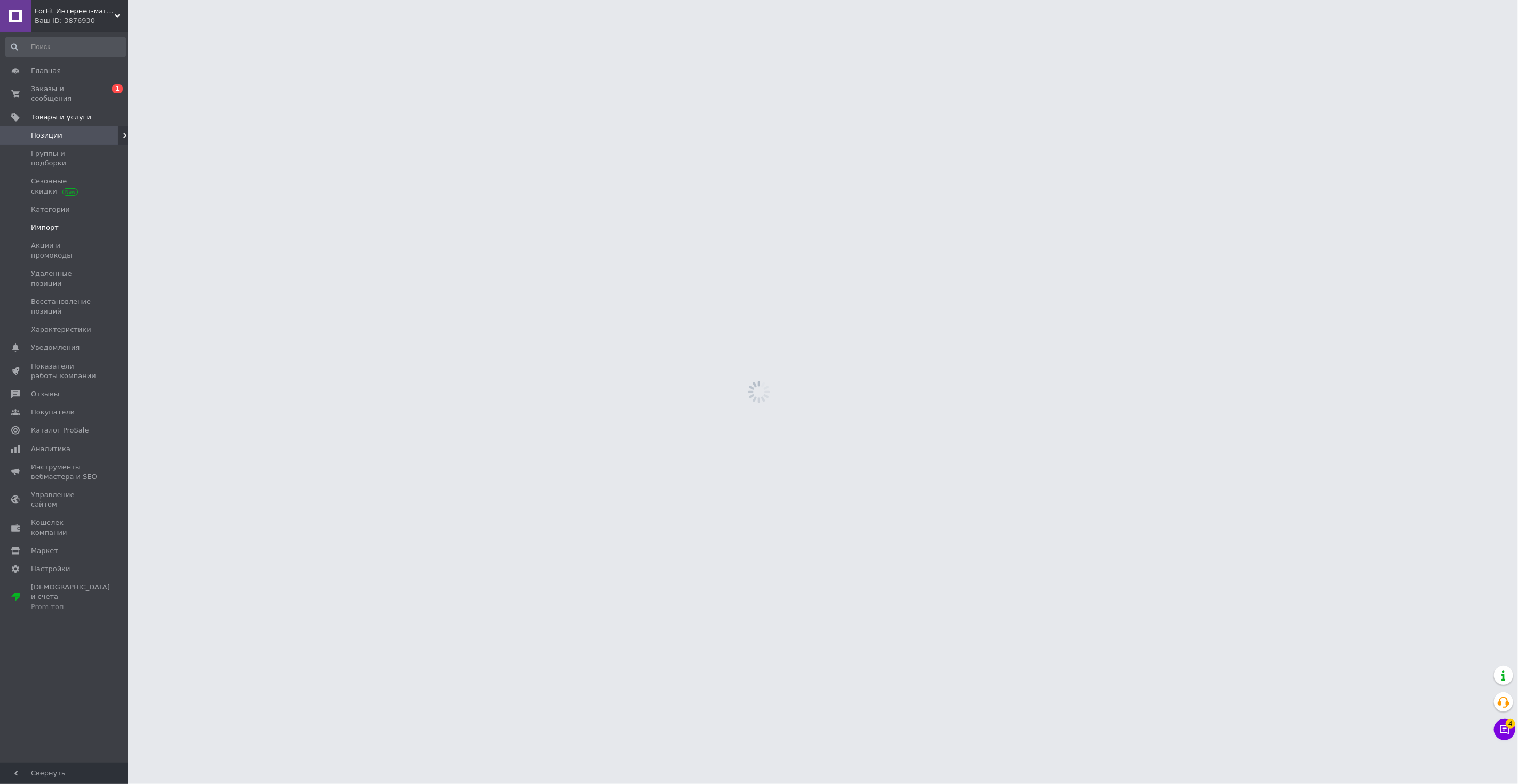
click at [65, 223] on span "Импорт" at bounding box center [65, 227] width 68 height 9
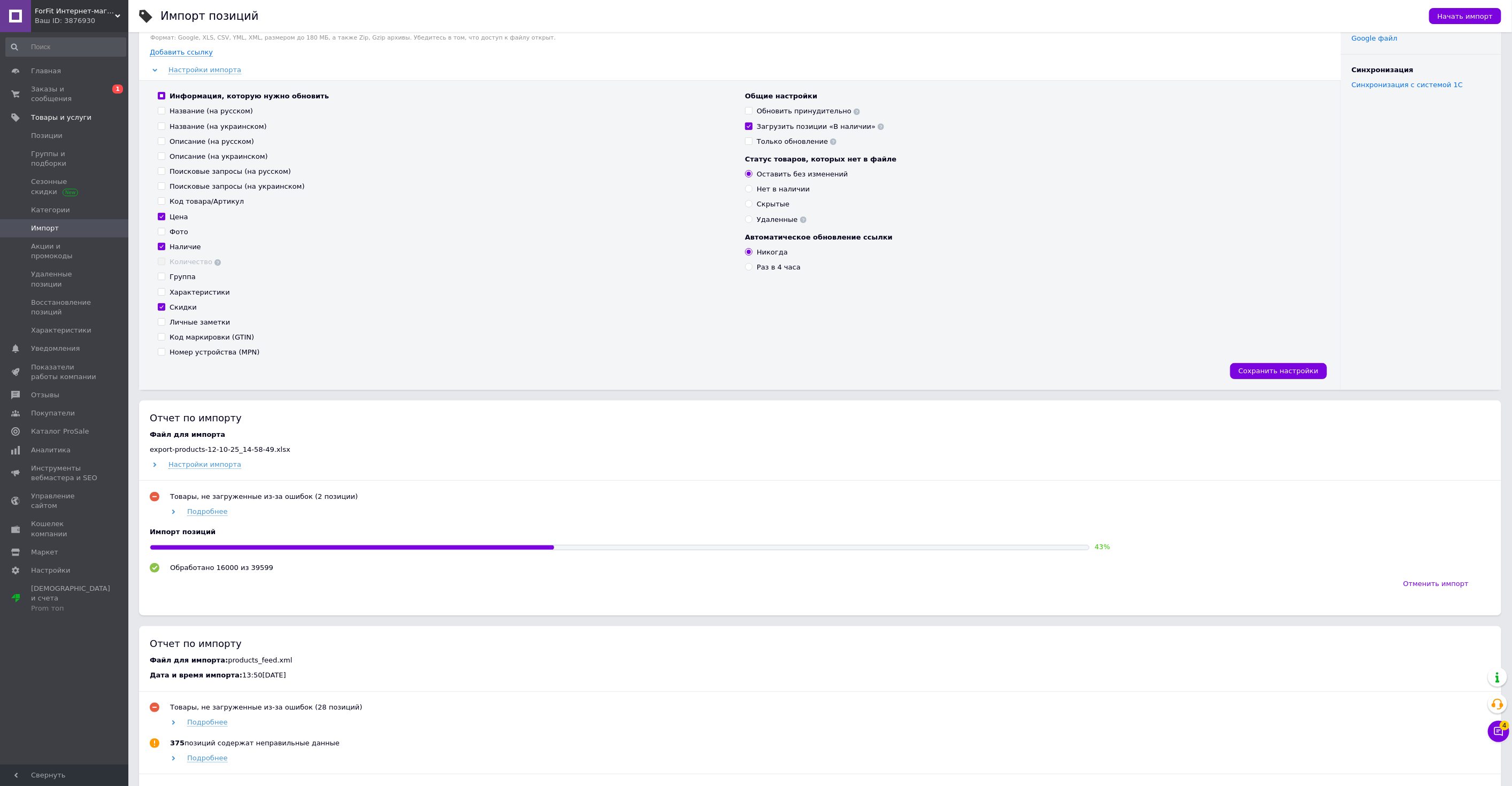
scroll to position [119, 0]
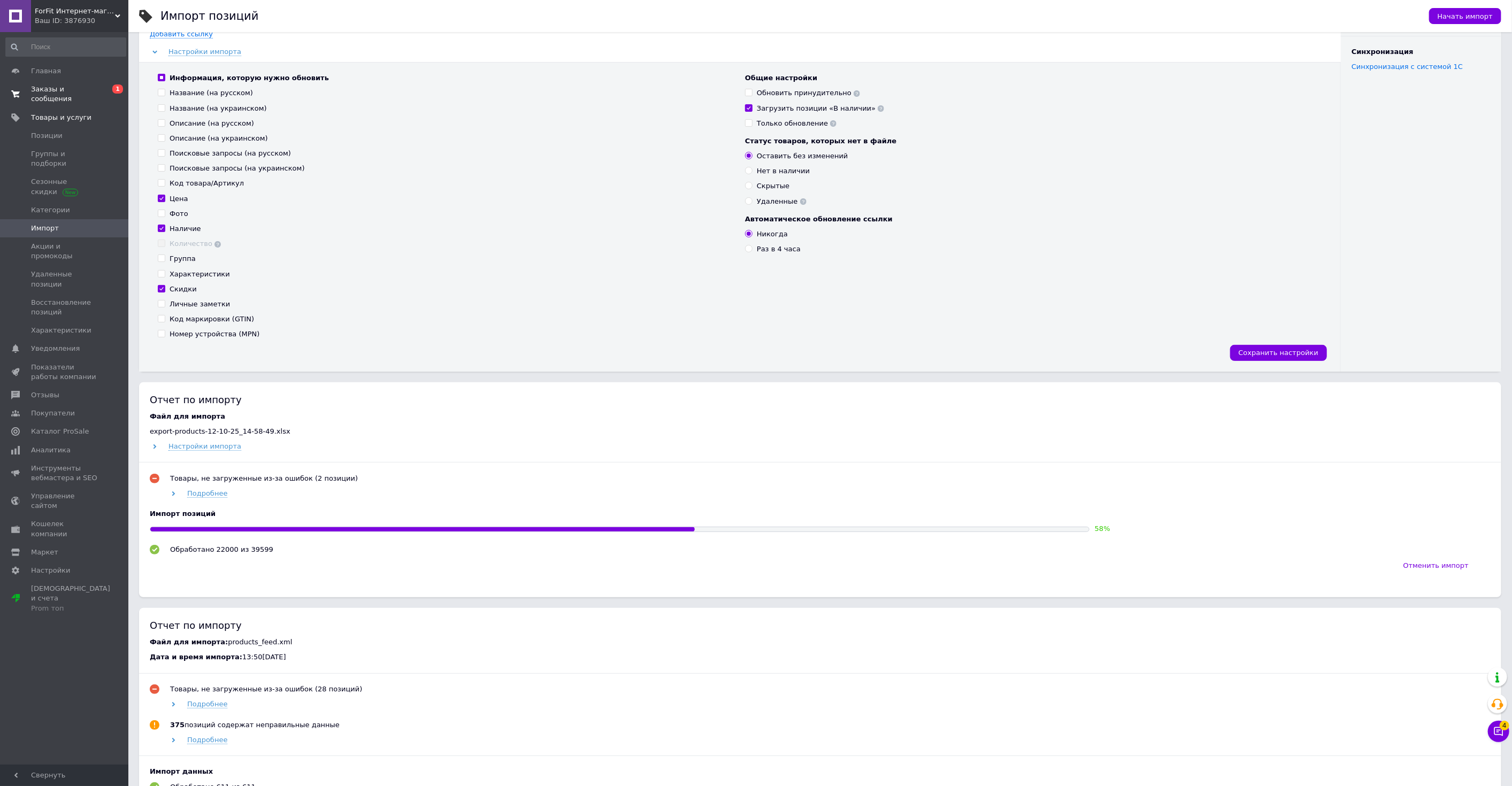
click at [77, 94] on link "Заказы и сообщения 0 1" at bounding box center [65, 94] width 131 height 28
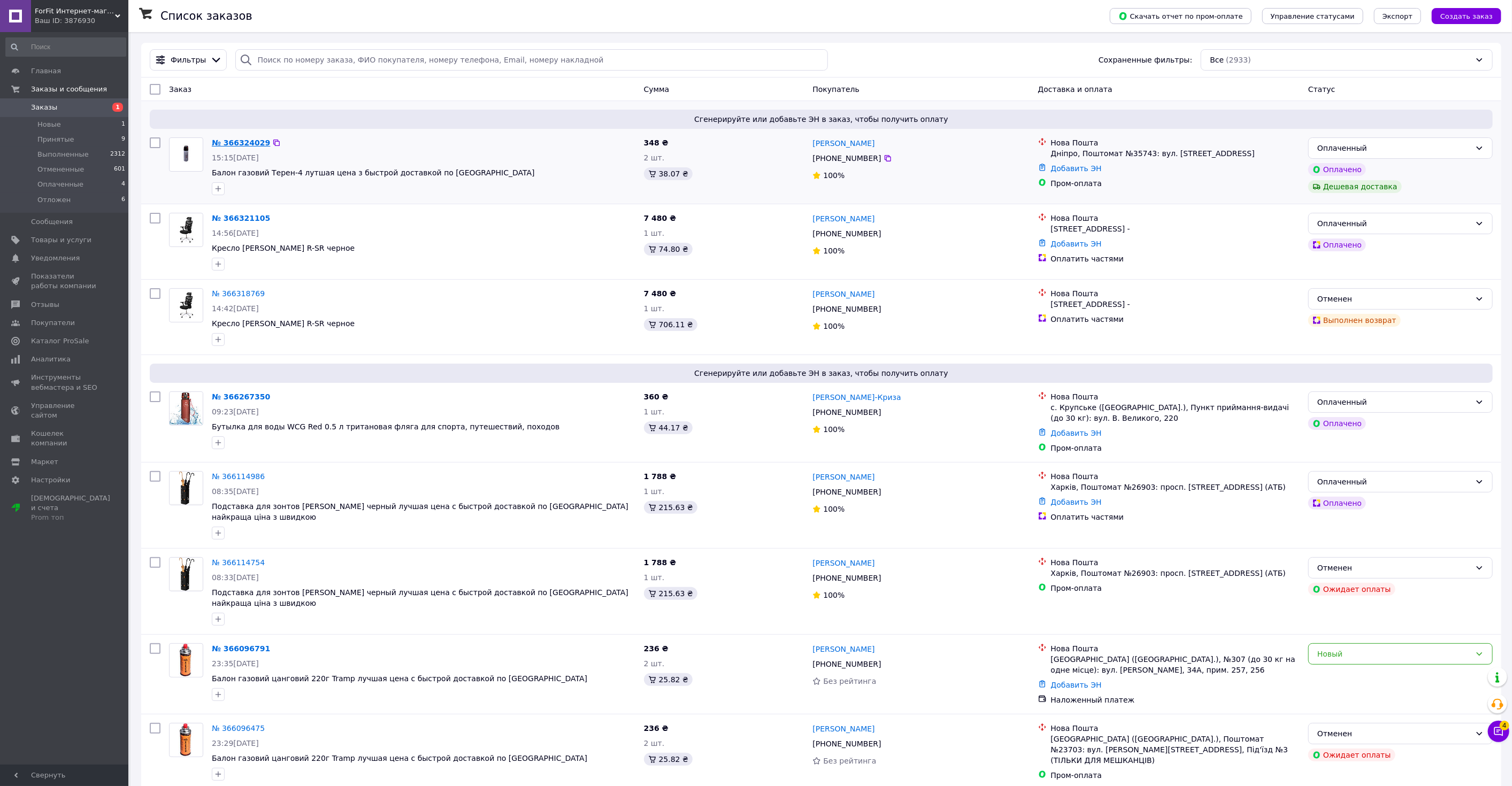
click at [236, 142] on link "№ 366324029" at bounding box center [240, 142] width 58 height 8
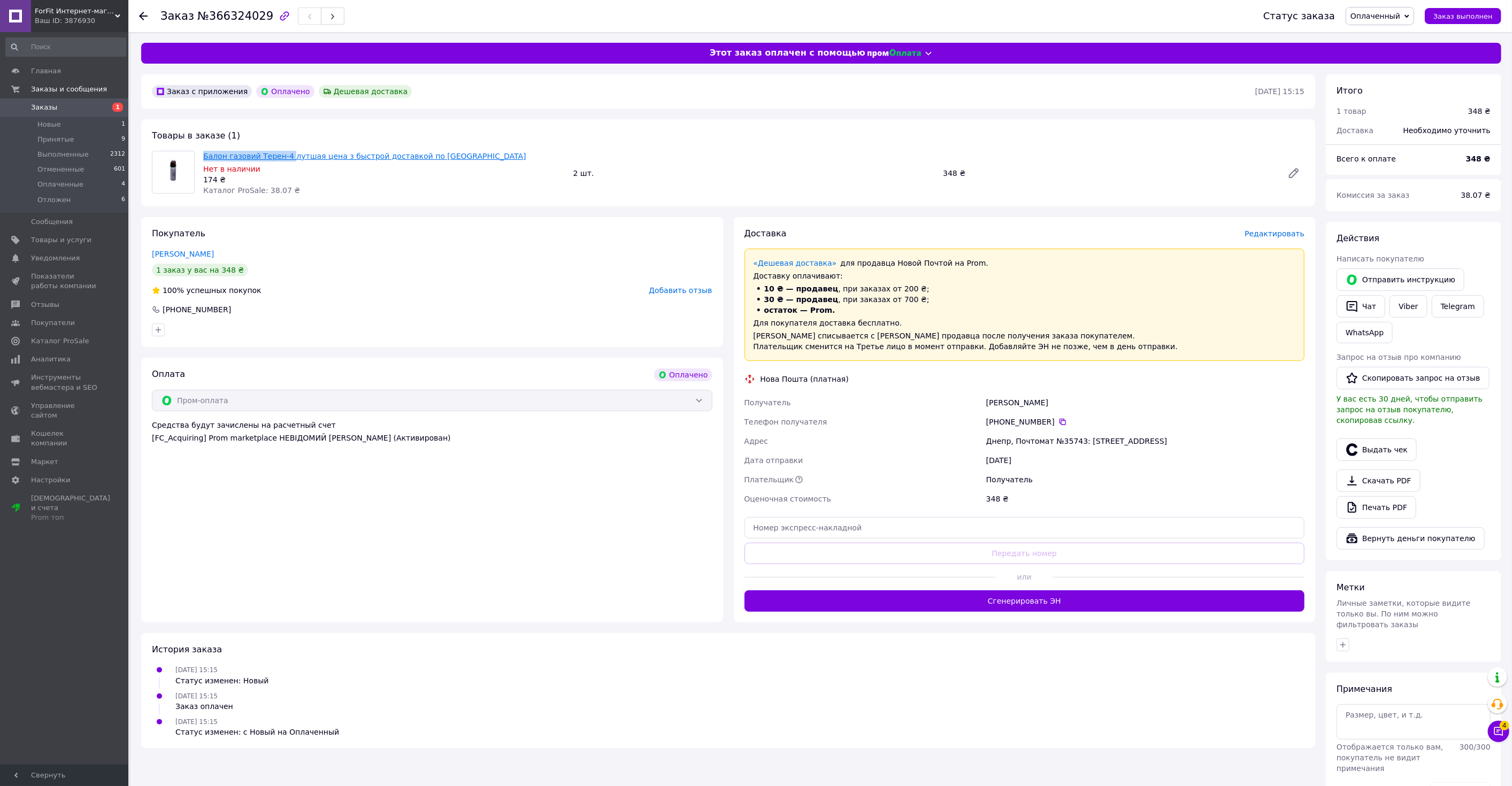
drag, startPoint x: 229, startPoint y: 155, endPoint x: 280, endPoint y: 158, distance: 51.1
click at [284, 158] on div "Балон газовий Терен-4 лутшая цена з быстрой доставкой по Украине Нет в наличии …" at bounding box center [383, 174] width 370 height 50
copy link "Балон газовий Терен-4"
click at [80, 237] on span "Товары и услуги" at bounding box center [62, 240] width 61 height 9
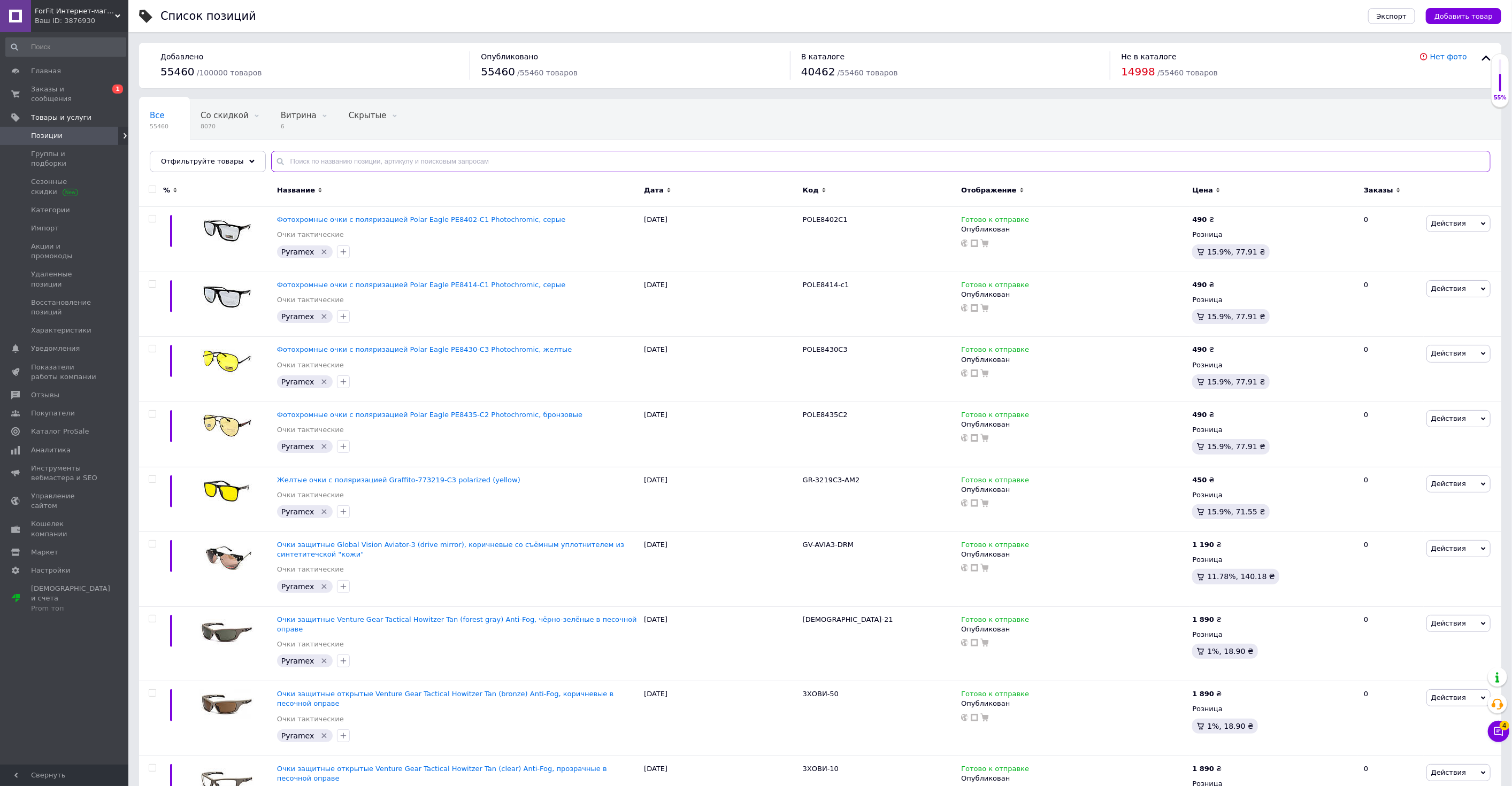
click at [380, 159] on input "text" at bounding box center [881, 161] width 1220 height 21
paste input "Балон газовий Терен-4"
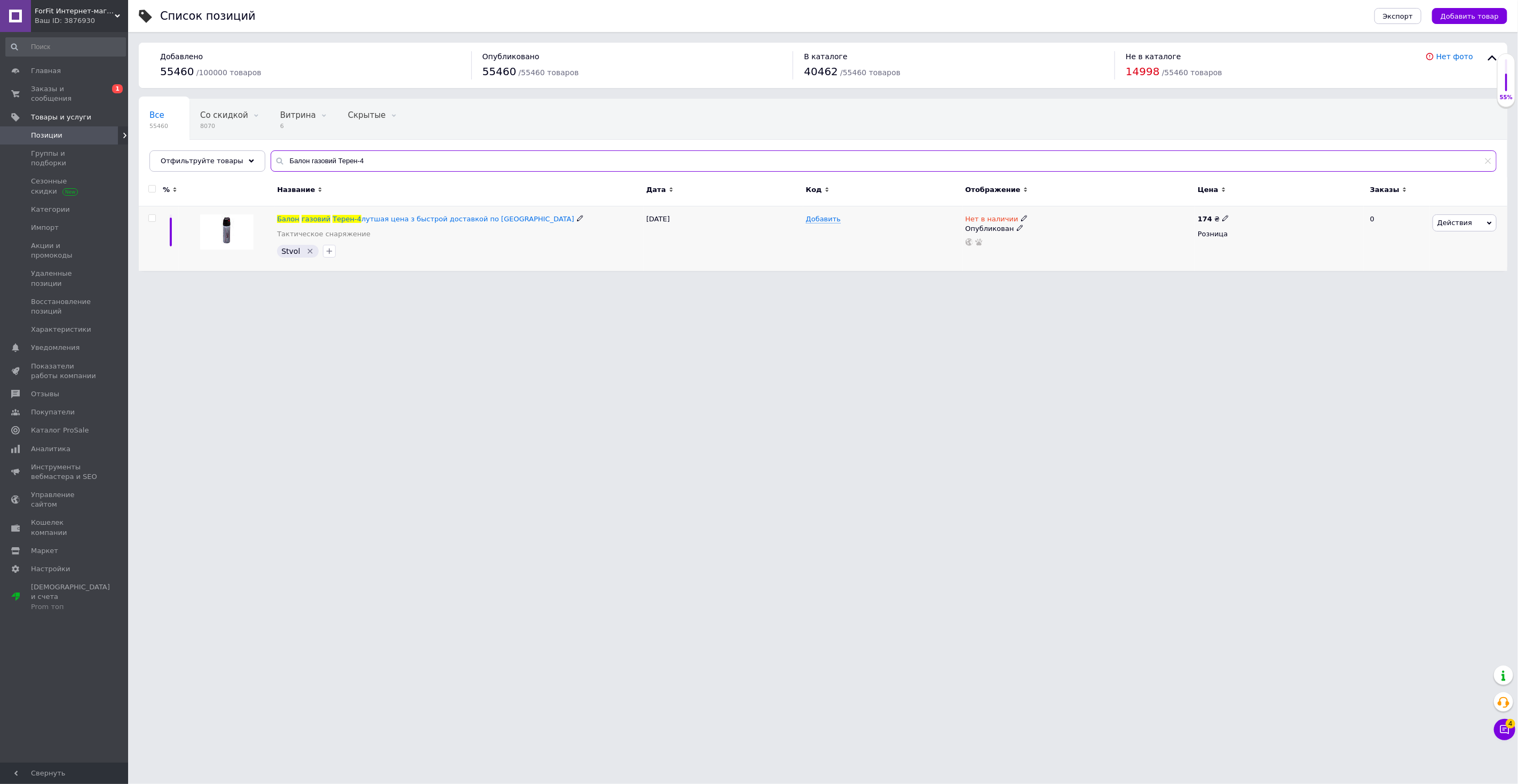
type input "Балон газовий Терен-4"
click at [1455, 219] on span "Действия" at bounding box center [1455, 223] width 35 height 8
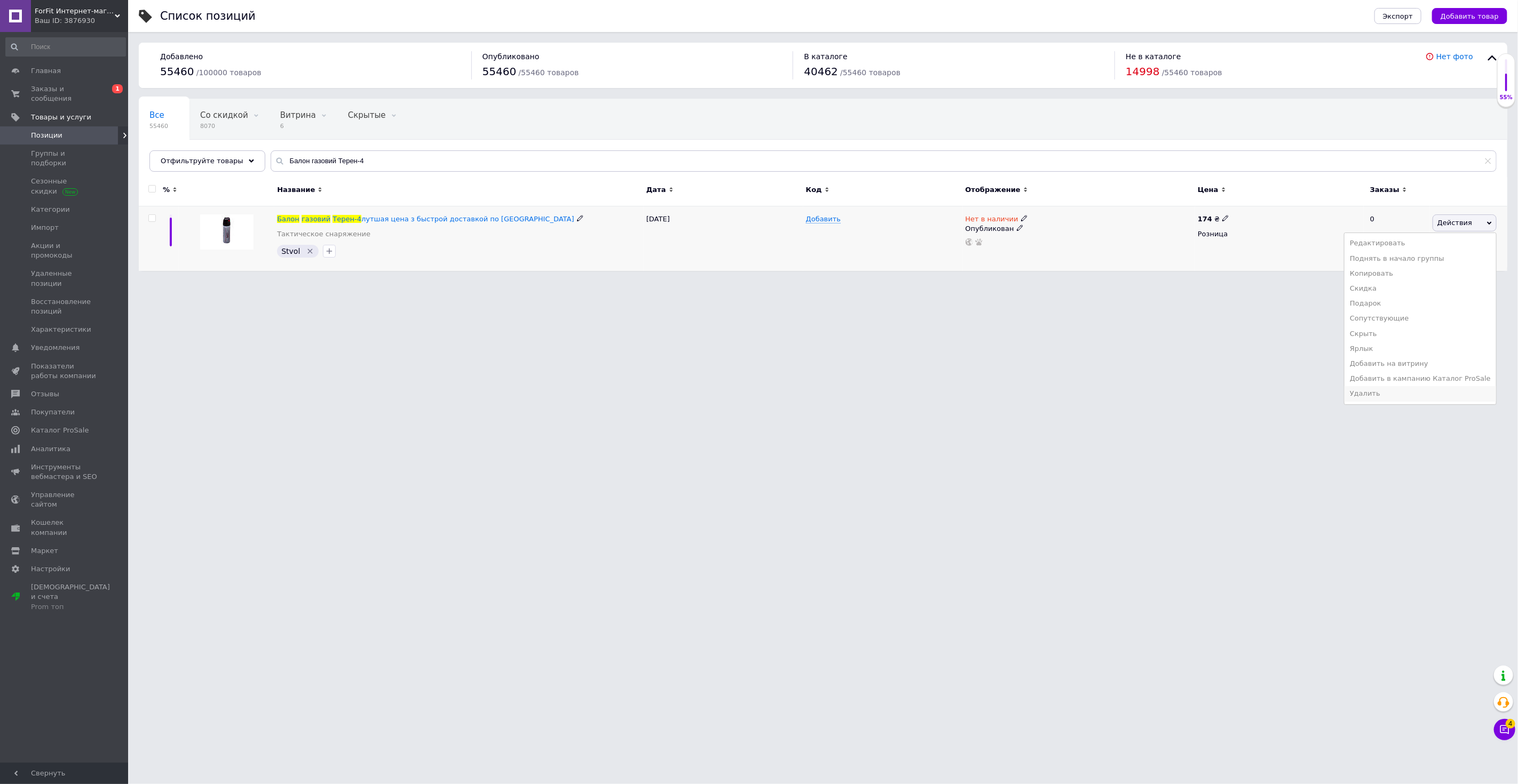
click at [1389, 397] on li "Удалить" at bounding box center [1420, 393] width 151 height 15
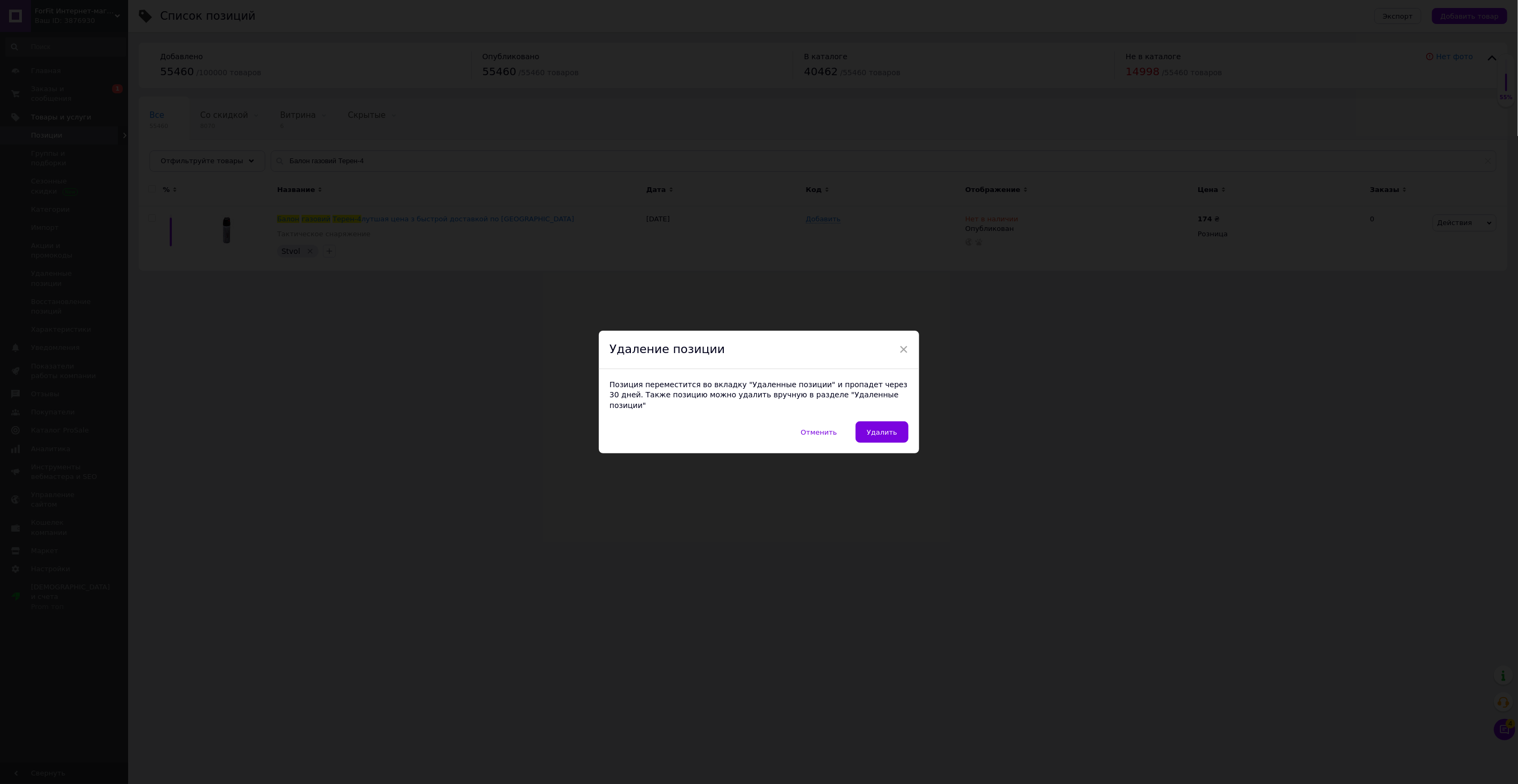
click at [892, 428] on span "Удалить" at bounding box center [881, 432] width 30 height 8
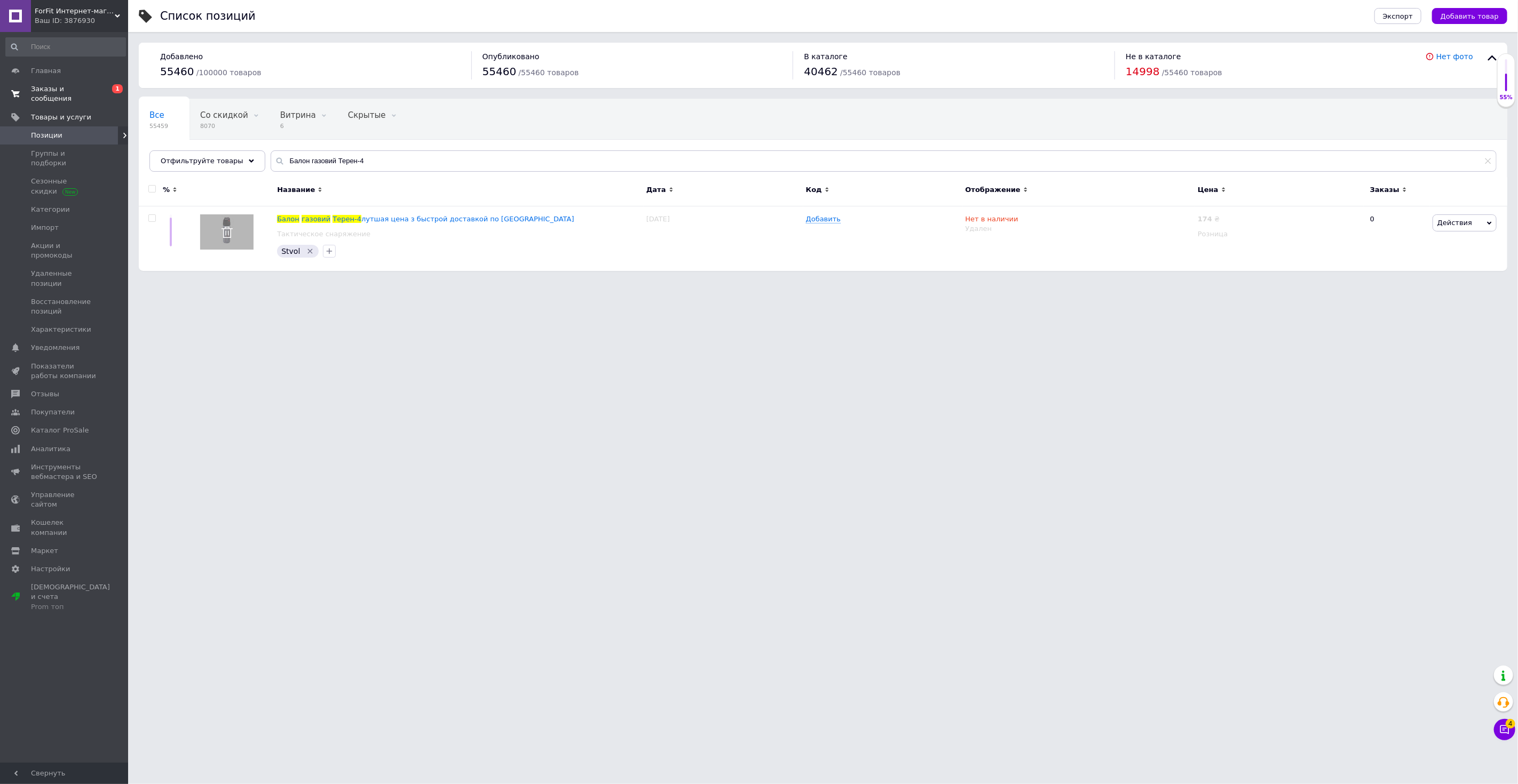
click at [88, 87] on span "Заказы и сообщения" at bounding box center [65, 94] width 68 height 19
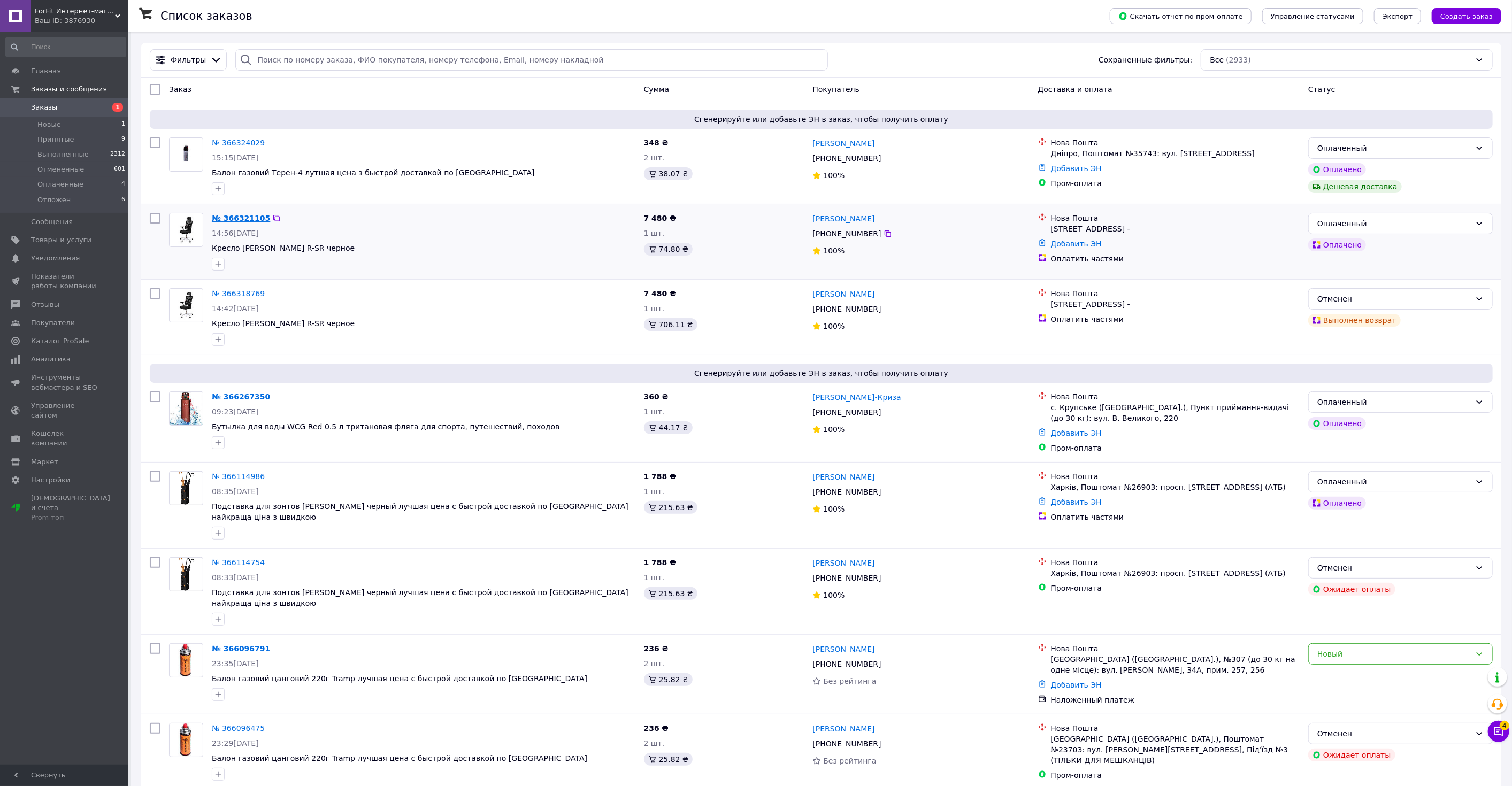
click at [242, 220] on link "№ 366321105" at bounding box center [240, 218] width 58 height 8
